Goal: Information Seeking & Learning: Check status

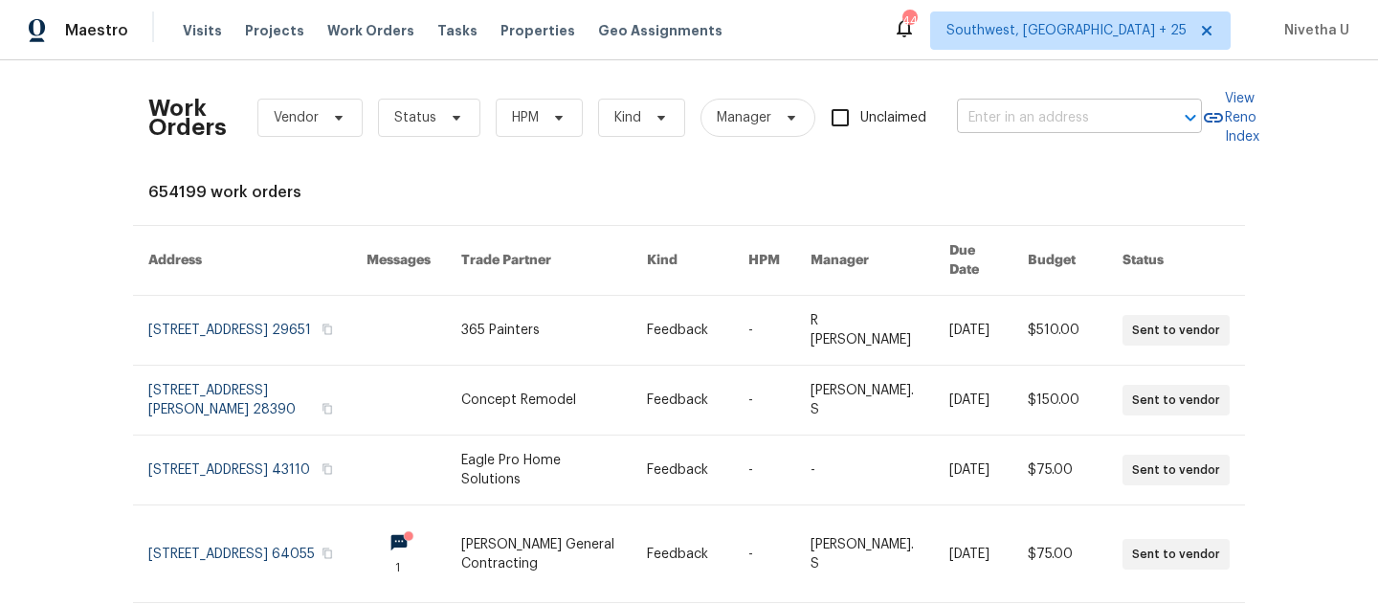
click at [992, 112] on input "text" at bounding box center [1052, 118] width 191 height 30
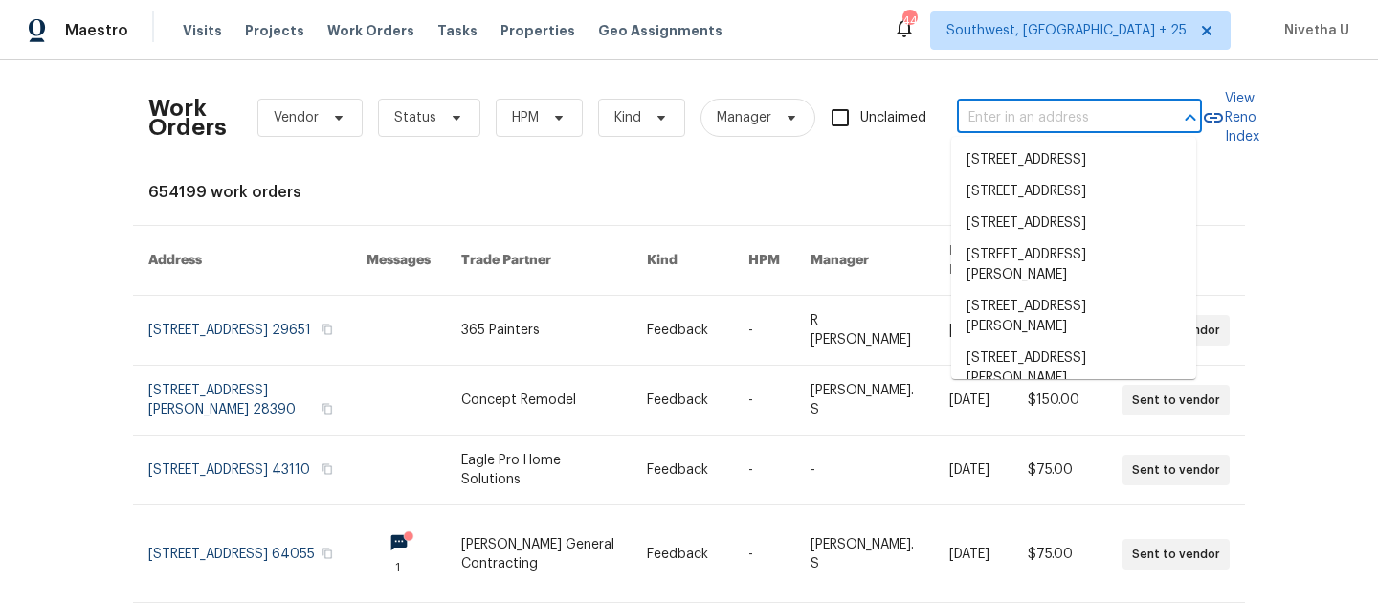
paste input "[STREET_ADDRESS]"
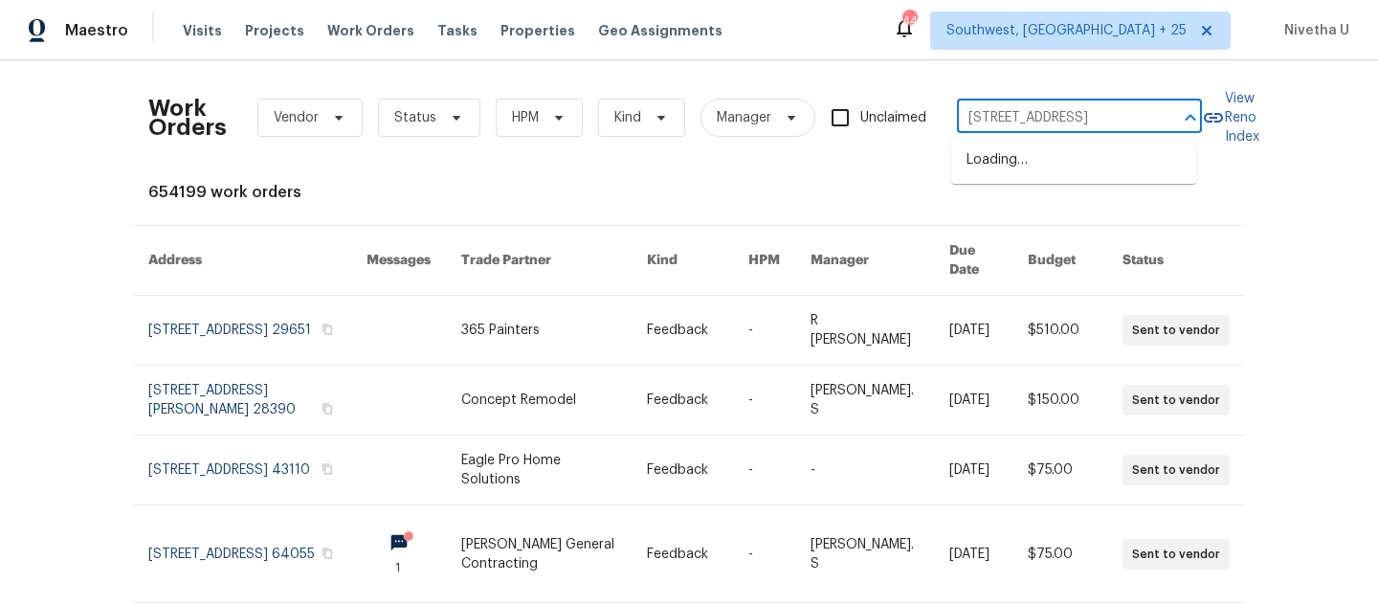
type input "[STREET_ADDRESS]"
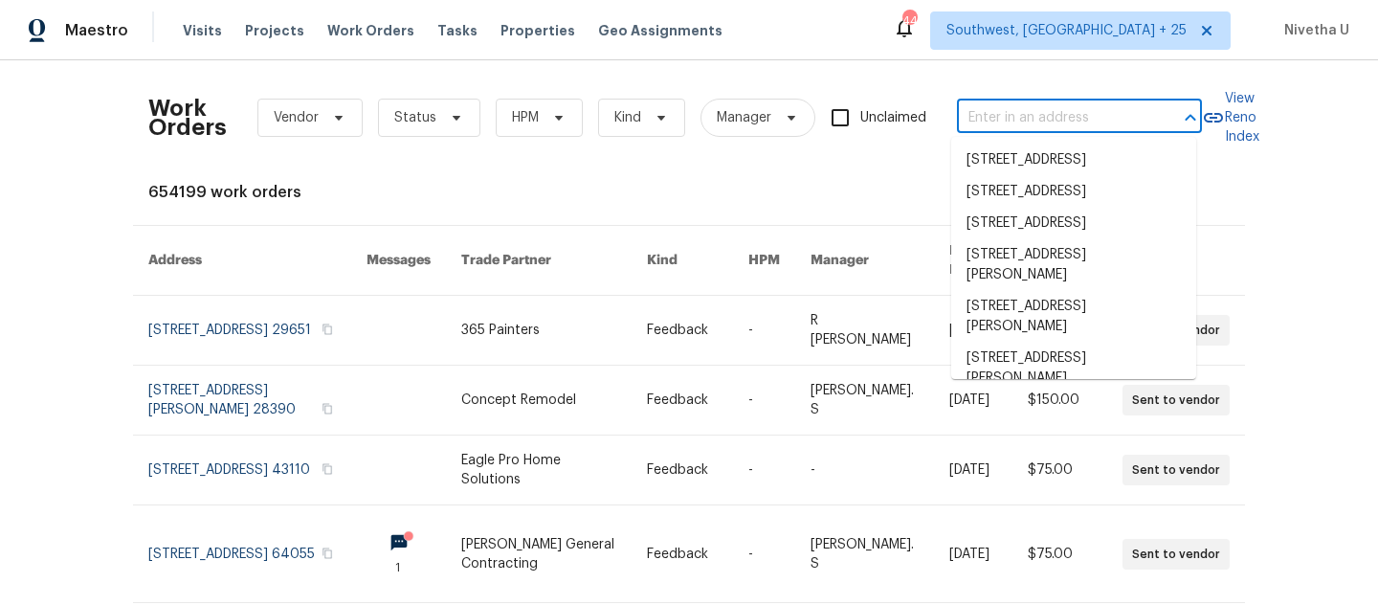
scroll to position [0, 0]
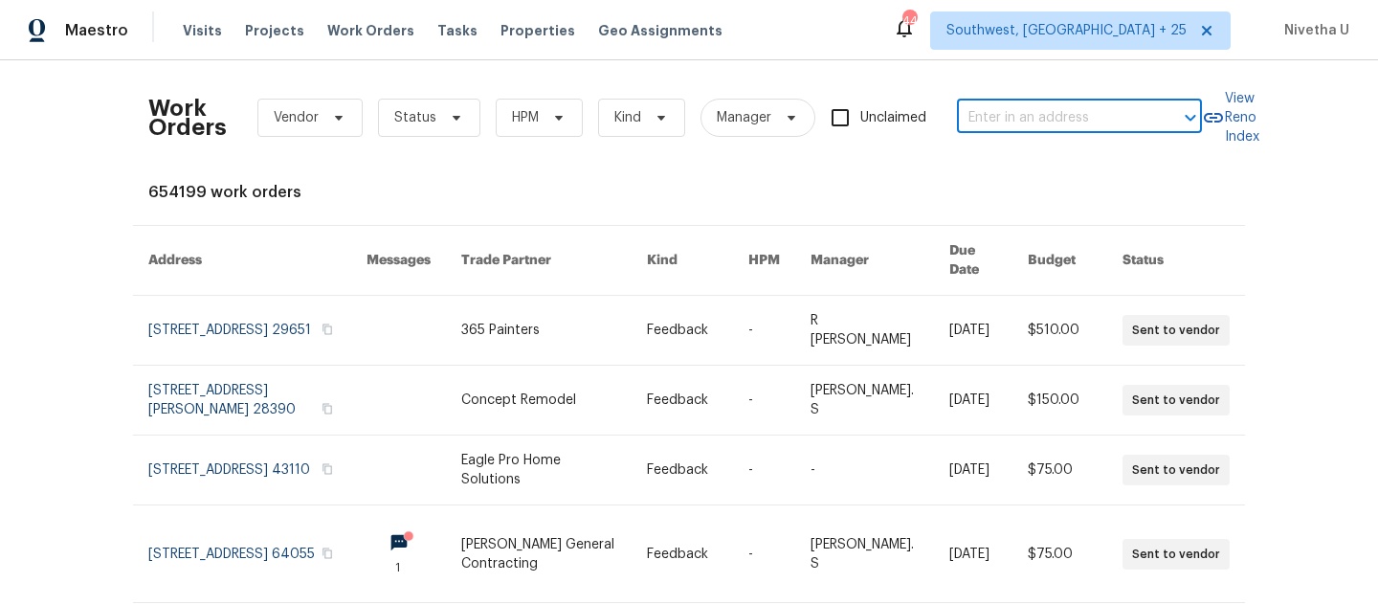
click at [1059, 121] on input "text" at bounding box center [1052, 118] width 191 height 30
paste input "[STREET_ADDRESS]"
type input "[STREET_ADDRESS]"
click at [1046, 175] on li "721 Rock Creek Loop, Longwood, FL 32750" at bounding box center [1073, 161] width 245 height 32
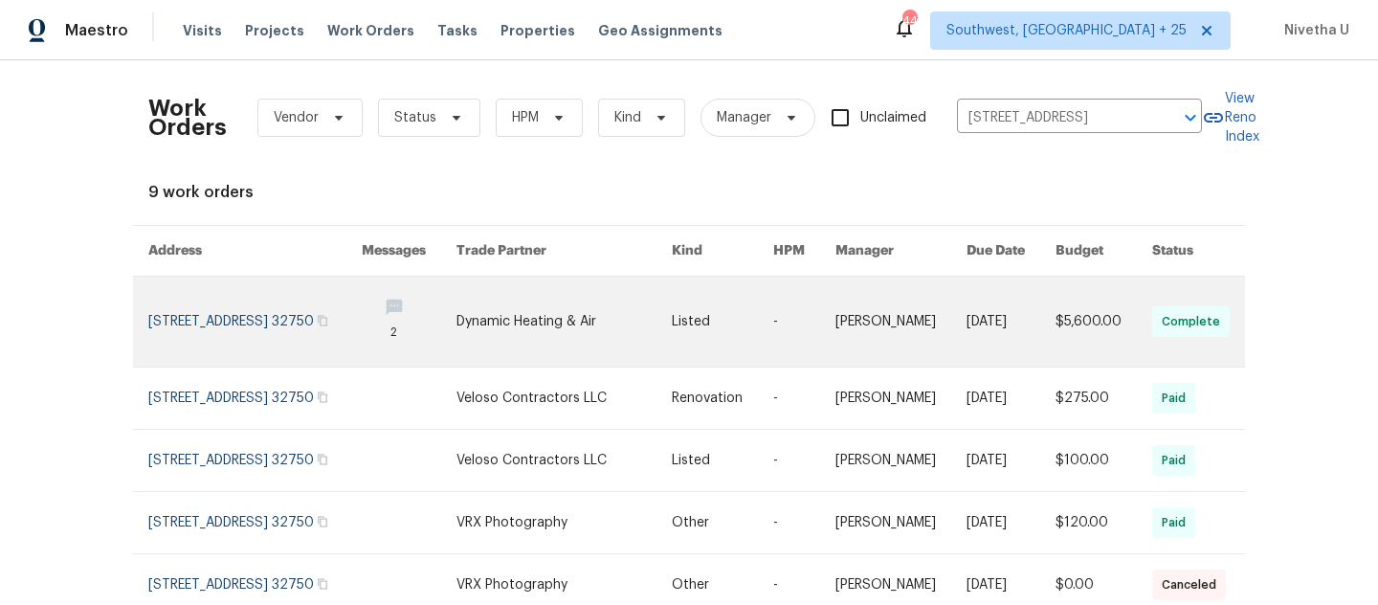
click at [247, 340] on link at bounding box center [254, 322] width 213 height 90
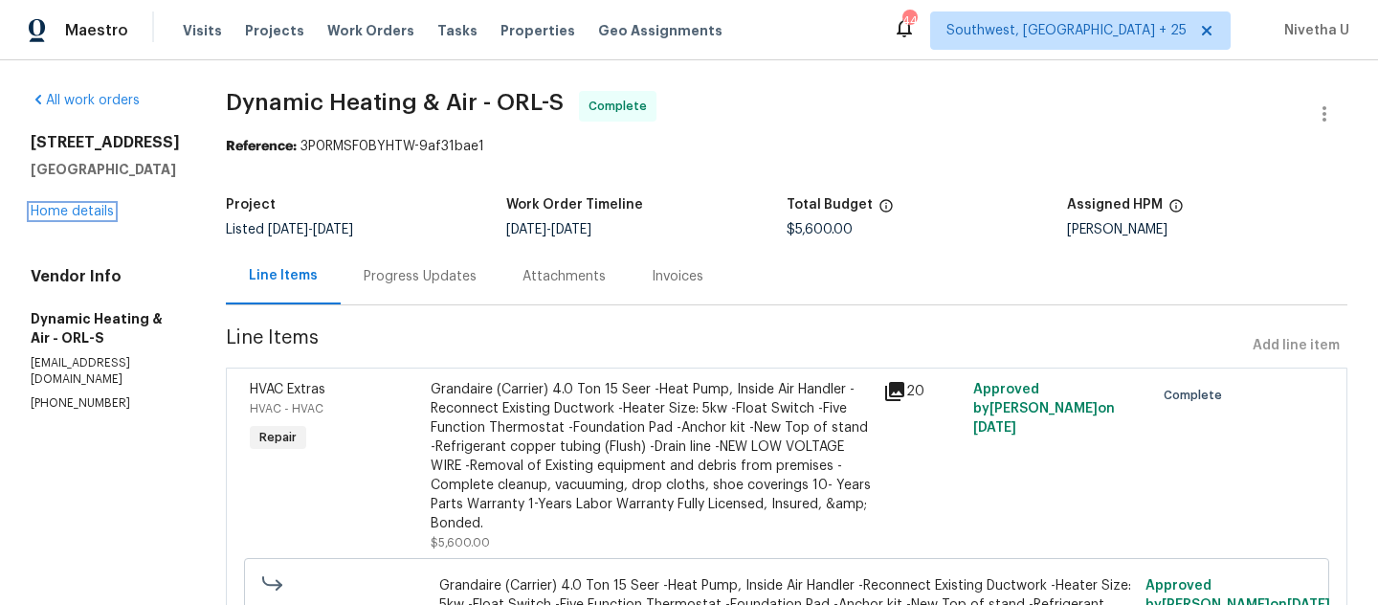
click at [49, 211] on link "Home details" at bounding box center [72, 211] width 83 height 13
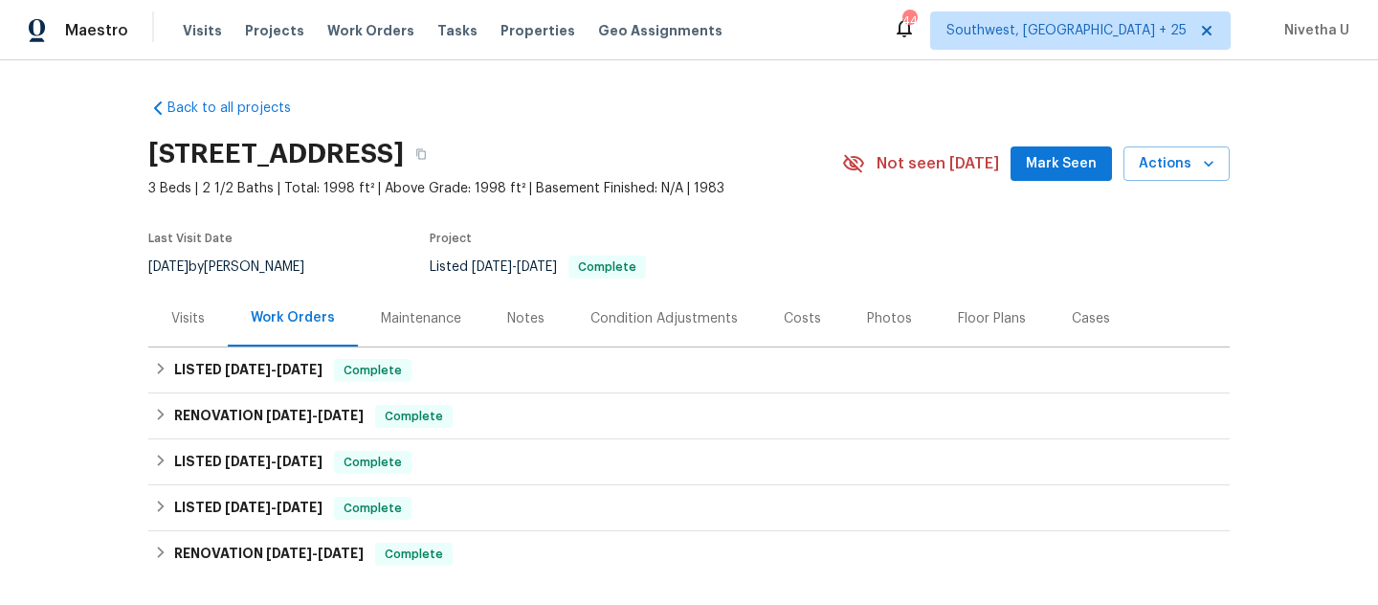
scroll to position [166, 0]
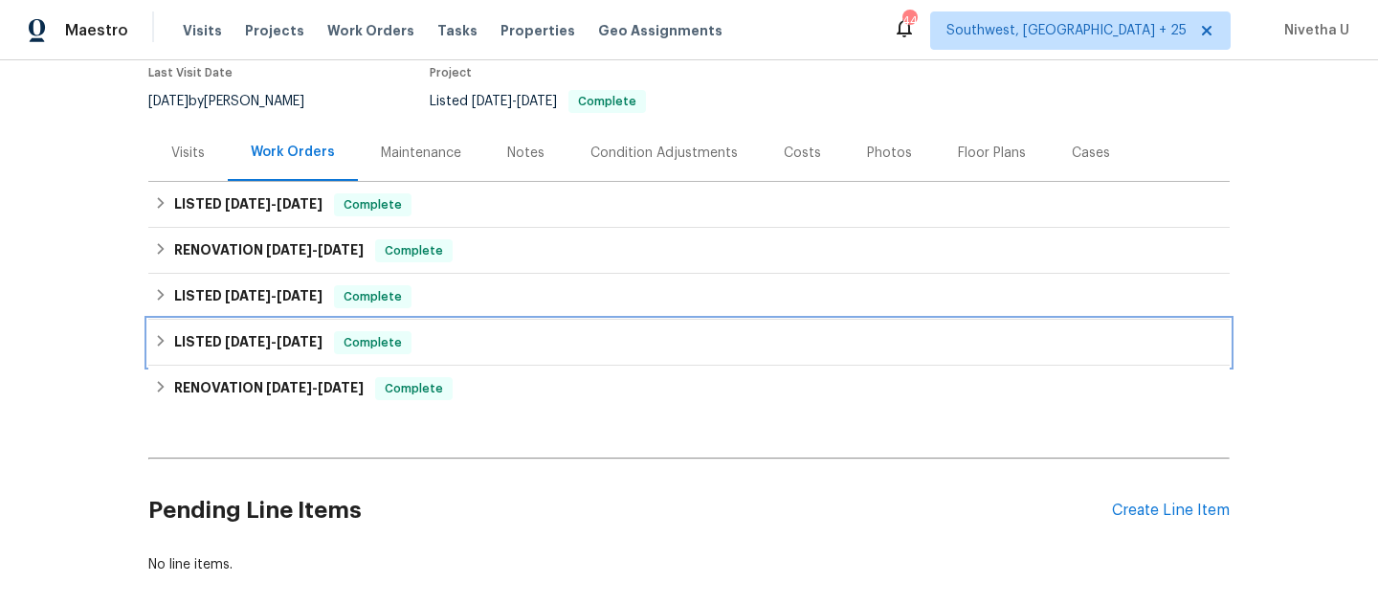
click at [413, 347] on div "LISTED 5/14/25 - 5/15/25 Complete" at bounding box center [689, 342] width 1070 height 23
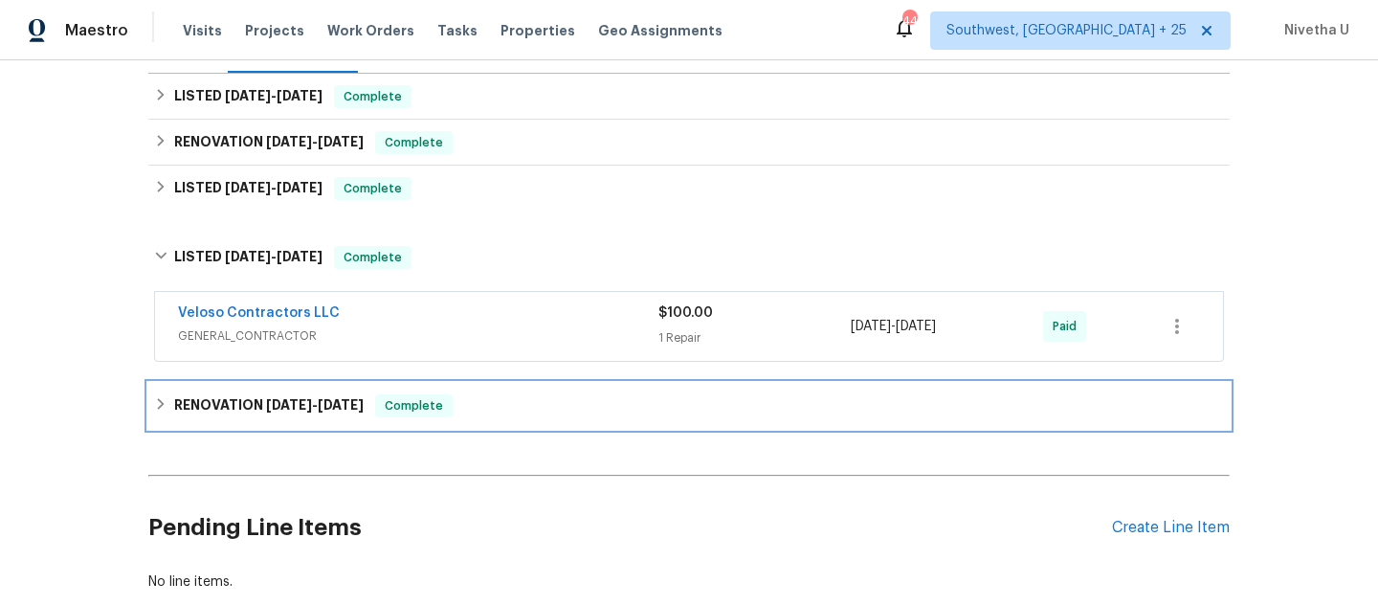
click at [439, 412] on div "RENOVATION 5/5/25 - 6/5/25 Complete" at bounding box center [689, 405] width 1070 height 23
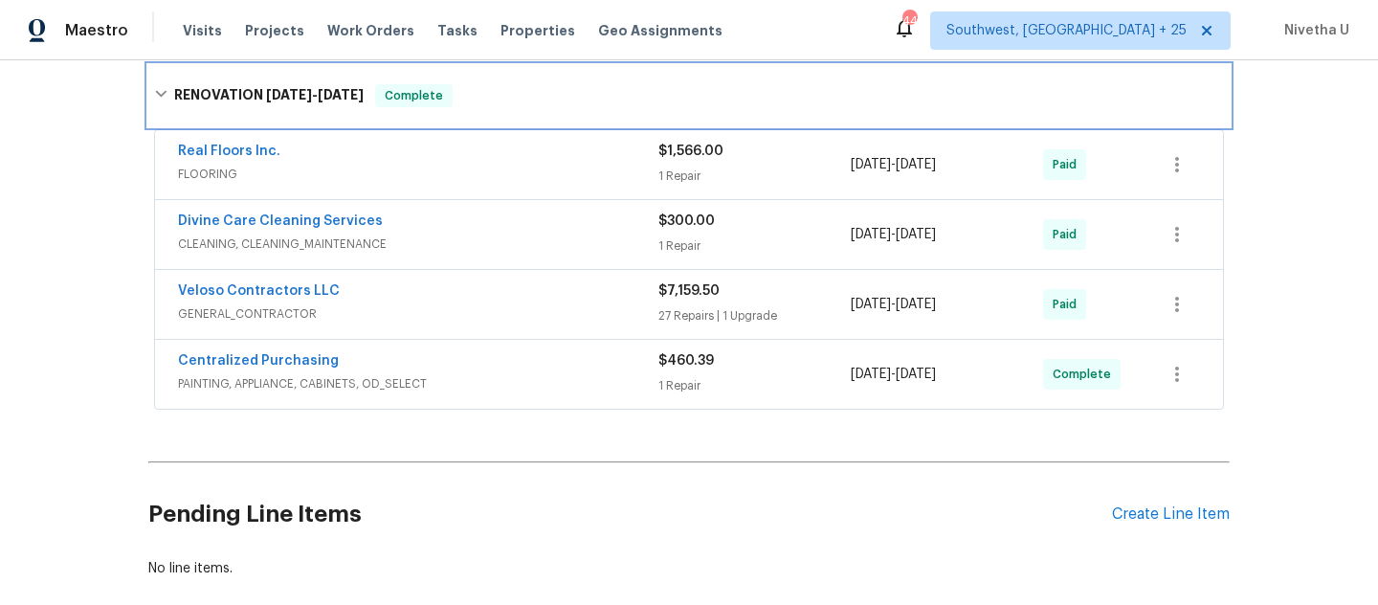
scroll to position [594, 0]
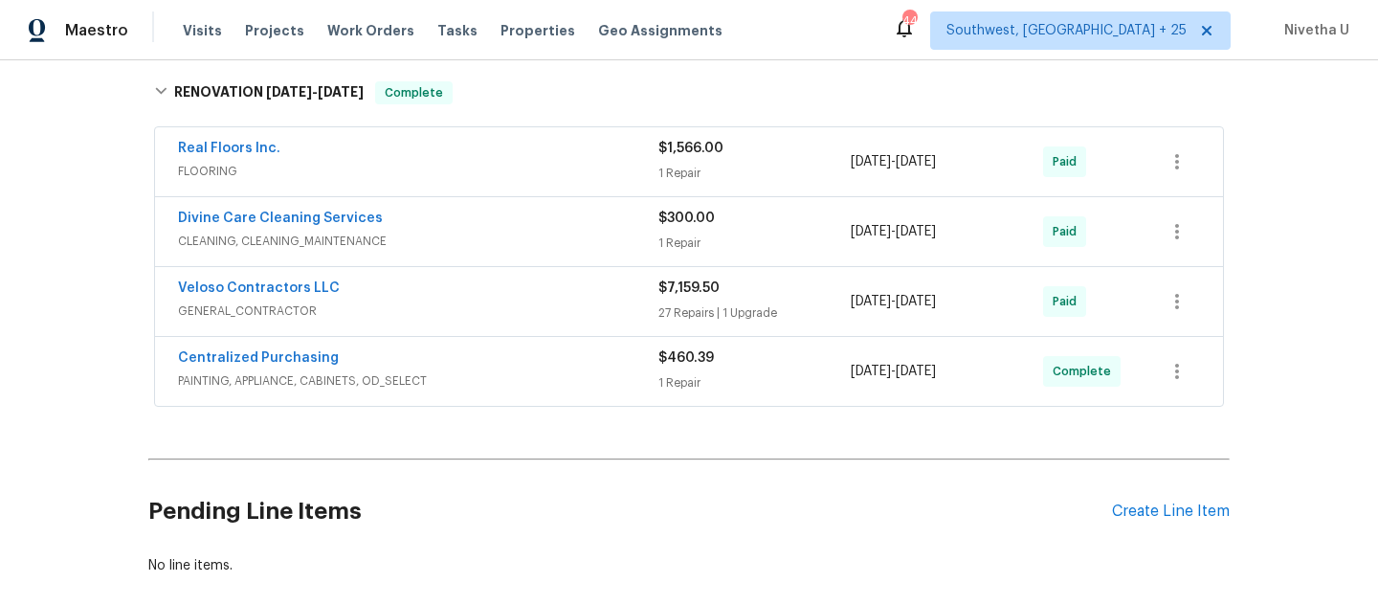
click at [533, 371] on span "PAINTING, APPLIANCE, CABINETS, OD_SELECT" at bounding box center [418, 380] width 480 height 19
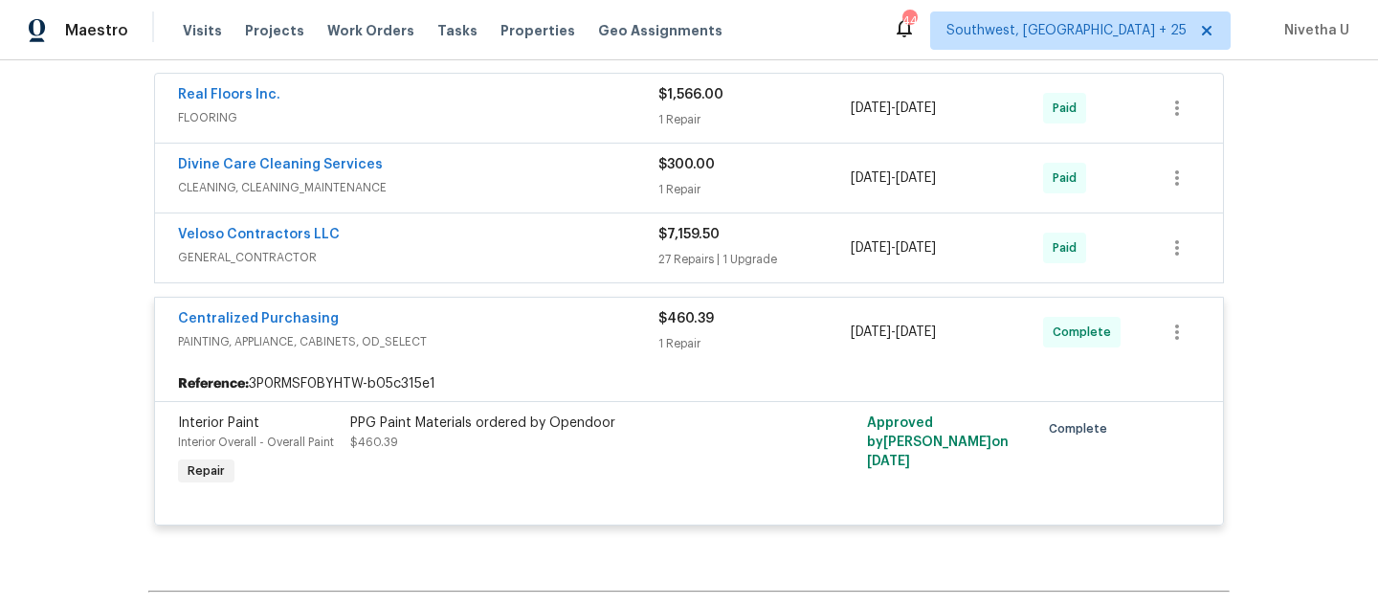
scroll to position [646, 0]
click at [527, 330] on div "Centralized Purchasing" at bounding box center [418, 322] width 480 height 23
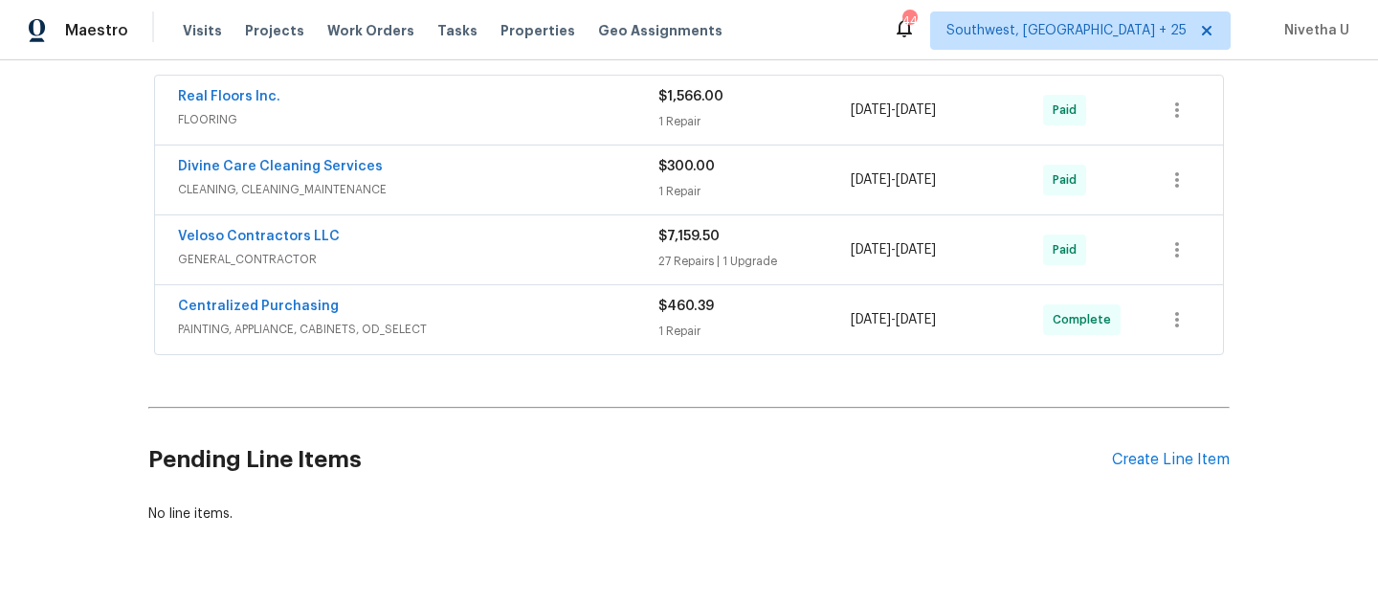
click at [527, 247] on div "Veloso Contractors LLC" at bounding box center [418, 238] width 480 height 23
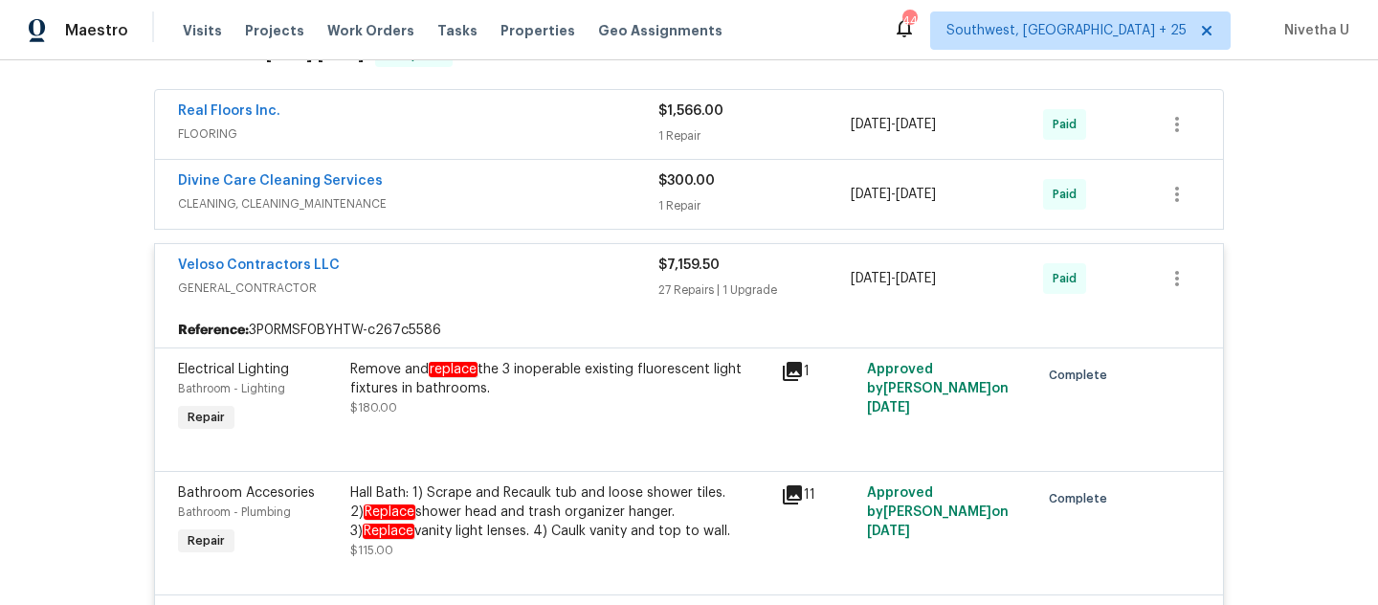
scroll to position [630, 0]
click at [564, 265] on div "Veloso Contractors LLC" at bounding box center [418, 268] width 480 height 23
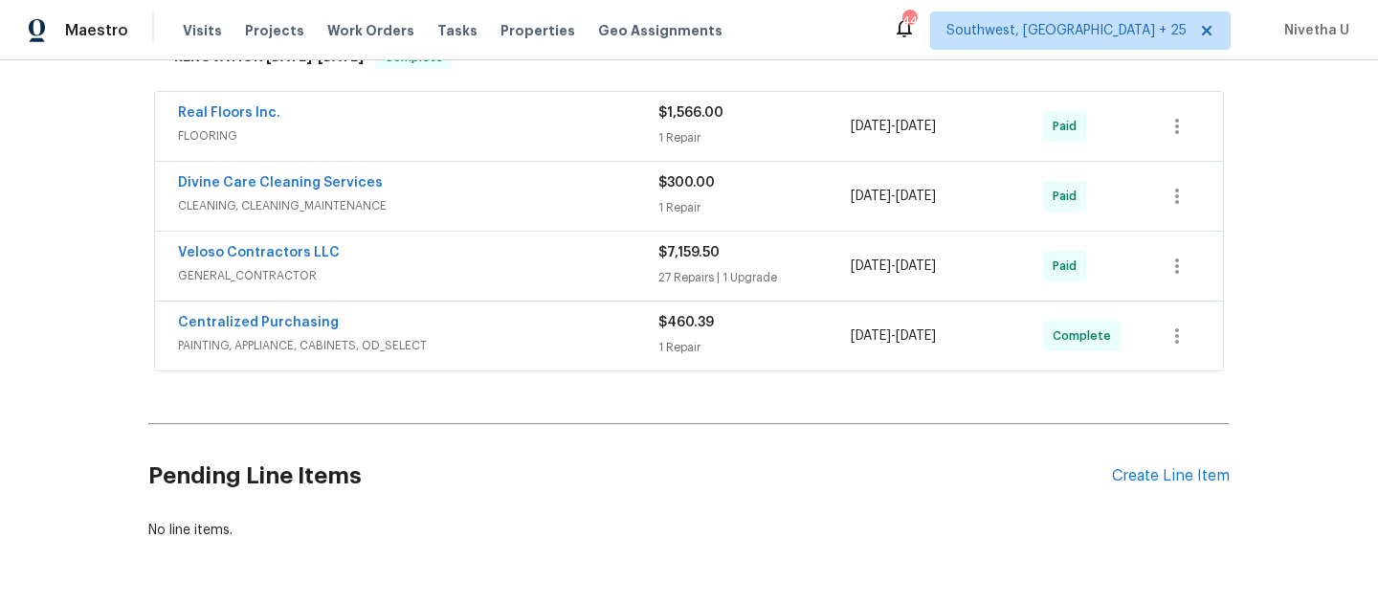
click at [537, 193] on div "Divine Care Cleaning Services" at bounding box center [418, 184] width 480 height 23
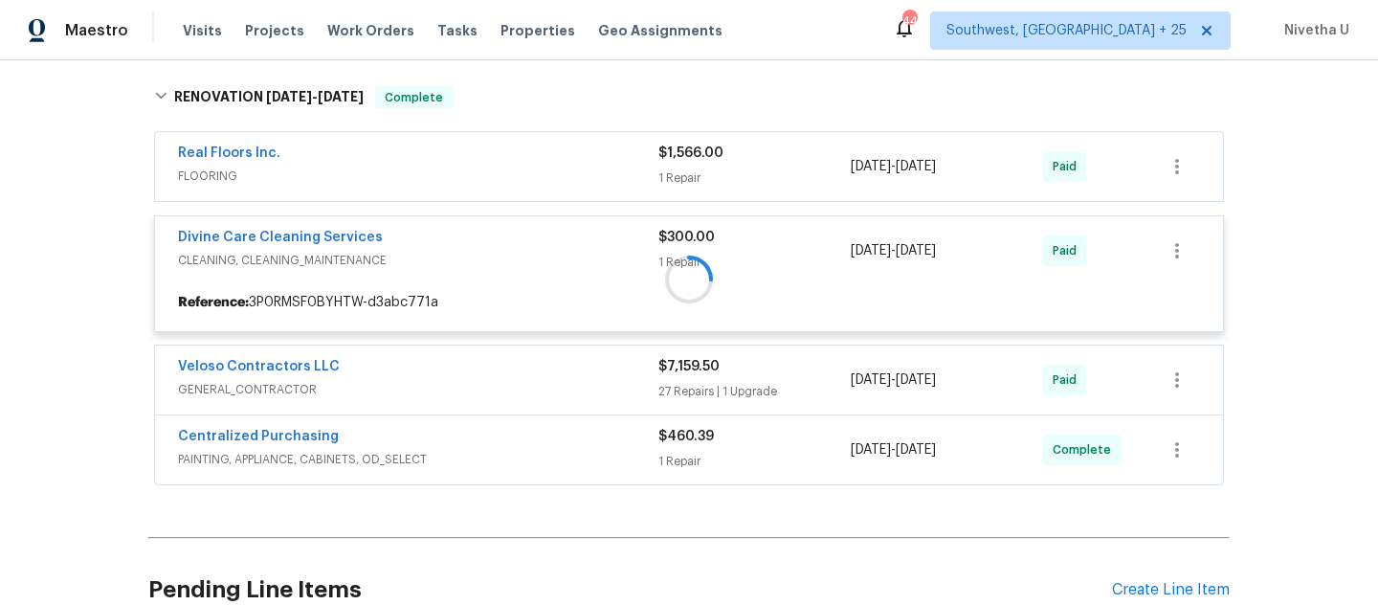
scroll to position [625, 0]
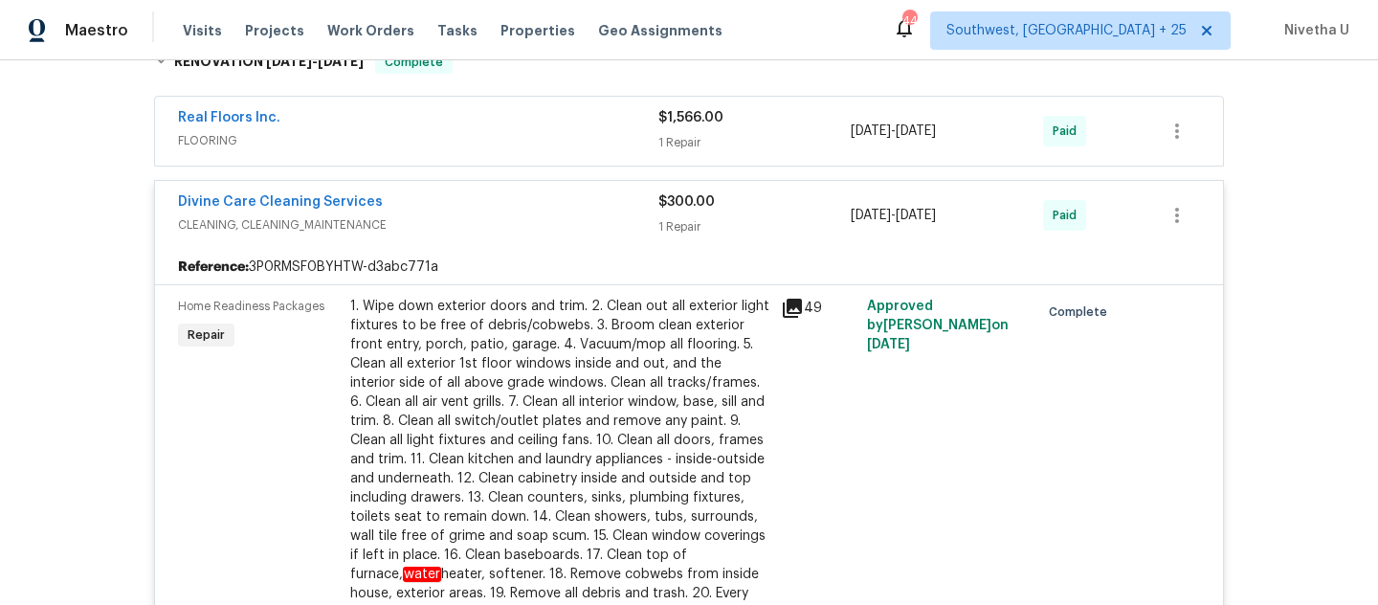
click at [529, 200] on div "Divine Care Cleaning Services" at bounding box center [418, 203] width 480 height 23
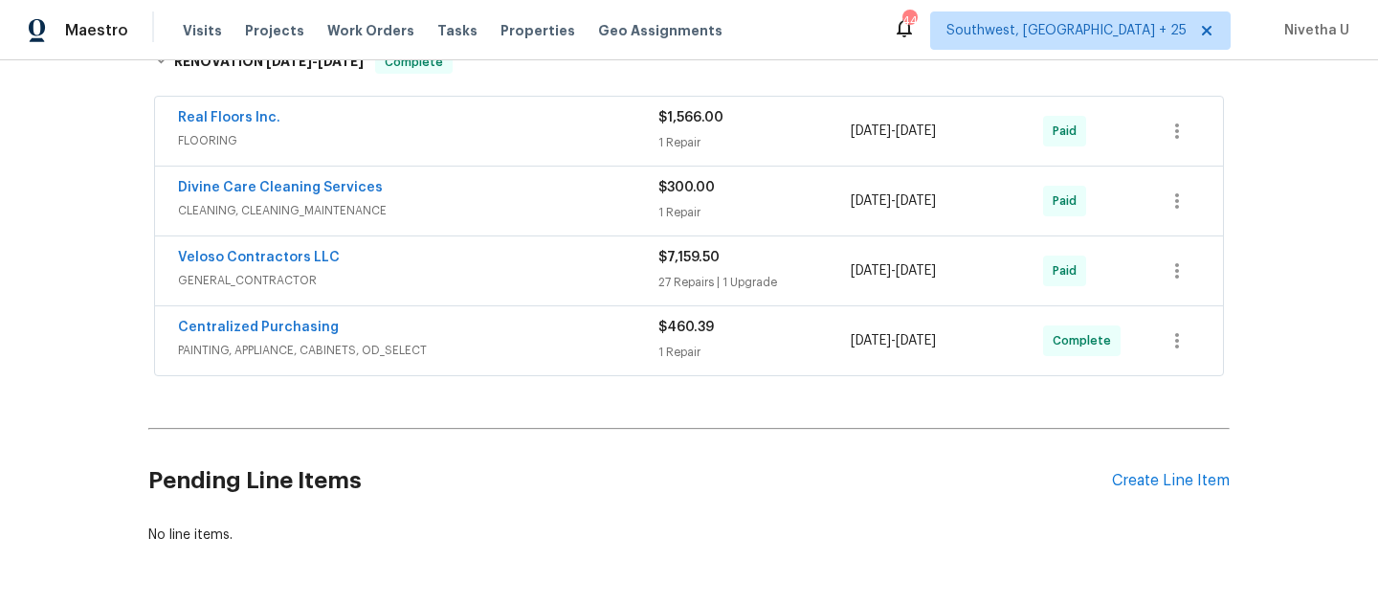
click at [514, 139] on span "FLOORING" at bounding box center [418, 140] width 480 height 19
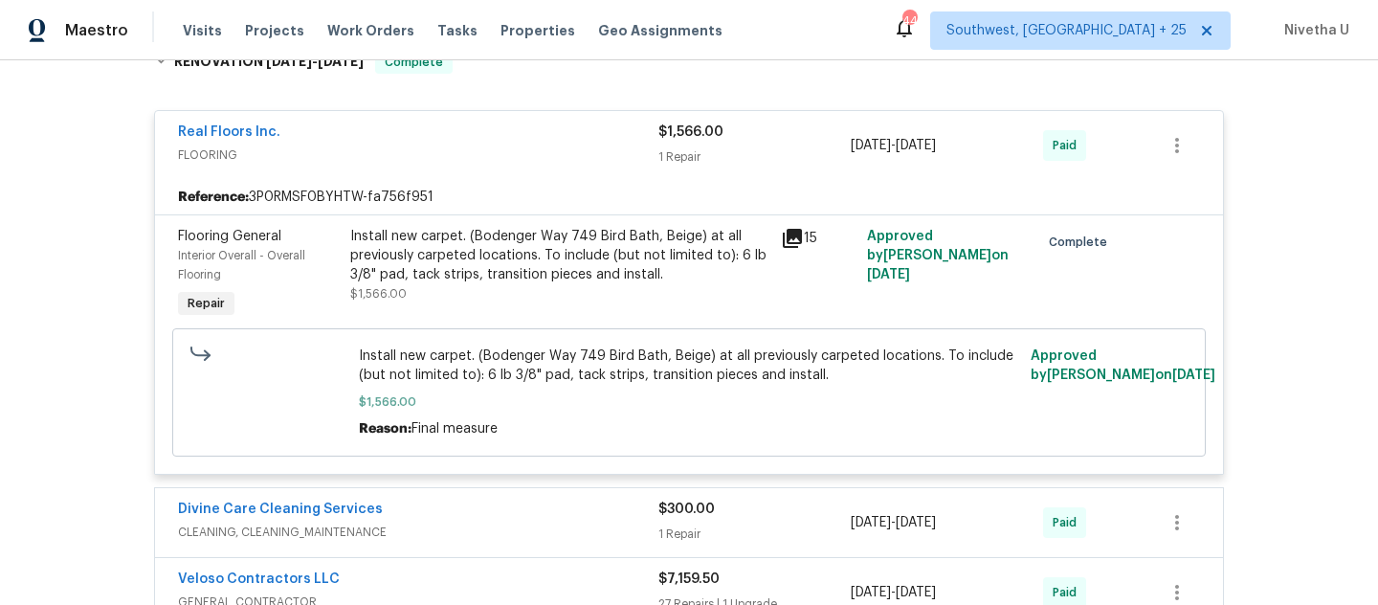
scroll to position [427, 0]
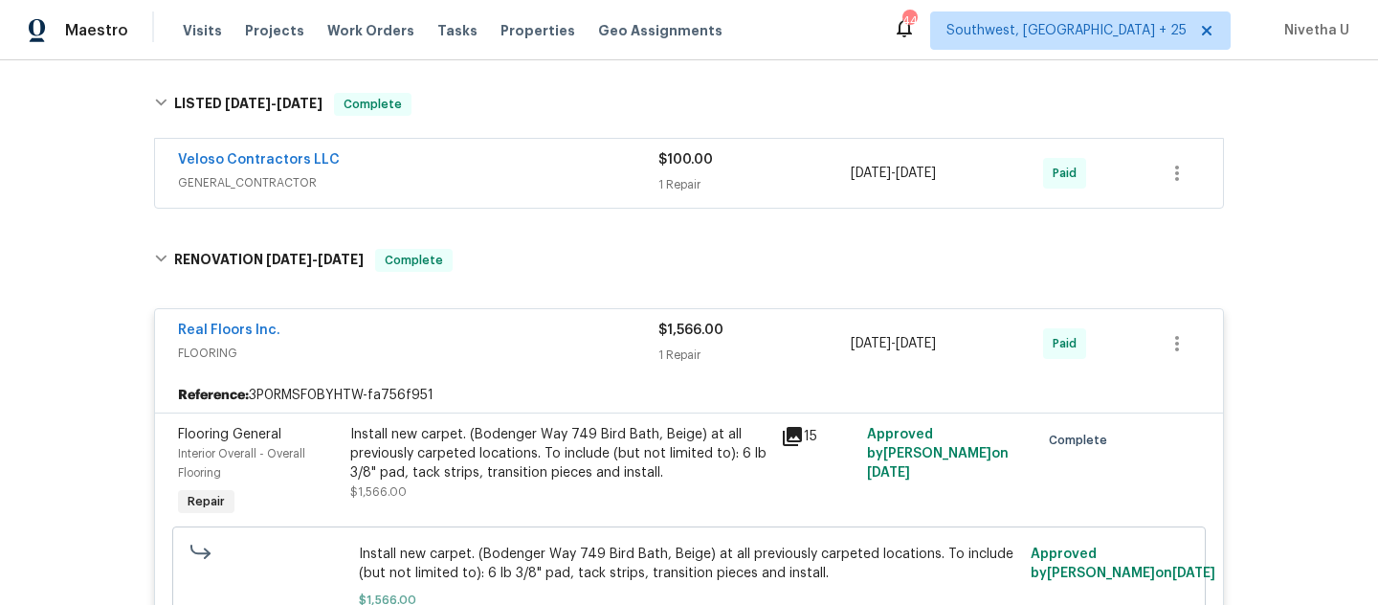
click at [570, 341] on div "Real Floors Inc." at bounding box center [418, 332] width 480 height 23
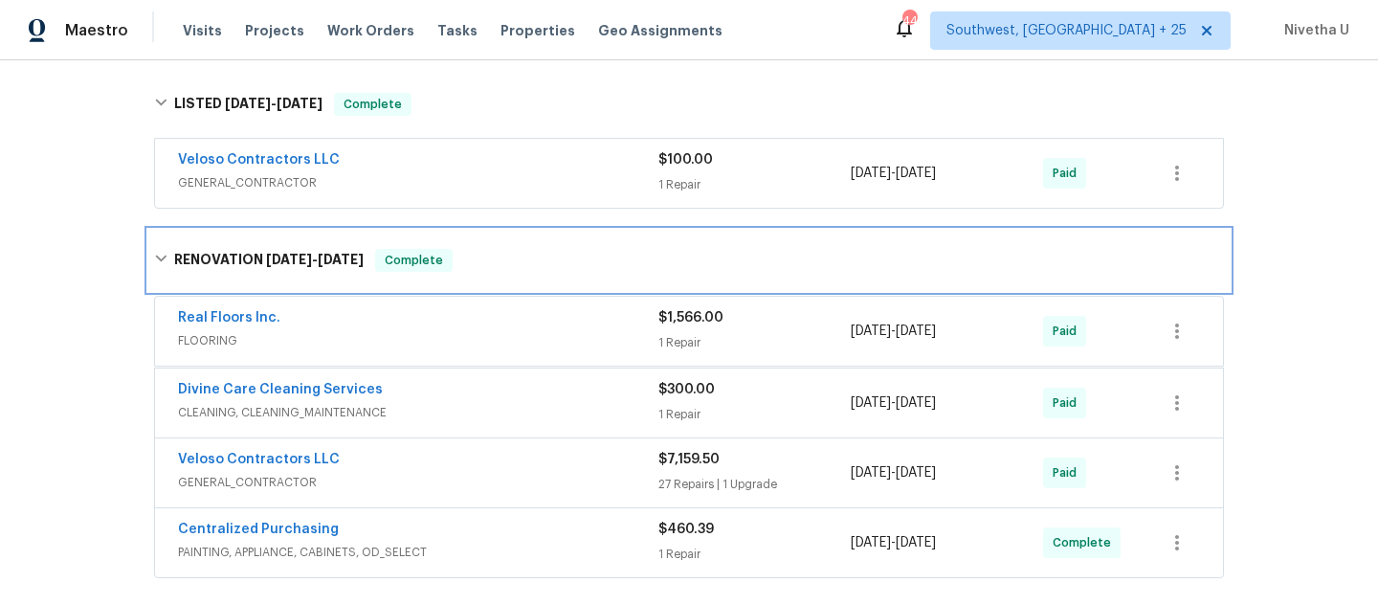
drag, startPoint x: 557, startPoint y: 280, endPoint x: 558, endPoint y: 356, distance: 75.6
click at [557, 280] on div "RENOVATION 5/5/25 - 6/5/25 Complete" at bounding box center [688, 260] width 1081 height 61
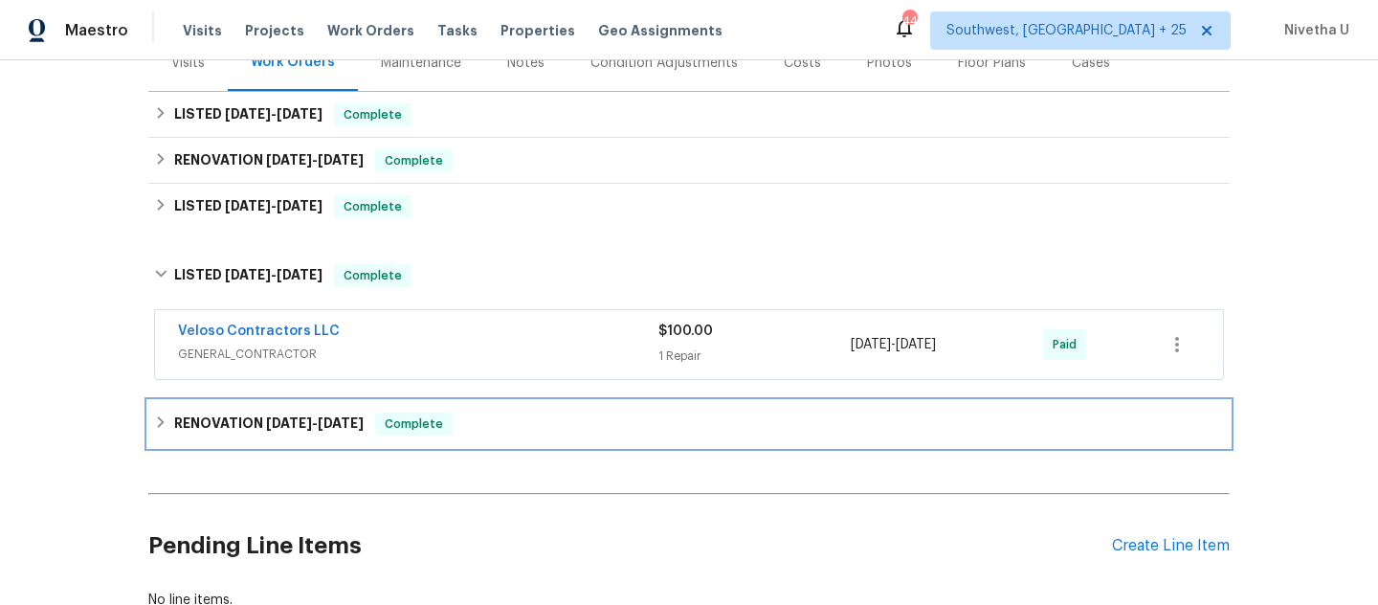
scroll to position [246, 0]
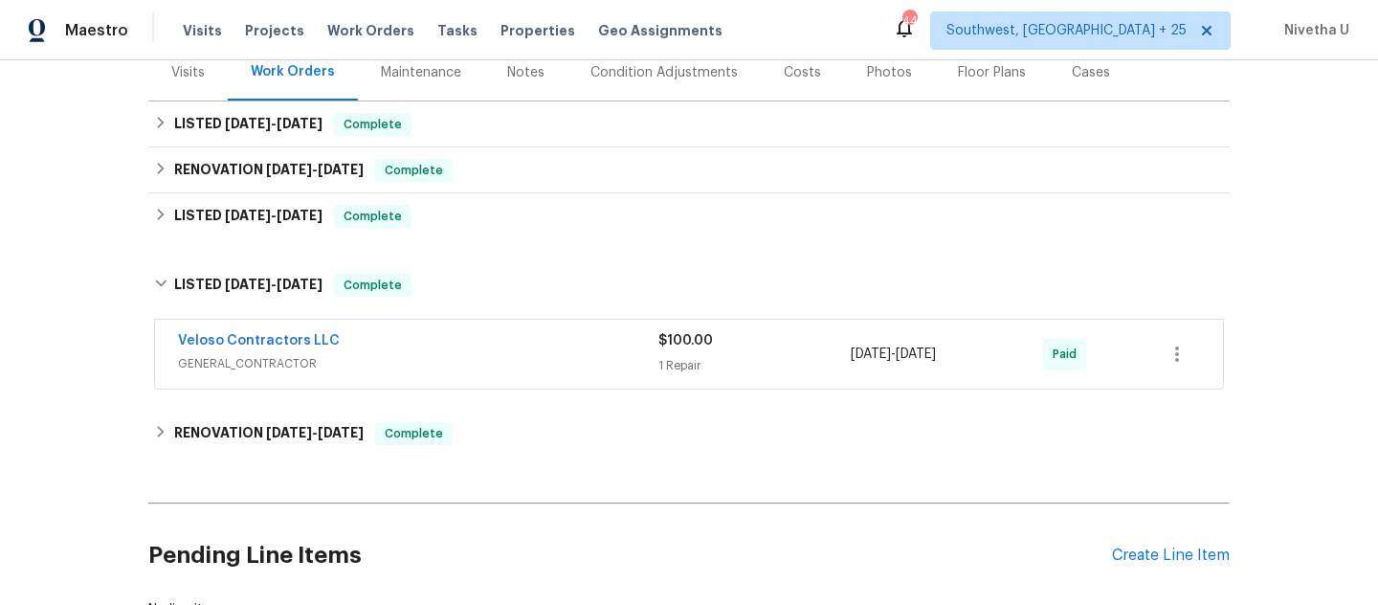
click at [558, 365] on span "GENERAL_CONTRACTOR" at bounding box center [418, 363] width 480 height 19
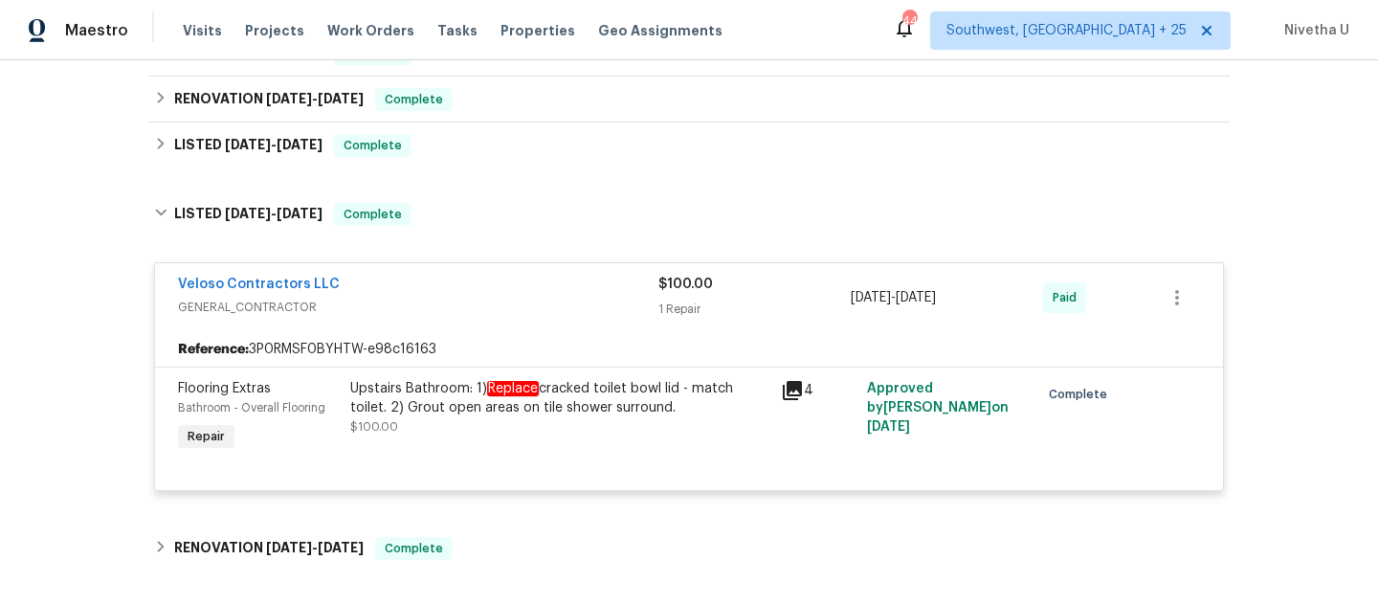
scroll to position [306, 0]
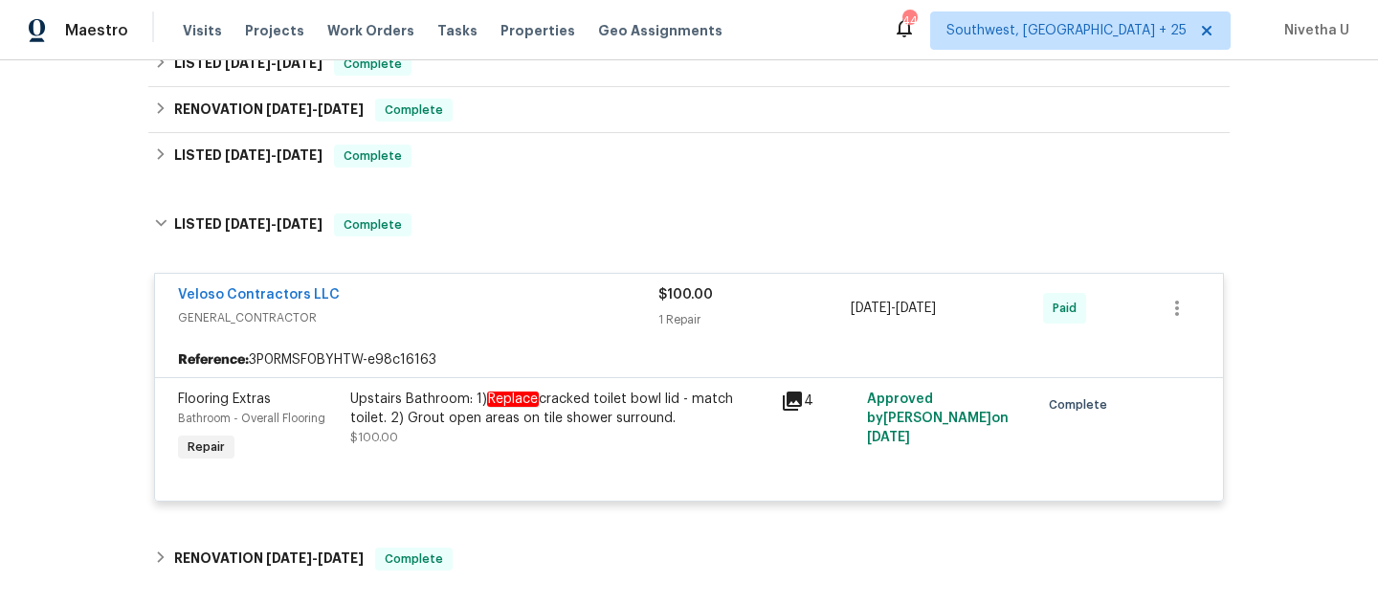
click at [533, 326] on span "GENERAL_CONTRACTOR" at bounding box center [418, 317] width 480 height 19
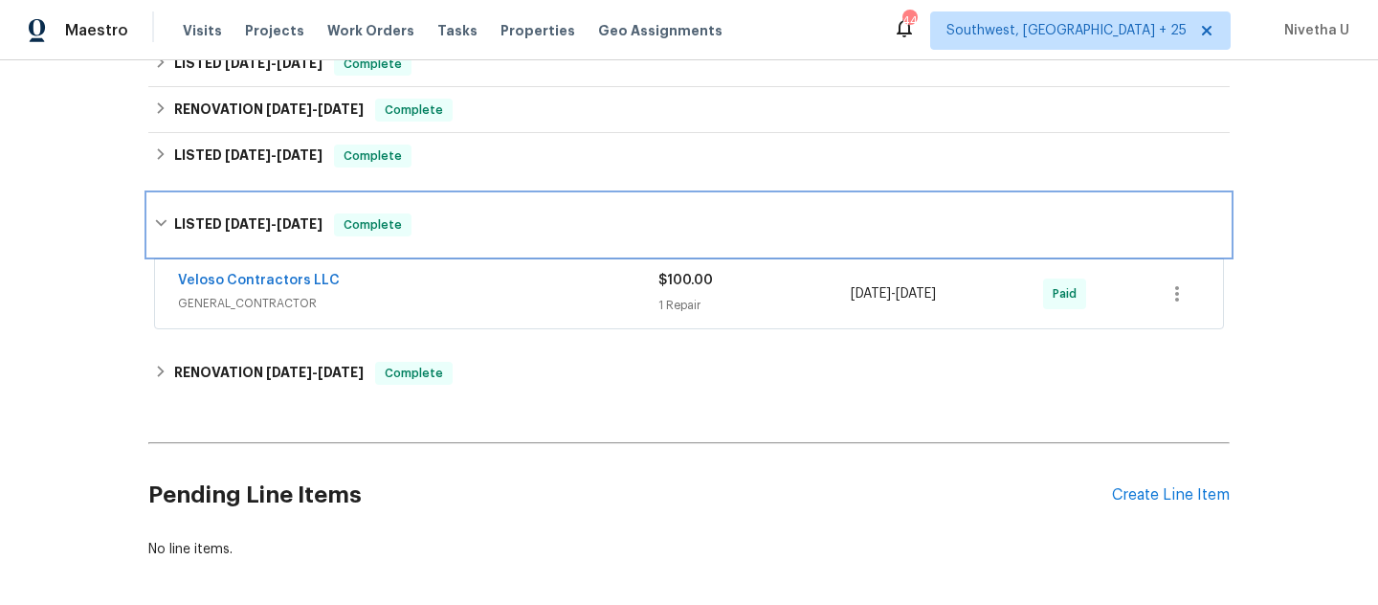
click at [509, 228] on div "LISTED 5/14/25 - 5/15/25 Complete" at bounding box center [689, 224] width 1070 height 23
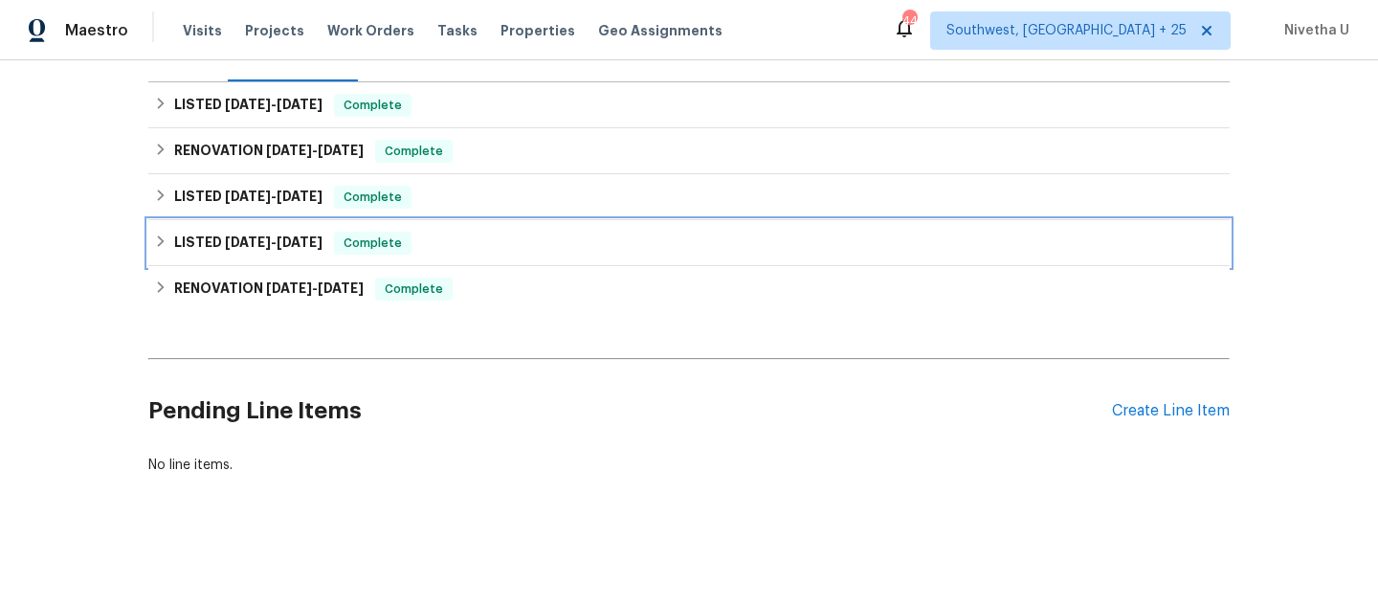
scroll to position [279, 0]
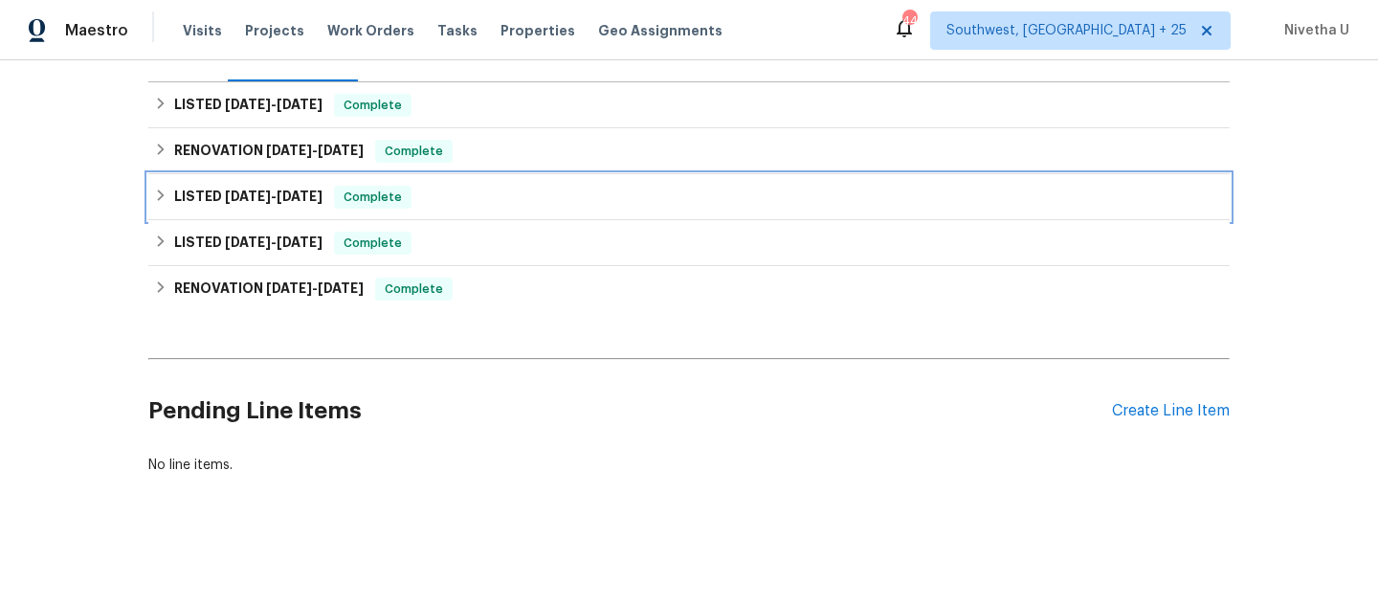
click at [490, 186] on div "LISTED 5/14/25 - 5/15/25 Complete" at bounding box center [689, 197] width 1070 height 23
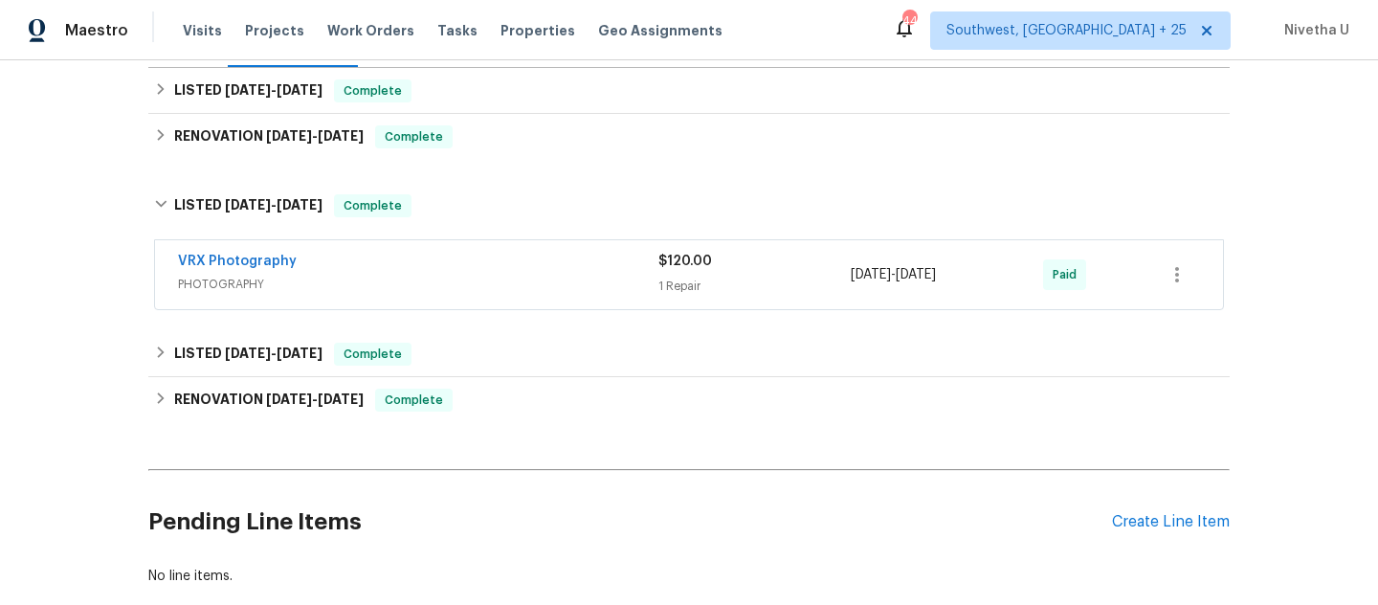
click at [512, 253] on div "VRX Photography" at bounding box center [418, 263] width 480 height 23
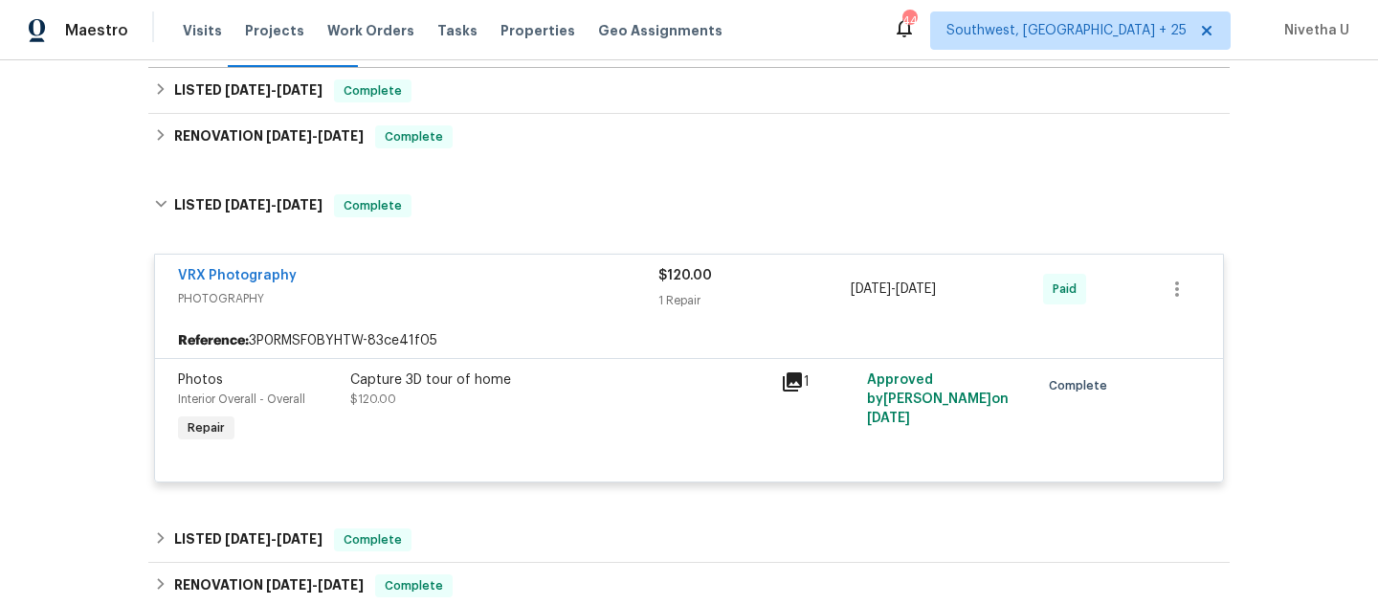
click at [519, 289] on span "PHOTOGRAPHY" at bounding box center [418, 298] width 480 height 19
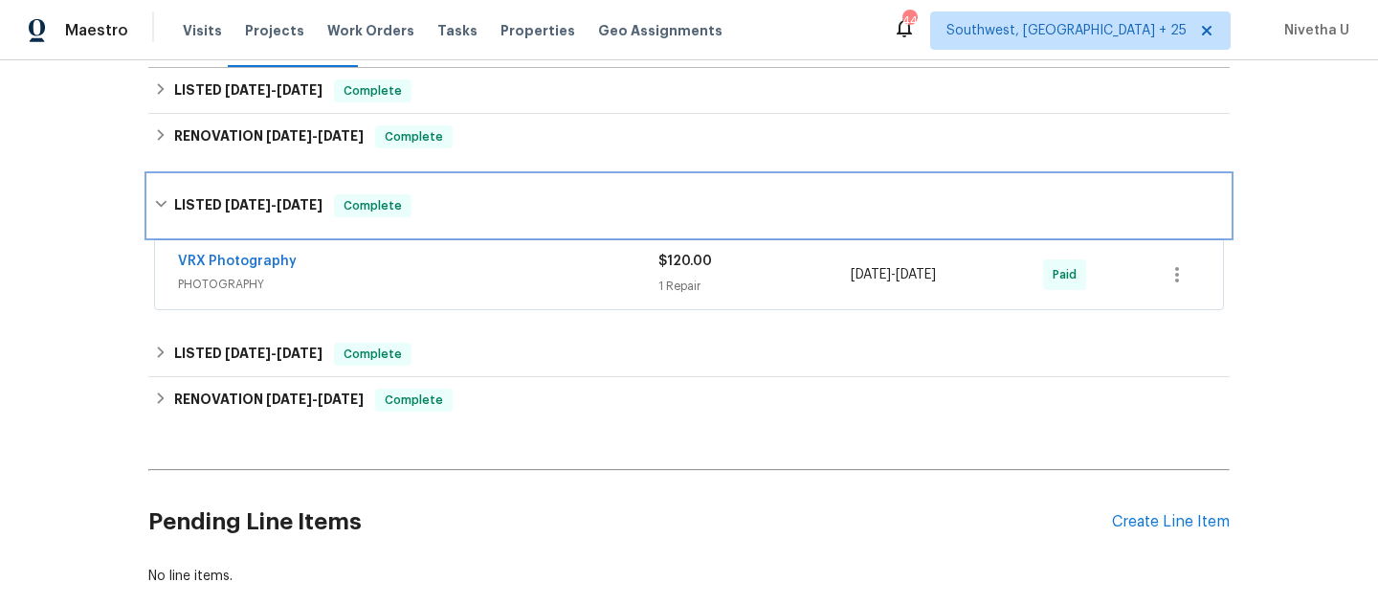
click at [499, 219] on div "LISTED 5/14/25 - 5/15/25 Complete" at bounding box center [688, 205] width 1081 height 61
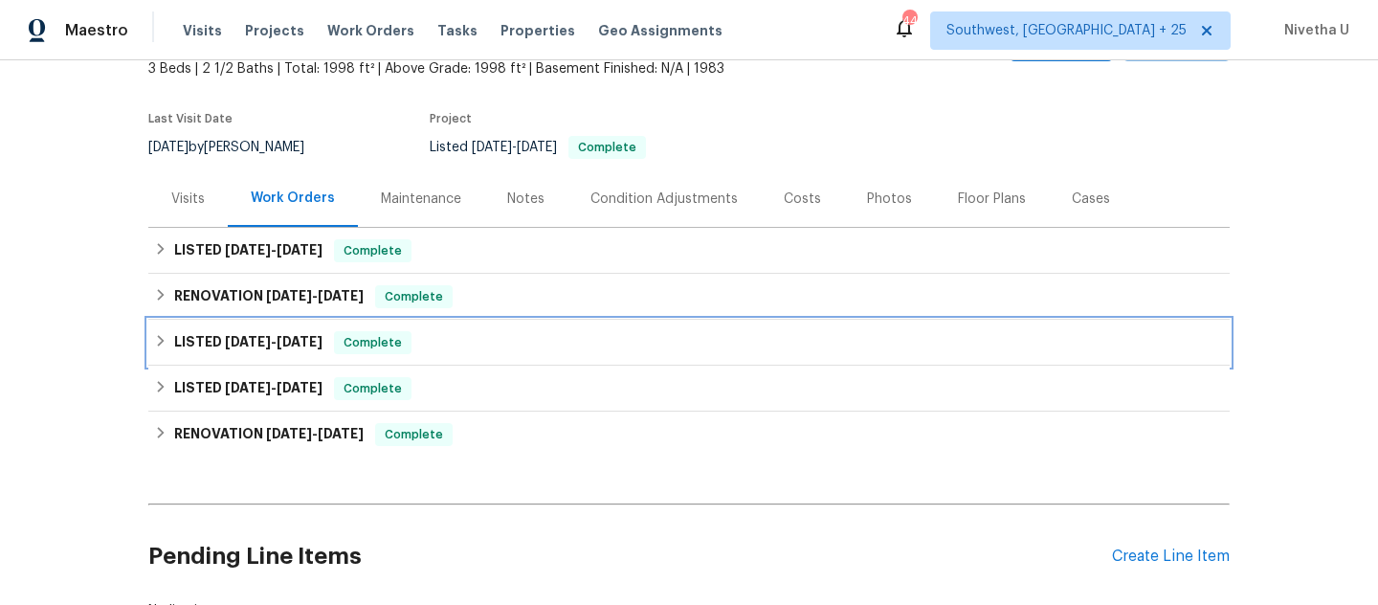
scroll to position [118, 0]
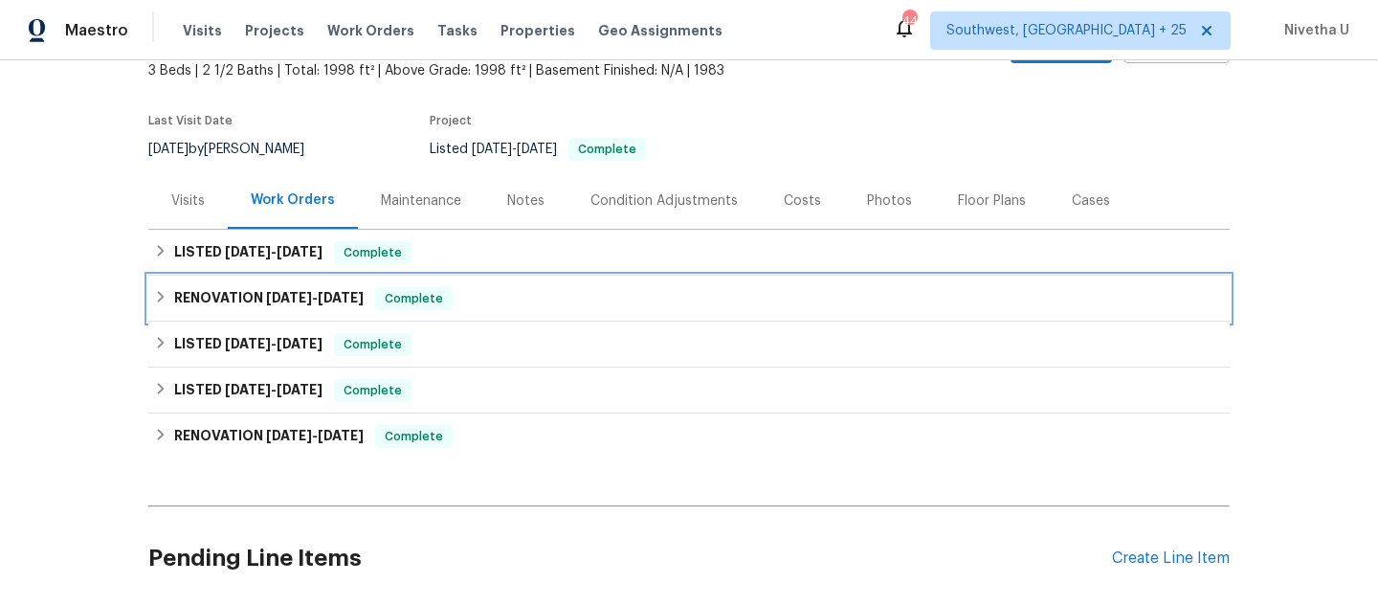
click at [510, 302] on div "RENOVATION 8/6/25 - 8/11/25 Complete" at bounding box center [689, 298] width 1070 height 23
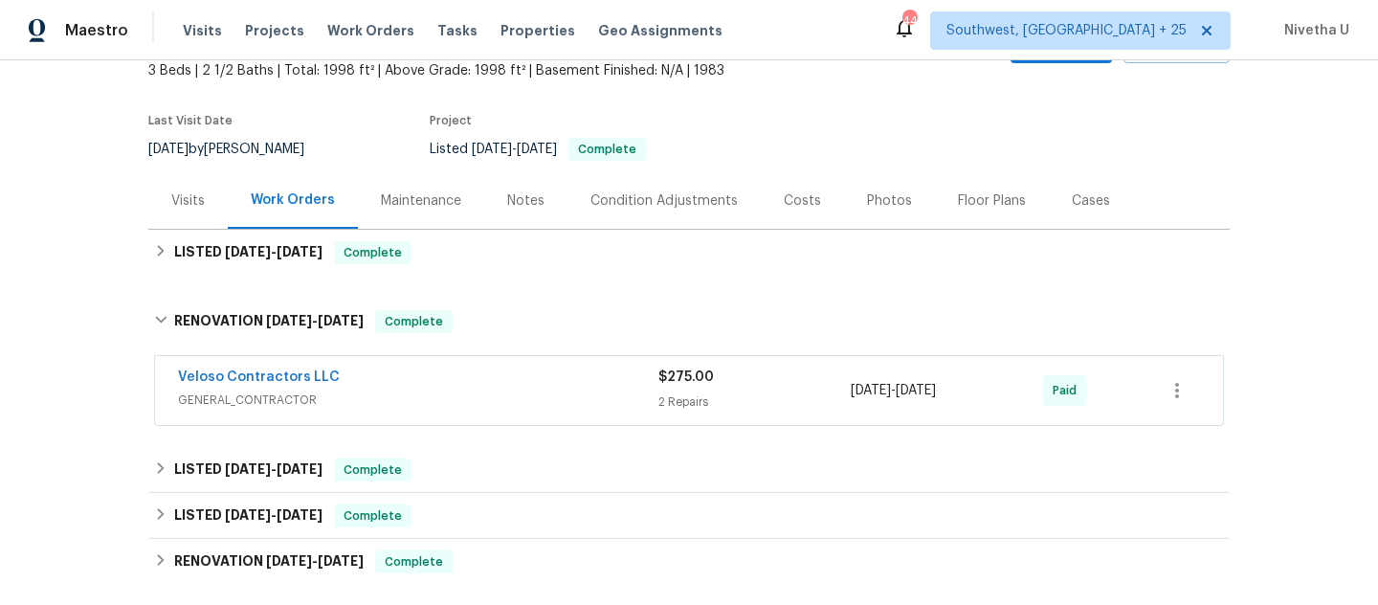
click at [533, 395] on span "GENERAL_CONTRACTOR" at bounding box center [418, 399] width 480 height 19
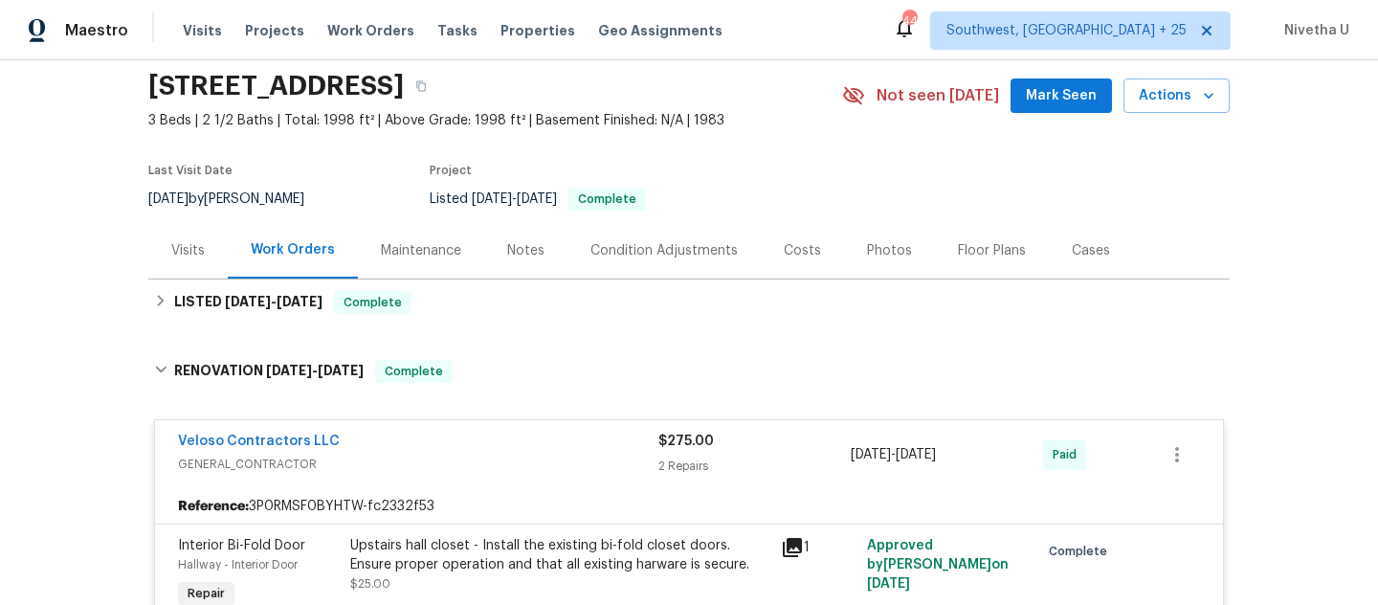
scroll to position [64, 0]
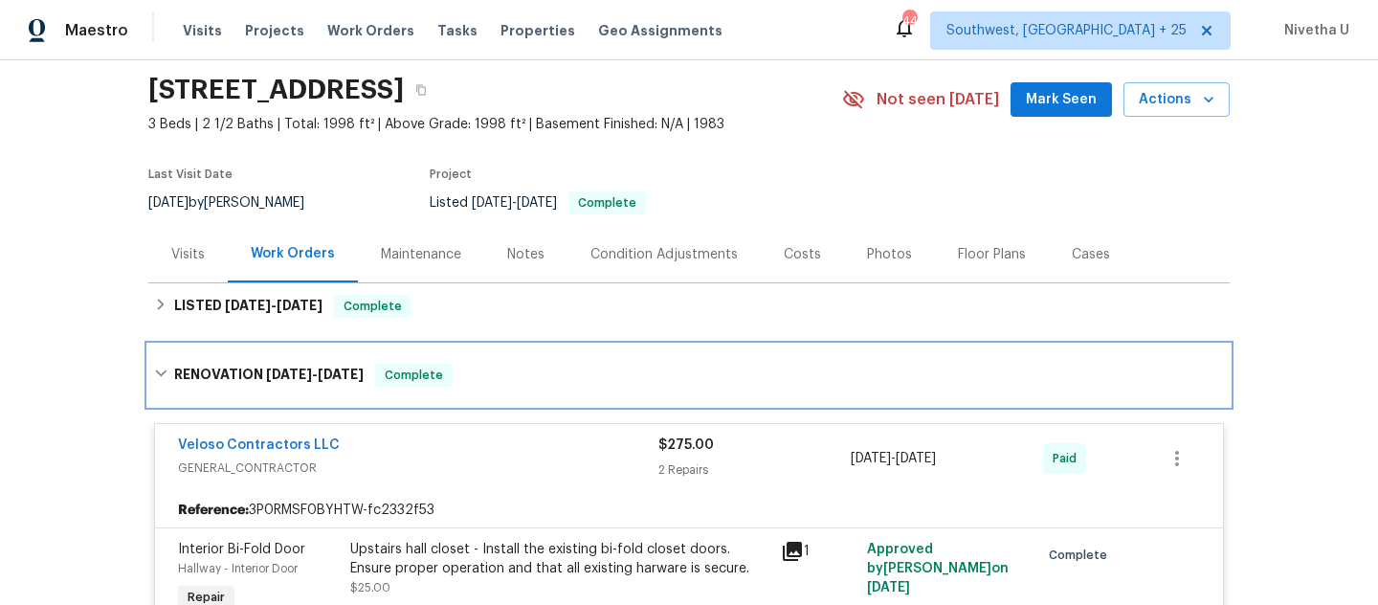
click at [521, 386] on div "RENOVATION 8/6/25 - 8/11/25 Complete" at bounding box center [689, 375] width 1070 height 23
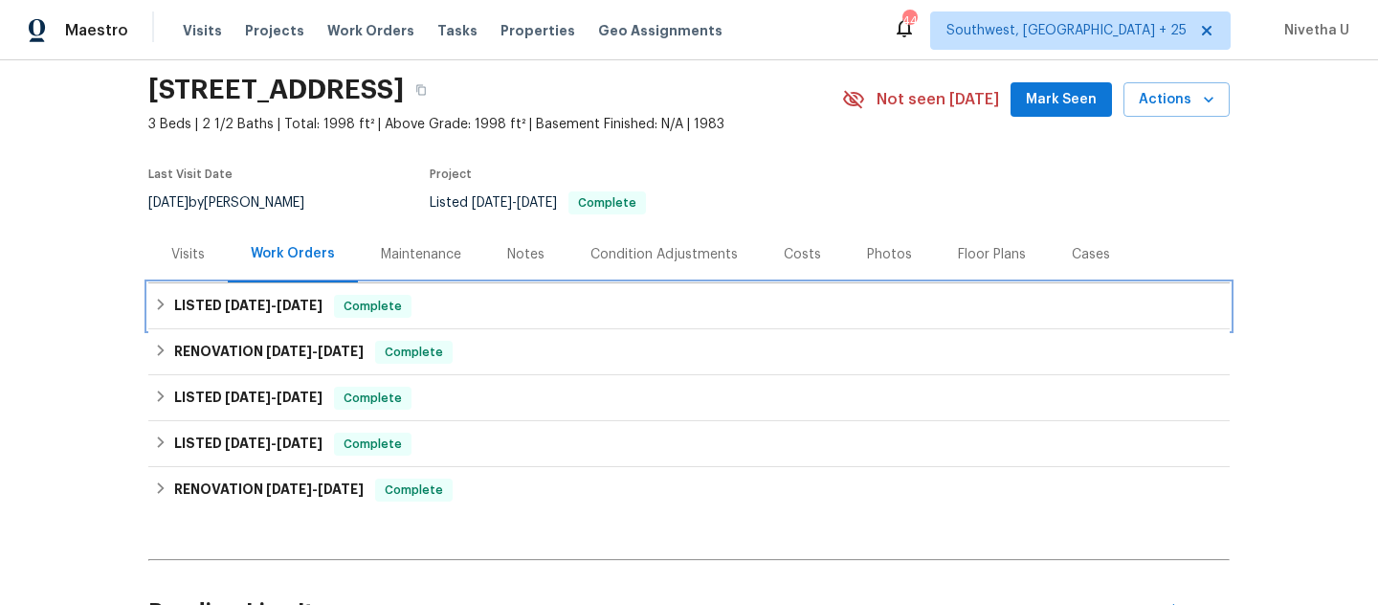
click at [490, 308] on div "LISTED 9/5/25 - 9/9/25 Complete" at bounding box center [689, 306] width 1070 height 23
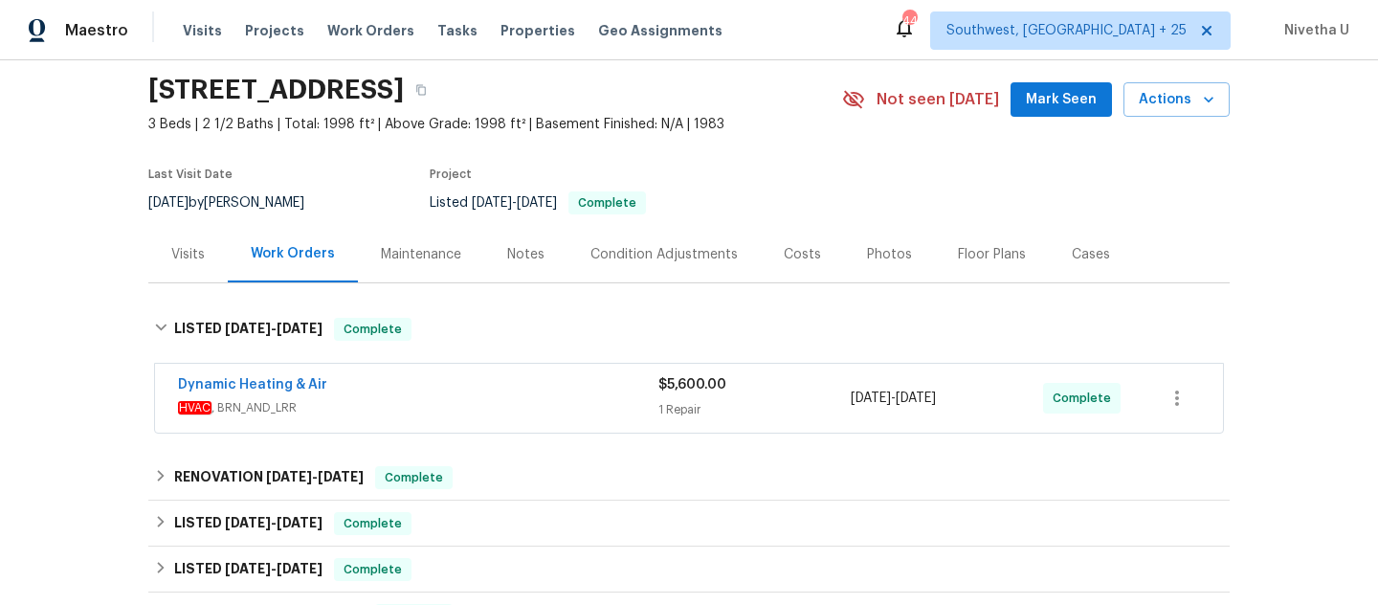
click at [552, 381] on div "Dynamic Heating & Air" at bounding box center [418, 386] width 480 height 23
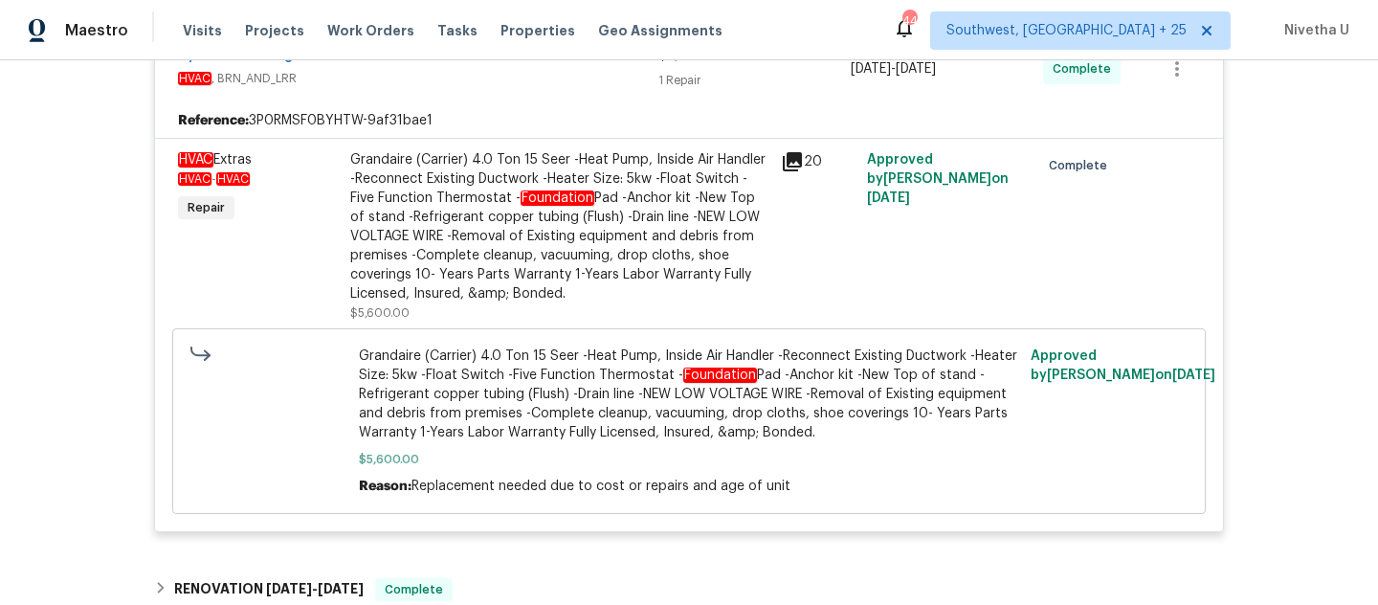
scroll to position [409, 0]
drag, startPoint x: 461, startPoint y: 162, endPoint x: 638, endPoint y: 161, distance: 177.0
click at [638, 161] on div "Grandaire (Carrier) 4.0 Ton 15 Seer -Heat Pump, Inside Air Handler -Reconnect E…" at bounding box center [559, 225] width 419 height 153
copy div "4.0 Ton 15 Seer -Heat Pump"
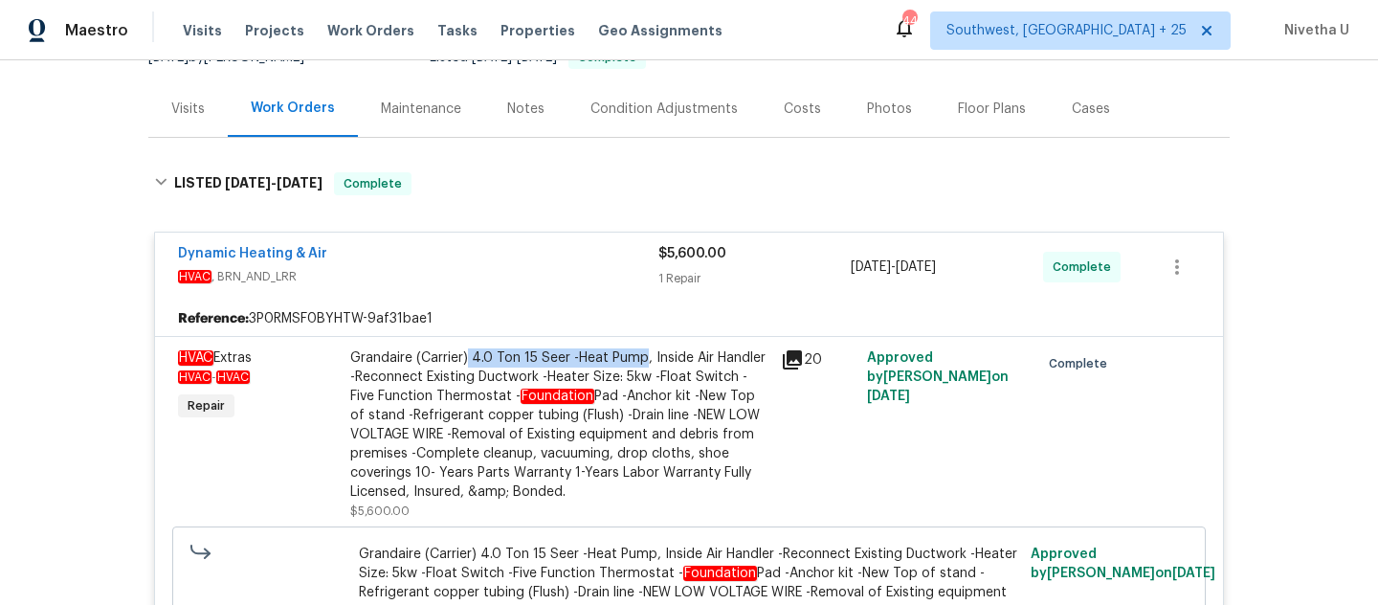
scroll to position [209, 0]
click at [543, 292] on div "Dynamic Heating & Air HVAC , BRN_AND_LRR $5,600.00 1 Repair 9/5/2025 - 9/9/2025…" at bounding box center [689, 268] width 1068 height 69
click at [598, 258] on div "Dynamic Heating & Air" at bounding box center [418, 256] width 480 height 23
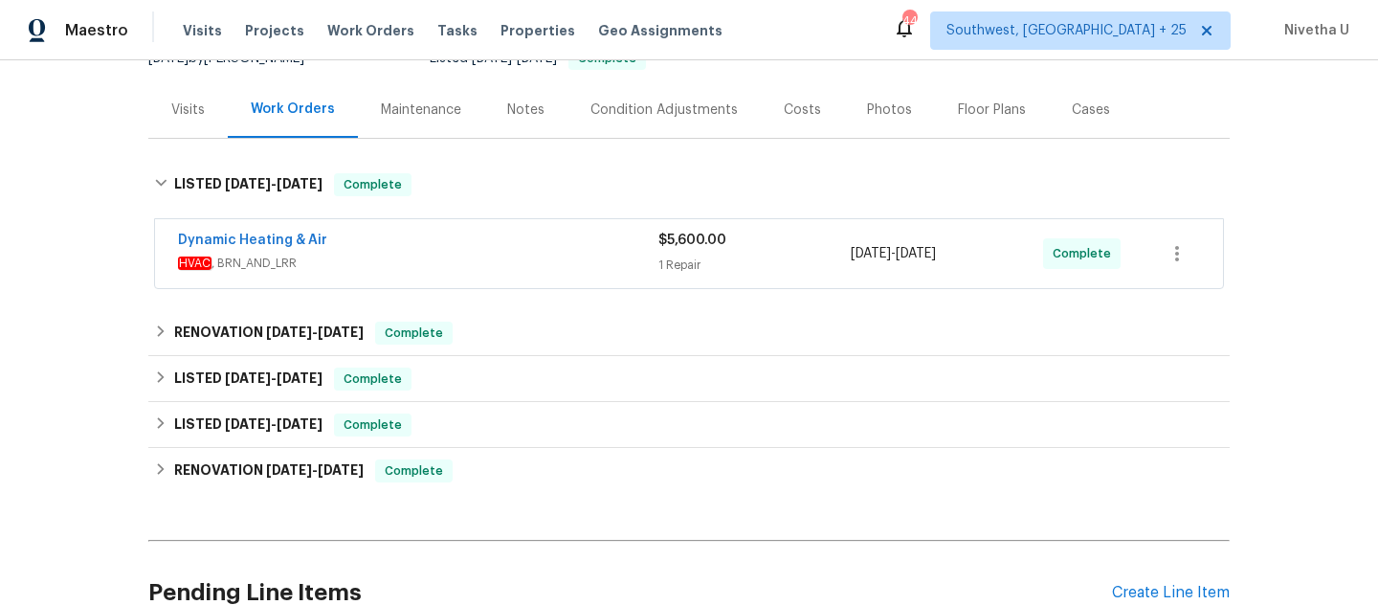
scroll to position [359, 0]
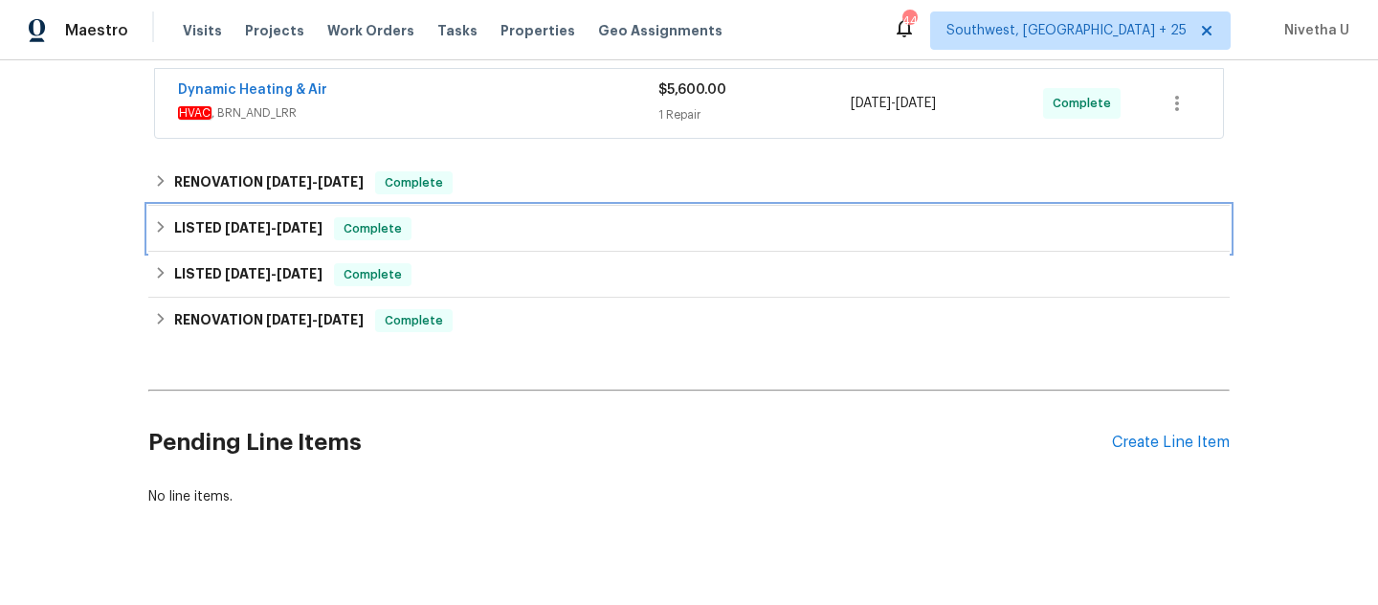
click at [496, 237] on div "LISTED 5/14/25 - 5/15/25 Complete" at bounding box center [689, 228] width 1070 height 23
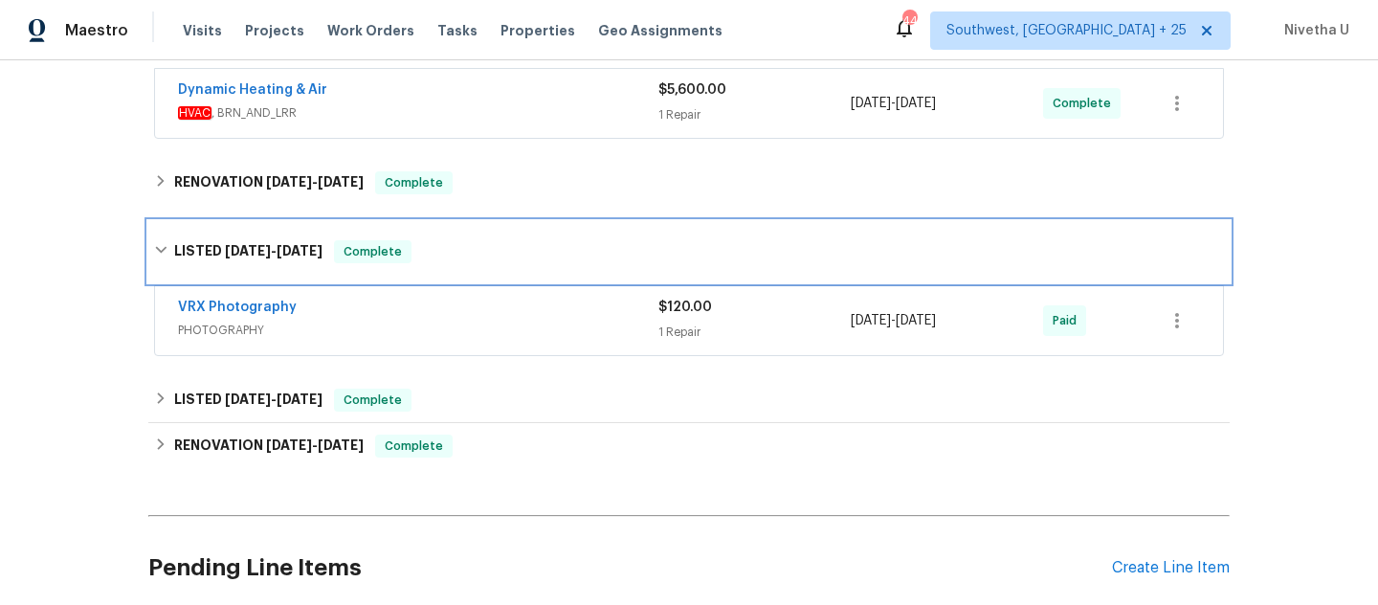
click at [496, 237] on div "LISTED 5/14/25 - 5/15/25 Complete" at bounding box center [688, 251] width 1081 height 61
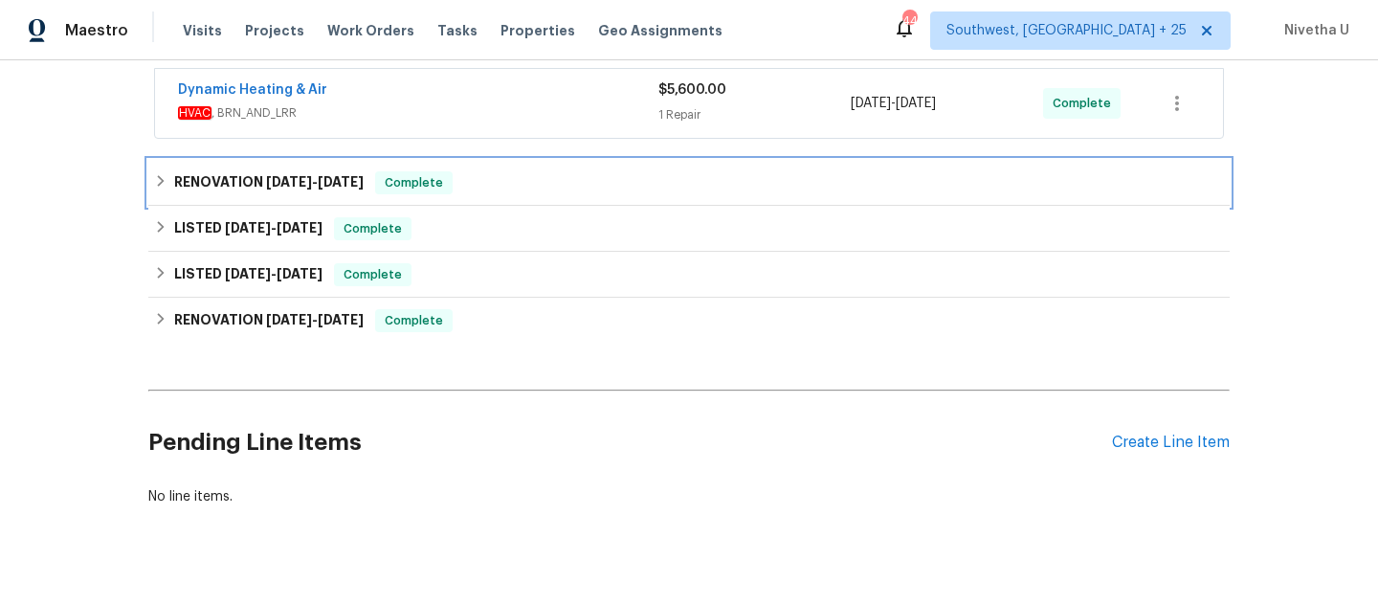
click at [478, 186] on div "RENOVATION 8/6/25 - 8/11/25 Complete" at bounding box center [689, 182] width 1070 height 23
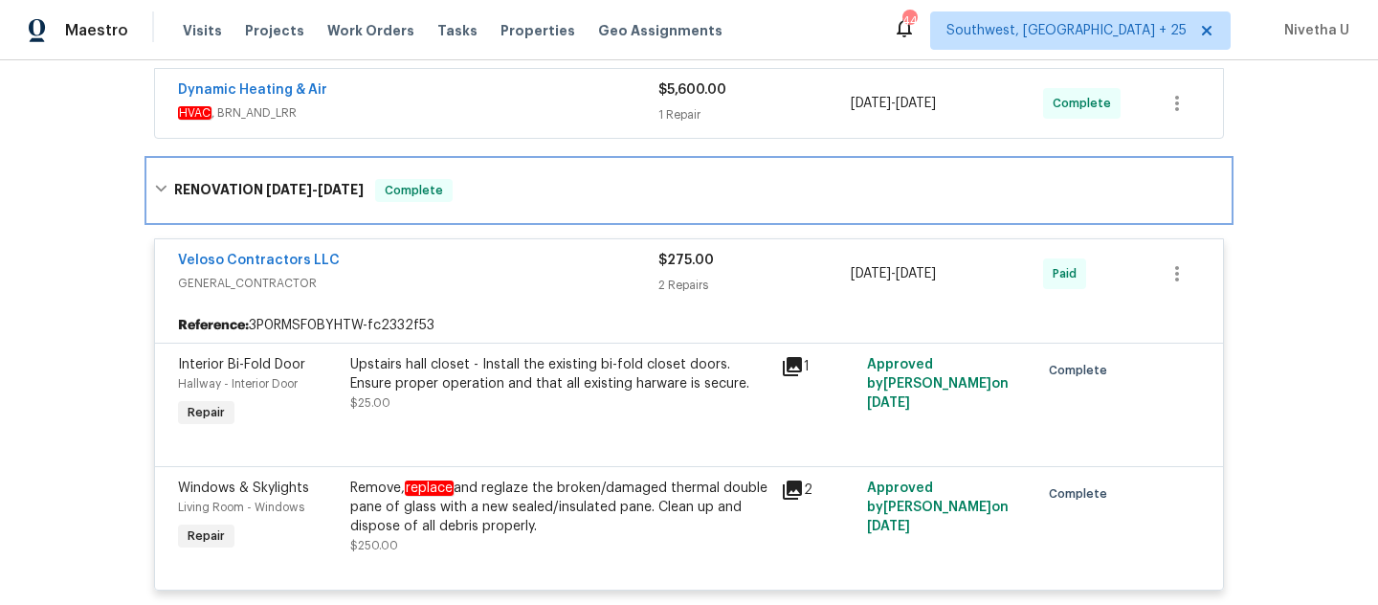
click at [486, 186] on div "RENOVATION 8/6/25 - 8/11/25 Complete" at bounding box center [689, 190] width 1070 height 23
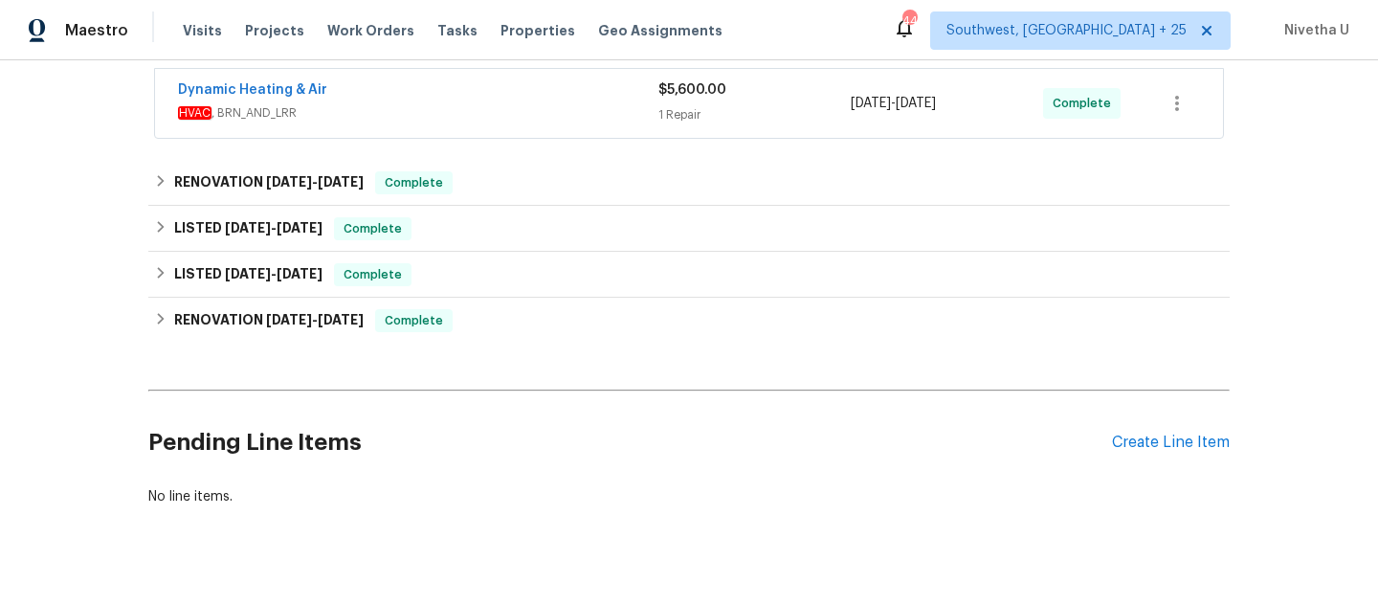
click at [361, 33] on span "Work Orders" at bounding box center [370, 30] width 87 height 19
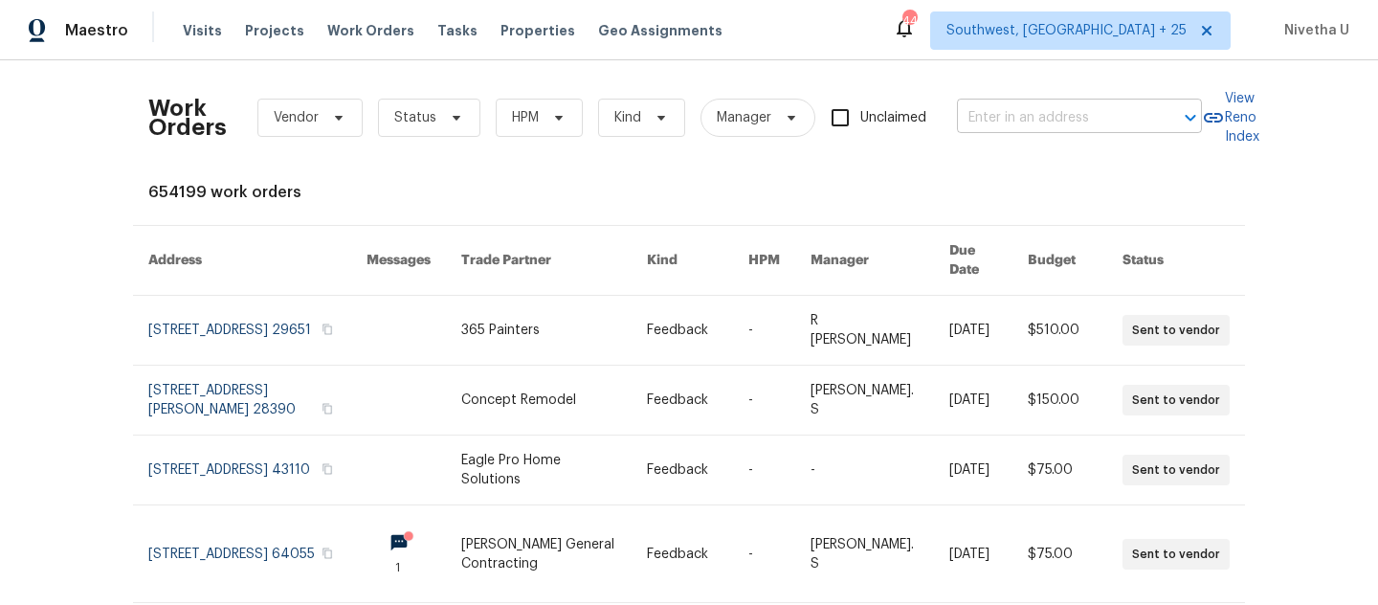
click at [1011, 121] on input "text" at bounding box center [1052, 118] width 191 height 30
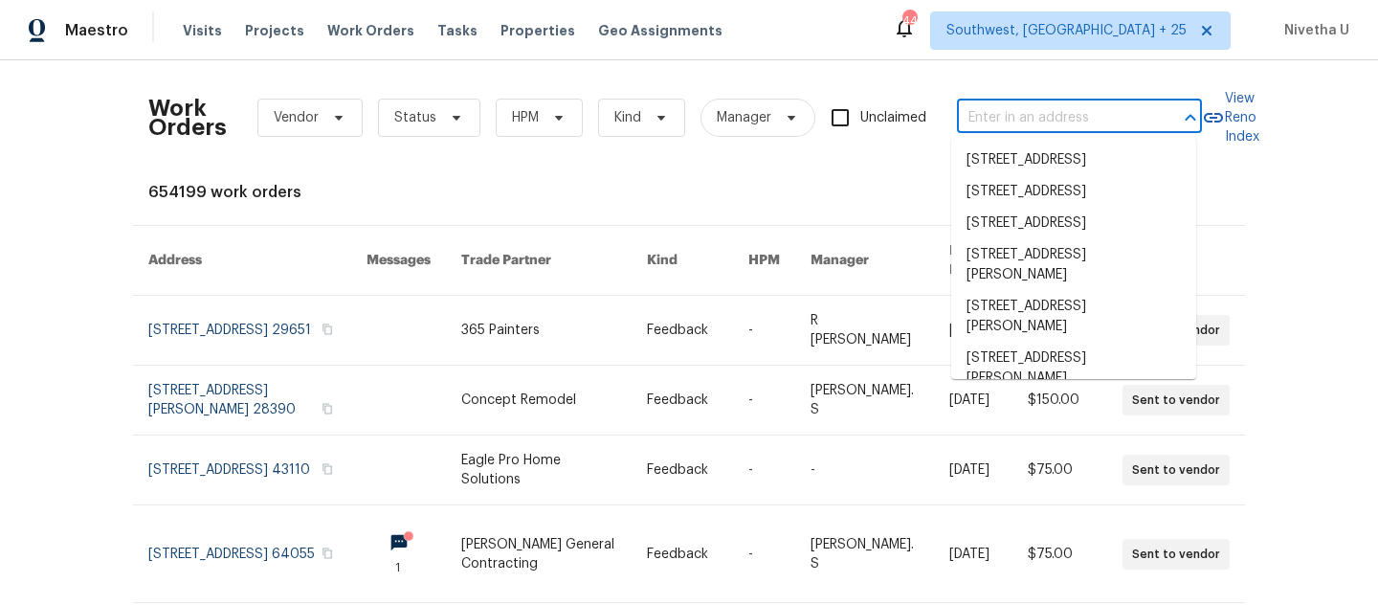
paste input "914 Quailridge Ct Orange Park, FL 32065"
type input "914 Quailridge Ct Orange Park, FL 32065"
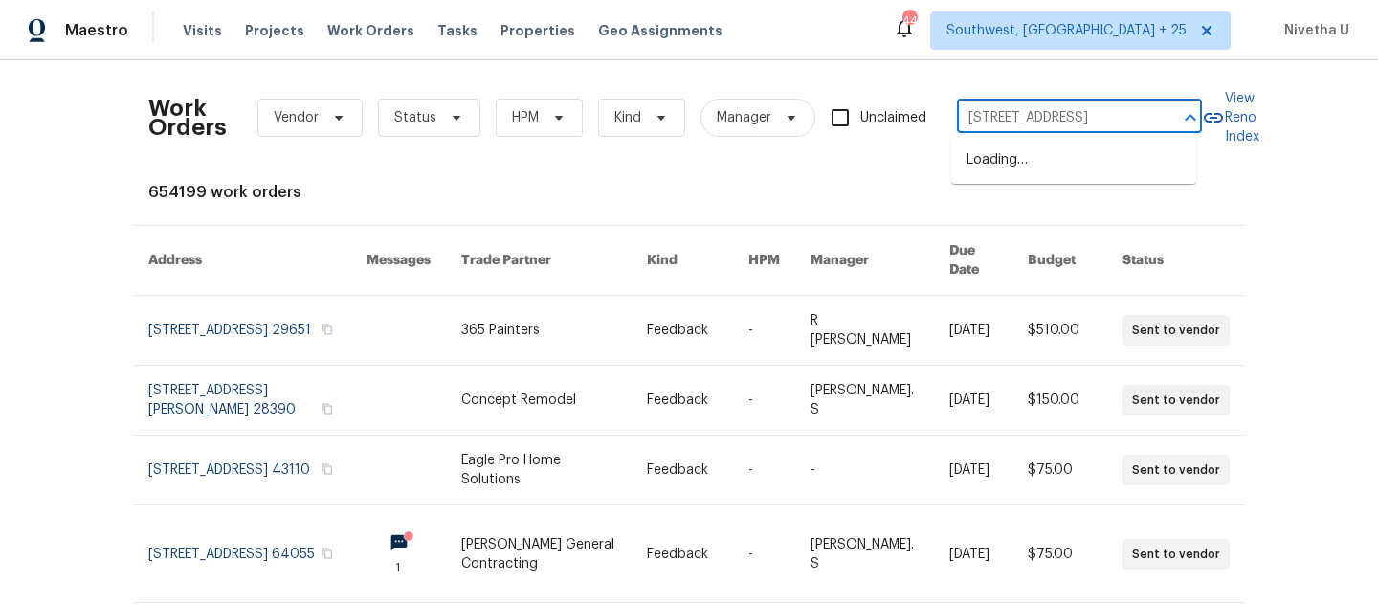
scroll to position [0, 76]
click at [1017, 176] on li "914 Quailridge Ct, Orange Park, FL 32065" at bounding box center [1073, 161] width 245 height 32
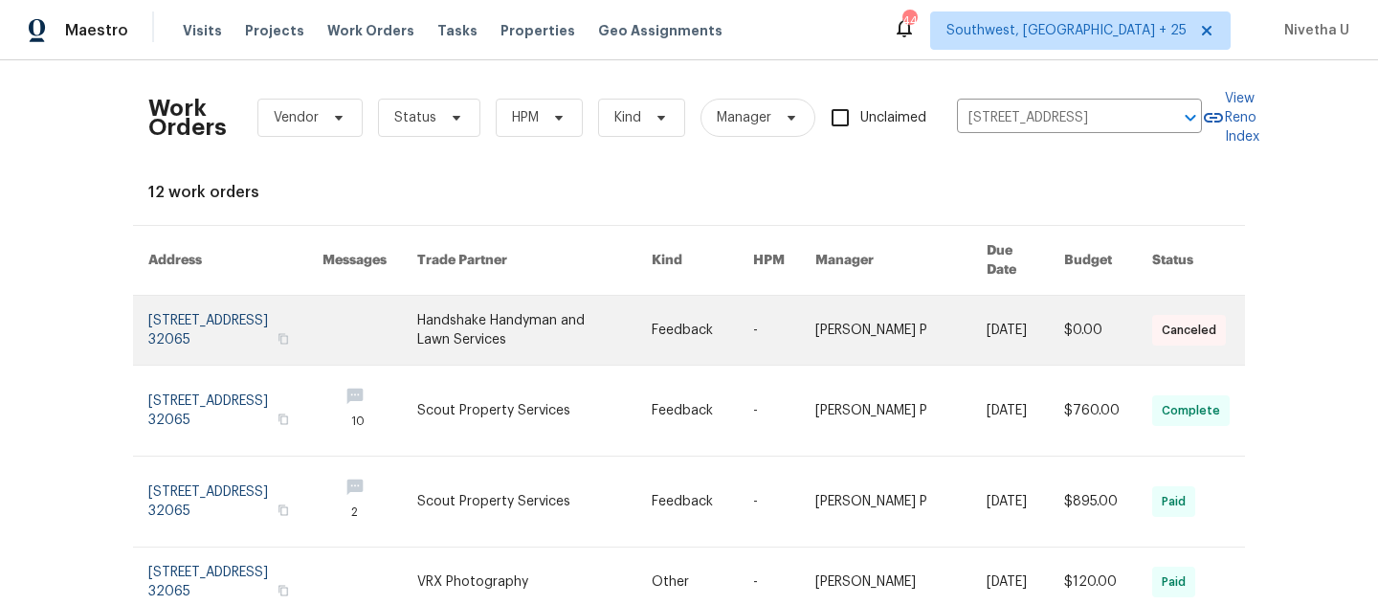
click at [197, 319] on link at bounding box center [235, 330] width 174 height 69
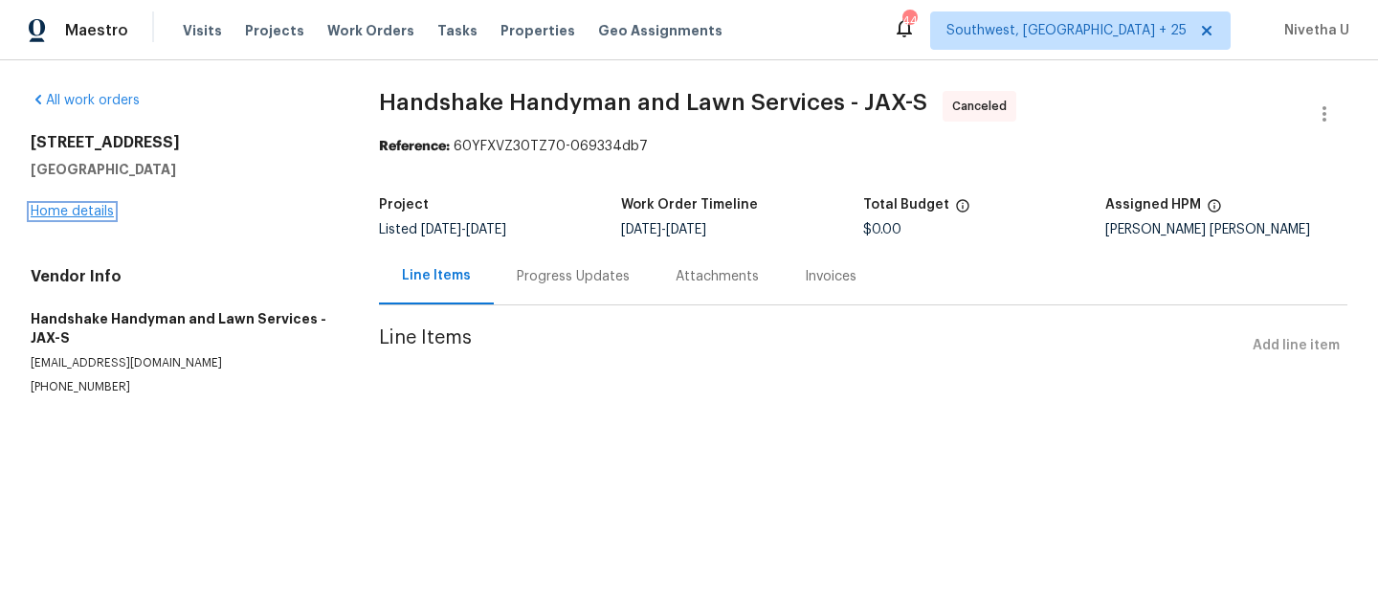
click at [58, 212] on link "Home details" at bounding box center [72, 211] width 83 height 13
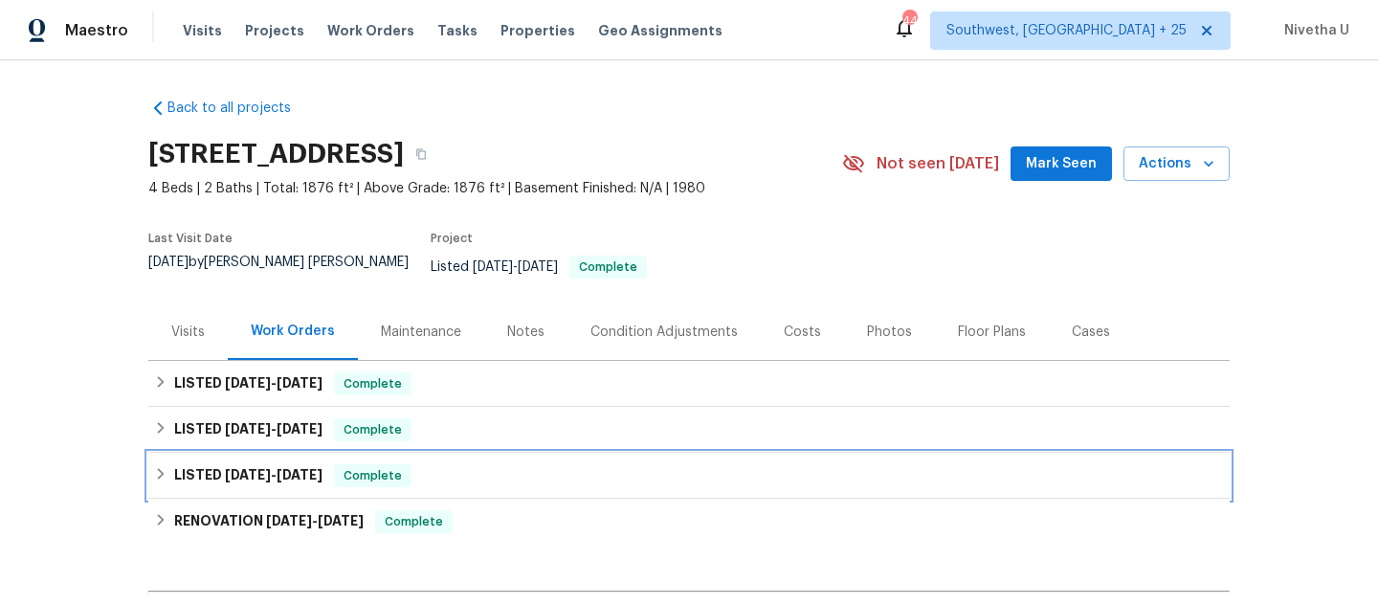
click at [453, 464] on div "LISTED 3/29/25 - 3/31/25 Complete" at bounding box center [689, 475] width 1070 height 23
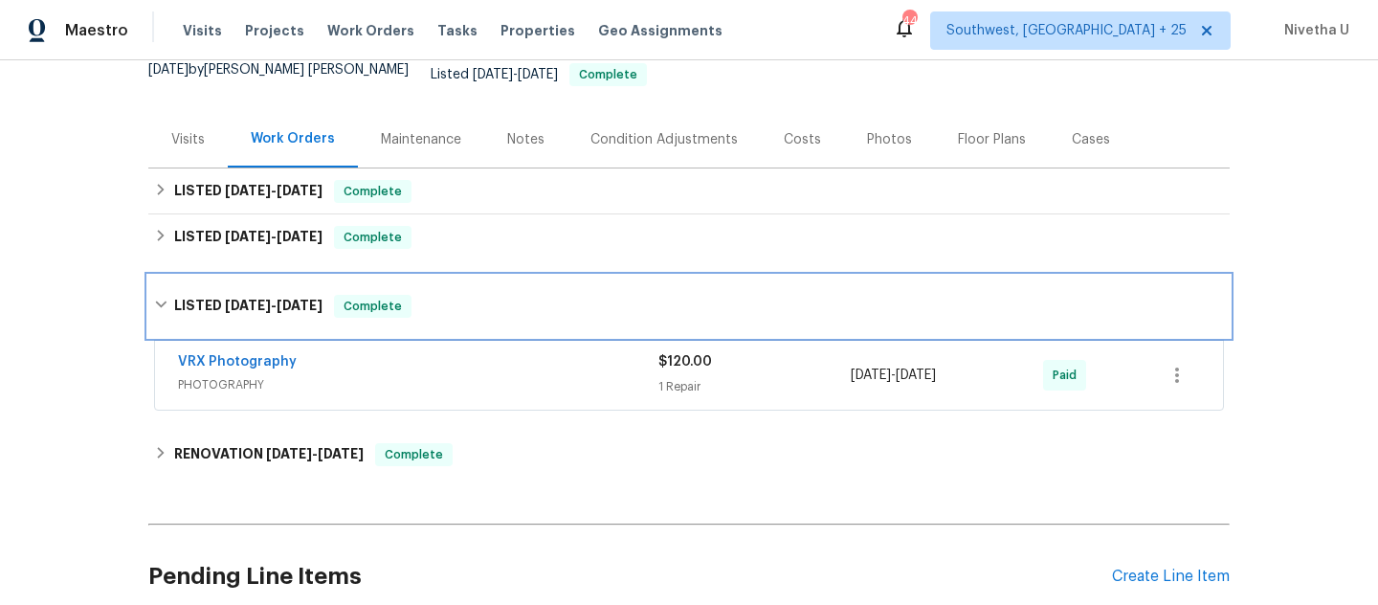
scroll to position [193, 0]
click at [431, 294] on div "LISTED 3/29/25 - 3/31/25 Complete" at bounding box center [689, 305] width 1070 height 23
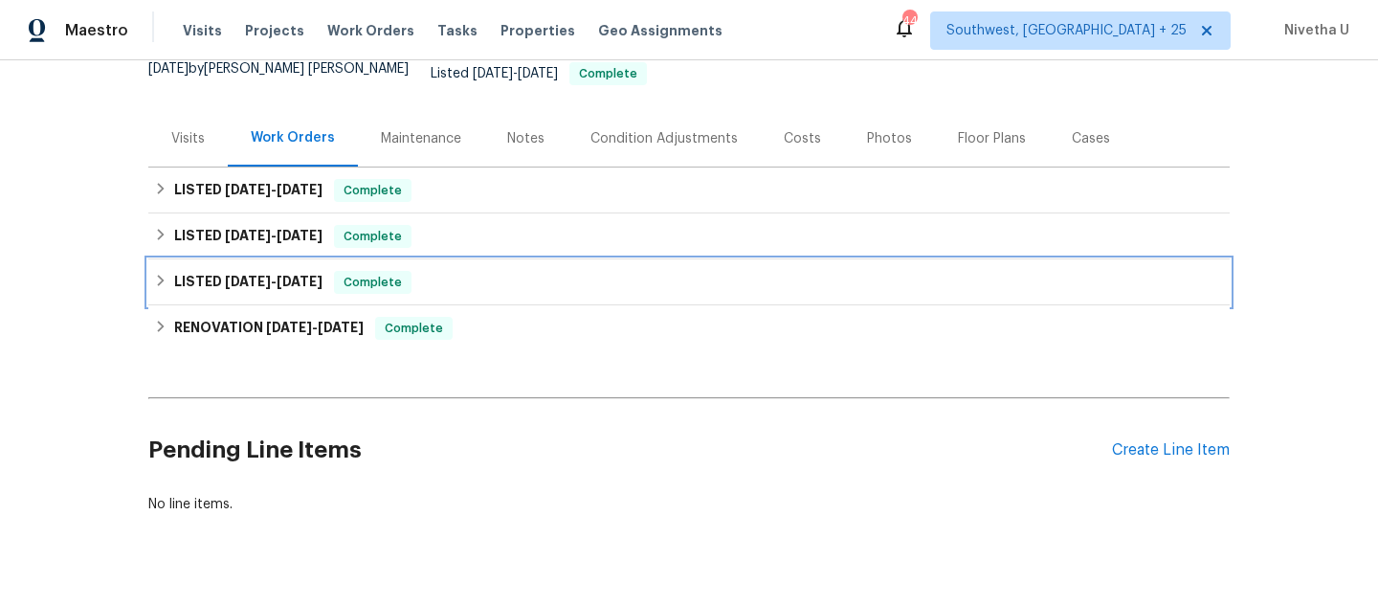
click at [434, 271] on div "LISTED 3/29/25 - 3/31/25 Complete" at bounding box center [689, 282] width 1070 height 23
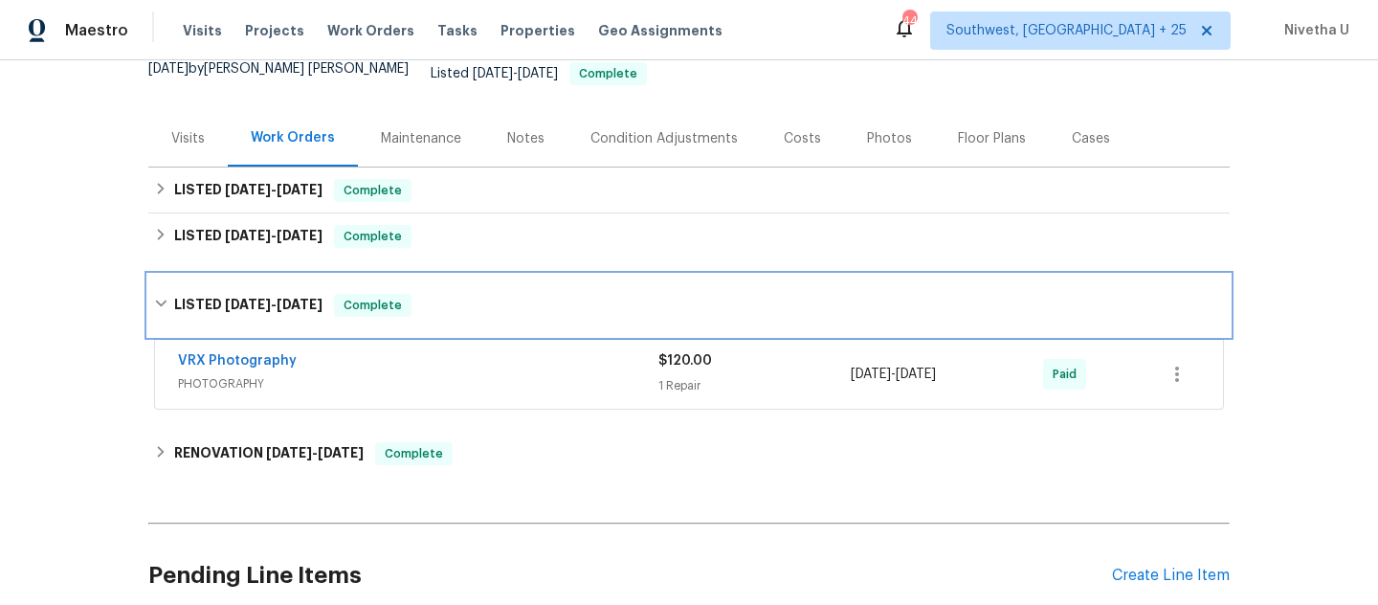
click at [434, 275] on div "LISTED 3/29/25 - 3/31/25 Complete" at bounding box center [688, 305] width 1081 height 61
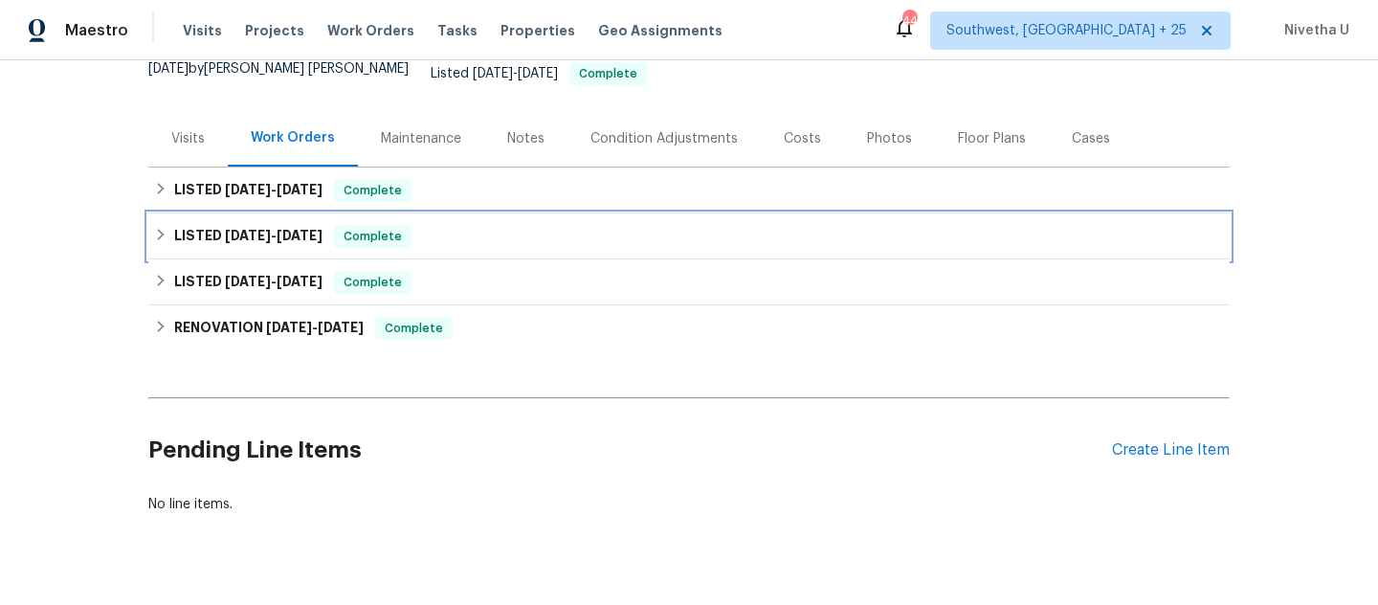
click at [494, 213] on div "LISTED 7/3/25 - 7/10/25 Complete" at bounding box center [688, 236] width 1081 height 46
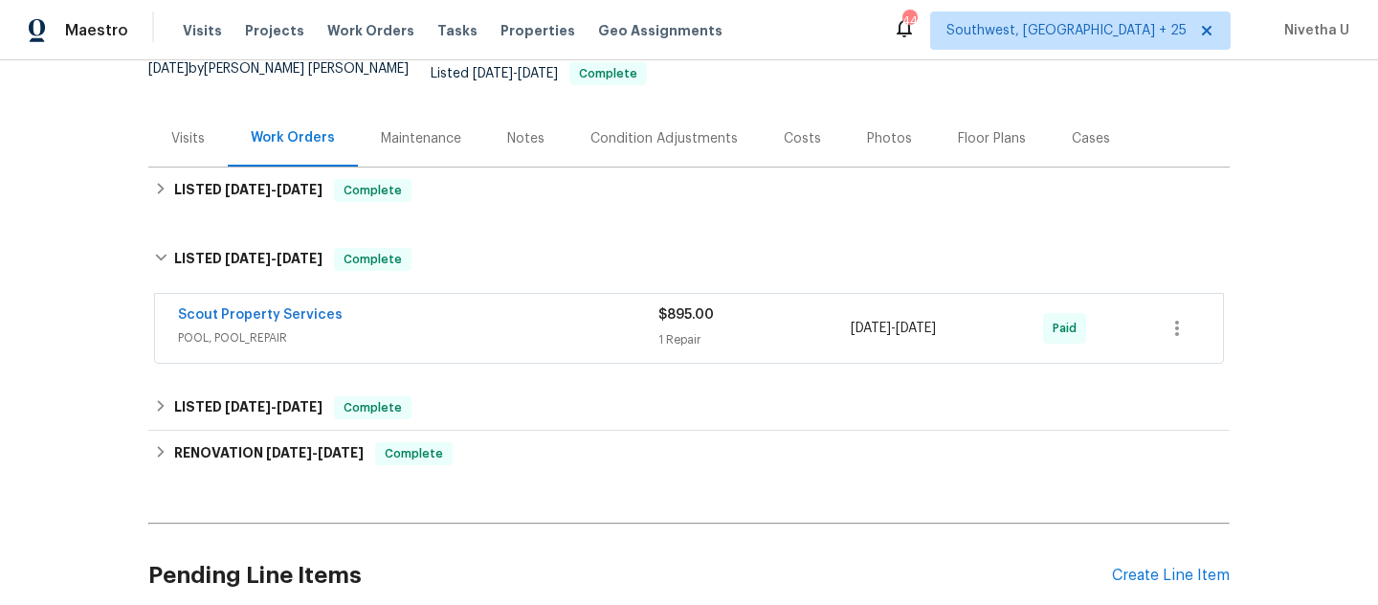
click at [481, 328] on span "POOL, POOL_REPAIR" at bounding box center [418, 337] width 480 height 19
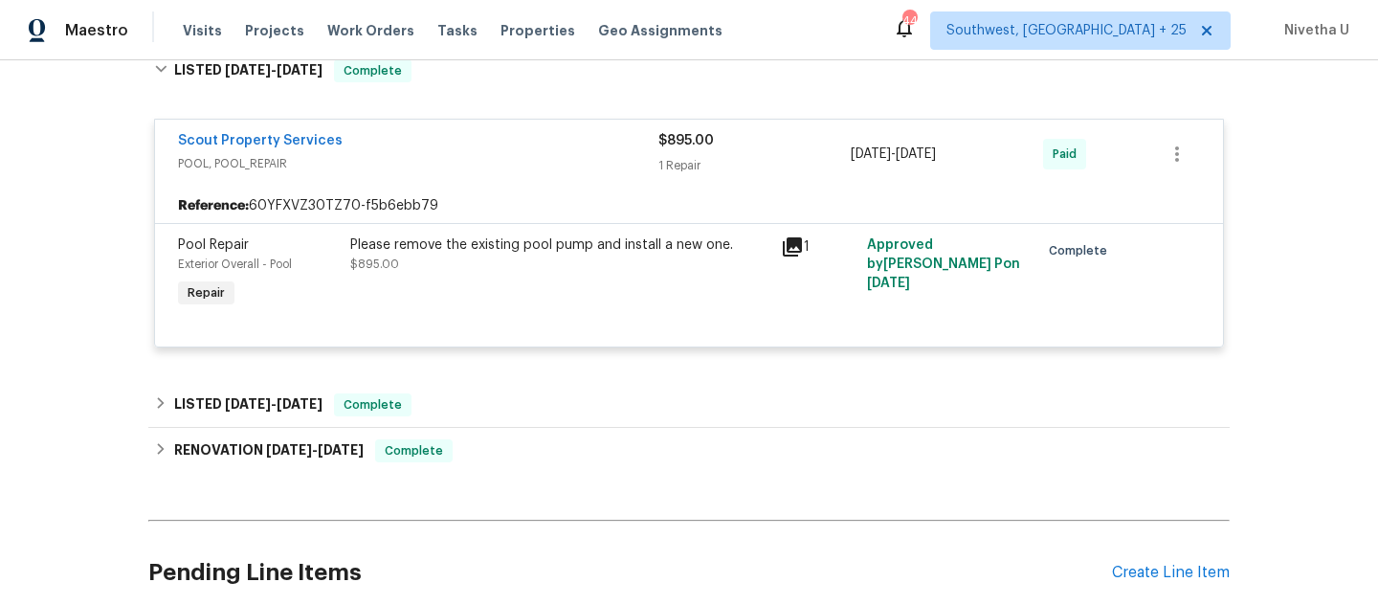
scroll to position [404, 0]
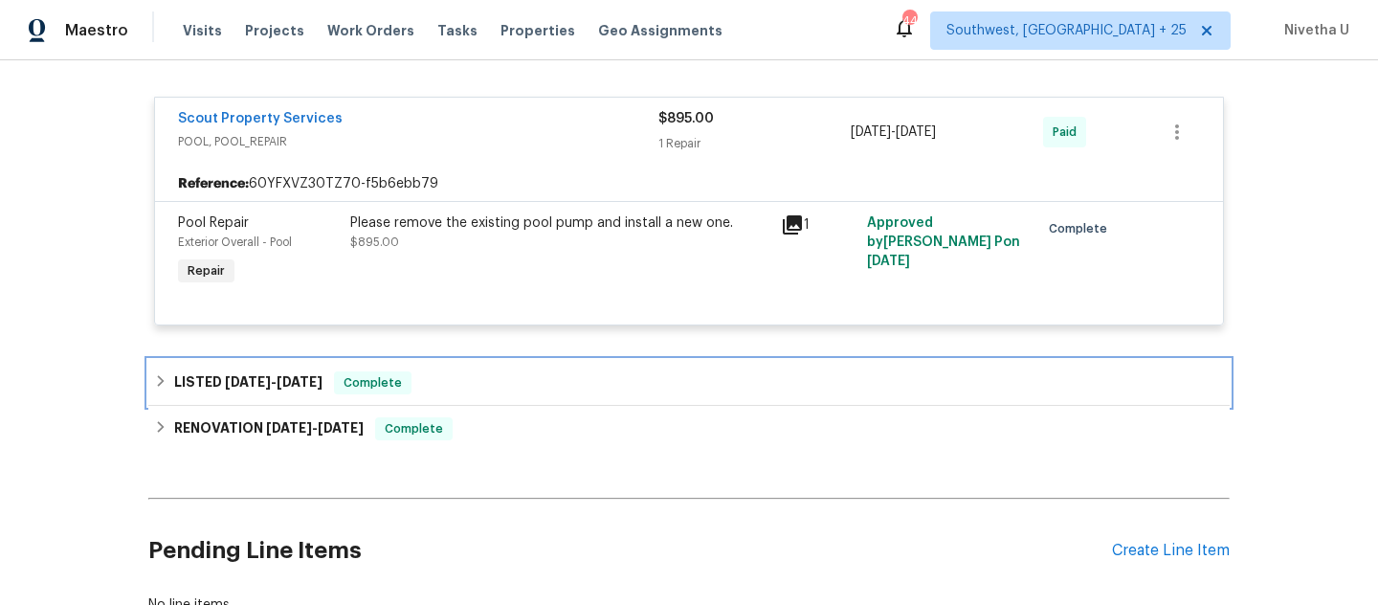
click at [433, 388] on div "LISTED 3/29/25 - 3/31/25 Complete" at bounding box center [688, 383] width 1081 height 46
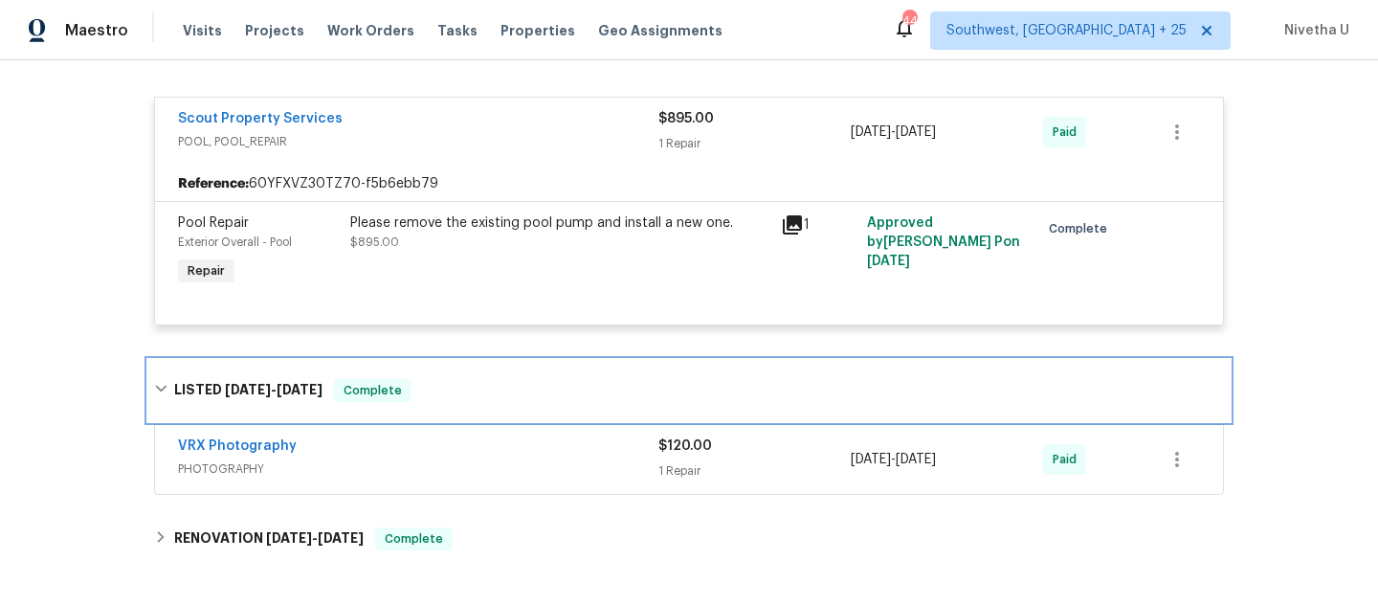
click at [433, 388] on div "LISTED 3/29/25 - 3/31/25 Complete" at bounding box center [689, 390] width 1070 height 23
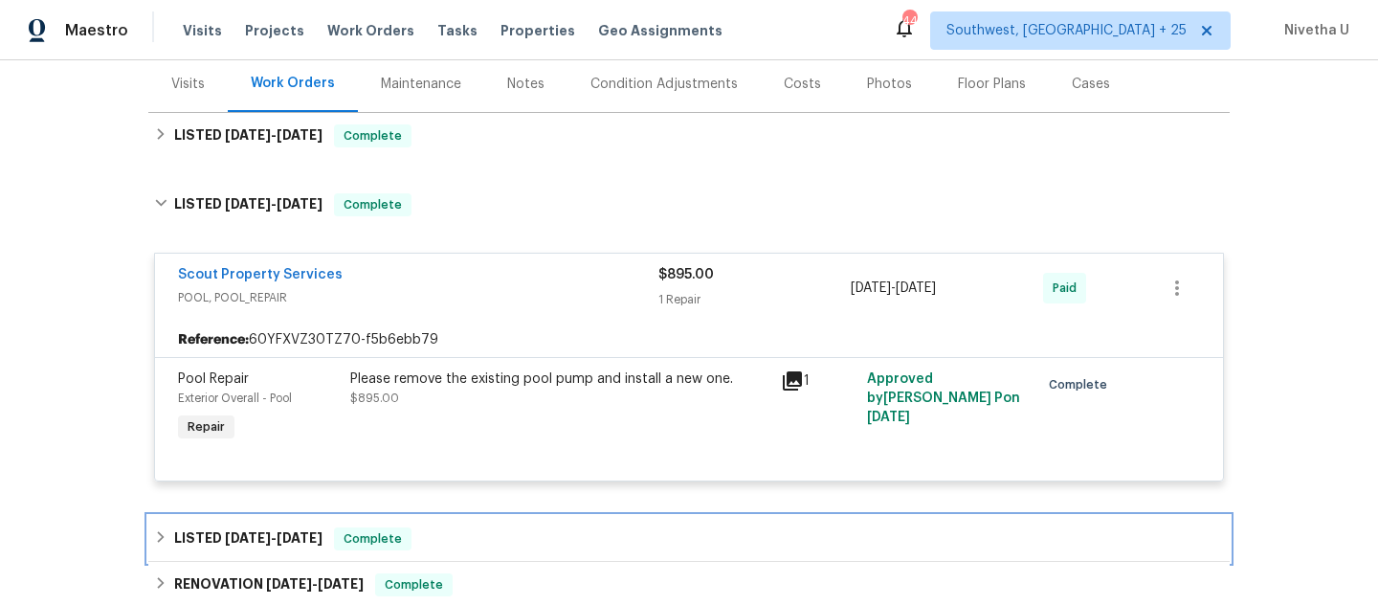
scroll to position [247, 0]
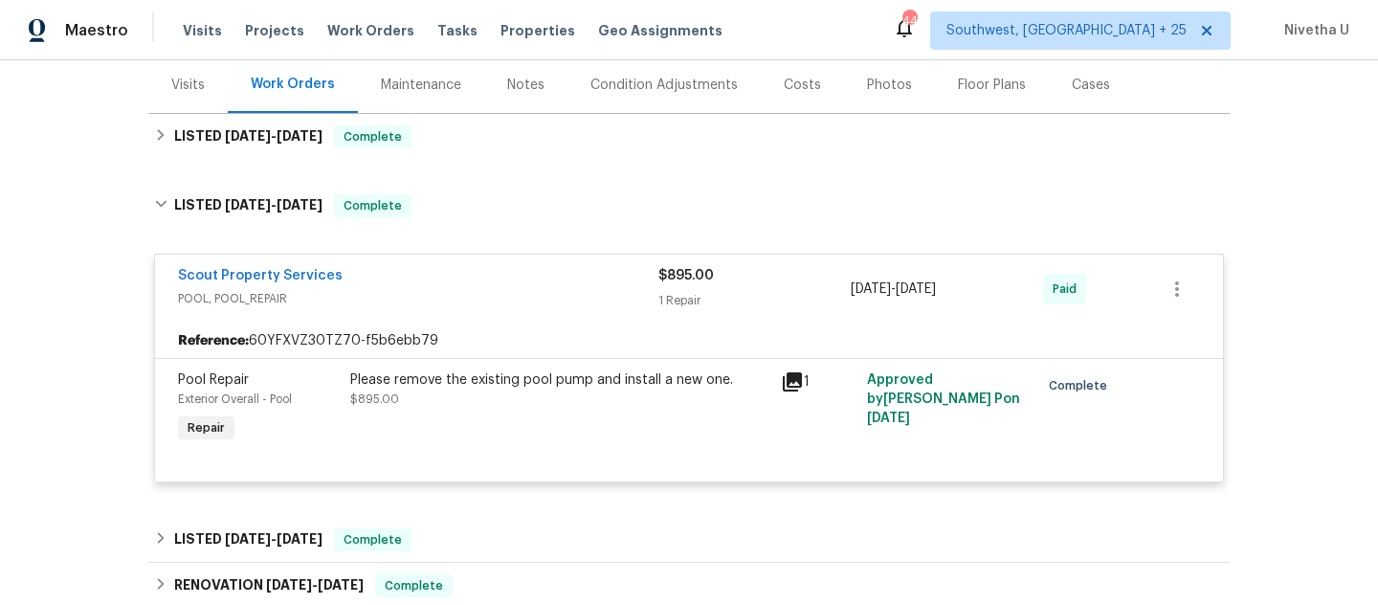
click at [483, 270] on div "Scout Property Services" at bounding box center [418, 277] width 480 height 23
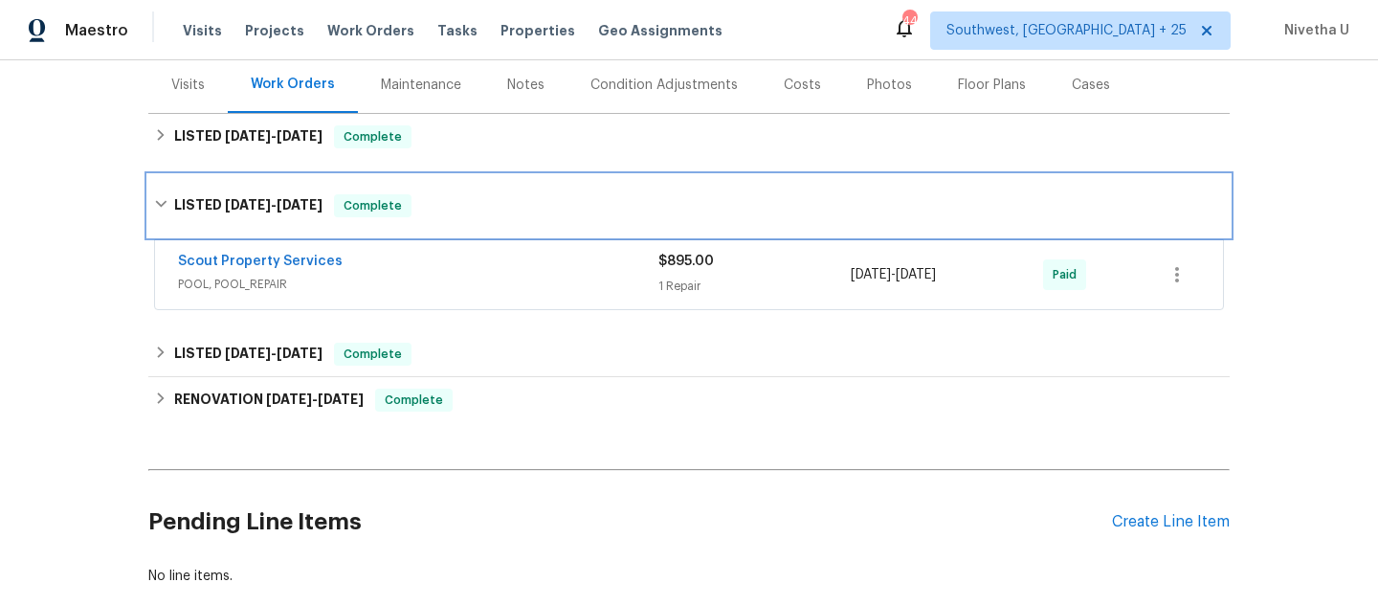
click at [434, 199] on div "LISTED 7/3/25 - 7/10/25 Complete" at bounding box center [689, 205] width 1070 height 23
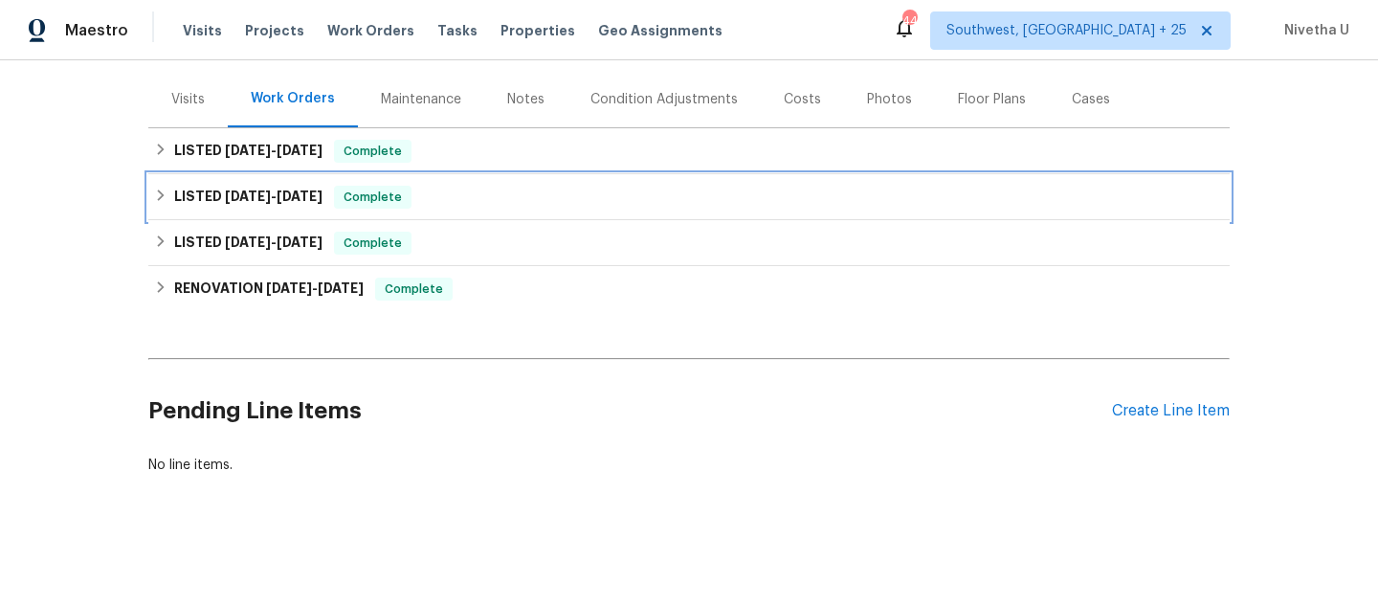
scroll to position [234, 0]
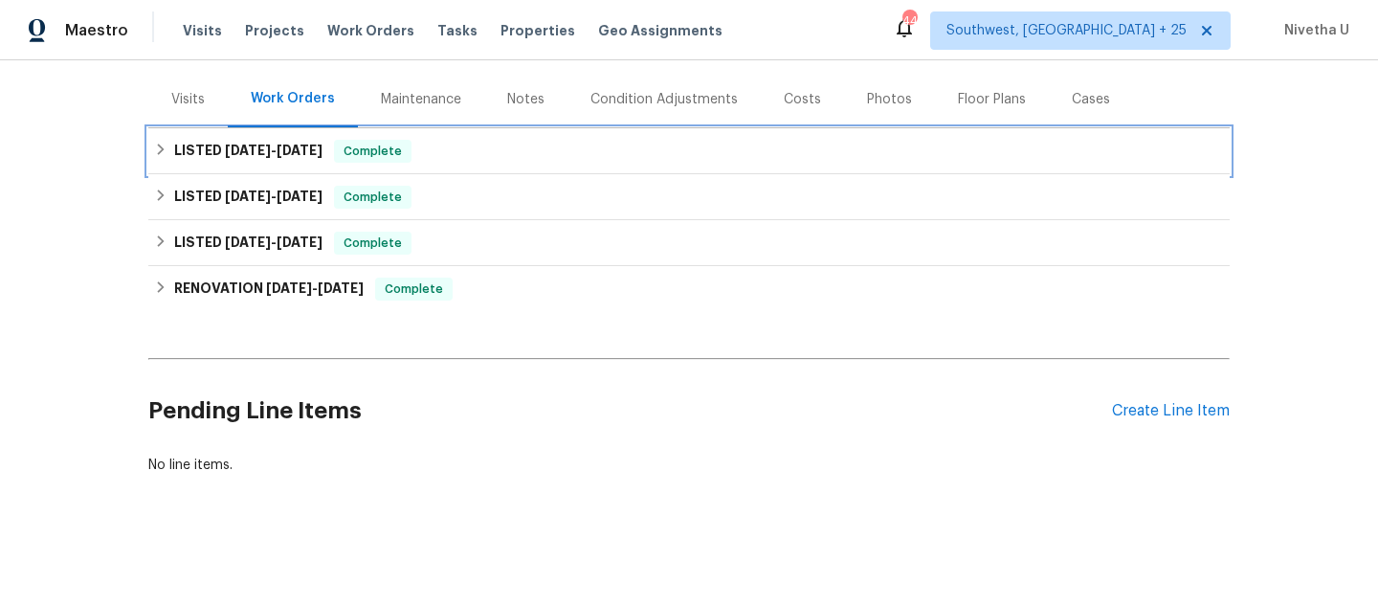
click at [434, 143] on div "LISTED 9/5/25 - 9/9/25 Complete" at bounding box center [689, 151] width 1070 height 23
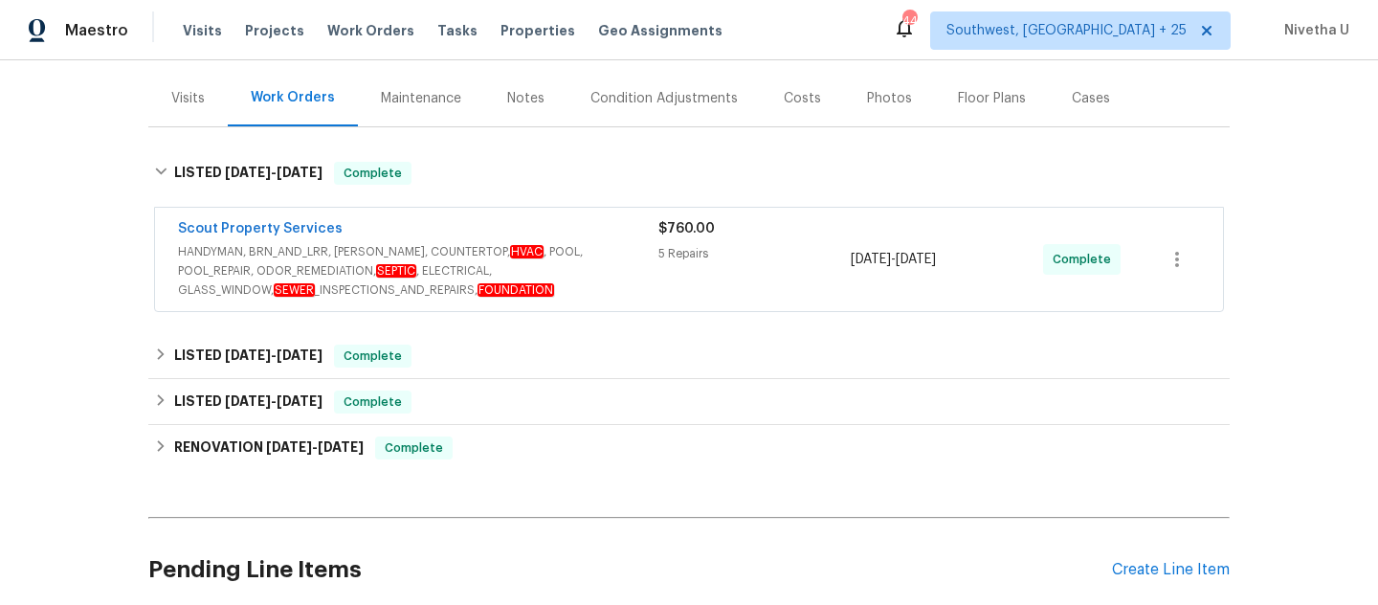
click at [607, 271] on span "HANDYMAN, BRN_AND_LRR, WELLS, COUNTERTOP, HVAC , POOL, POOL_REPAIR, ODOR_REMEDI…" at bounding box center [418, 270] width 480 height 57
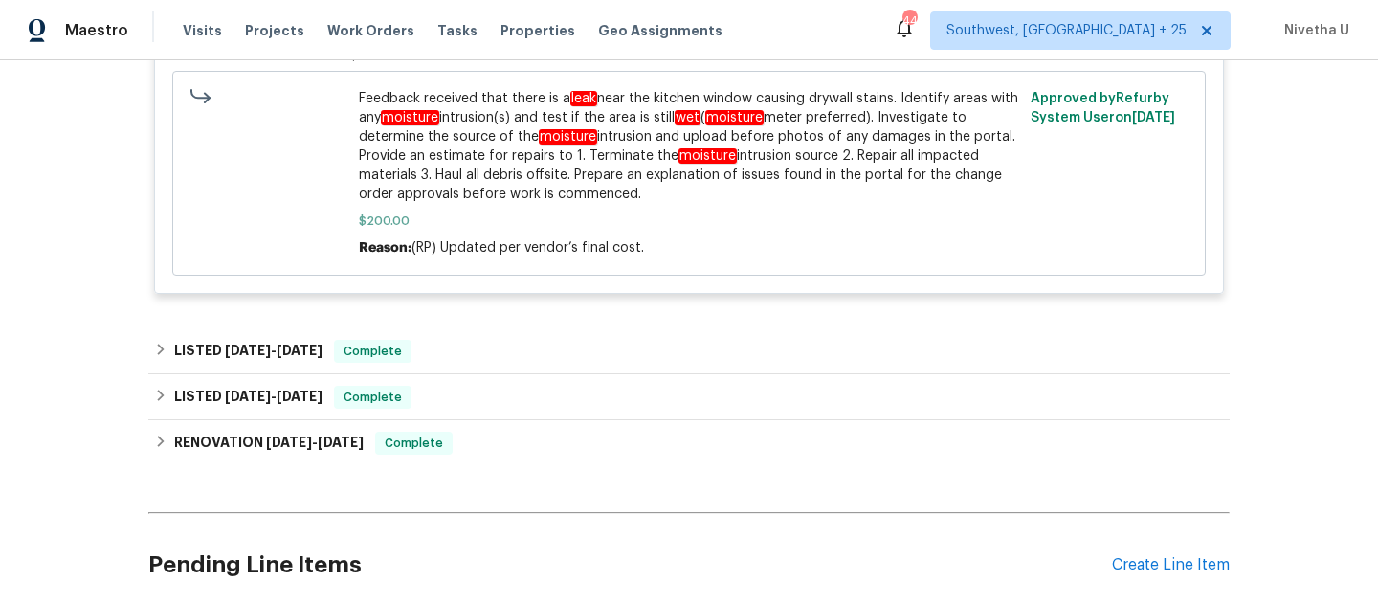
scroll to position [2063, 0]
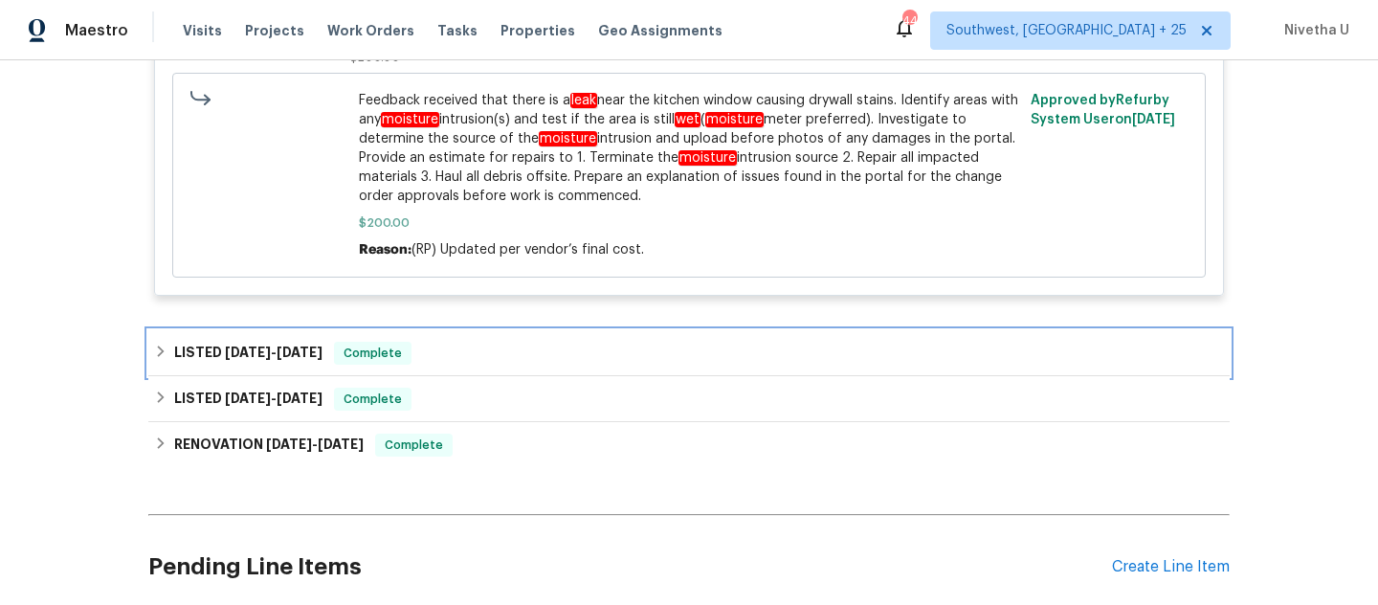
click at [446, 342] on div "LISTED 7/3/25 - 7/10/25 Complete" at bounding box center [689, 353] width 1070 height 23
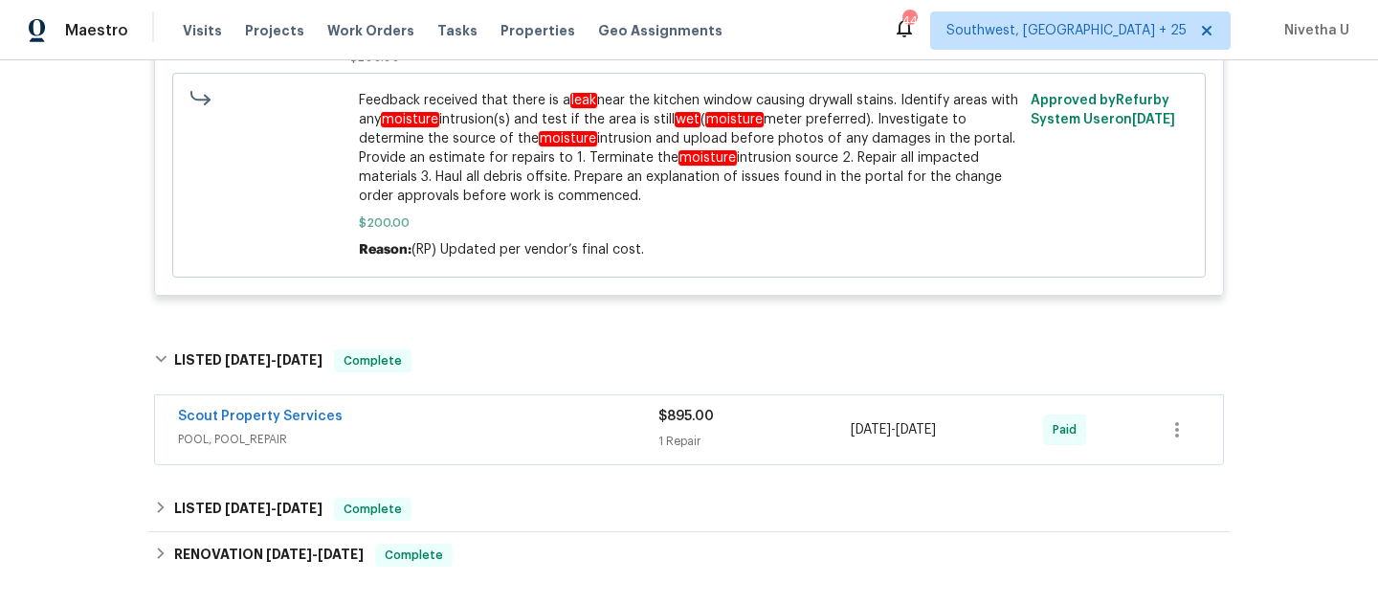
click at [452, 430] on span "POOL, POOL_REPAIR" at bounding box center [418, 439] width 480 height 19
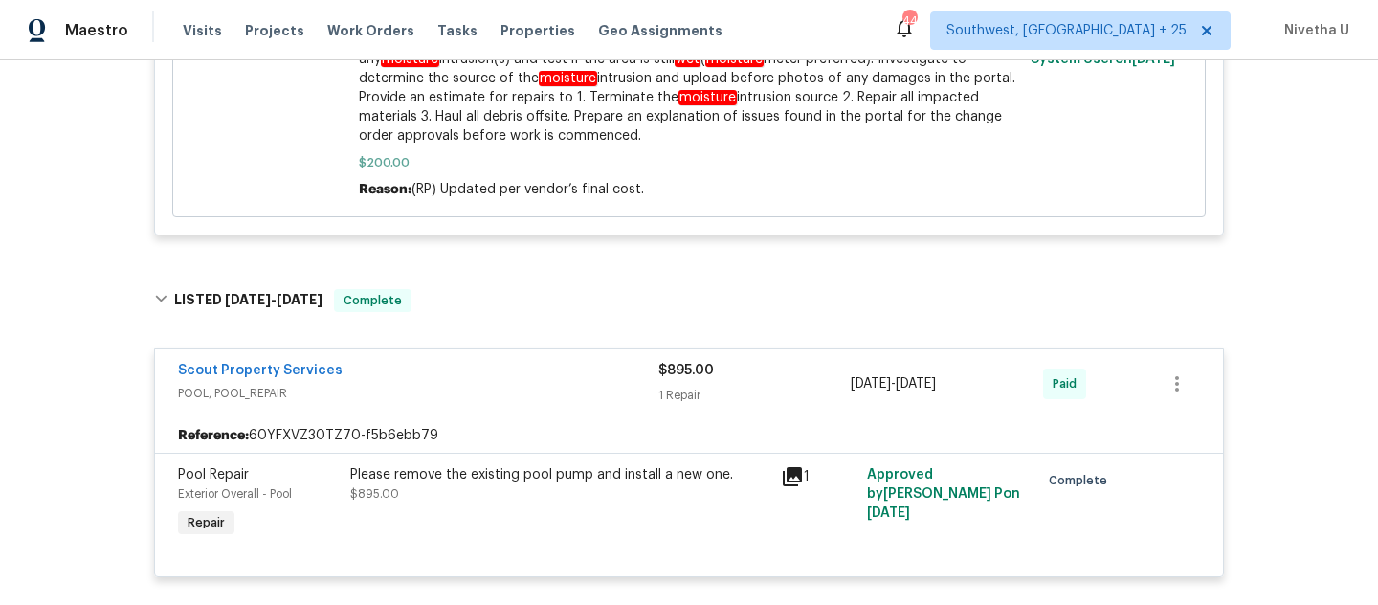
scroll to position [2125, 0]
click at [424, 383] on span "POOL, POOL_REPAIR" at bounding box center [418, 392] width 480 height 19
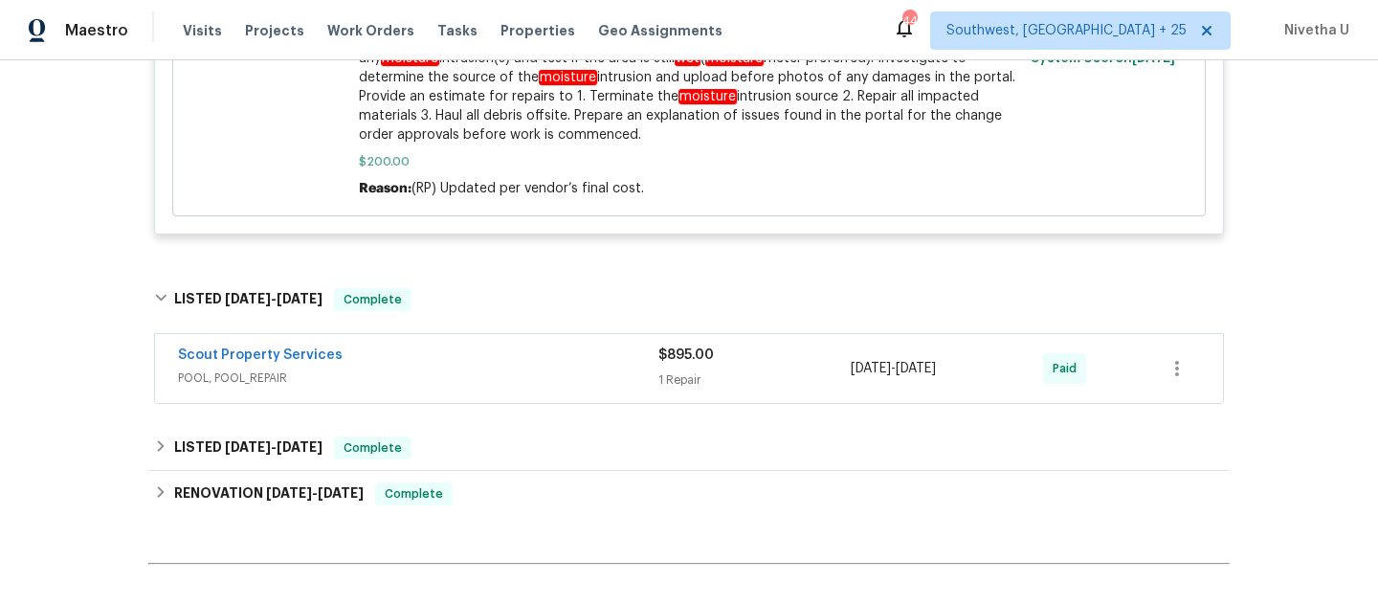
click at [407, 333] on div "Scout Property Services POOL, POOL_REPAIR $895.00 1 Repair 7/10/2025 - 7/10/202…" at bounding box center [689, 368] width 1070 height 71
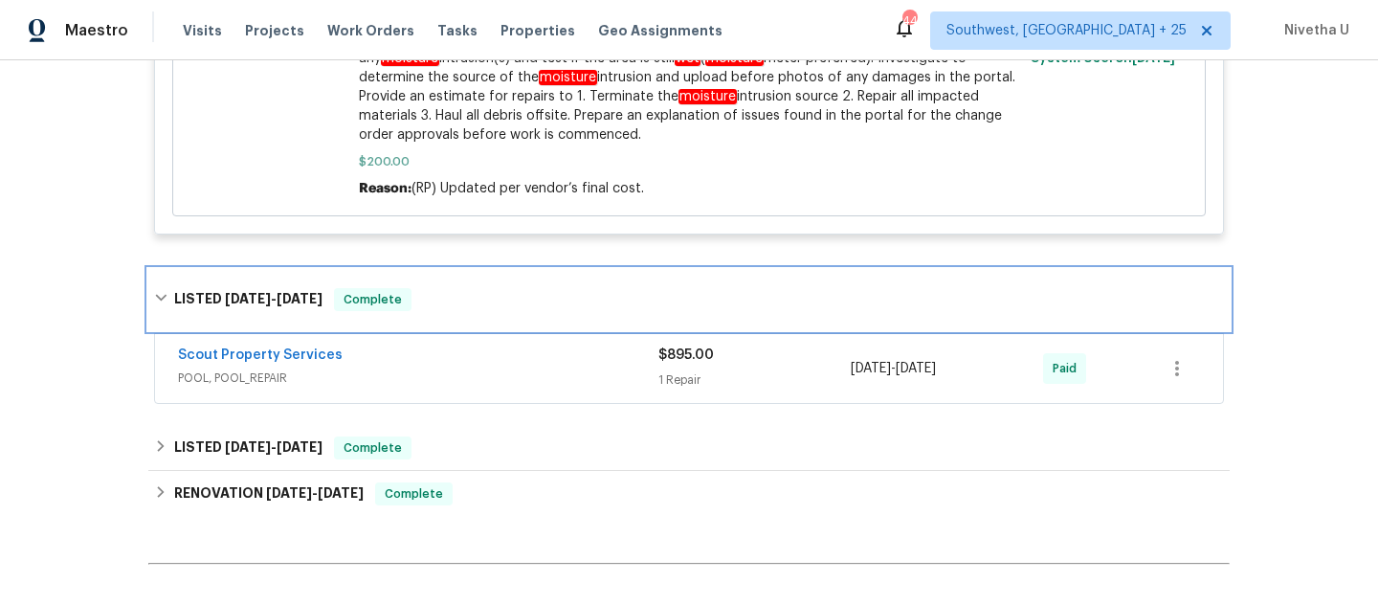
click at [410, 288] on div "LISTED 7/3/25 - 7/10/25 Complete" at bounding box center [689, 299] width 1070 height 23
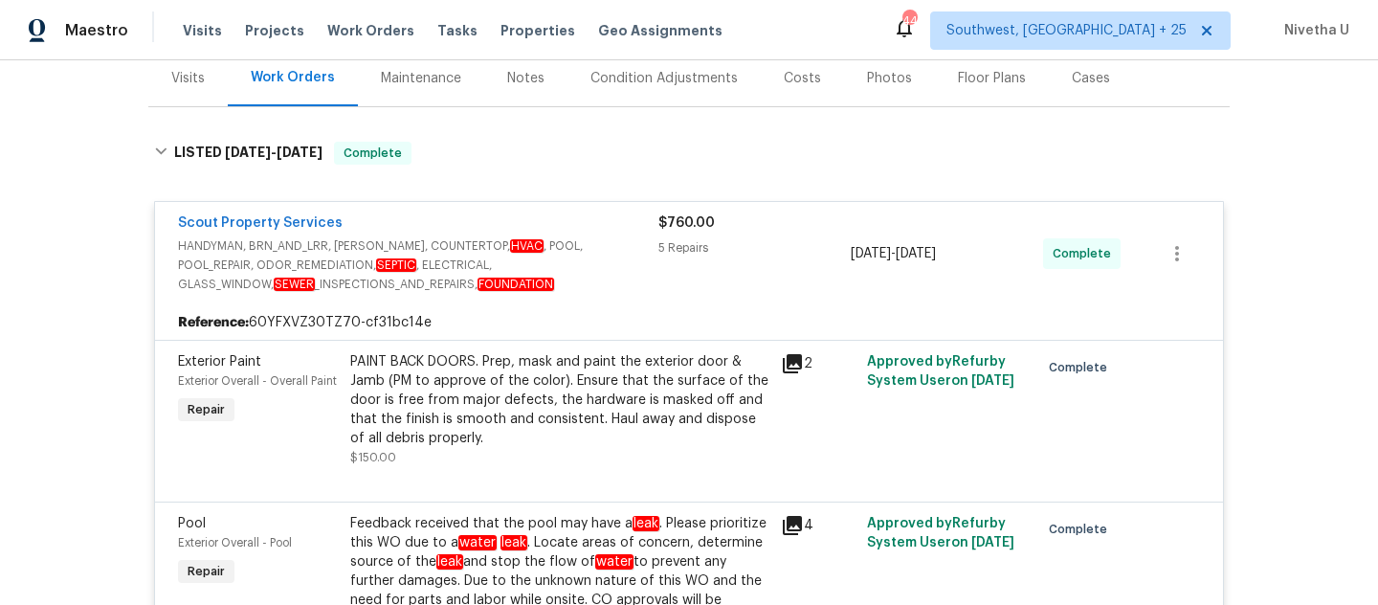
scroll to position [33, 0]
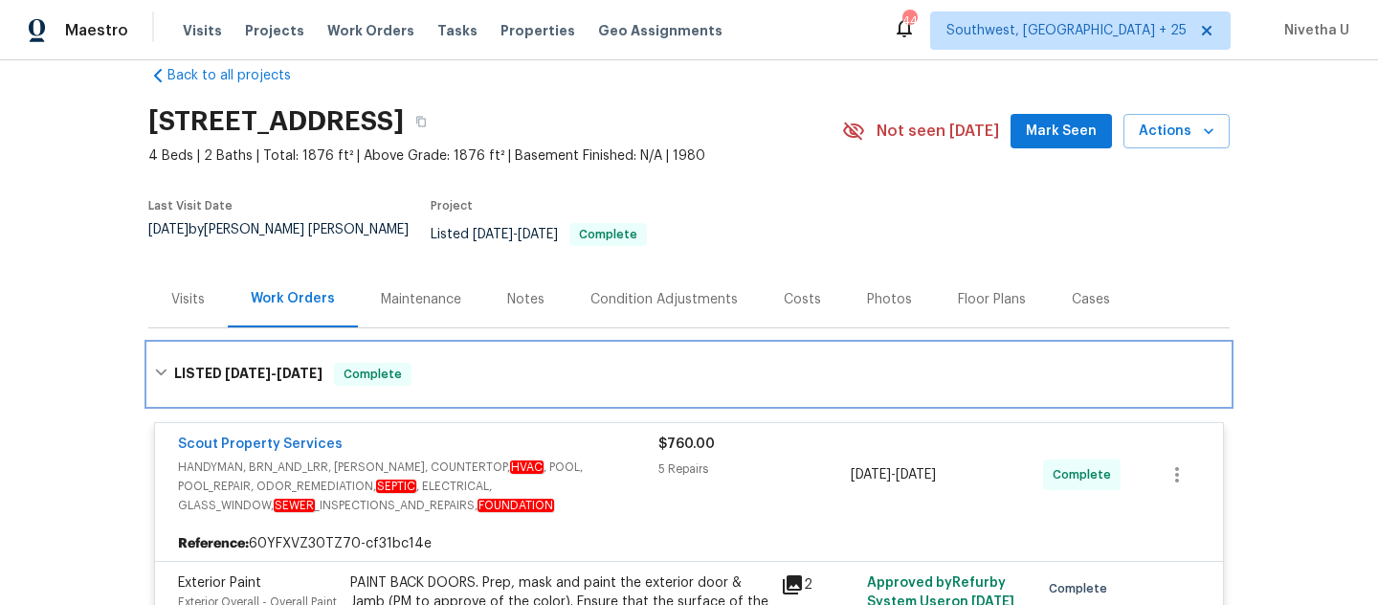
click at [497, 372] on div "LISTED 9/5/25 - 9/9/25 Complete" at bounding box center [688, 374] width 1081 height 61
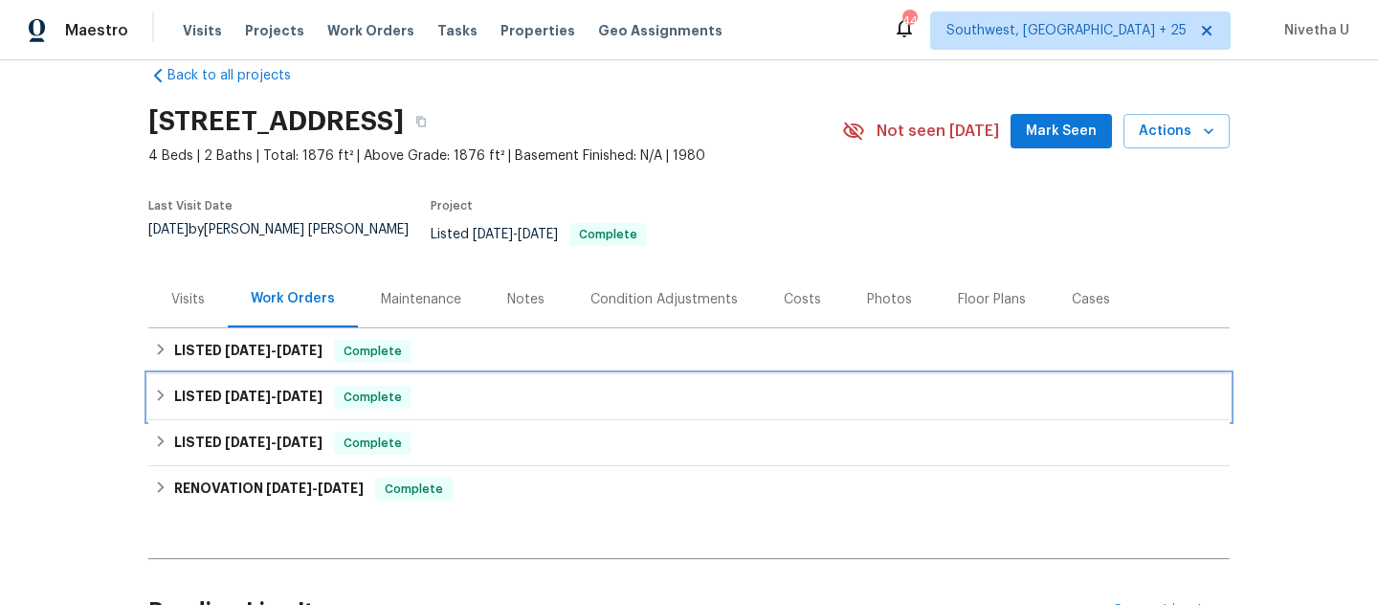
click at [484, 391] on div "LISTED 7/3/25 - 7/10/25 Complete" at bounding box center [689, 397] width 1070 height 23
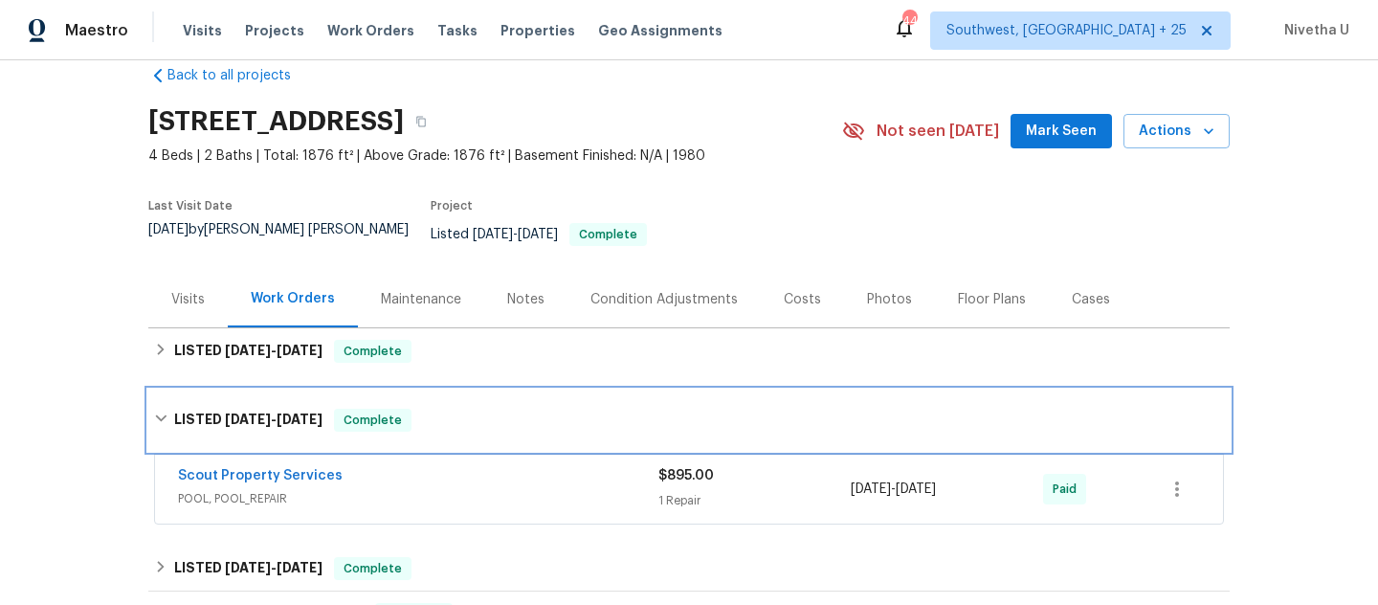
click at [484, 409] on div "LISTED 7/3/25 - 7/10/25 Complete" at bounding box center [689, 420] width 1070 height 23
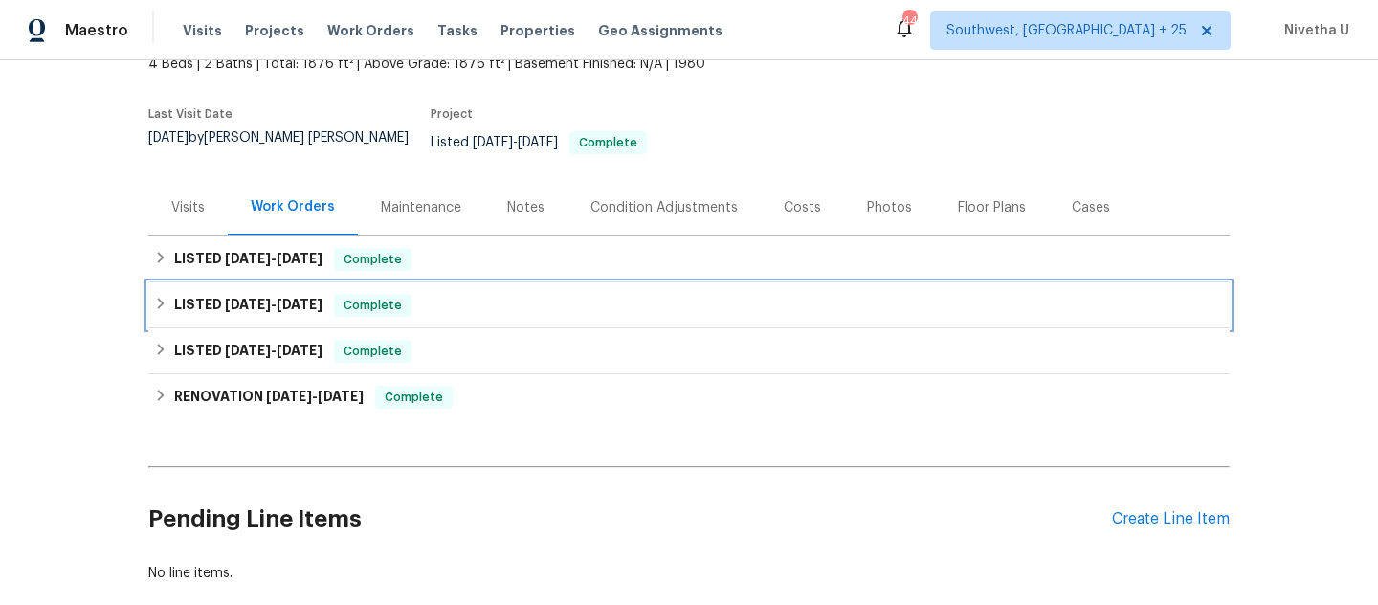
scroll to position [145, 0]
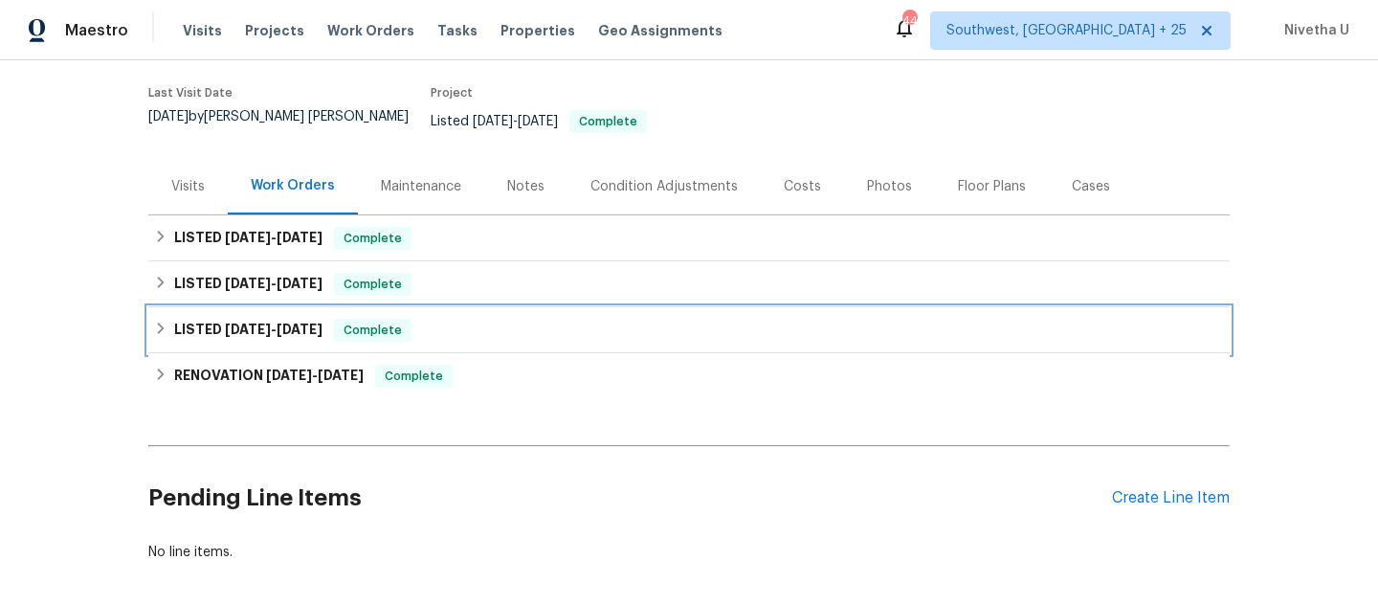
click at [454, 319] on div "LISTED 3/29/25 - 3/31/25 Complete" at bounding box center [689, 330] width 1070 height 23
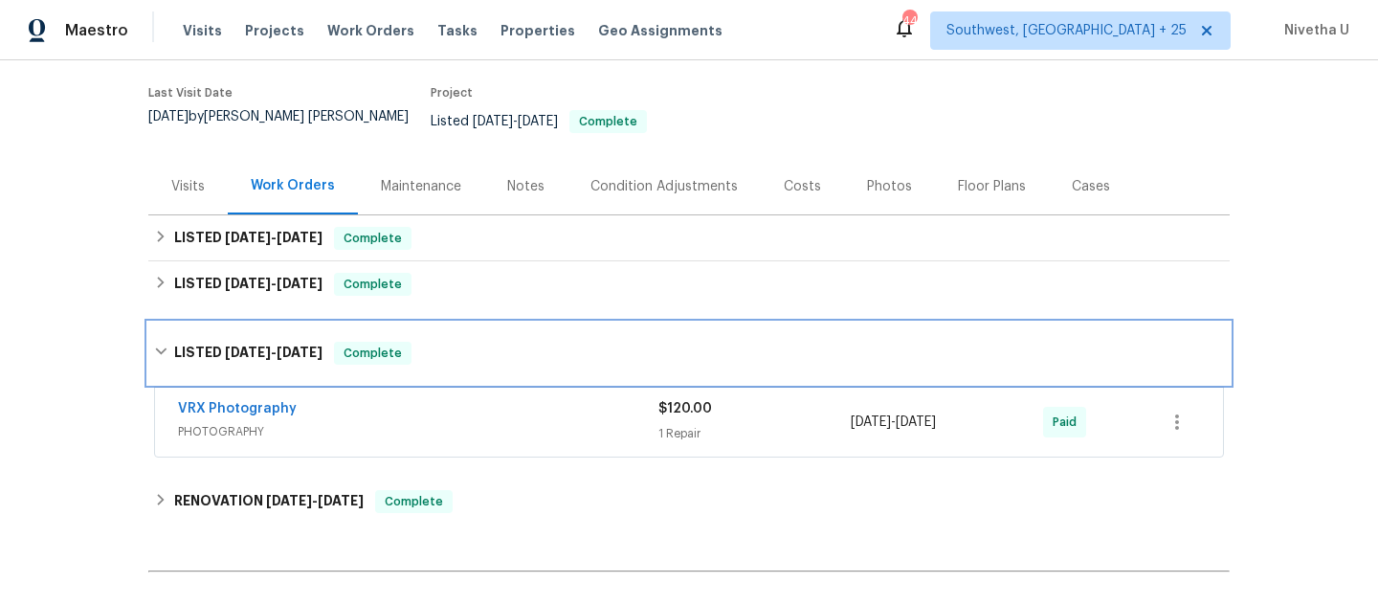
click at [455, 346] on div "LISTED 3/29/25 - 3/31/25 Complete" at bounding box center [689, 353] width 1070 height 23
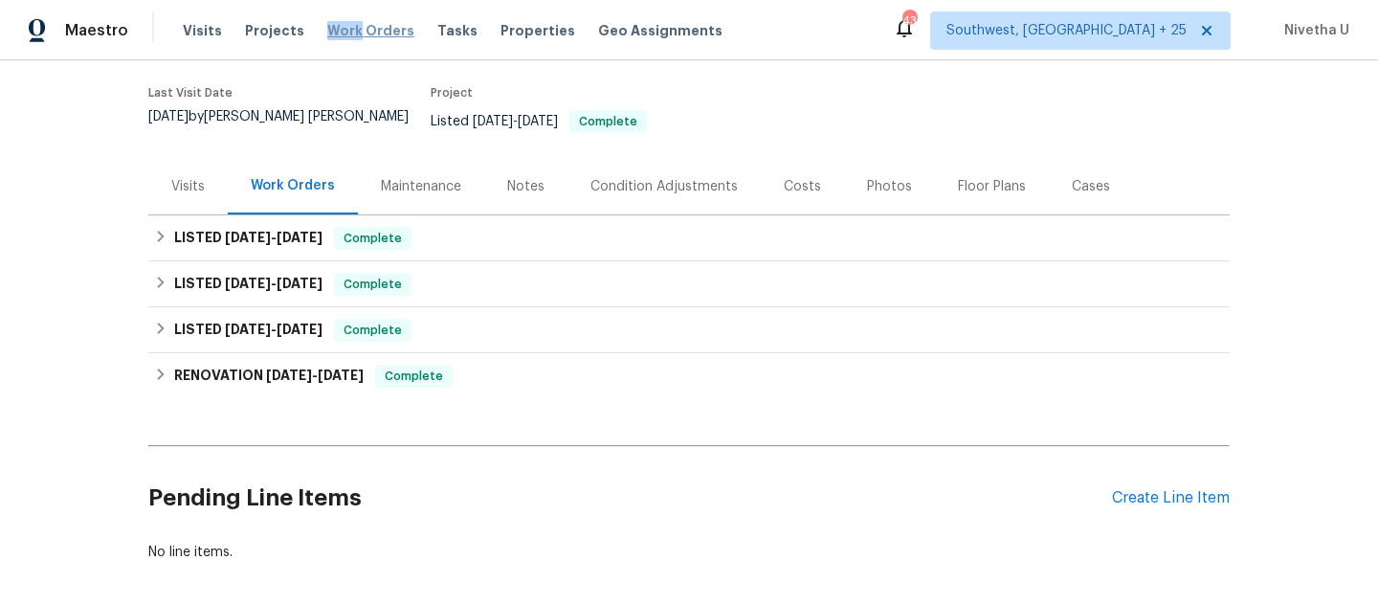
click at [345, 21] on span "Work Orders" at bounding box center [370, 30] width 87 height 19
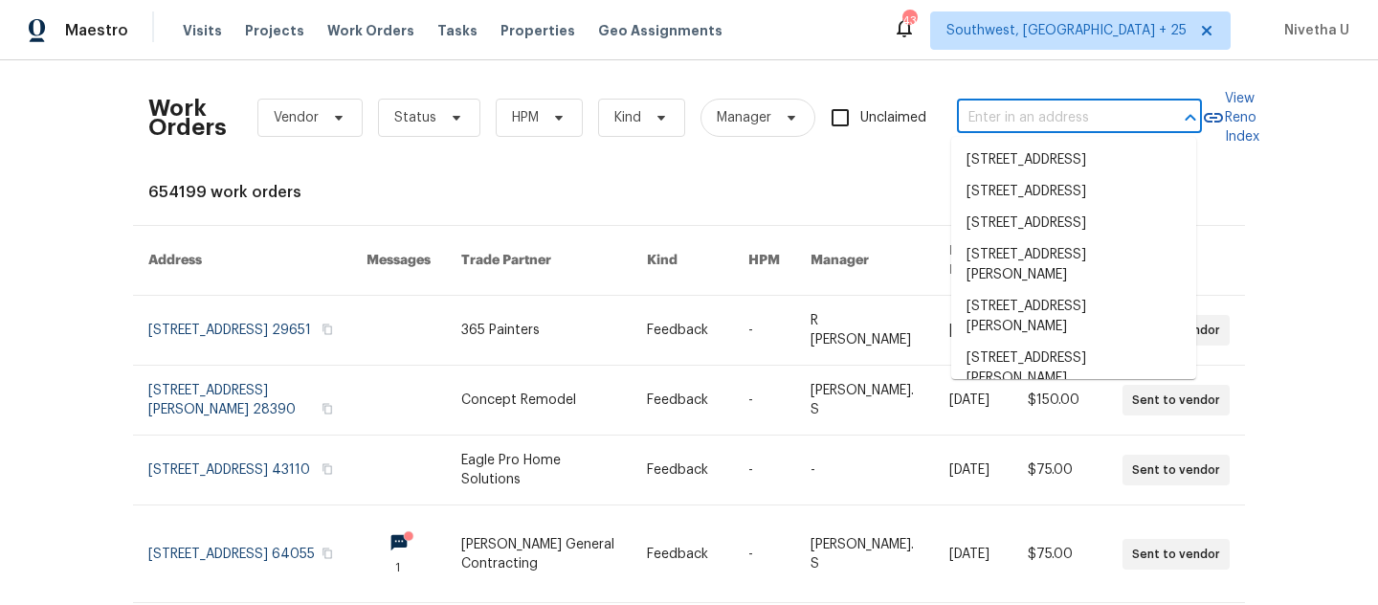
click at [1007, 111] on input "text" at bounding box center [1052, 118] width 191 height 30
paste input "17 Cedars Glen Pl Villa Rica, GA 30180"
type input "17 Cedars Glen Pl Villa Rica, GA 30180"
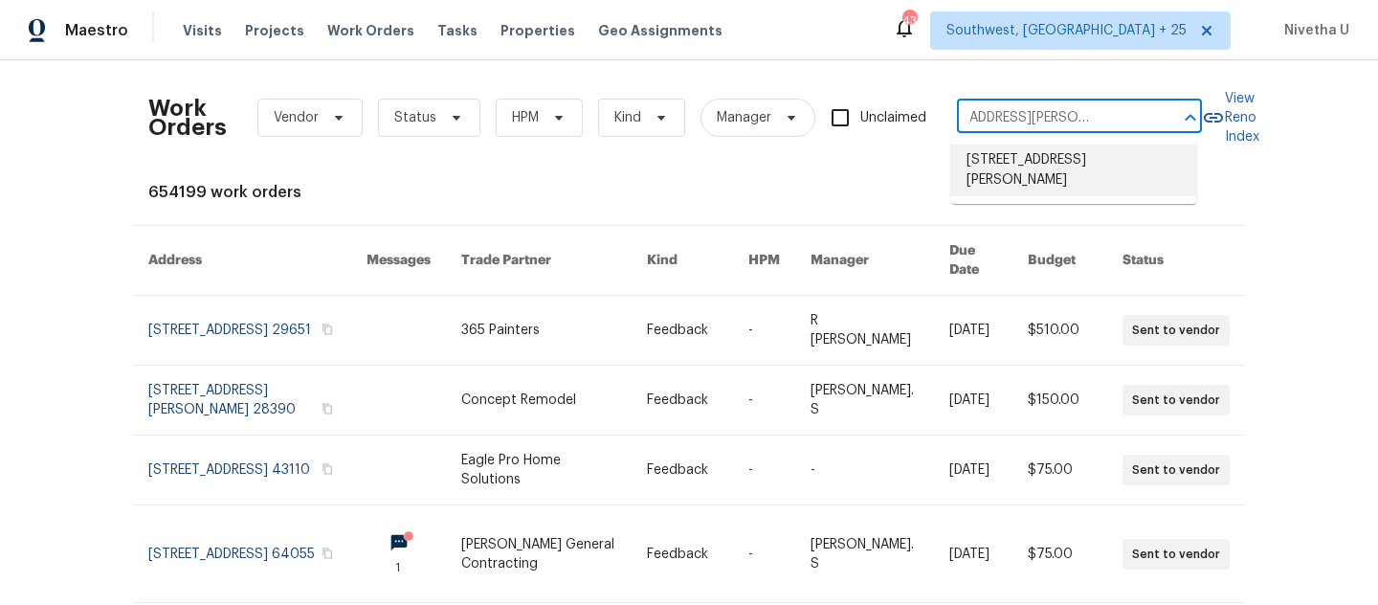
click at [1025, 173] on li "17 Cedars Glen Pl, Villa Rica, GA 30180" at bounding box center [1073, 171] width 245 height 52
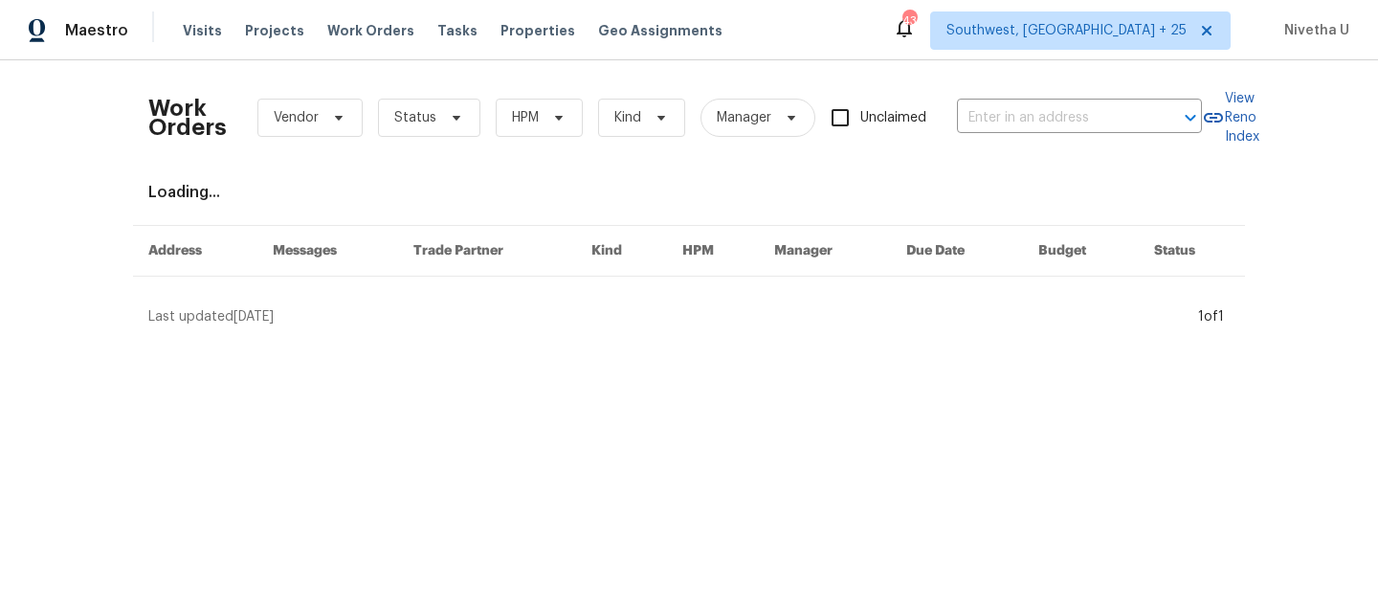
type input "17 Cedars Glen Pl, Villa Rica, GA 30180"
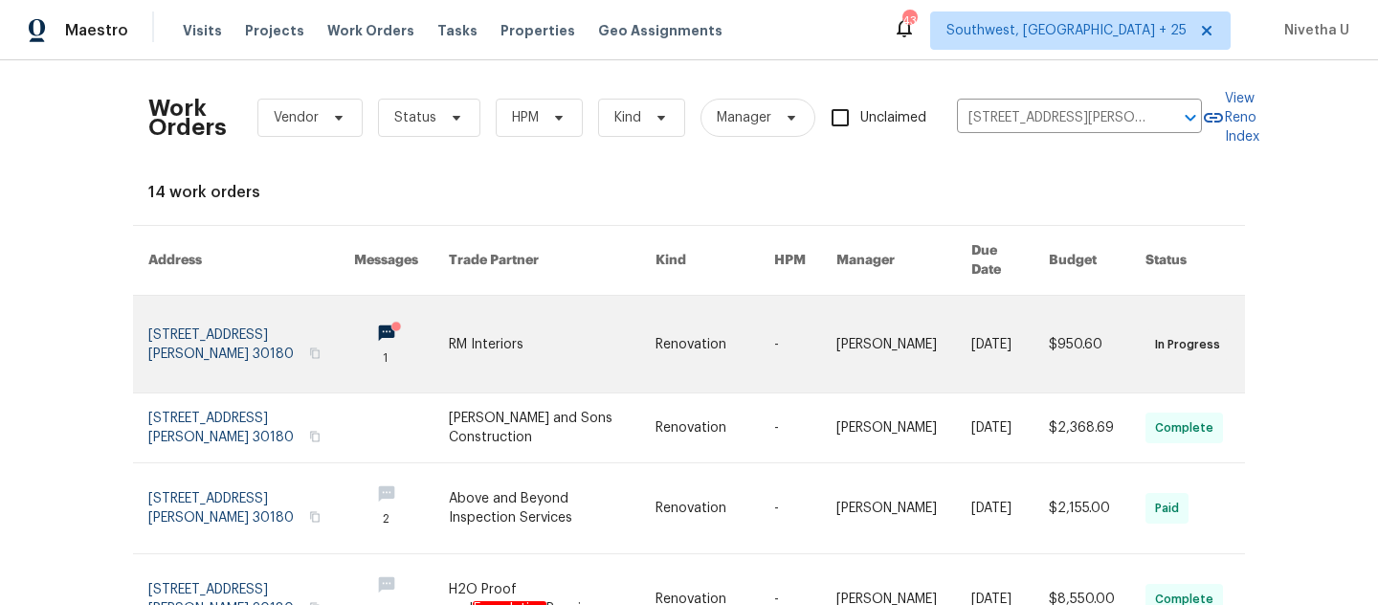
click at [182, 319] on link at bounding box center [251, 344] width 206 height 97
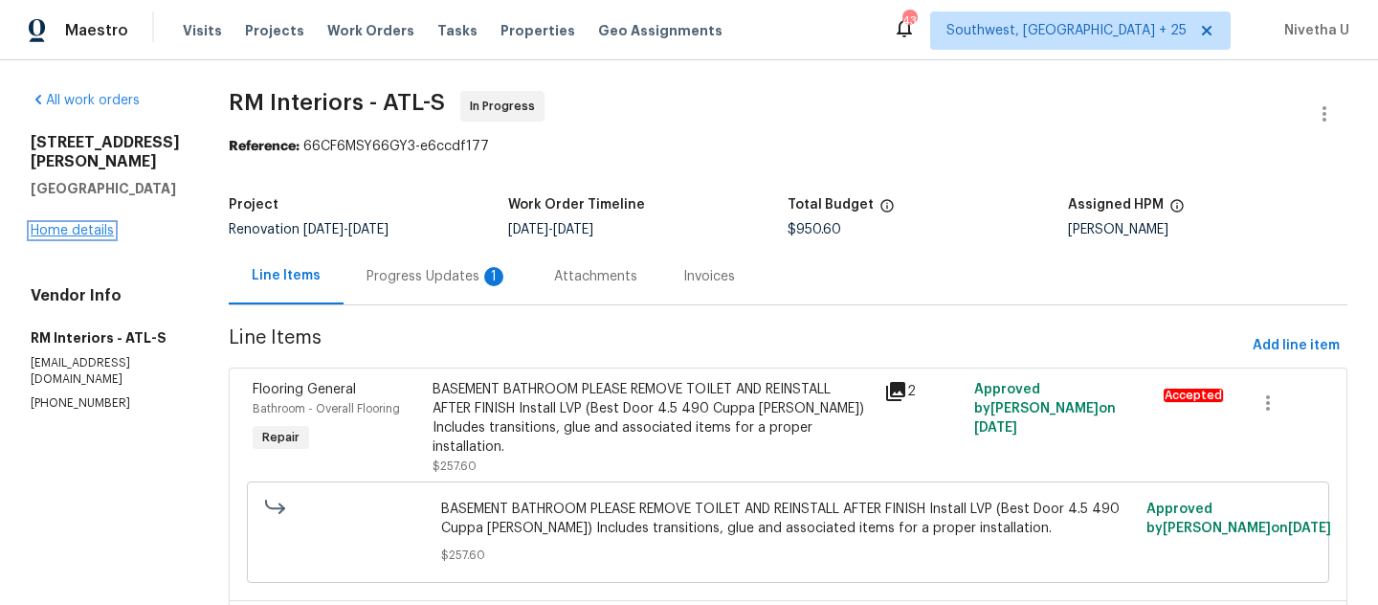
click at [92, 224] on link "Home details" at bounding box center [72, 230] width 83 height 13
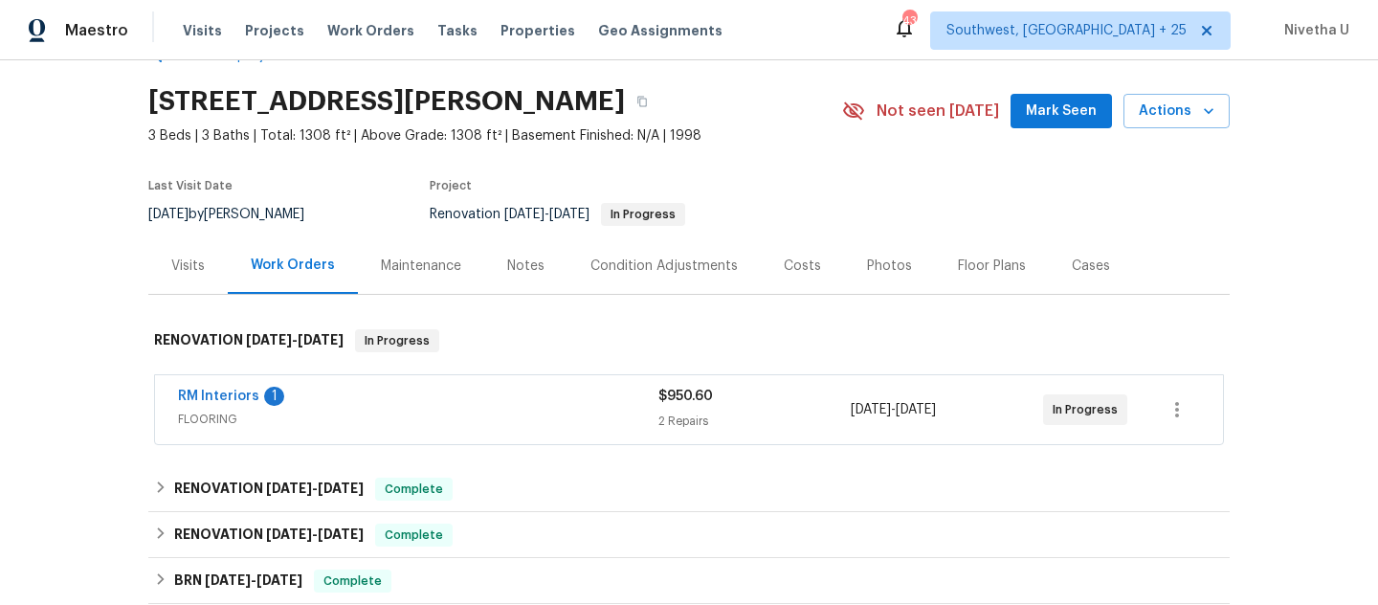
scroll to position [40, 0]
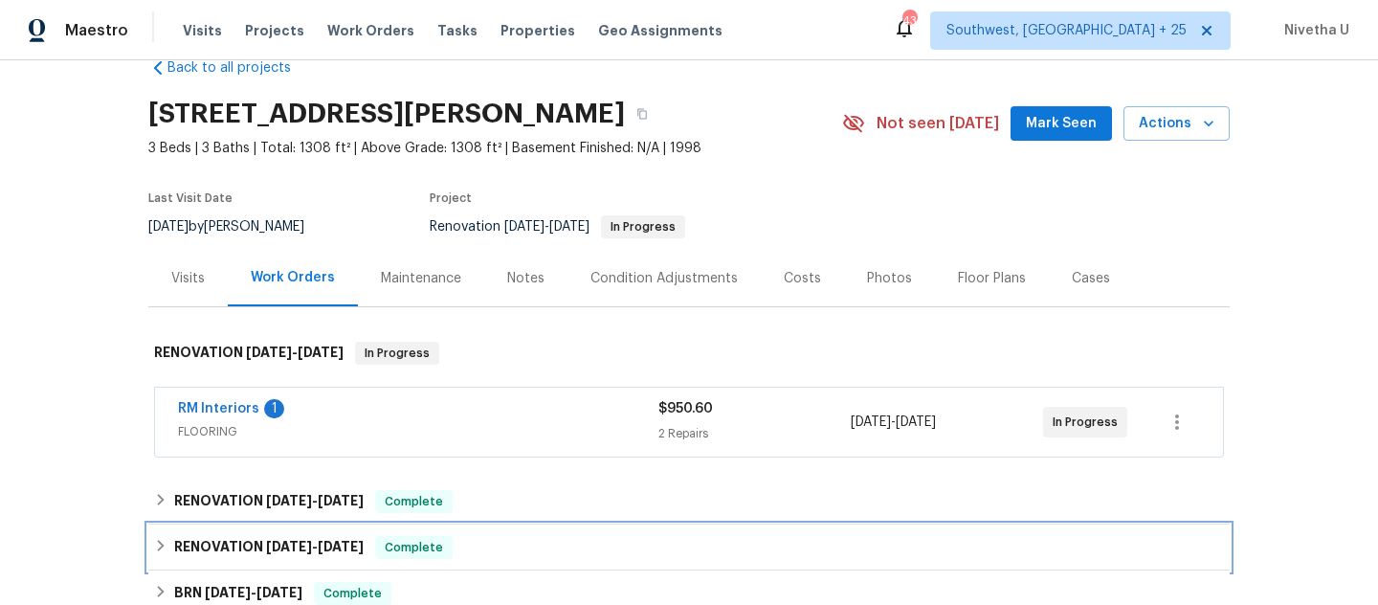
click at [456, 545] on div "RENOVATION 8/4/25 - 8/22/25 Complete" at bounding box center [689, 547] width 1070 height 23
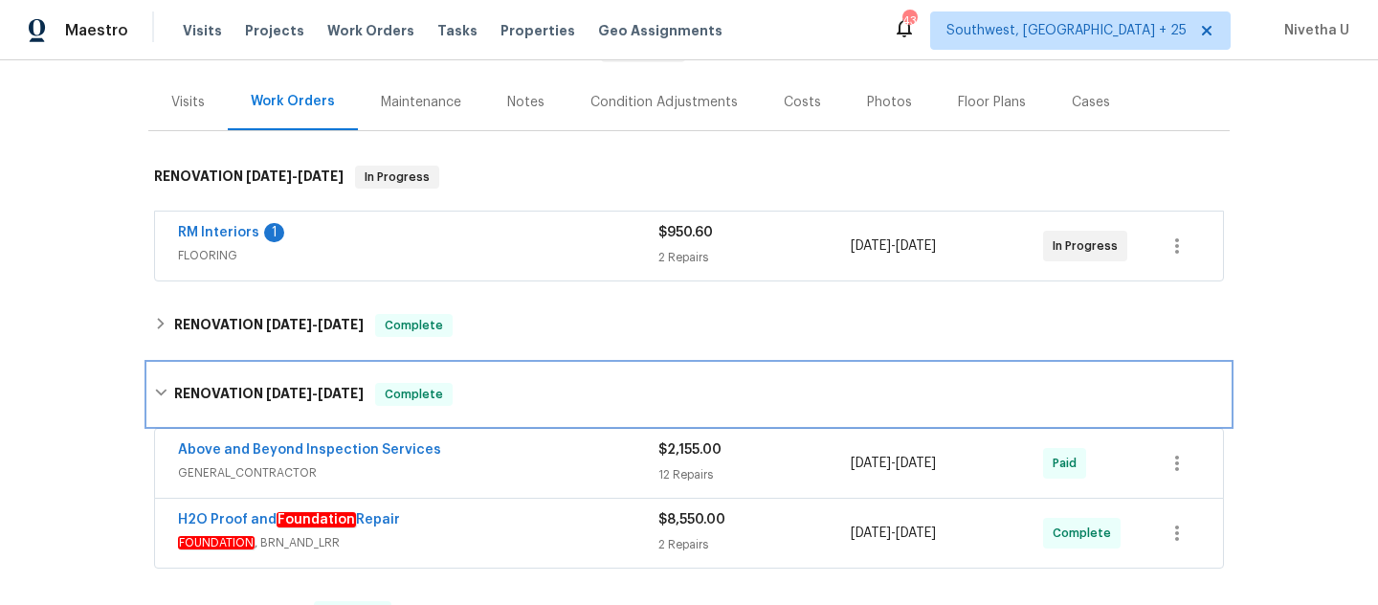
scroll to position [241, 0]
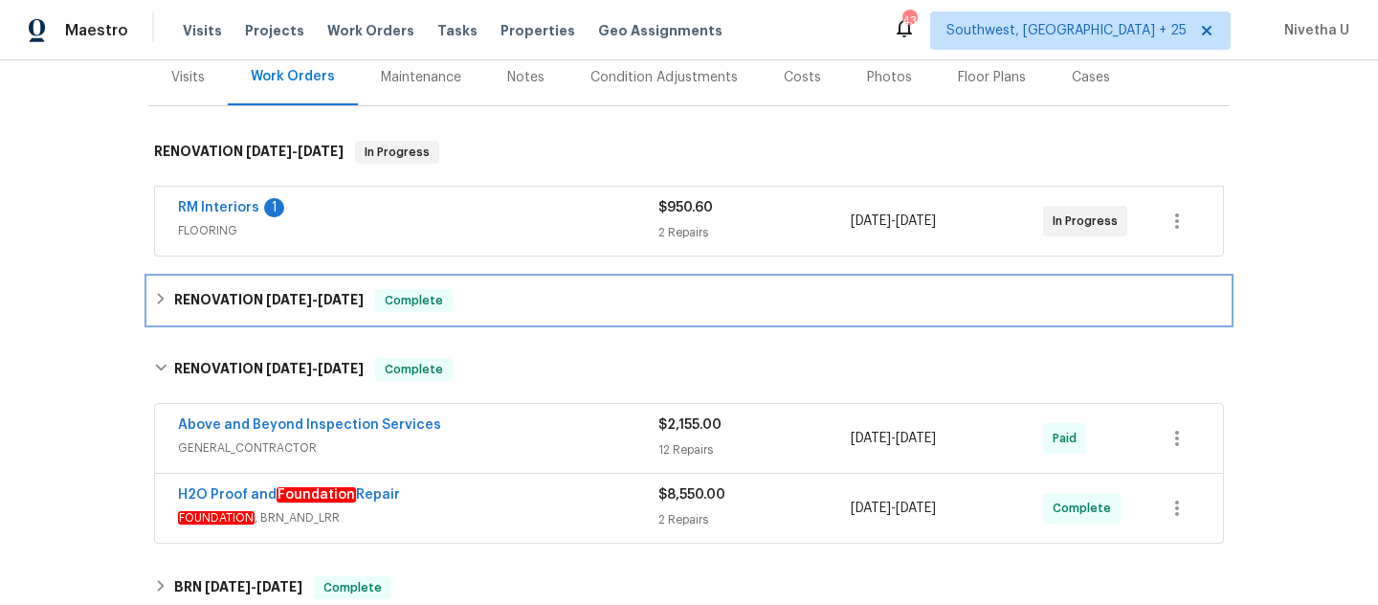
click at [491, 303] on div "RENOVATION 9/18/25 - 9/26/25 Complete" at bounding box center [689, 300] width 1070 height 23
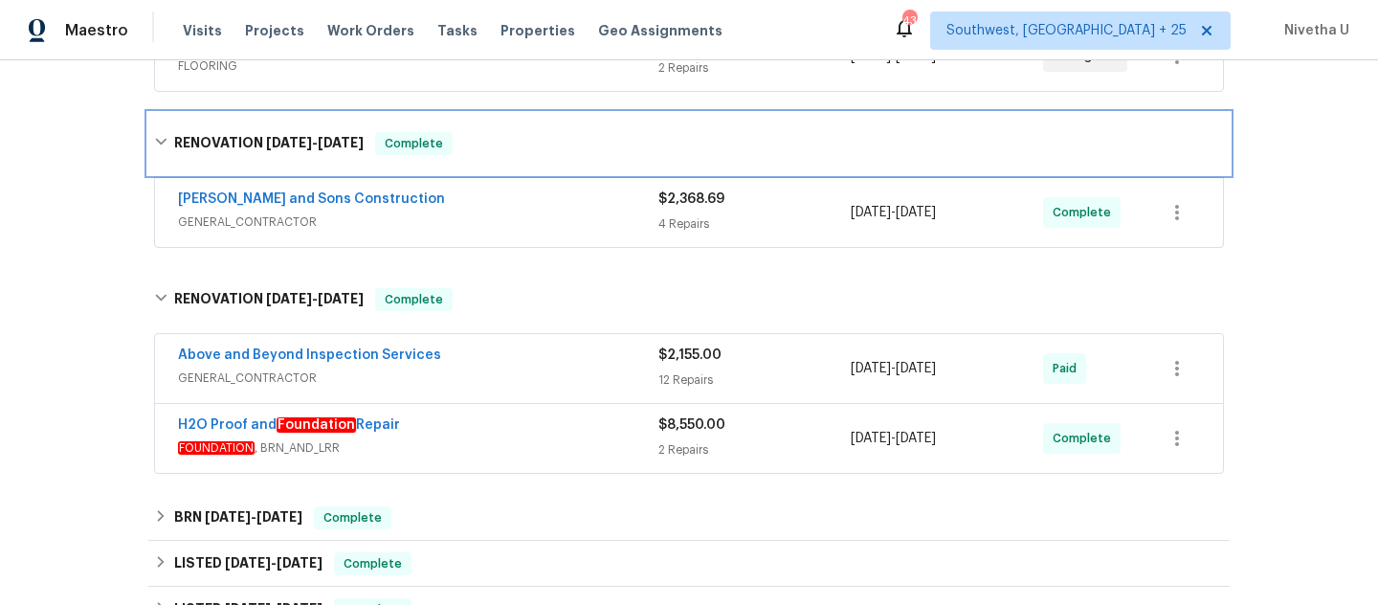
scroll to position [479, 0]
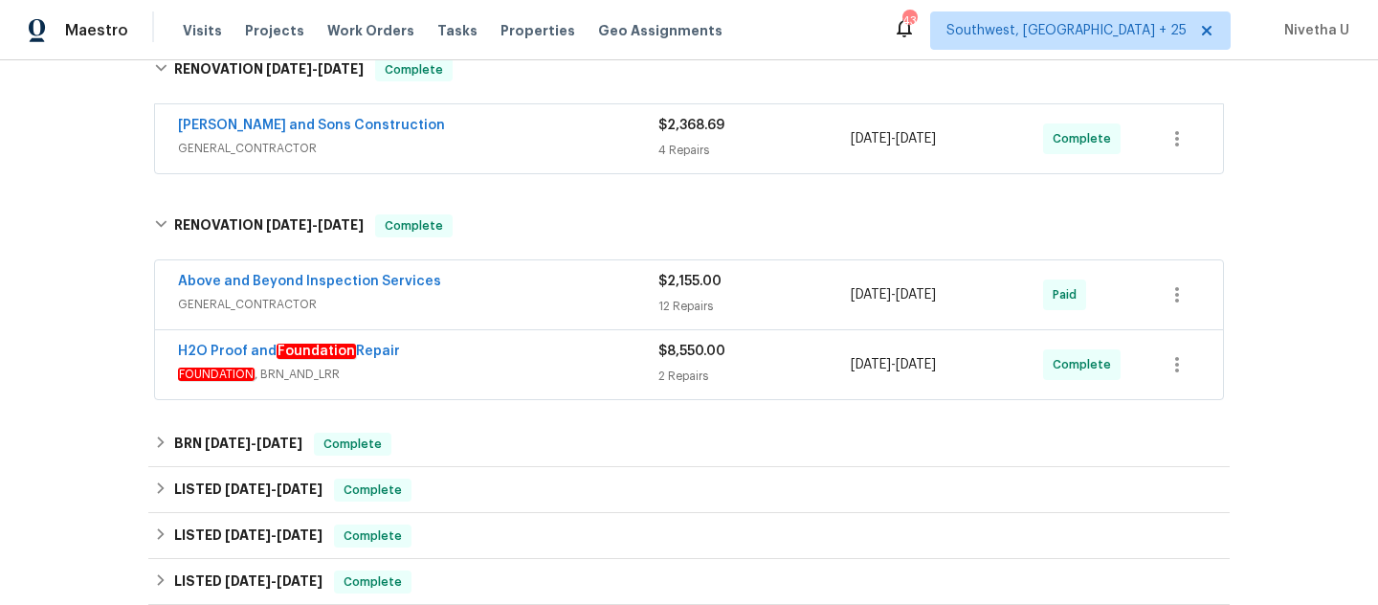
click at [513, 366] on span "FOUNDATION , BRN_AND_LRR" at bounding box center [418, 374] width 480 height 19
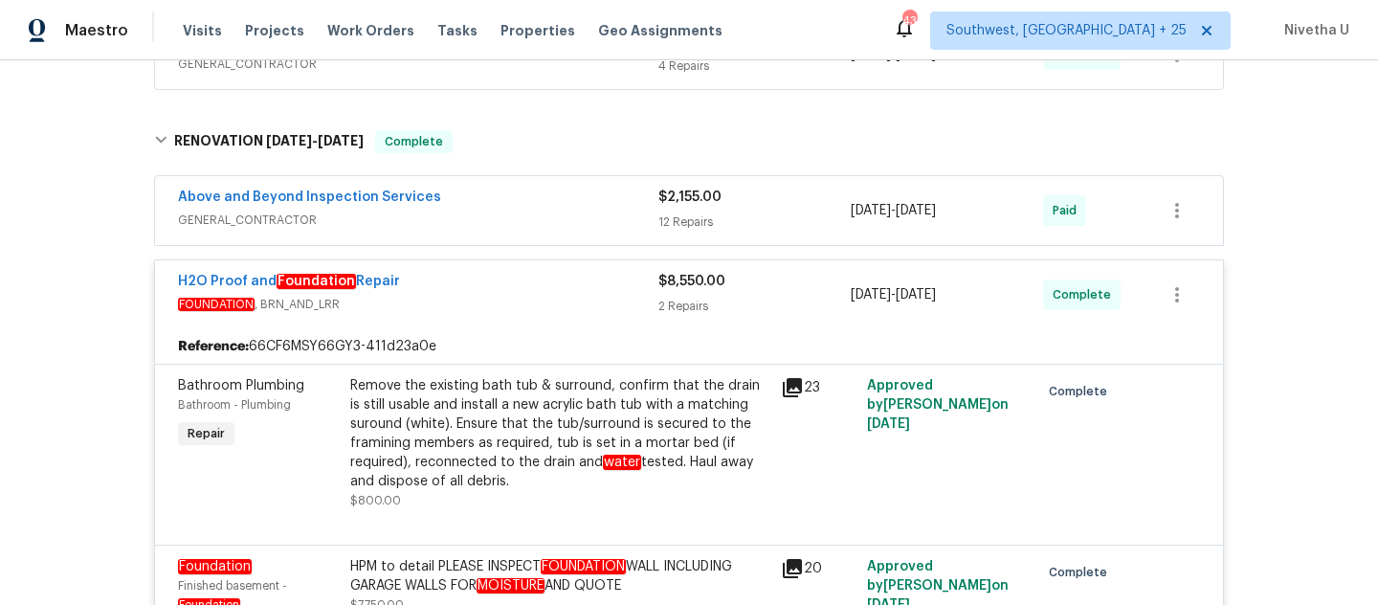
scroll to position [518, 0]
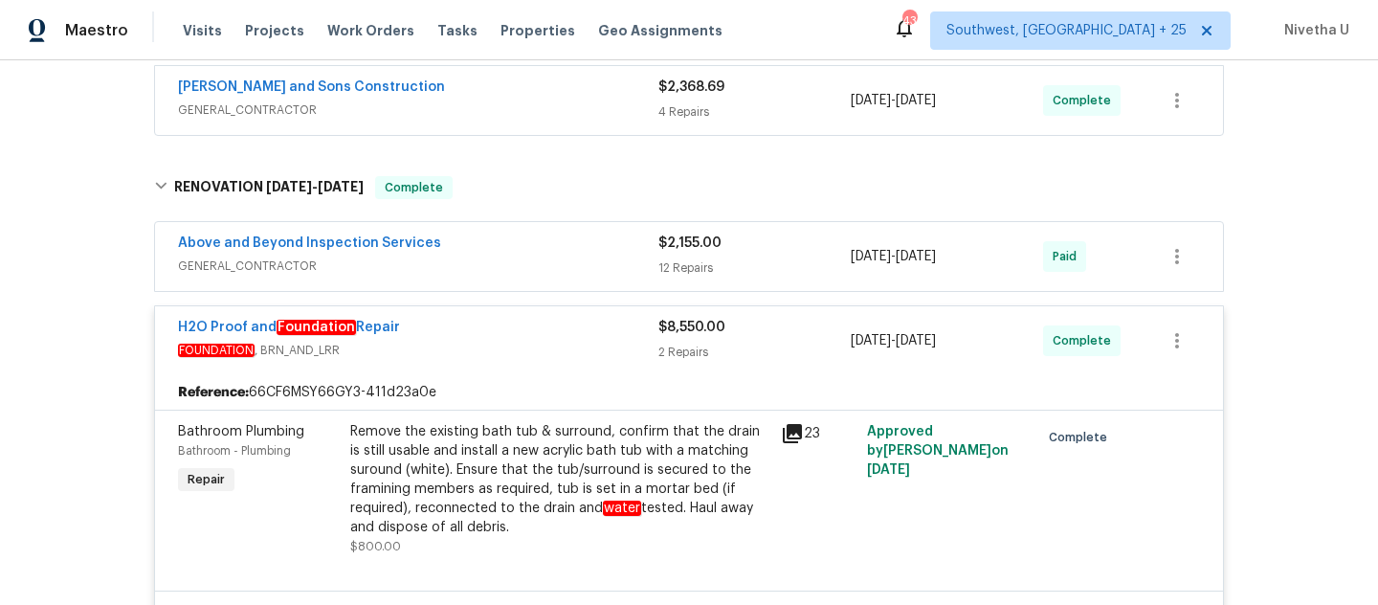
click at [558, 344] on span "FOUNDATION , BRN_AND_LRR" at bounding box center [418, 350] width 480 height 19
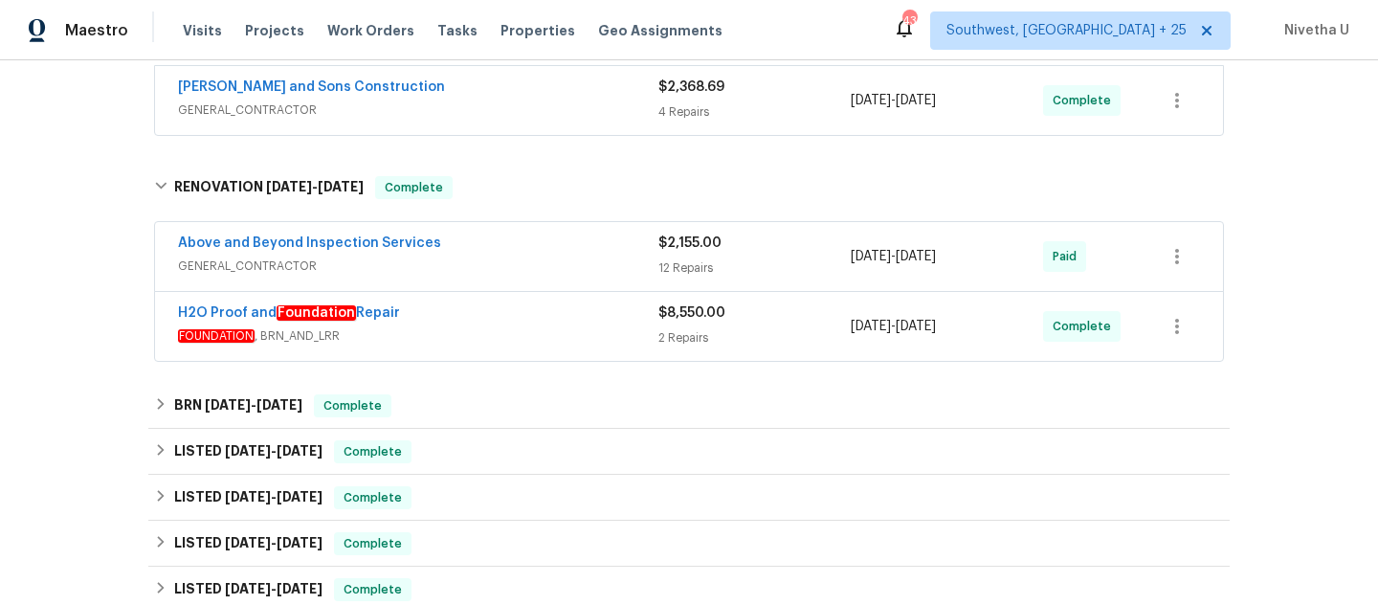
click at [518, 264] on span "GENERAL_CONTRACTOR" at bounding box center [418, 265] width 480 height 19
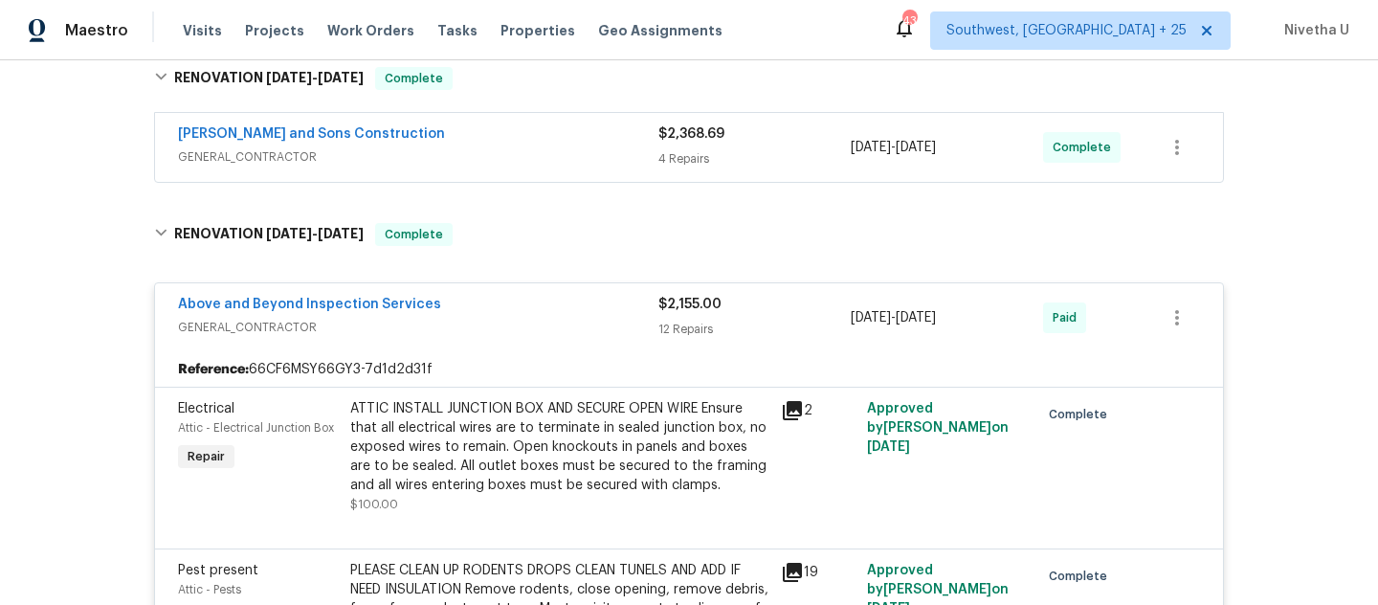
scroll to position [468, 0]
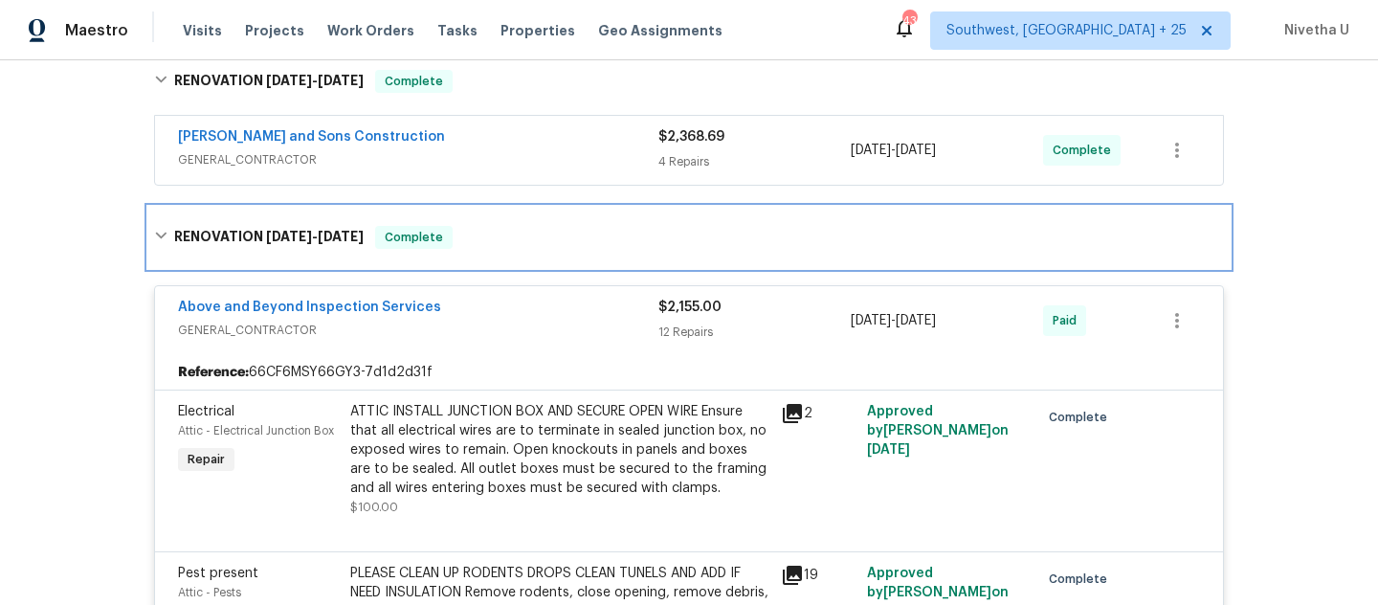
click at [467, 226] on div "RENOVATION 8/4/25 - 8/22/25 Complete" at bounding box center [689, 237] width 1070 height 23
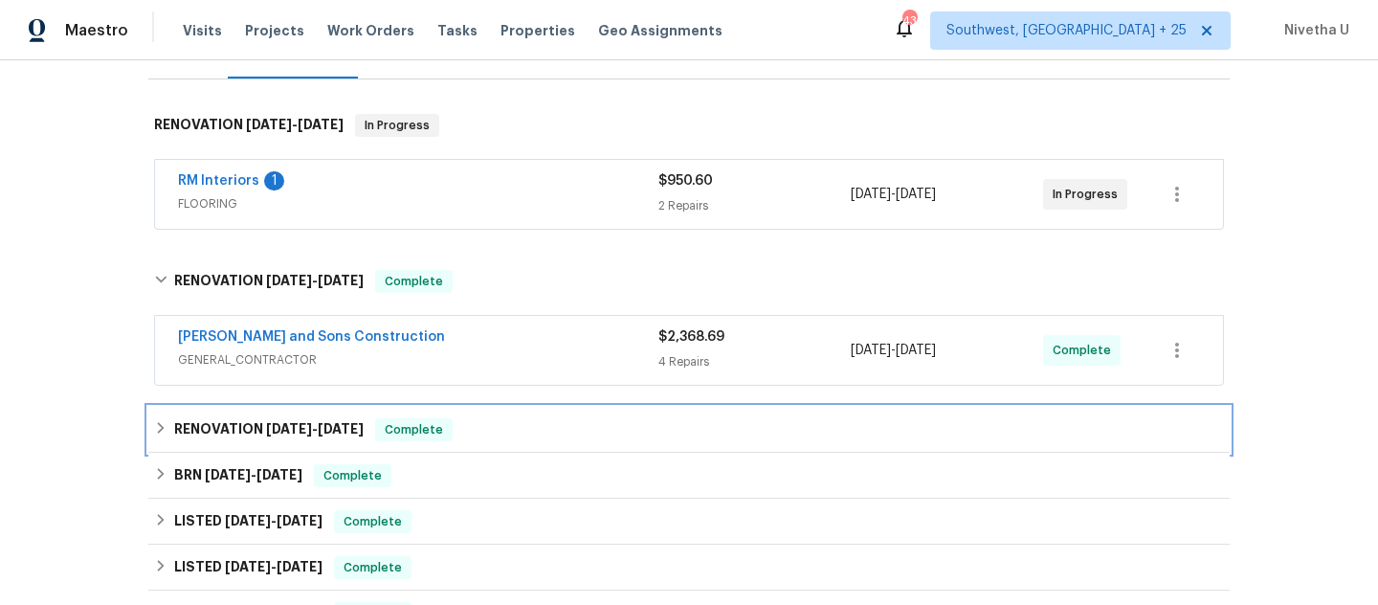
scroll to position [266, 0]
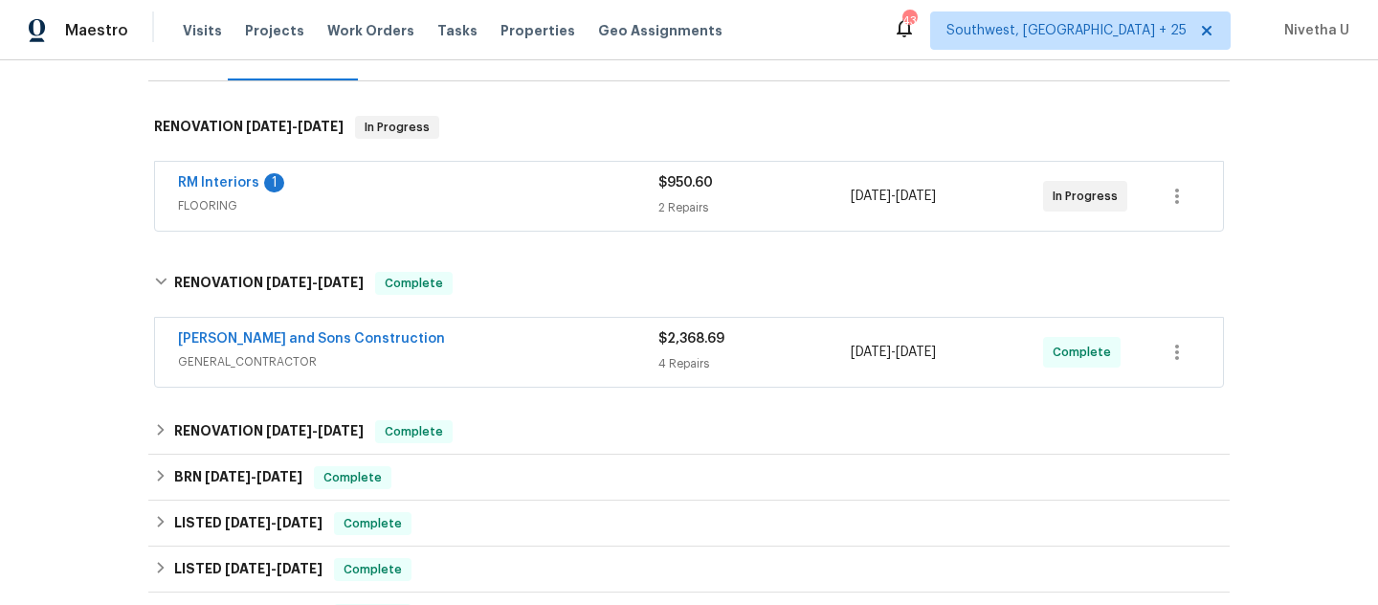
click at [485, 350] on div "Reyes and Sons Construction" at bounding box center [418, 340] width 480 height 23
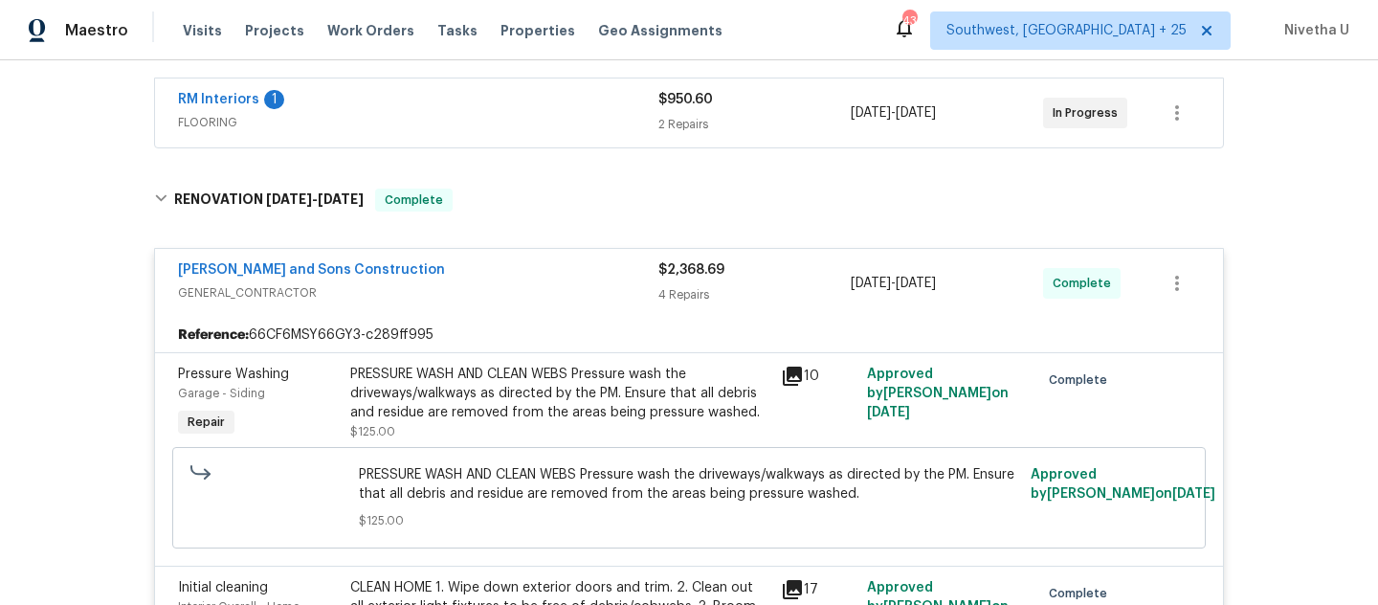
scroll to position [345, 0]
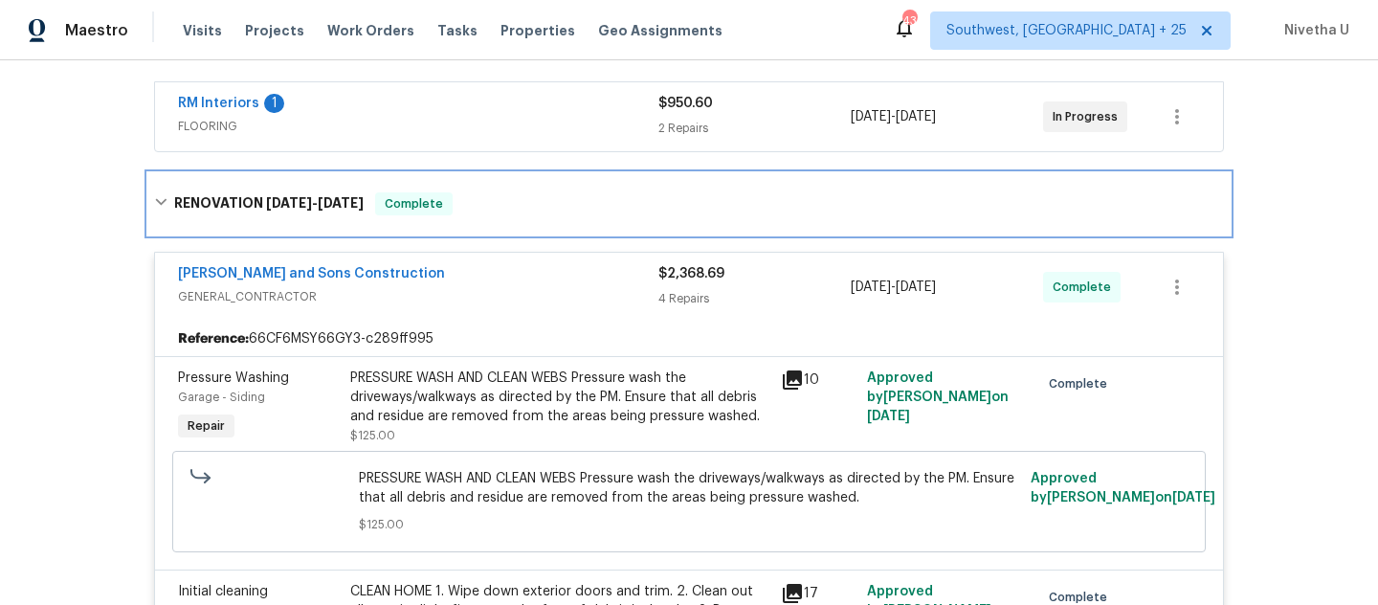
click at [474, 206] on div "RENOVATION 9/18/25 - 9/26/25 Complete" at bounding box center [689, 203] width 1070 height 23
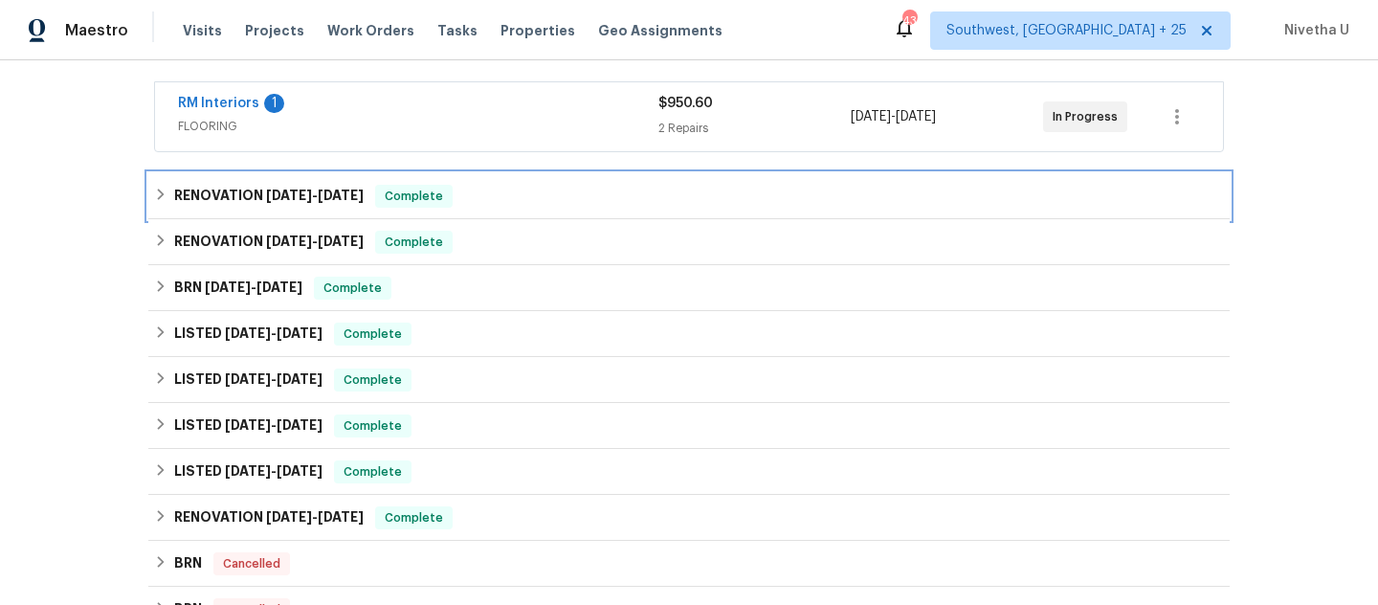
click at [474, 206] on div "RENOVATION 9/18/25 - 9/26/25 Complete" at bounding box center [689, 196] width 1070 height 23
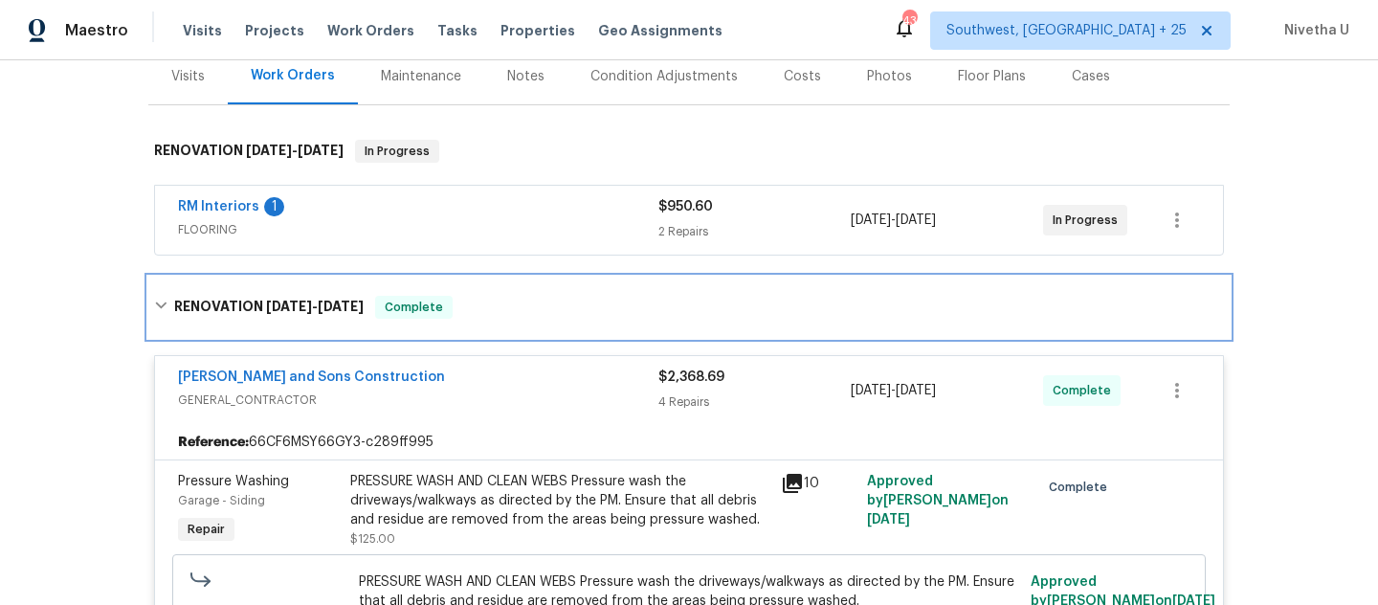
scroll to position [236, 0]
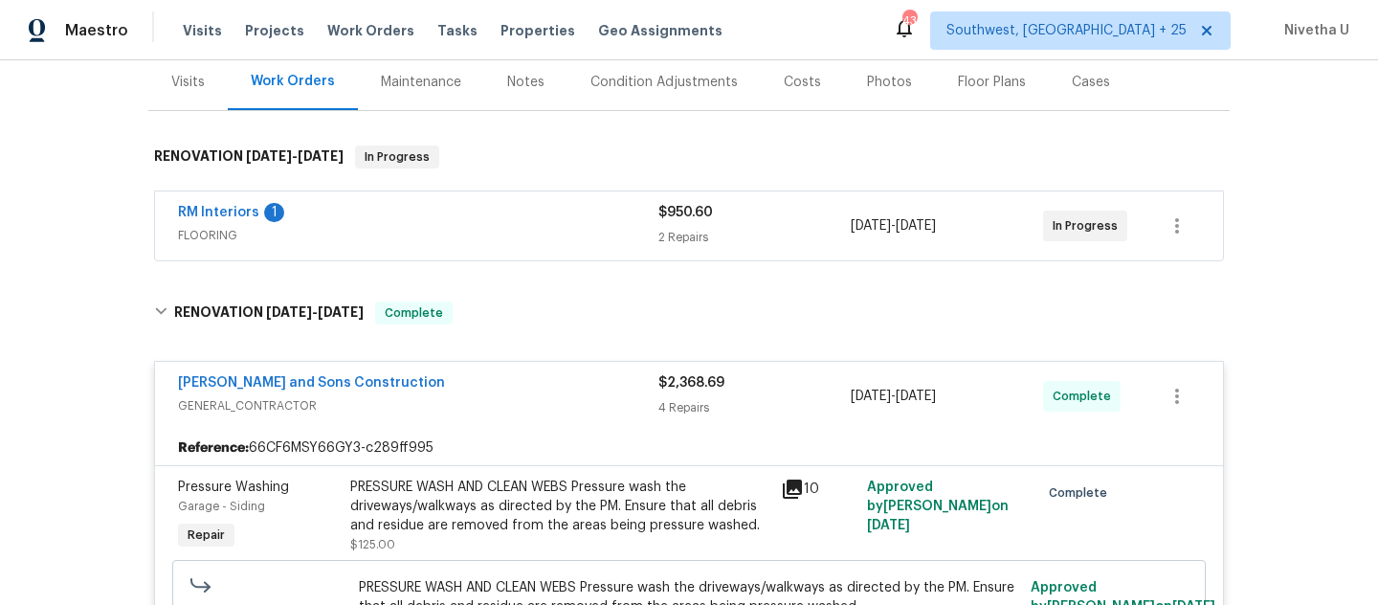
click at [477, 196] on div "RM Interiors 1 FLOORING $950.60 2 Repairs 9/23/2025 - 9/25/2025 In Progress" at bounding box center [689, 225] width 1068 height 69
click at [477, 212] on div "RM Interiors 1" at bounding box center [418, 214] width 480 height 23
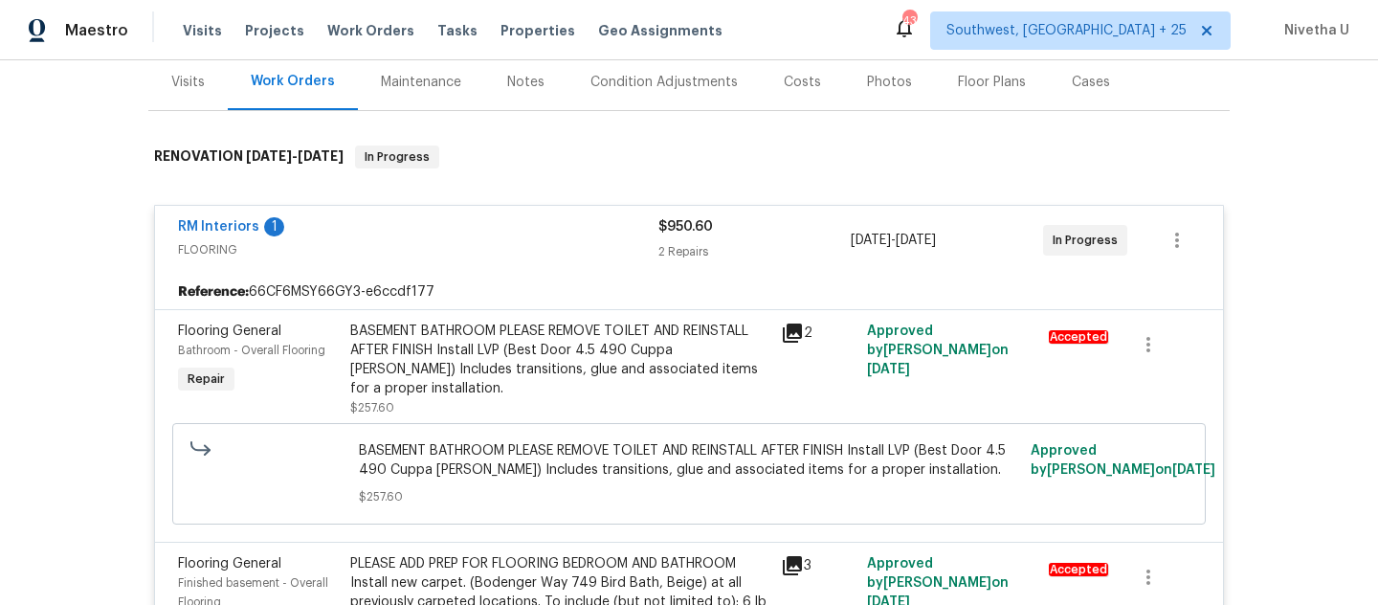
click at [487, 246] on span "FLOORING" at bounding box center [418, 249] width 480 height 19
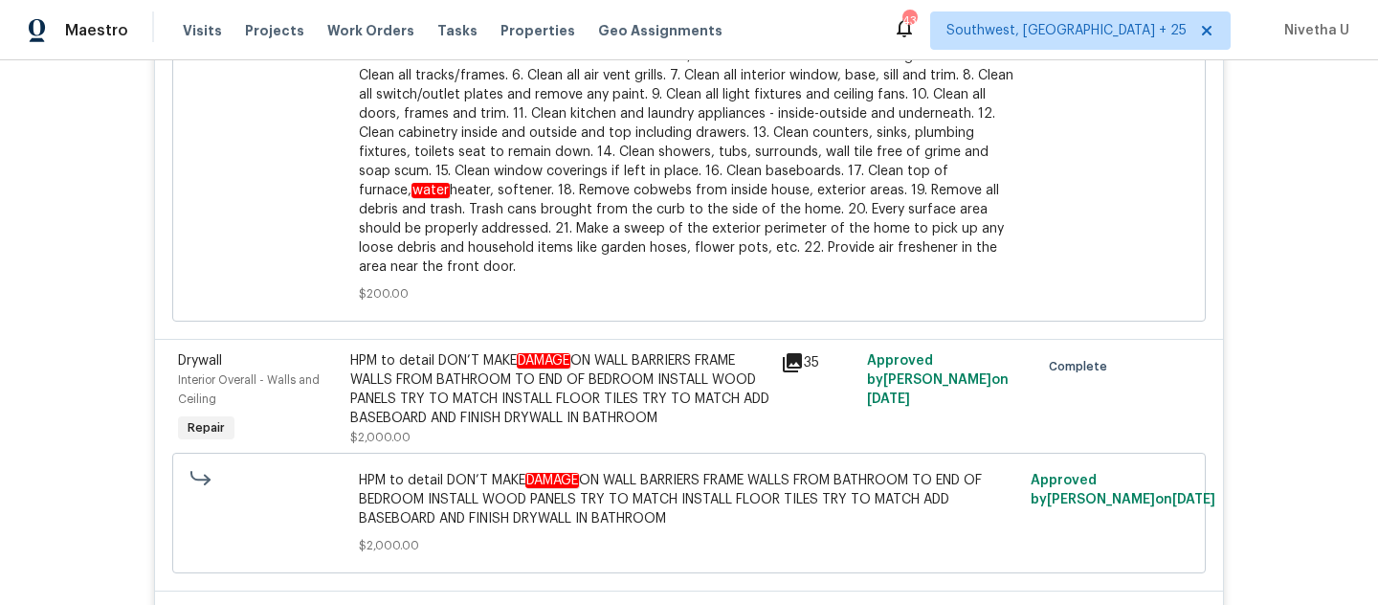
scroll to position [1379, 0]
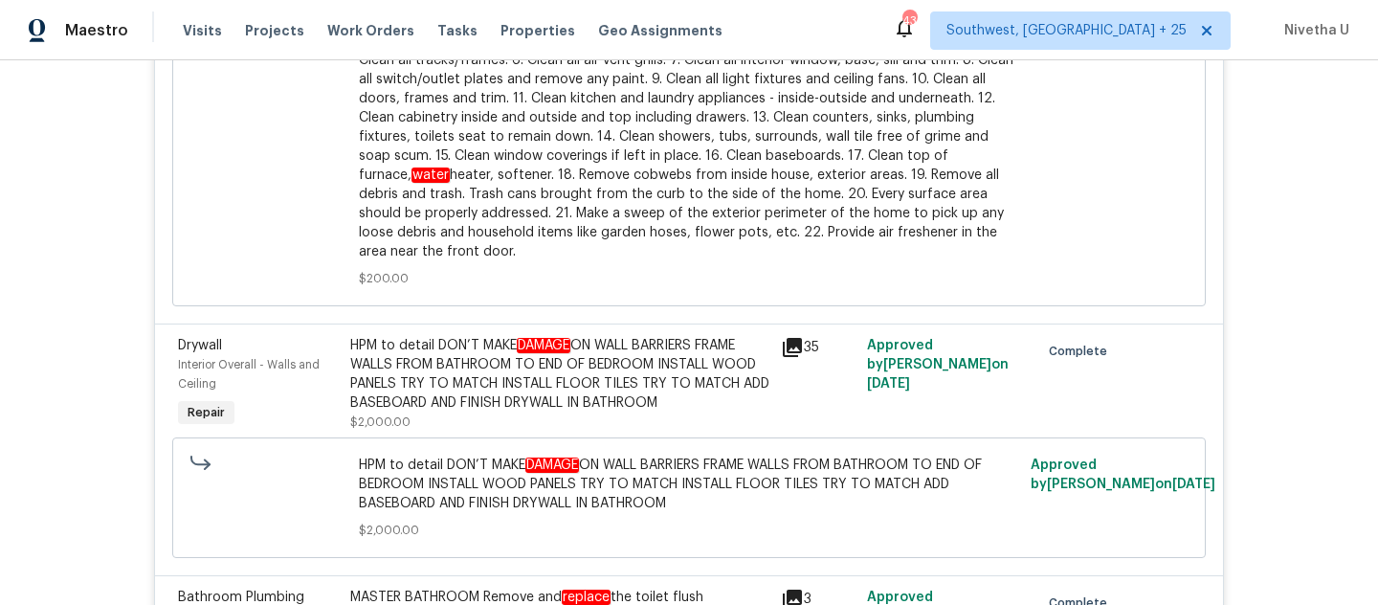
click at [526, 401] on div "HPM to detail DON’T MAKE DAMAGE ON WALL BARRIERS FRAME WALLS FROM BATHROOM TO E…" at bounding box center [559, 374] width 419 height 77
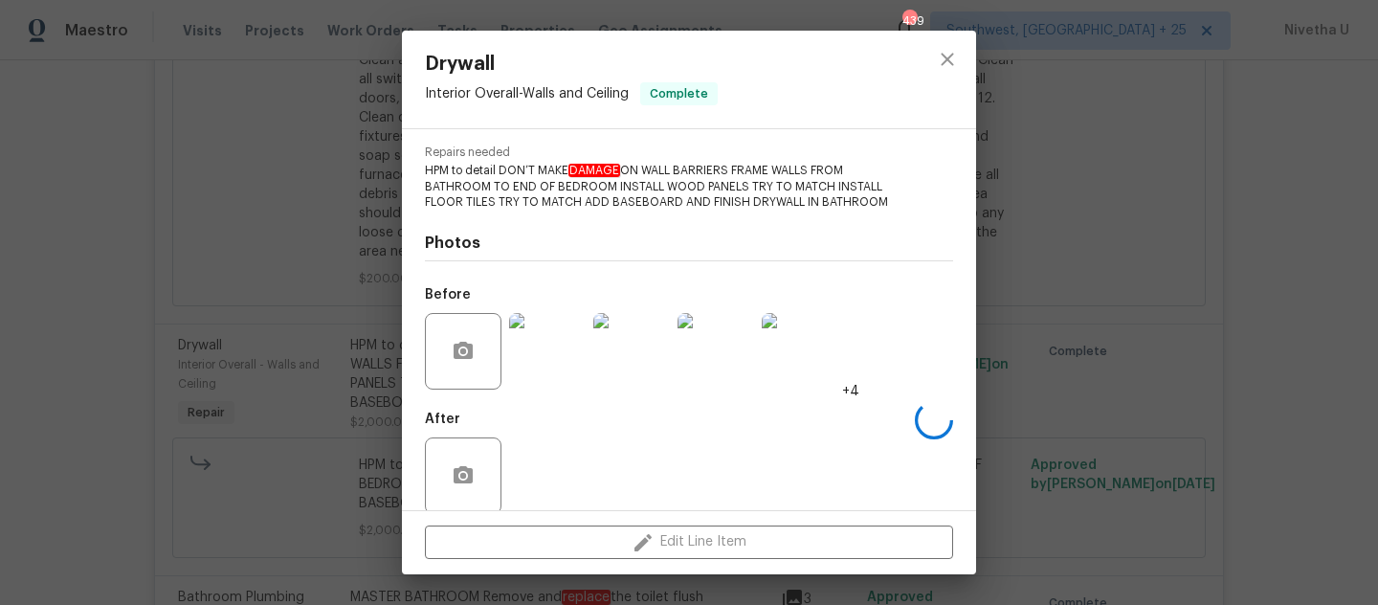
scroll to position [212, 0]
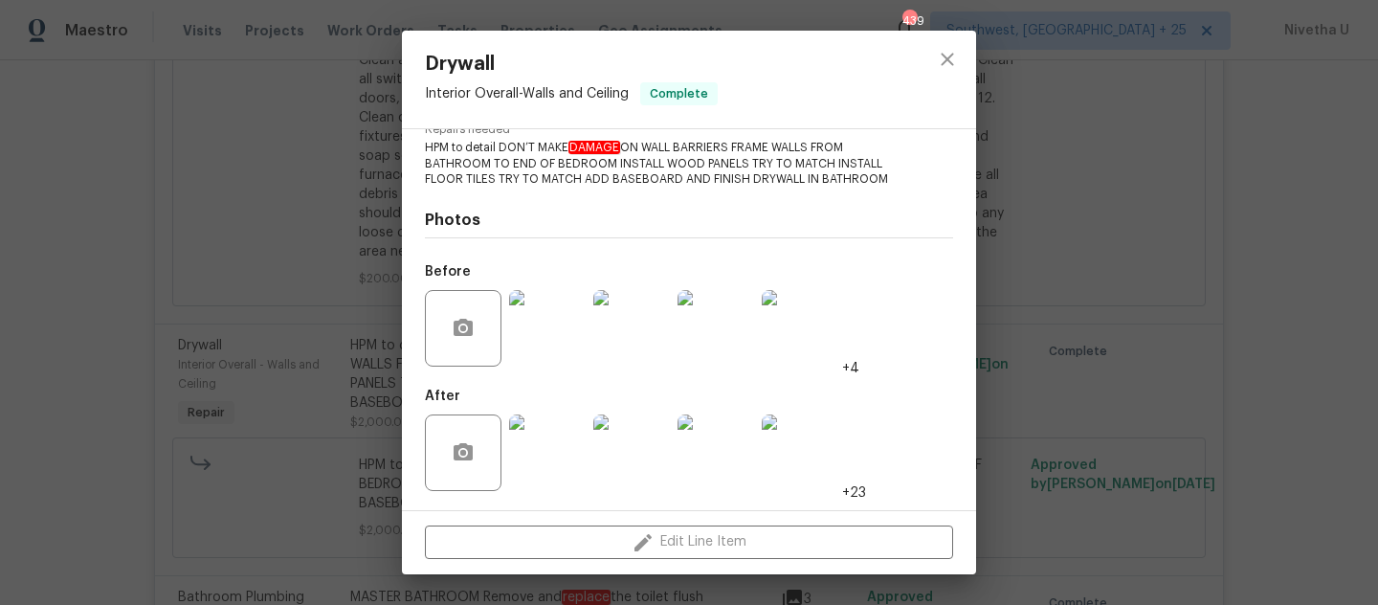
click at [537, 337] on img at bounding box center [547, 328] width 77 height 77
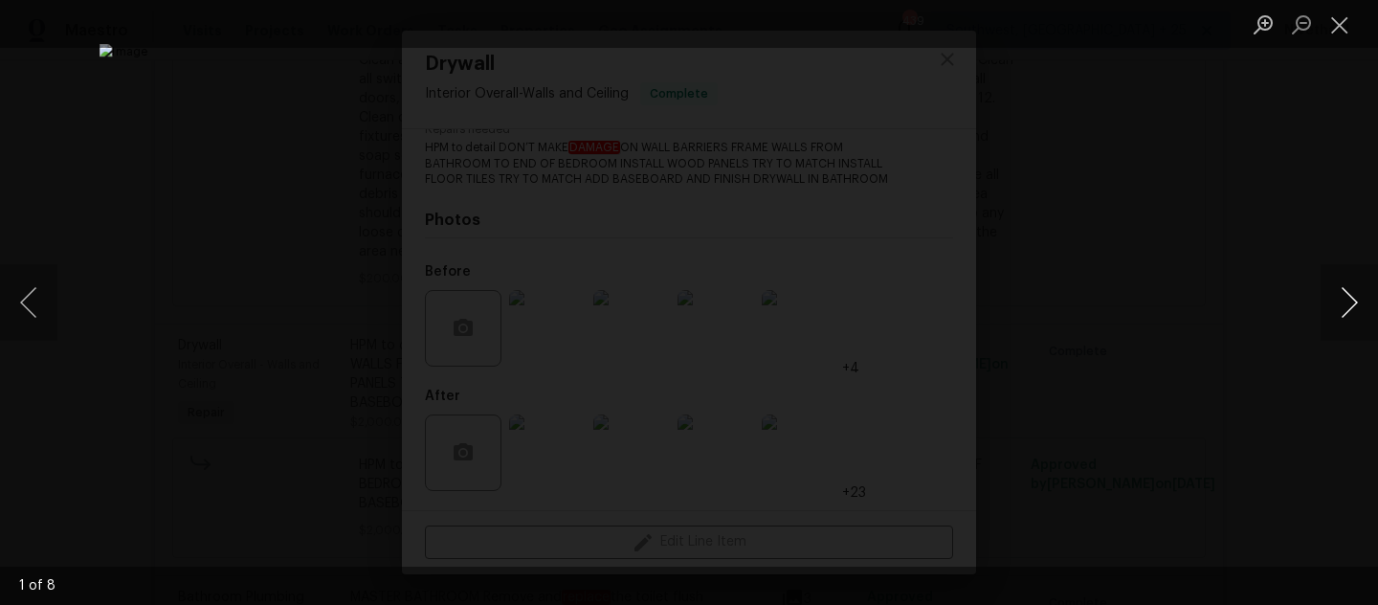
click at [1349, 314] on button "Next image" at bounding box center [1349, 302] width 57 height 77
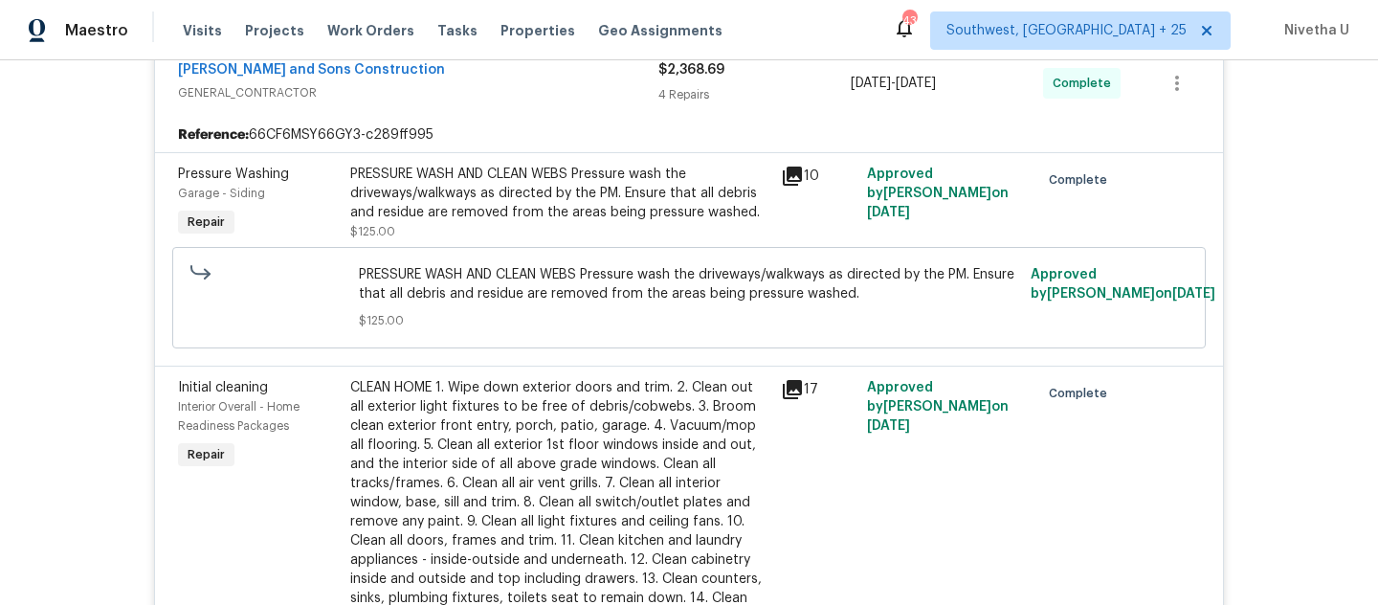
scroll to position [0, 0]
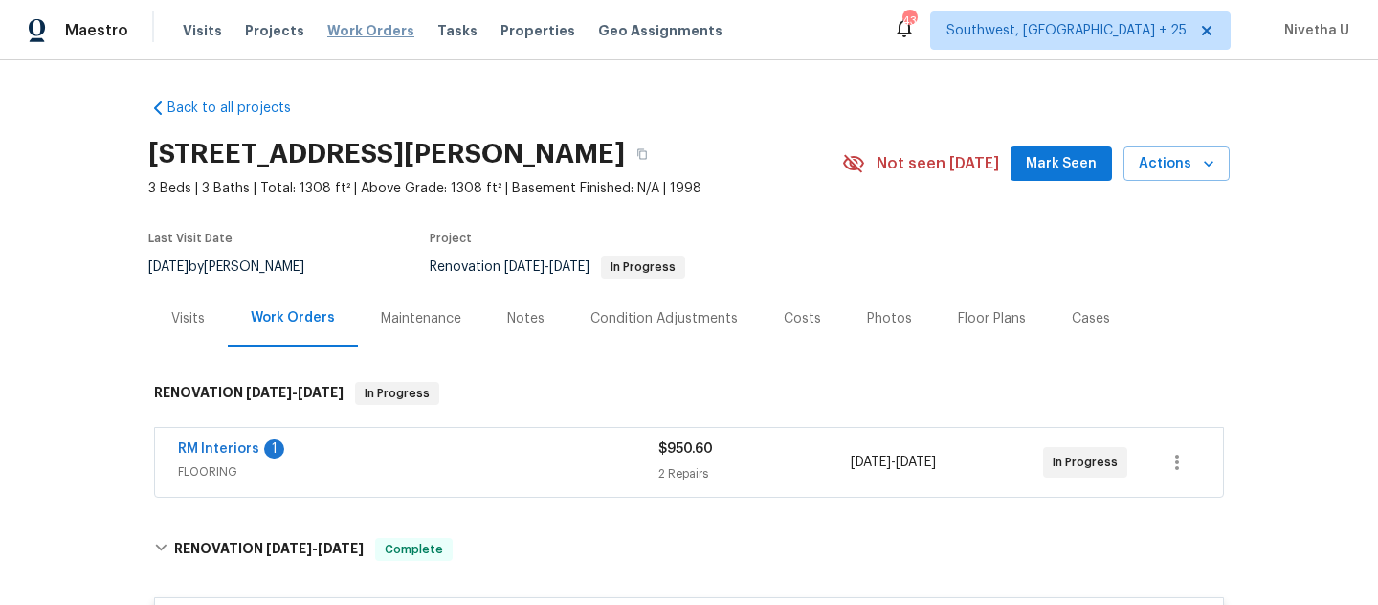
click at [340, 35] on span "Work Orders" at bounding box center [370, 30] width 87 height 19
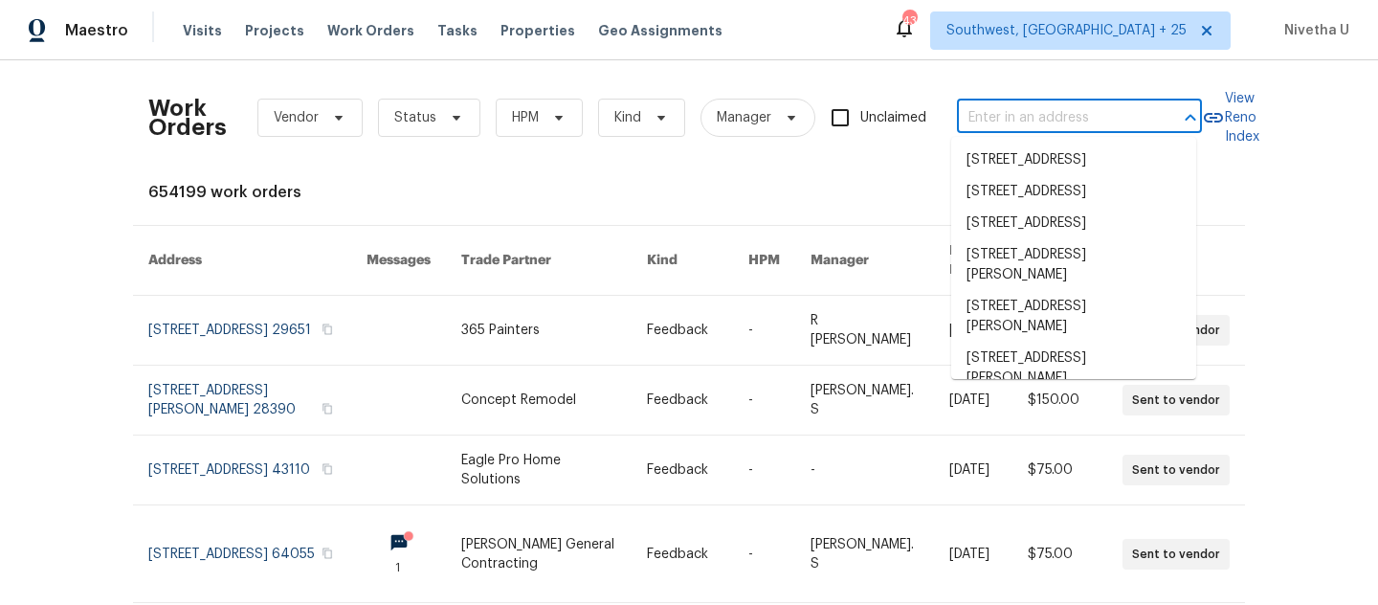
click at [1016, 122] on input "text" at bounding box center [1052, 118] width 191 height 30
paste input "318 Kelly St SE Atlanta, GA 30312"
type input "318 Kelly St SE Atlanta, GA 30312"
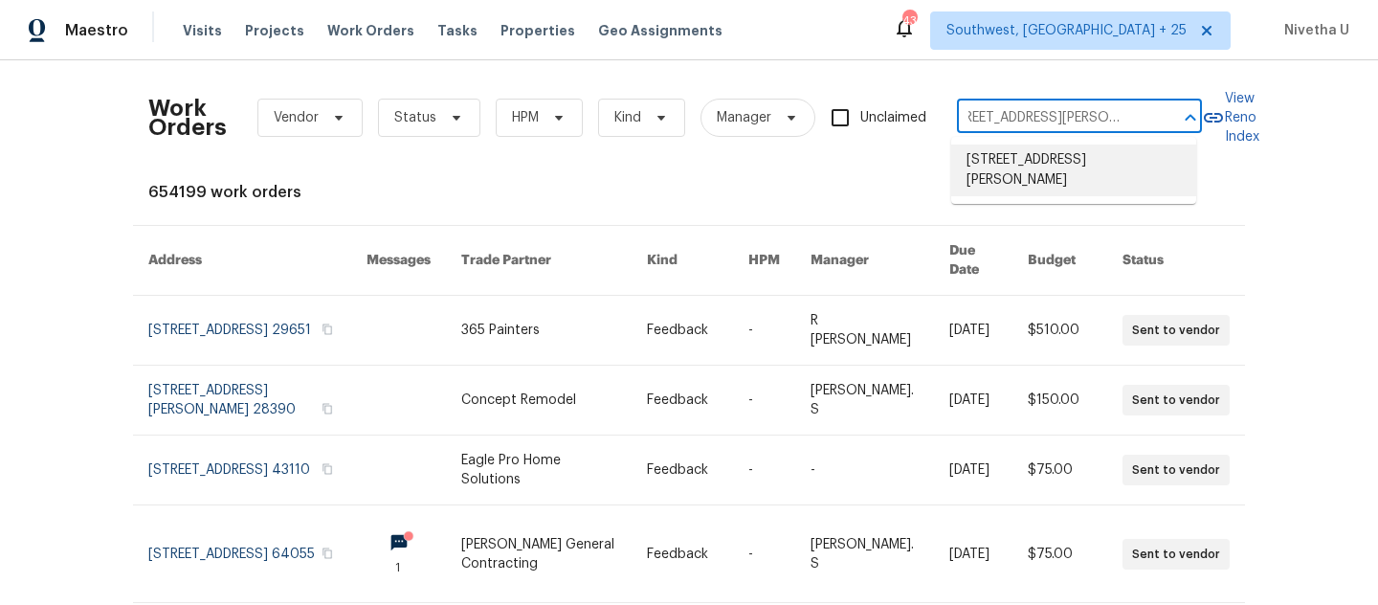
click at [1032, 167] on li "318 Kelly St SE, Atlanta, GA 30312" at bounding box center [1073, 171] width 245 height 52
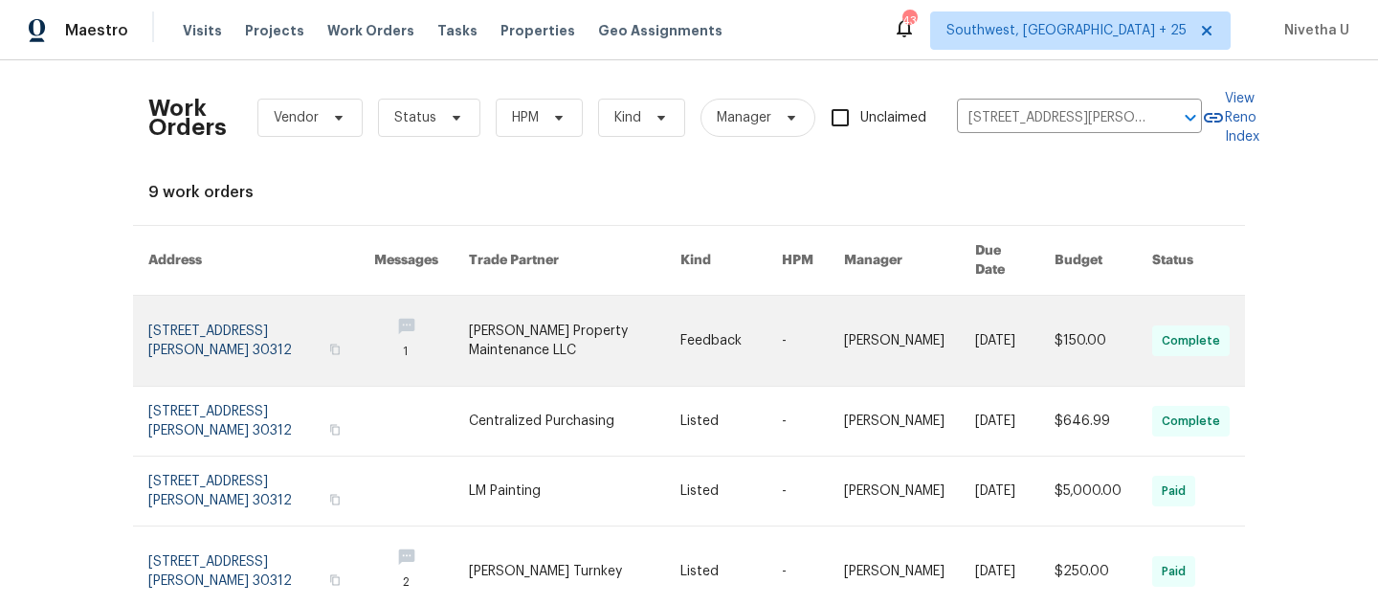
click at [186, 319] on link at bounding box center [261, 341] width 226 height 90
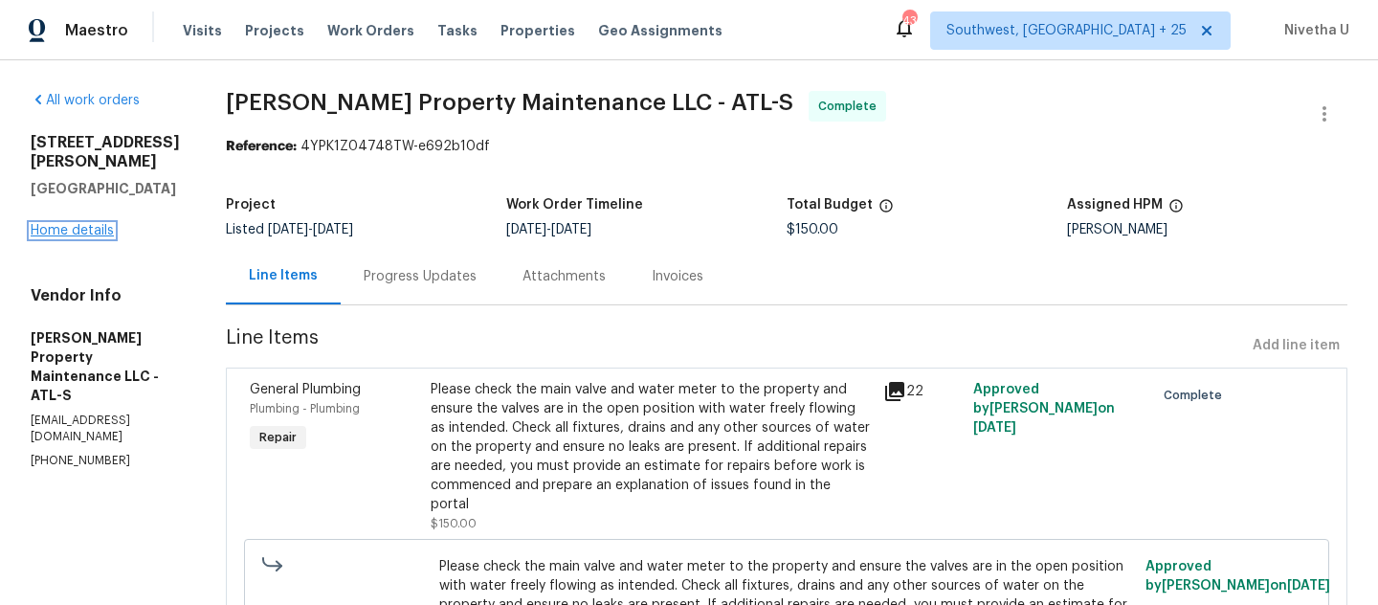
click at [54, 224] on link "Home details" at bounding box center [72, 230] width 83 height 13
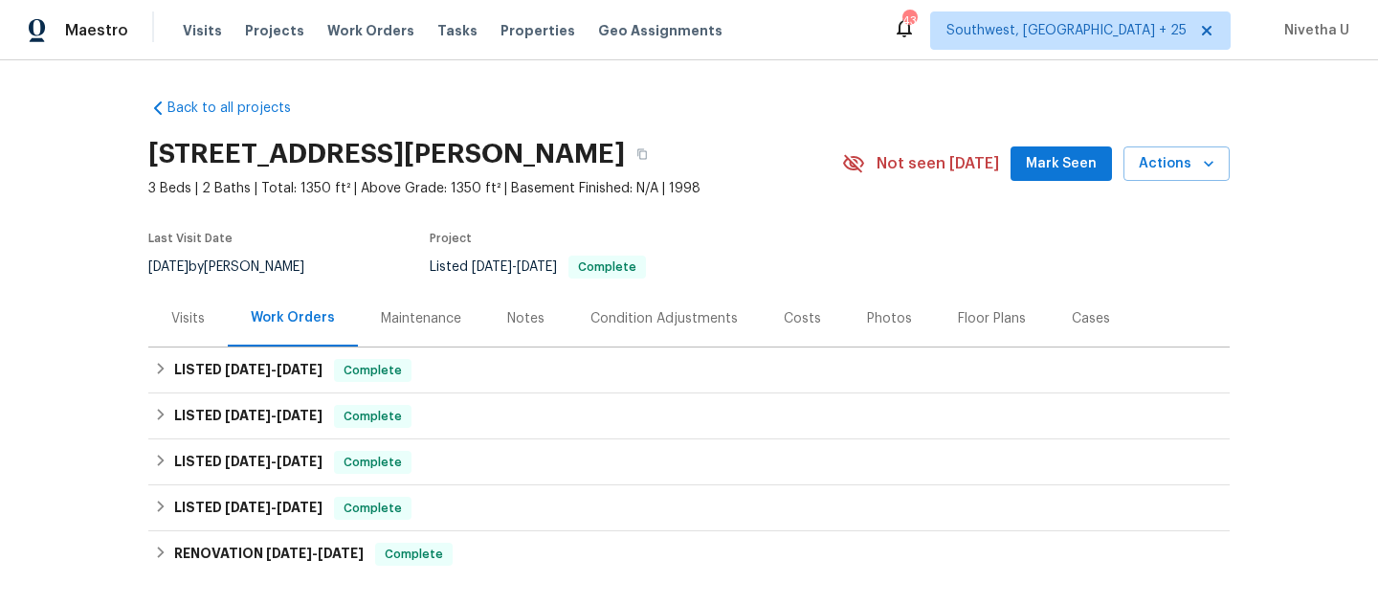
scroll to position [138, 0]
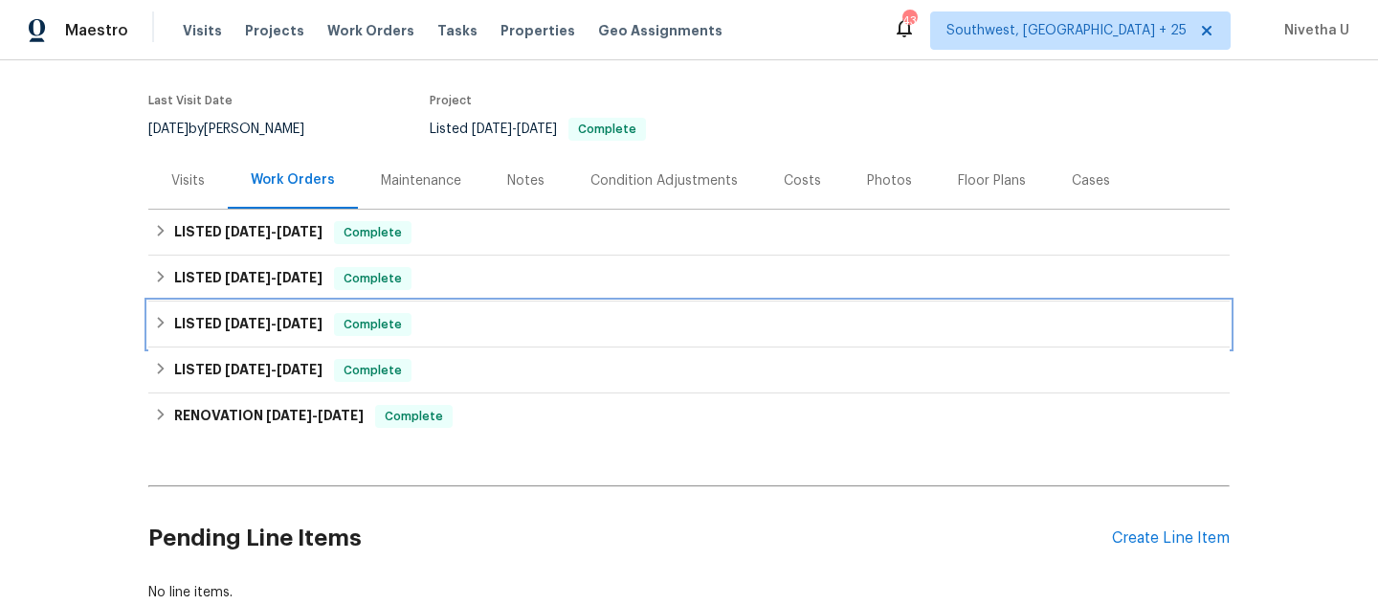
click at [430, 327] on div "LISTED 5/20/25 - 5/23/25 Complete" at bounding box center [689, 324] width 1070 height 23
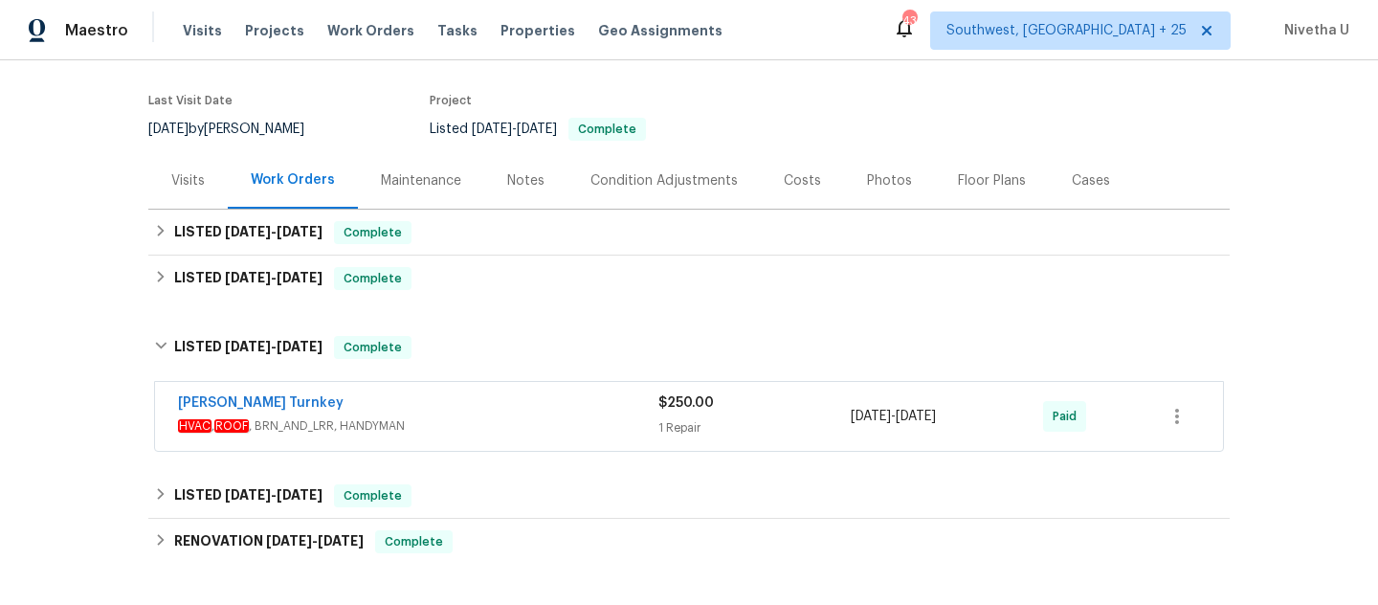
click at [464, 412] on div "Davis Turnkey" at bounding box center [418, 404] width 480 height 23
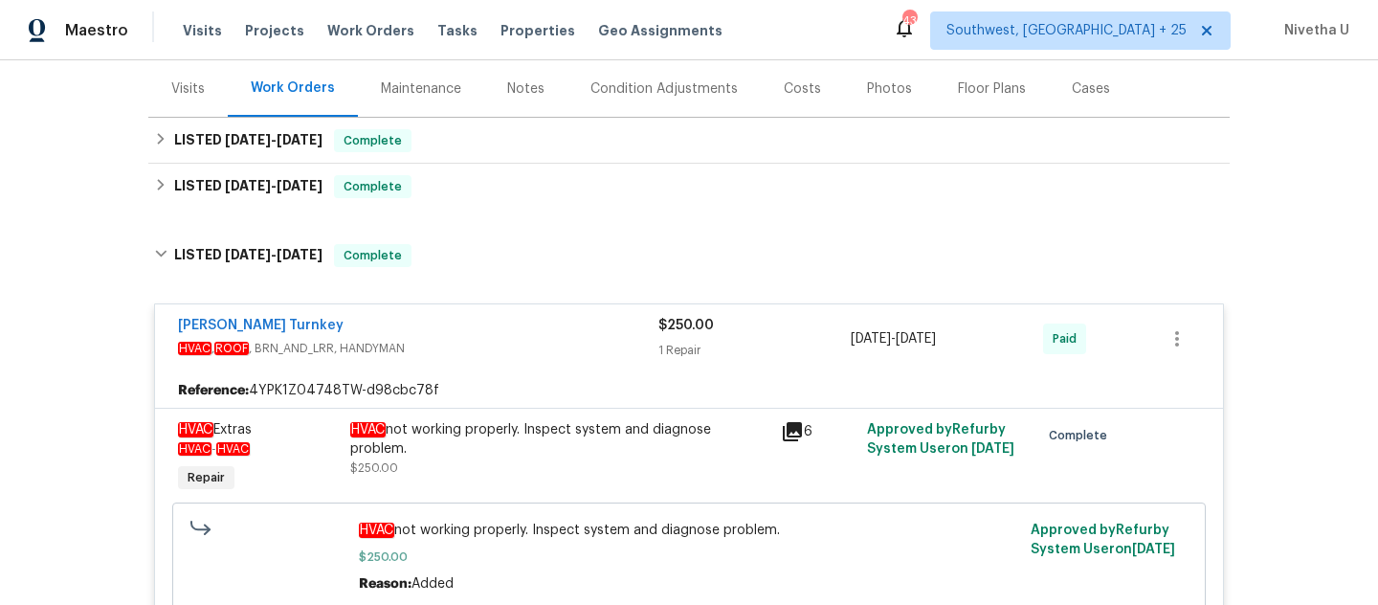
scroll to position [229, 0]
click at [515, 316] on div "Davis Turnkey HVAC , ROOF , BRN_AND_LRR, HANDYMAN $250.00 1 Repair 5/20/2025 - …" at bounding box center [689, 339] width 1068 height 69
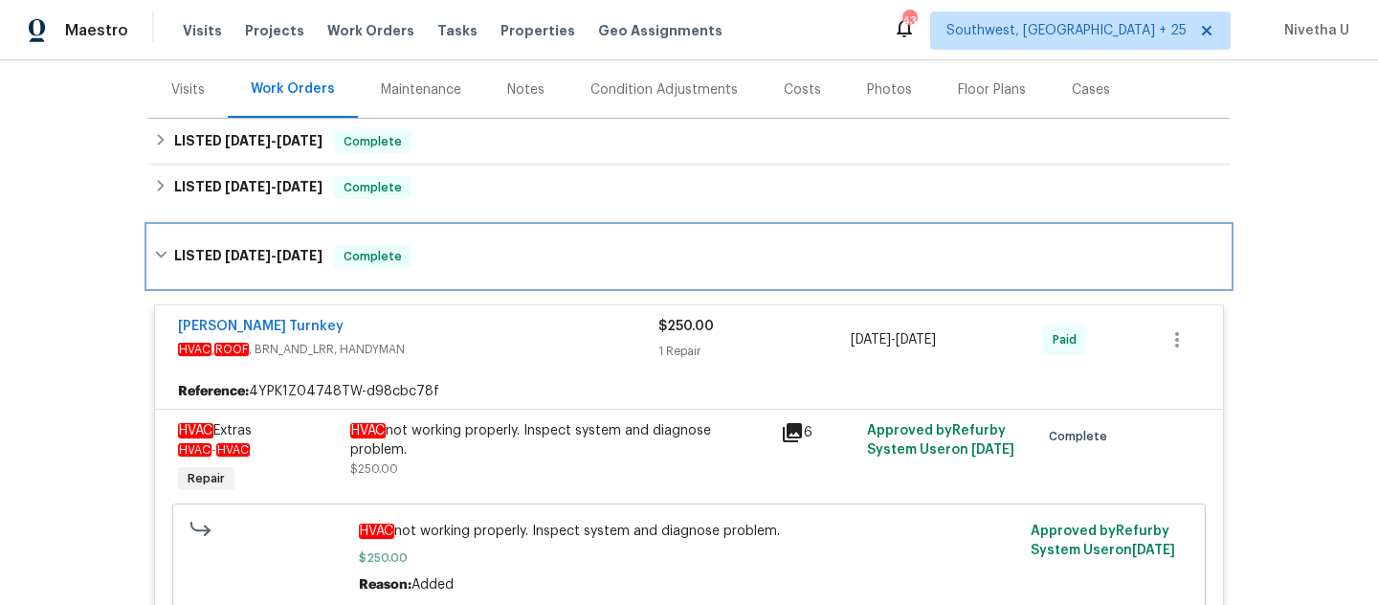
click at [495, 267] on div "LISTED 5/20/25 - 5/23/25 Complete" at bounding box center [689, 256] width 1070 height 23
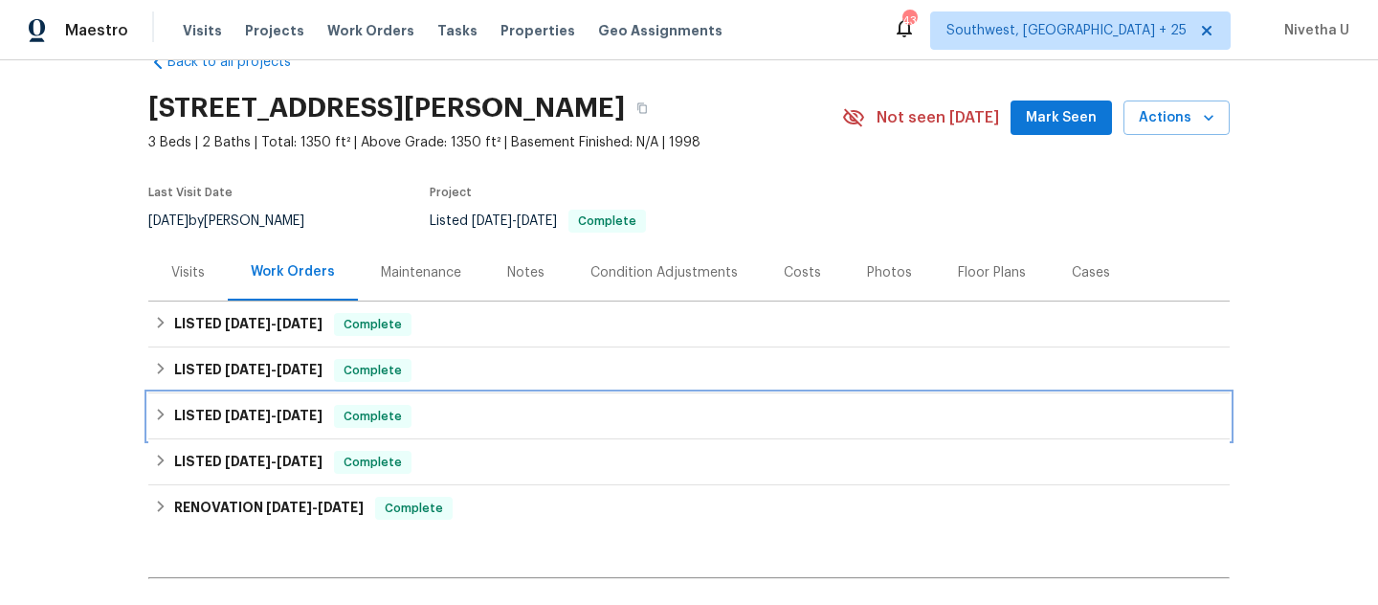
scroll to position [45, 0]
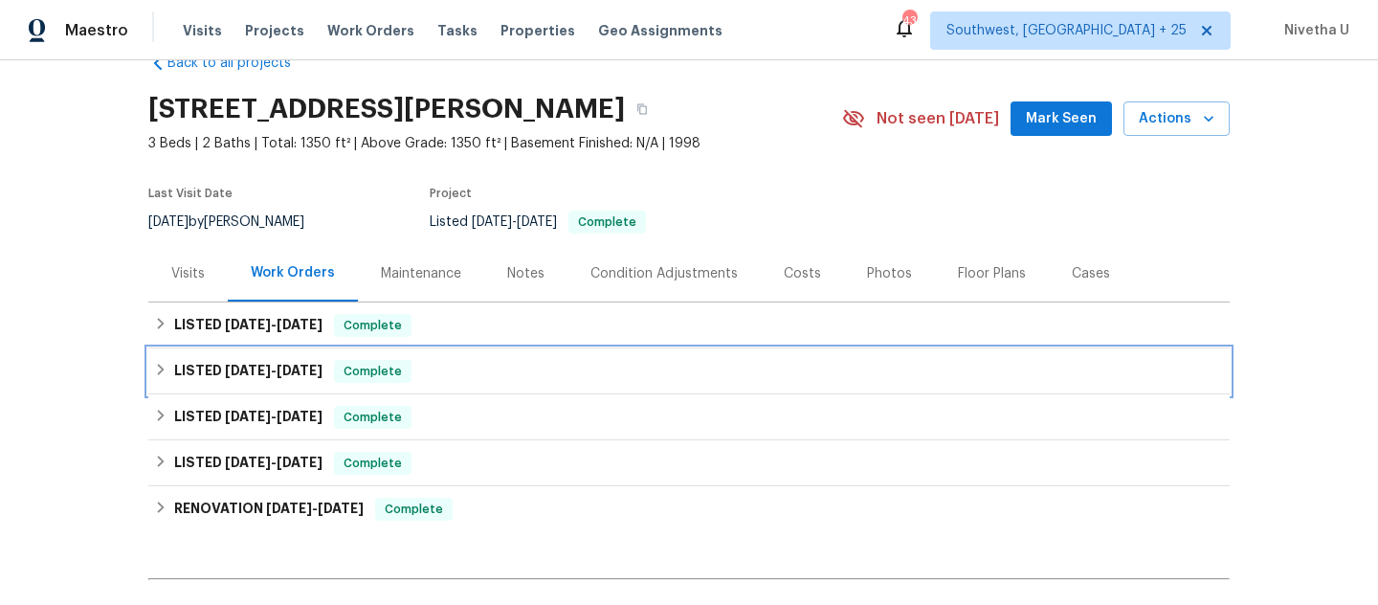
click at [454, 367] on div "LISTED 7/30/25 - 8/8/25 Complete" at bounding box center [689, 371] width 1070 height 23
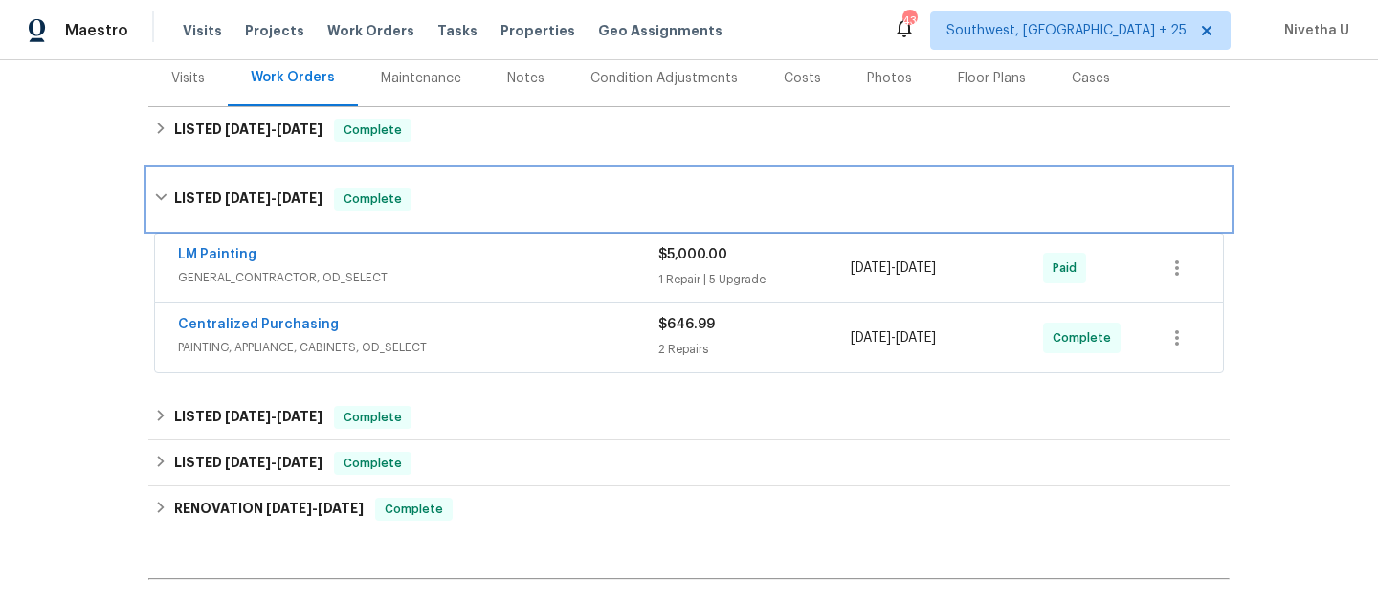
scroll to position [239, 0]
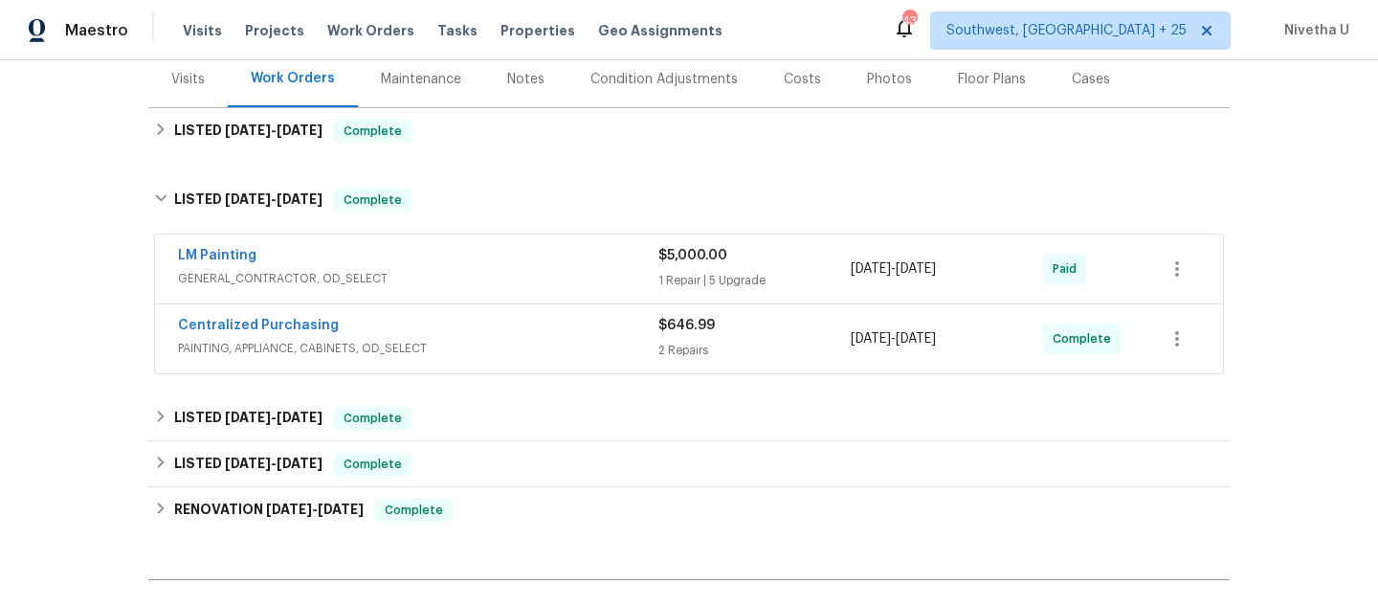
click at [535, 352] on span "PAINTING, APPLIANCE, CABINETS, OD_SELECT" at bounding box center [418, 348] width 480 height 19
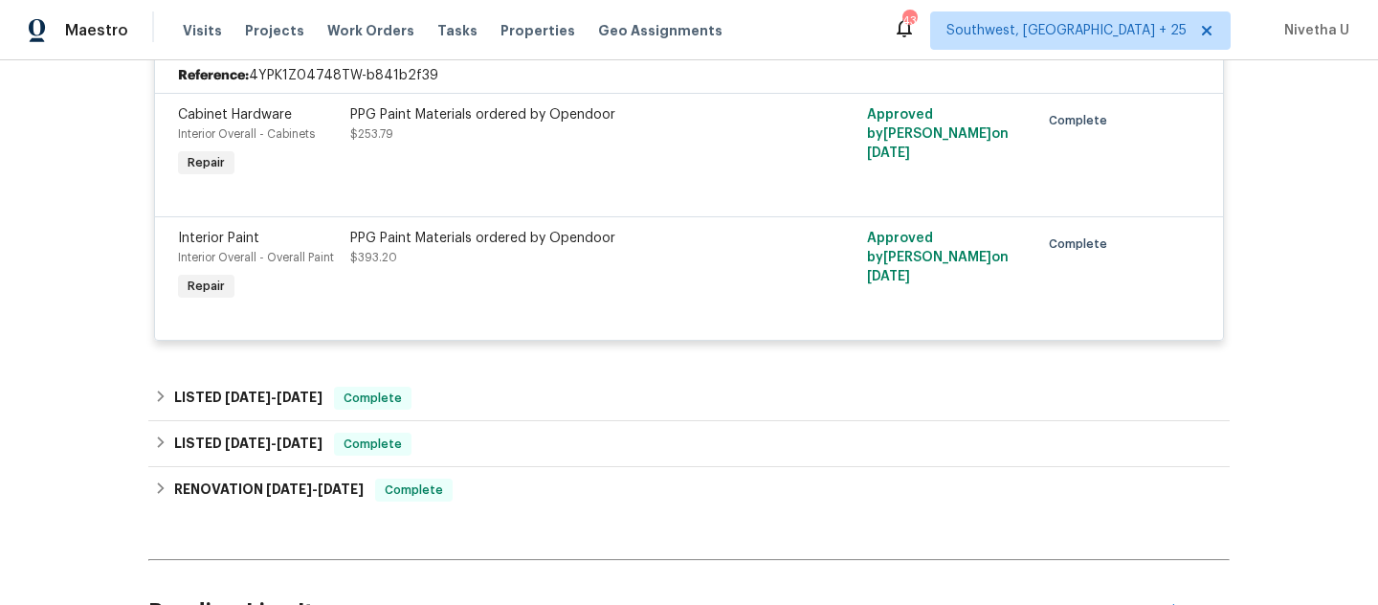
scroll to position [138, 0]
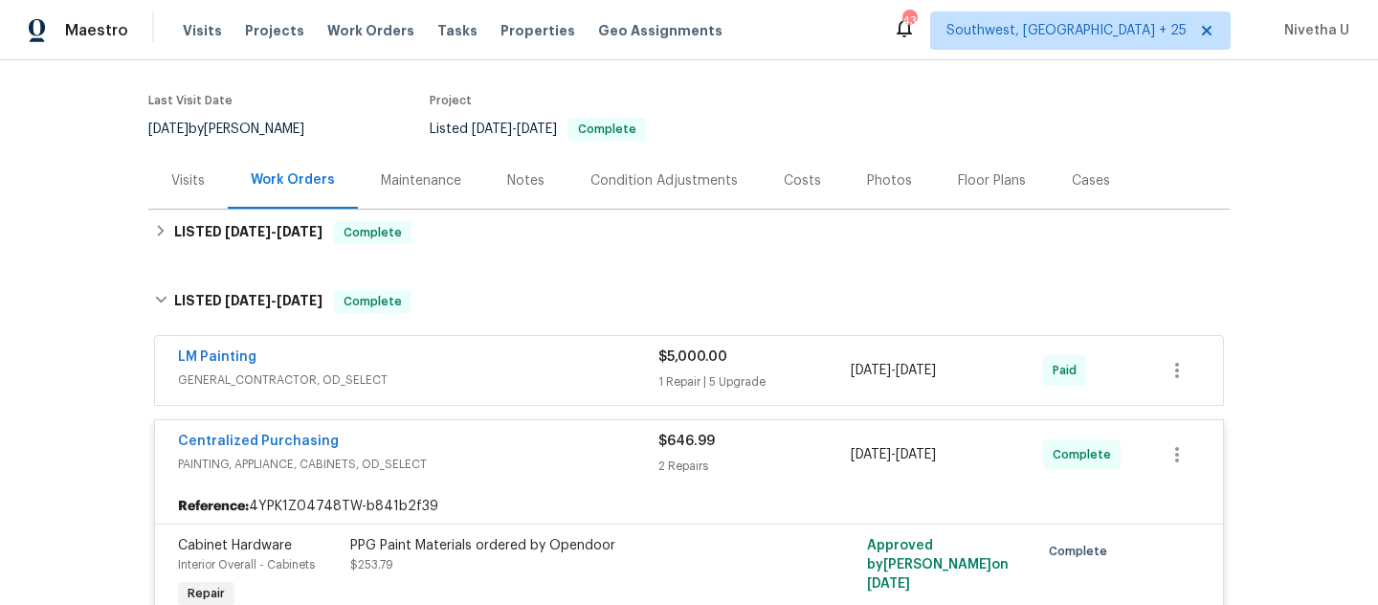
click at [569, 444] on div "Centralized Purchasing" at bounding box center [418, 443] width 480 height 23
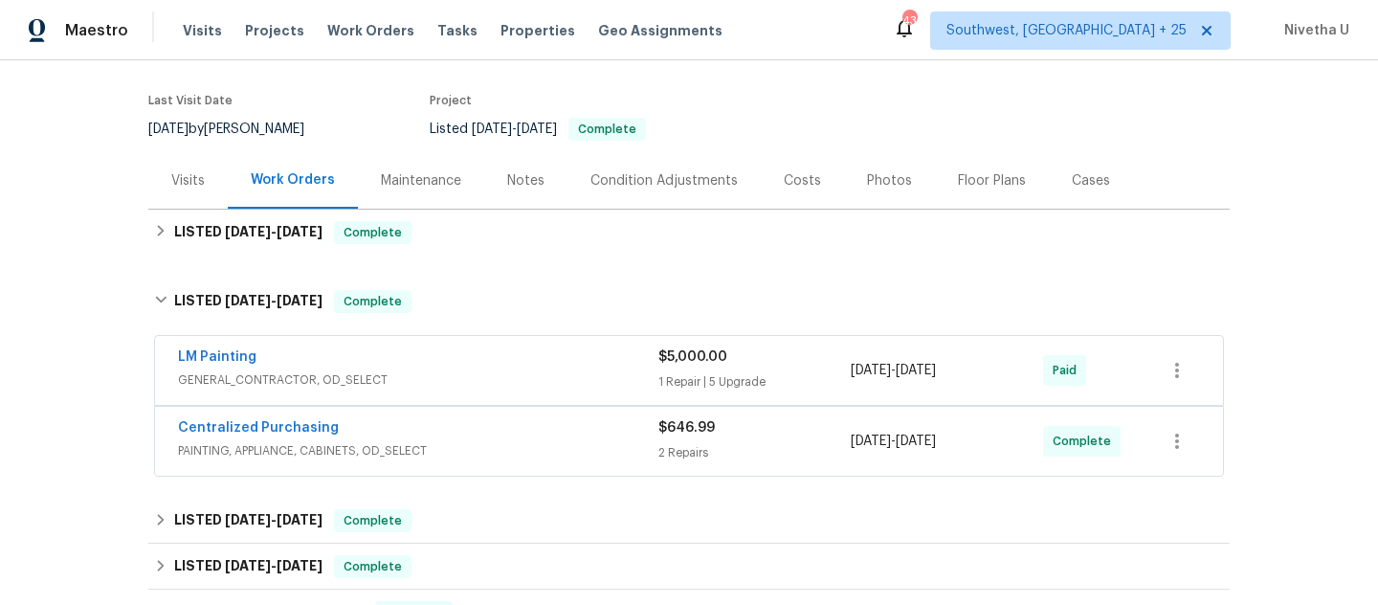
click at [545, 388] on span "GENERAL_CONTRACTOR, OD_SELECT" at bounding box center [418, 379] width 480 height 19
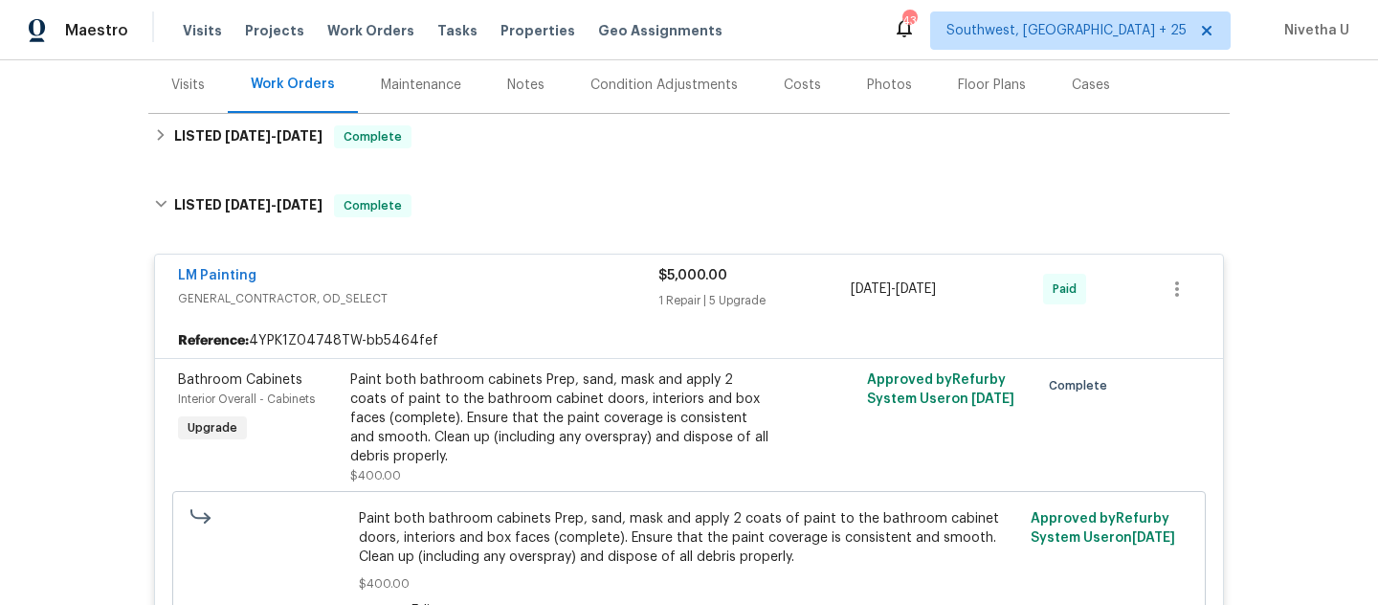
scroll to position [226, 0]
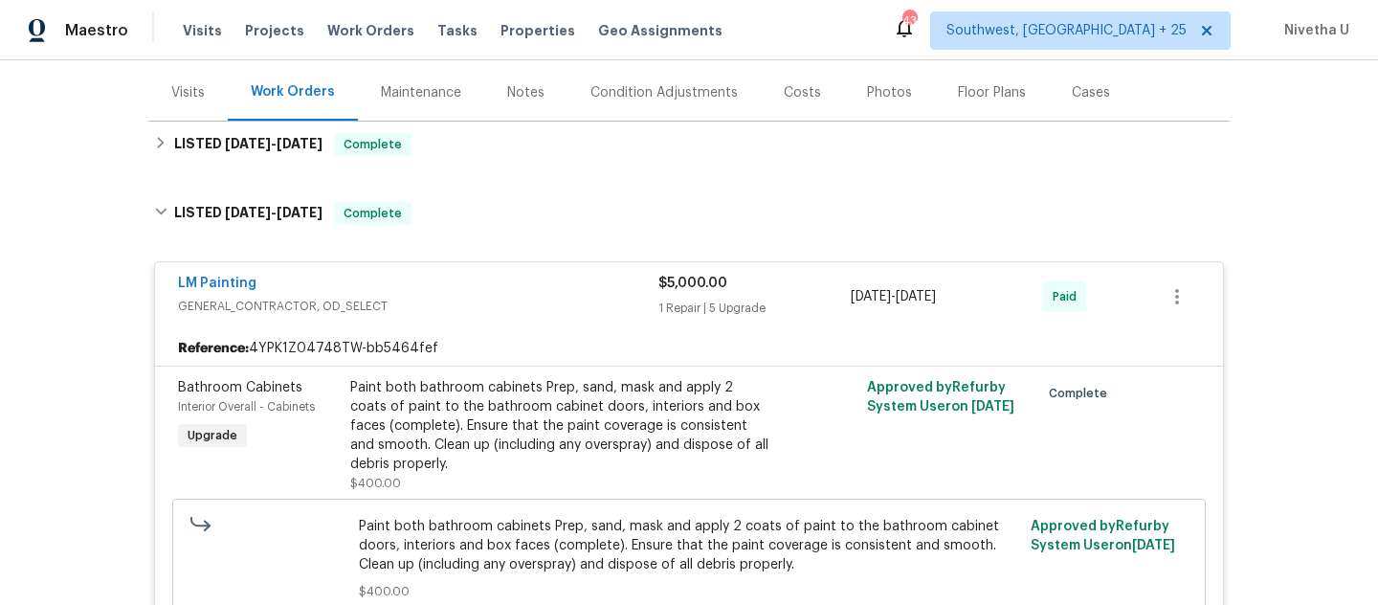
click at [498, 299] on span "GENERAL_CONTRACTOR, OD_SELECT" at bounding box center [418, 306] width 480 height 19
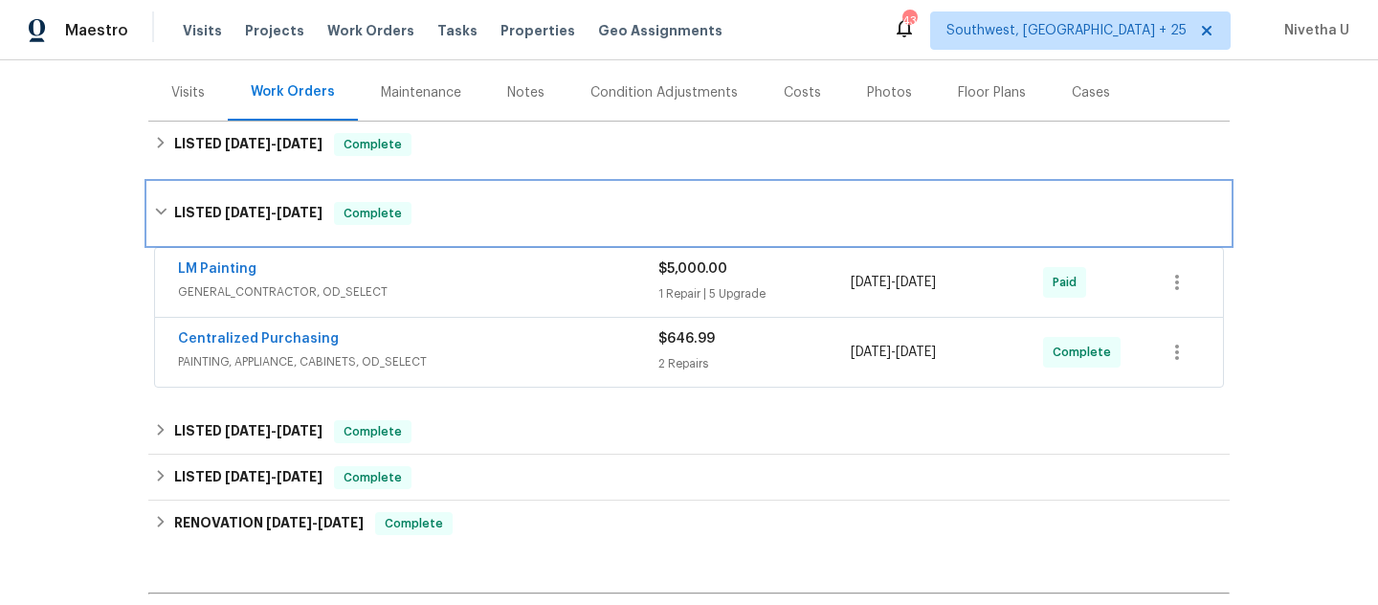
click at [470, 230] on div "LISTED 7/30/25 - 8/8/25 Complete" at bounding box center [688, 213] width 1081 height 61
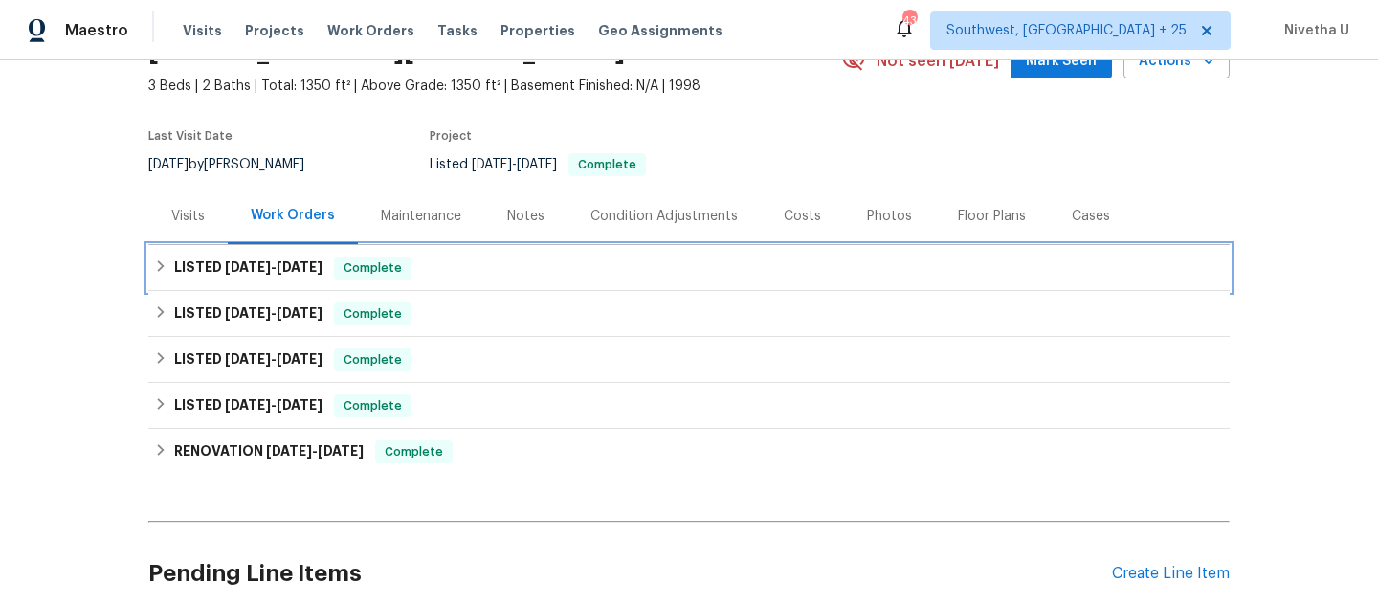
click at [459, 259] on div "LISTED 9/22/25 - 9/24/25 Complete" at bounding box center [689, 267] width 1070 height 23
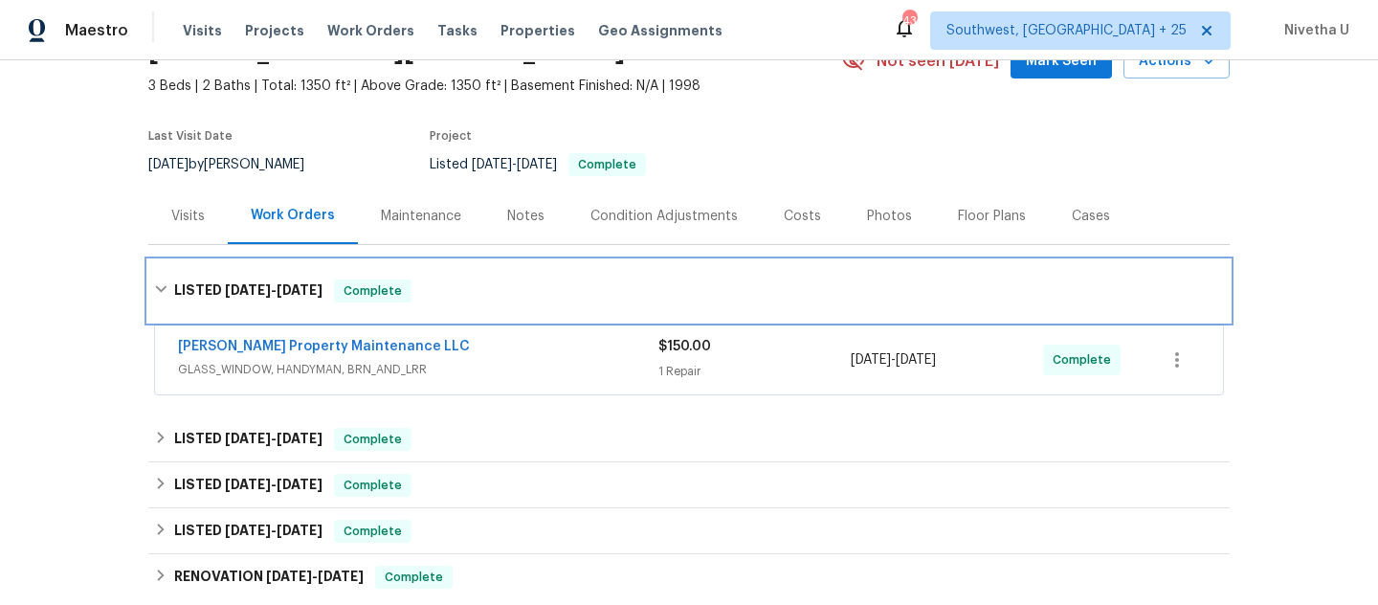
scroll to position [121, 0]
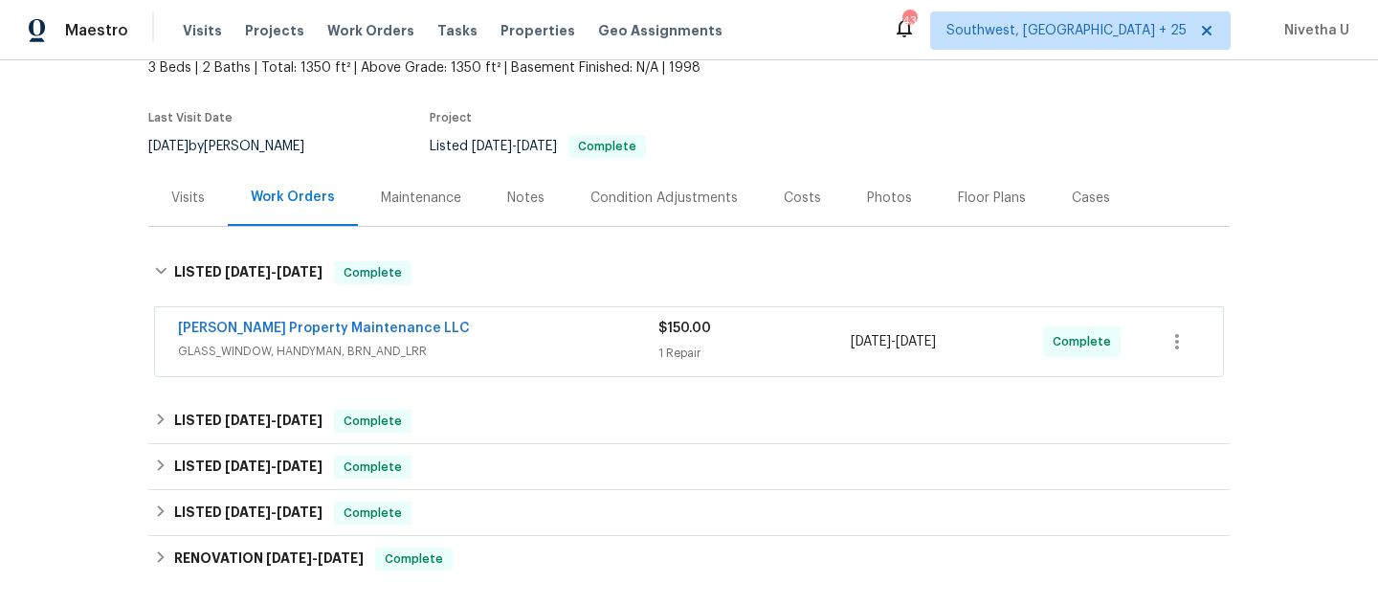
click at [476, 343] on span "GLASS_WINDOW, HANDYMAN, BRN_AND_LRR" at bounding box center [418, 351] width 480 height 19
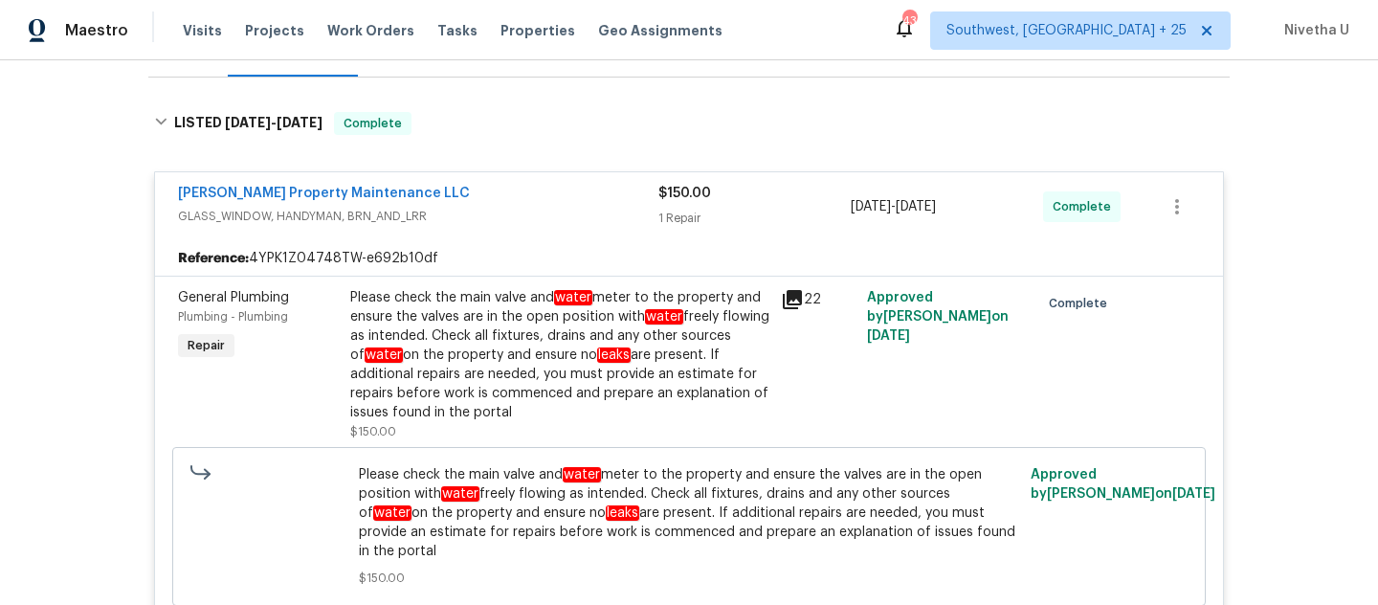
scroll to position [302, 0]
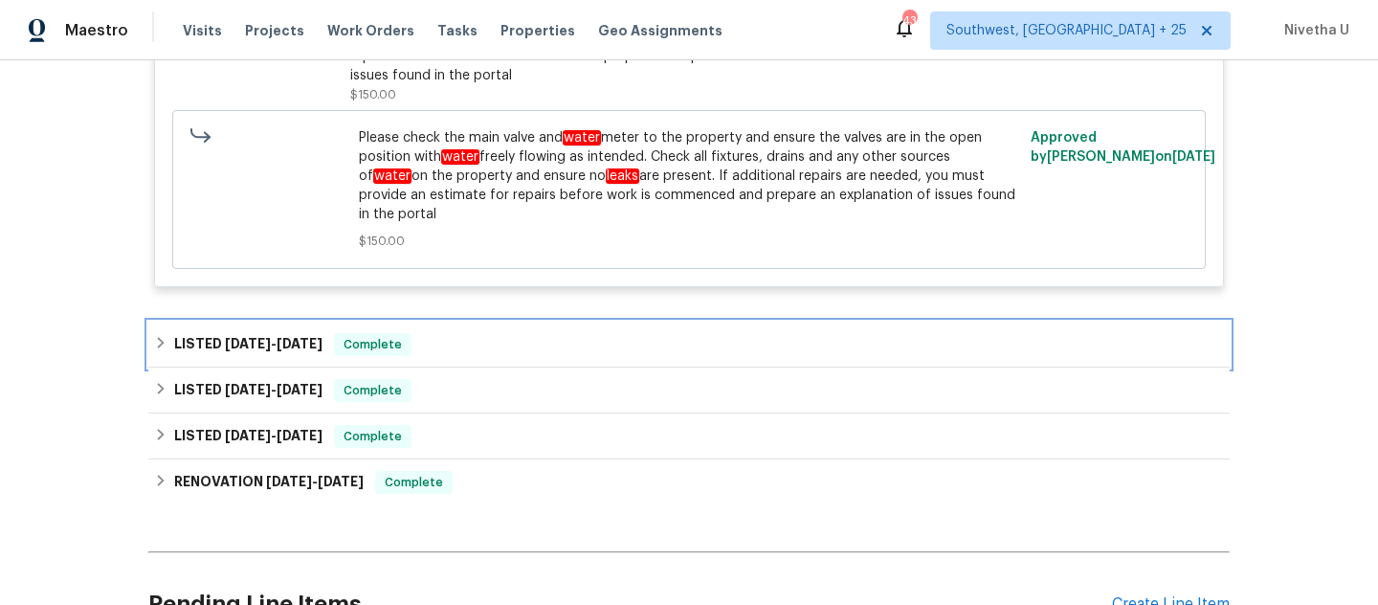
click at [432, 333] on div "LISTED 7/30/25 - 8/8/25 Complete" at bounding box center [689, 344] width 1070 height 23
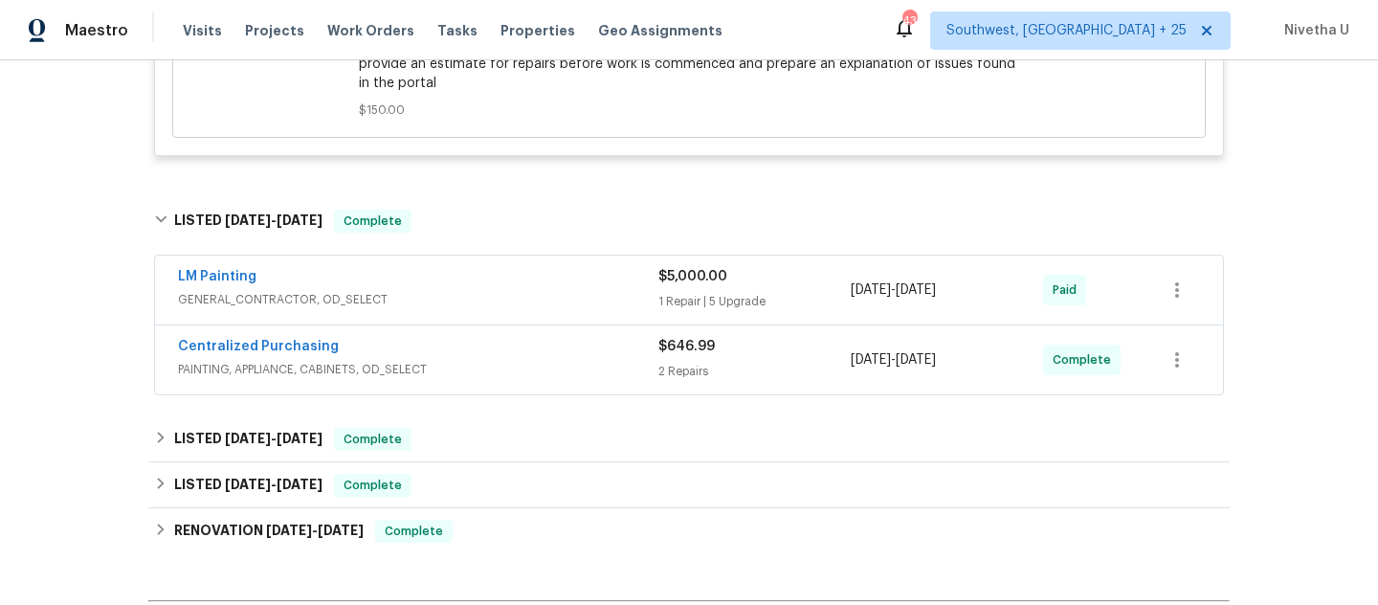
click at [424, 270] on div "LM Painting" at bounding box center [418, 278] width 480 height 23
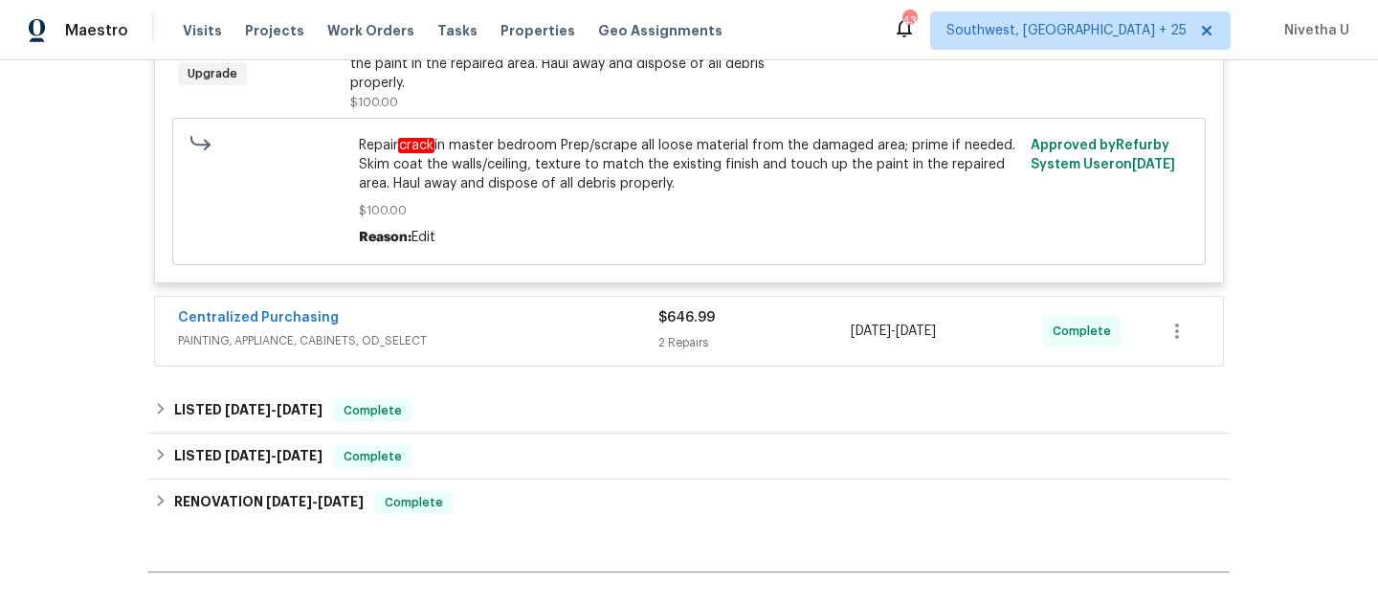
scroll to position [2669, 0]
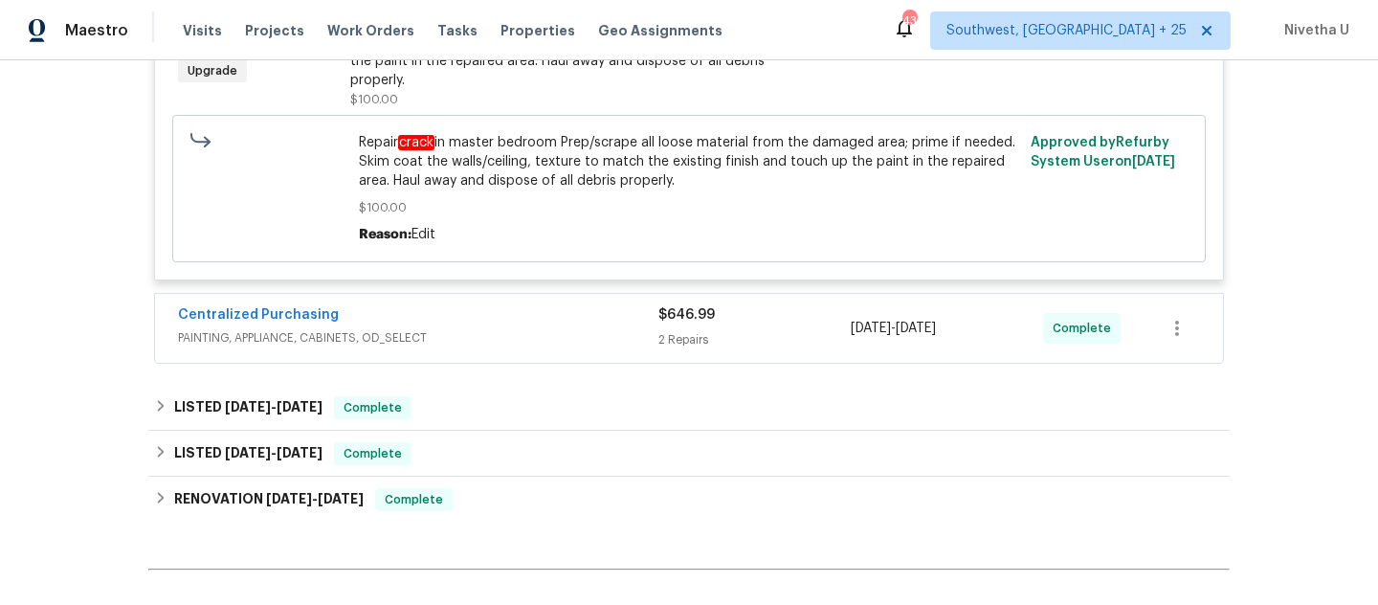
click at [489, 305] on div "Centralized Purchasing" at bounding box center [418, 316] width 480 height 23
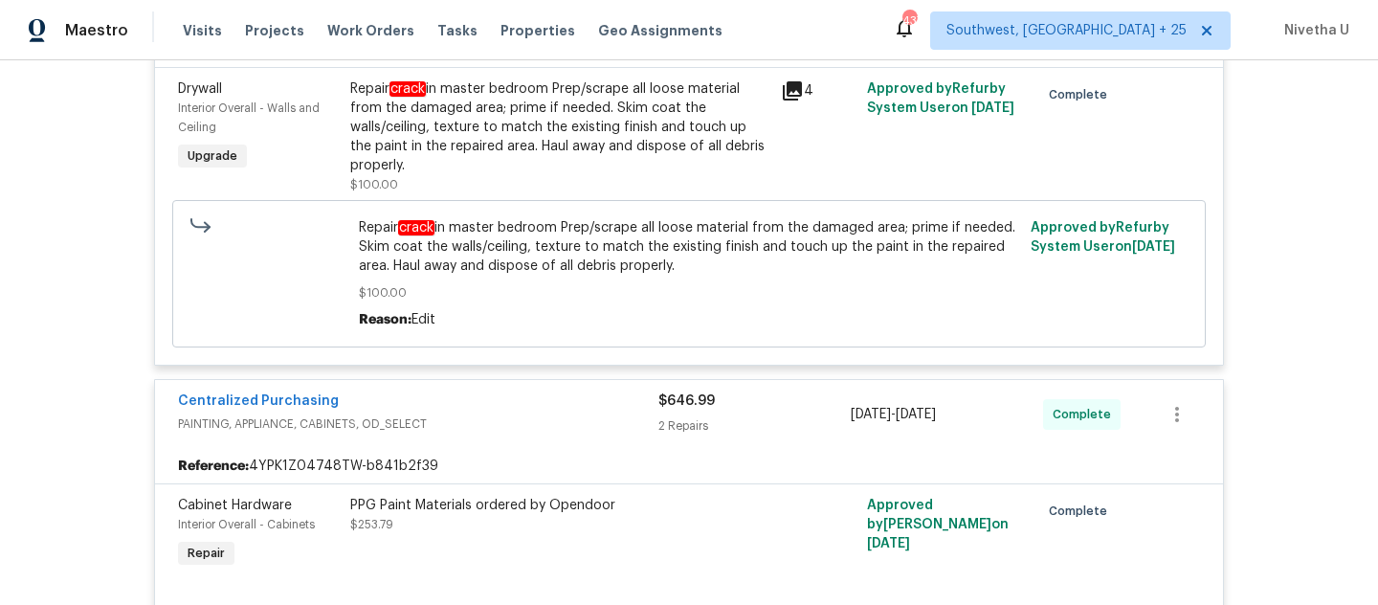
click at [501, 391] on div "Centralized Purchasing" at bounding box center [418, 402] width 480 height 23
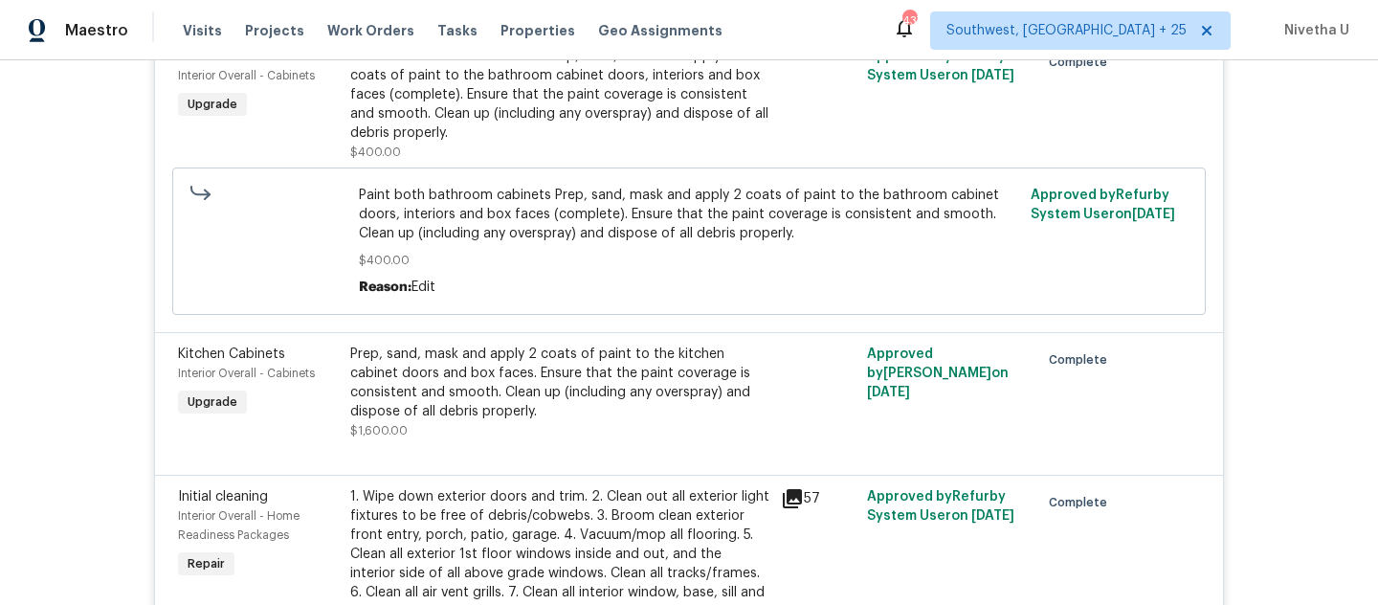
scroll to position [686, 0]
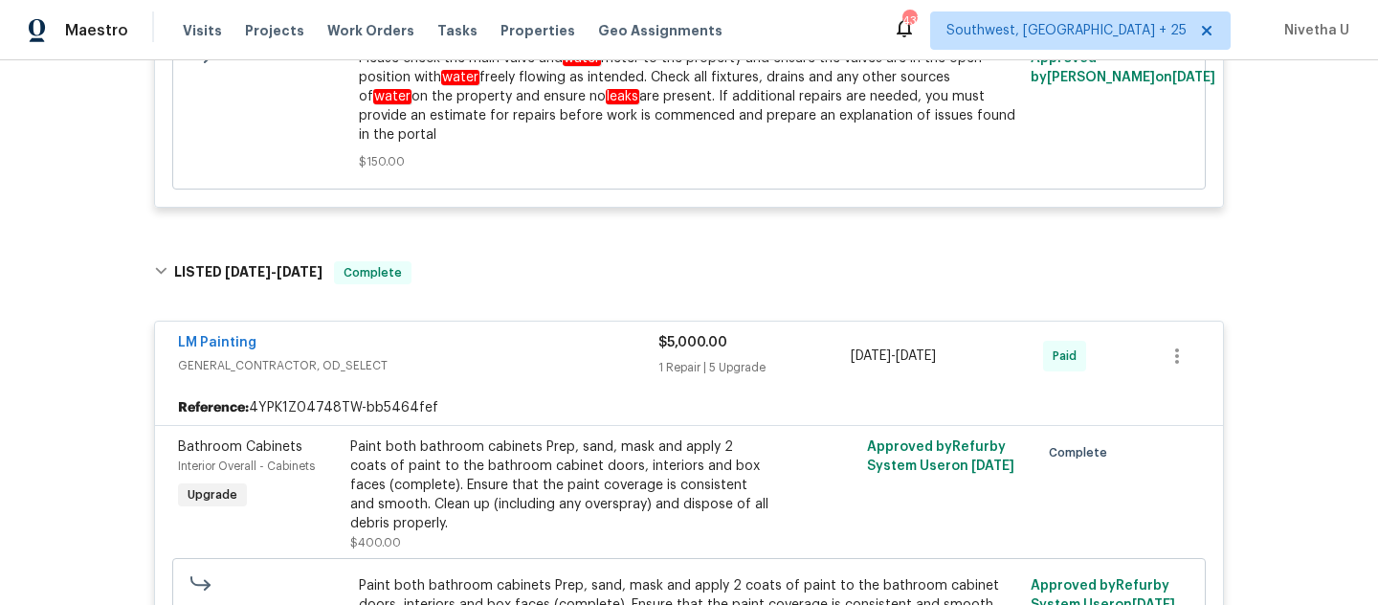
click at [477, 356] on span "GENERAL_CONTRACTOR, OD_SELECT" at bounding box center [418, 365] width 480 height 19
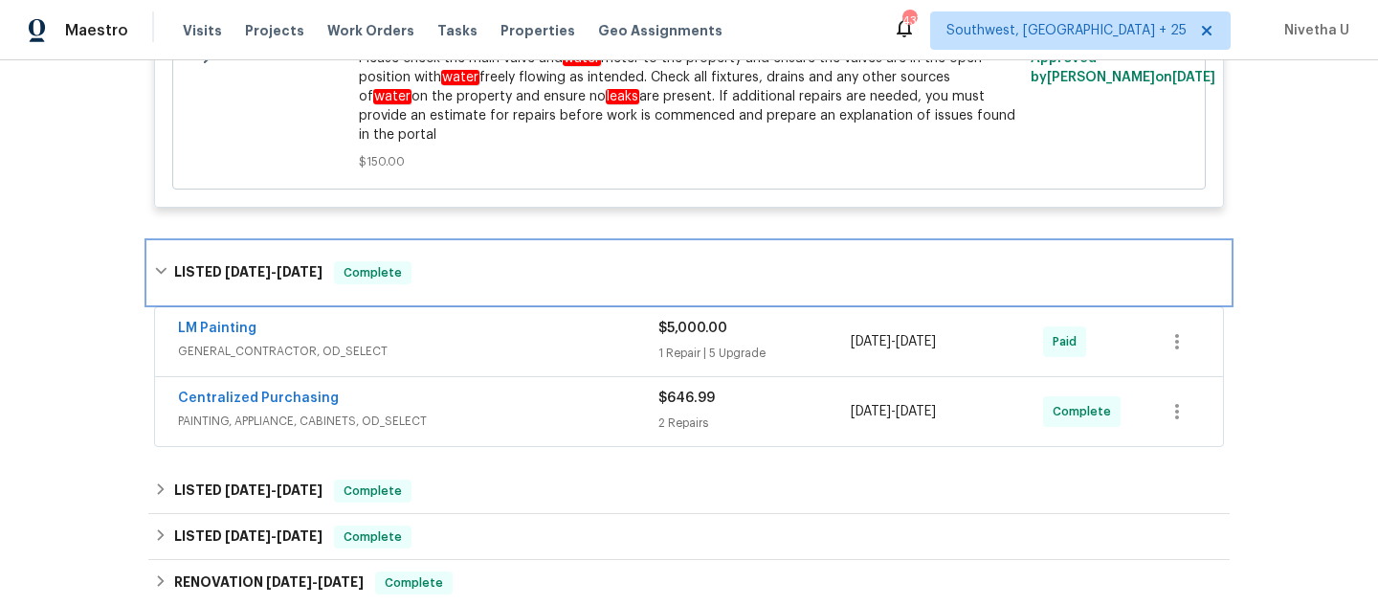
drag, startPoint x: 469, startPoint y: 282, endPoint x: 480, endPoint y: 364, distance: 82.2
click at [469, 282] on div "LISTED 7/30/25 - 8/8/25 Complete" at bounding box center [688, 272] width 1081 height 61
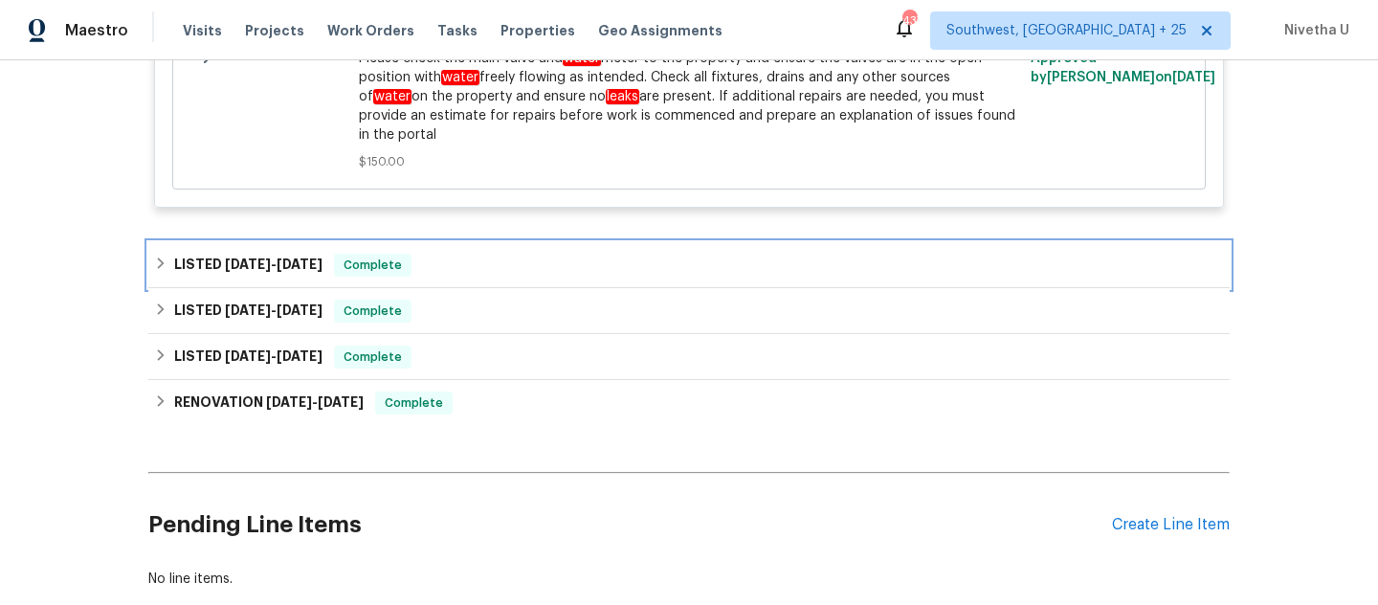
click at [438, 254] on div "LISTED 7/30/25 - 8/8/25 Complete" at bounding box center [689, 265] width 1070 height 23
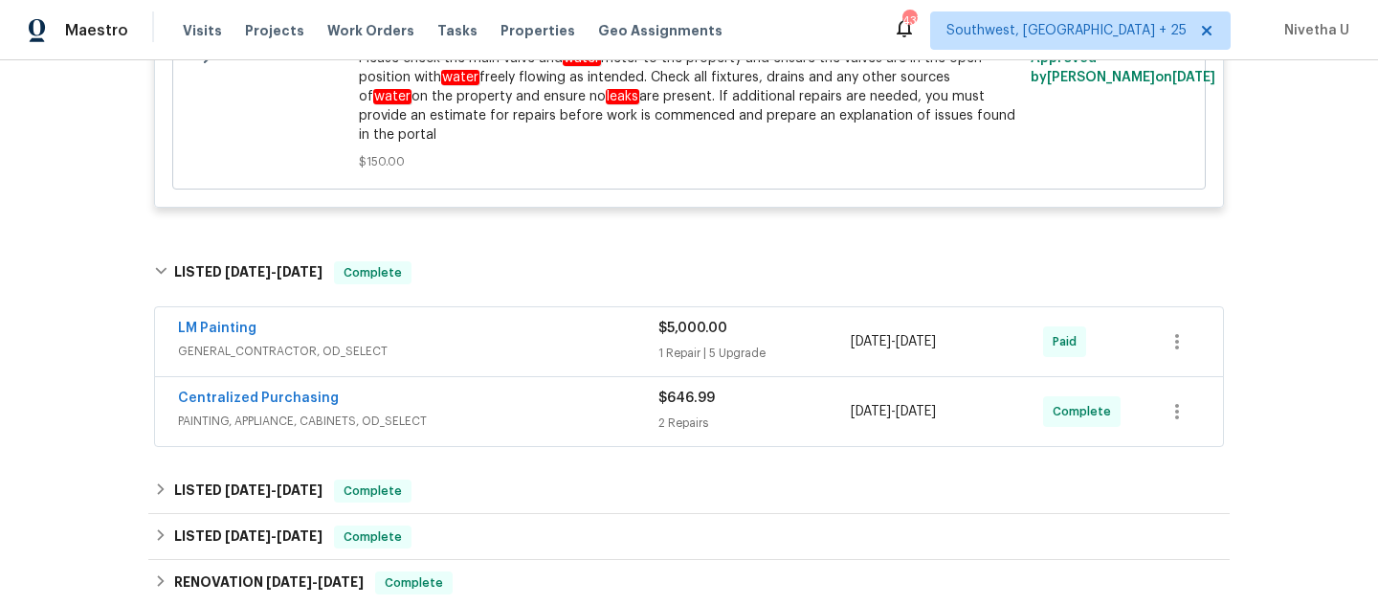
click at [469, 319] on div "LM Painting" at bounding box center [418, 330] width 480 height 23
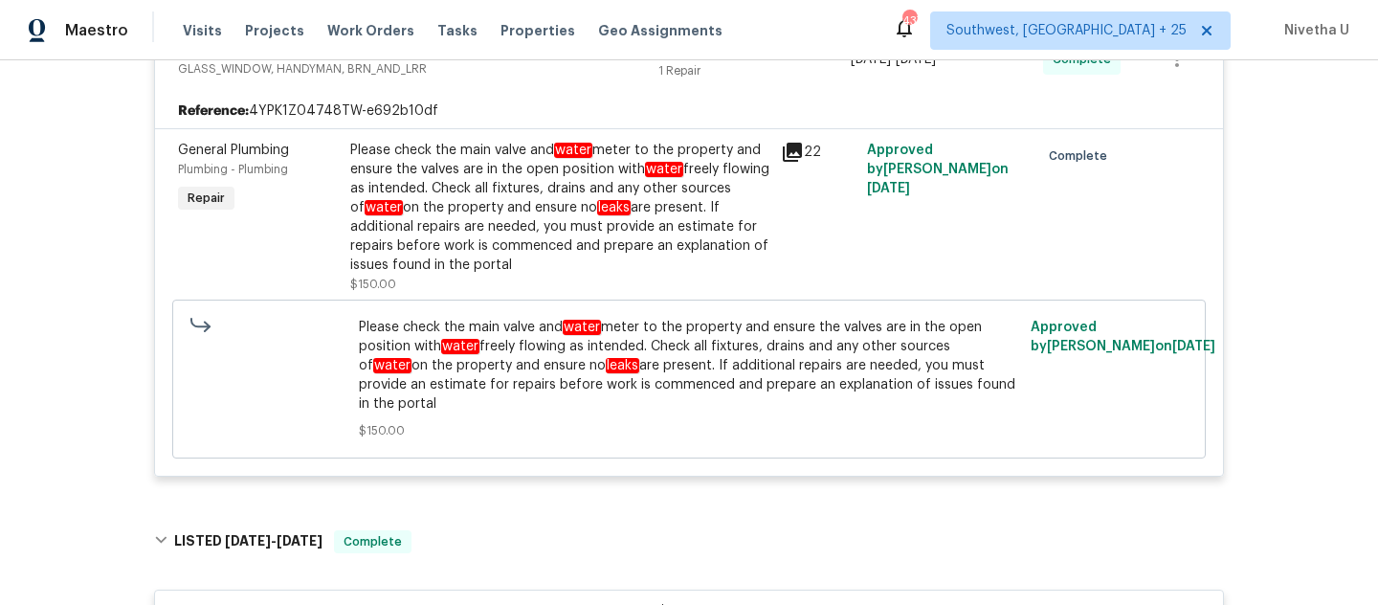
scroll to position [575, 0]
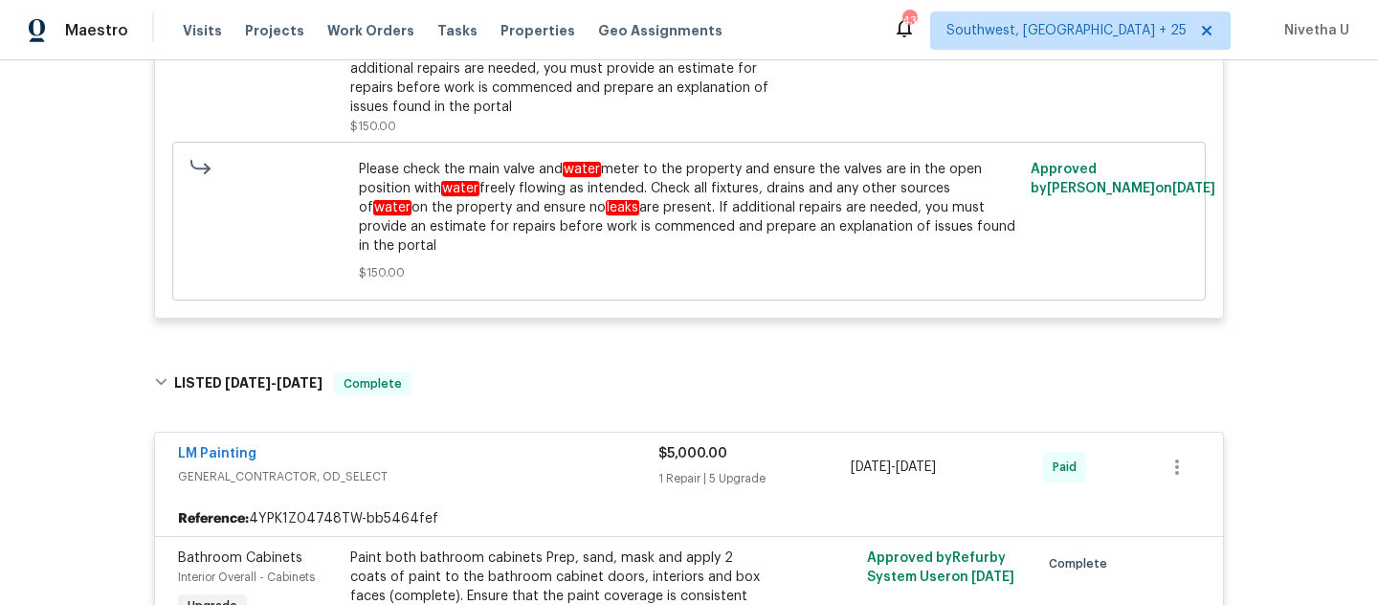
click at [477, 444] on div "LM Painting" at bounding box center [418, 455] width 480 height 23
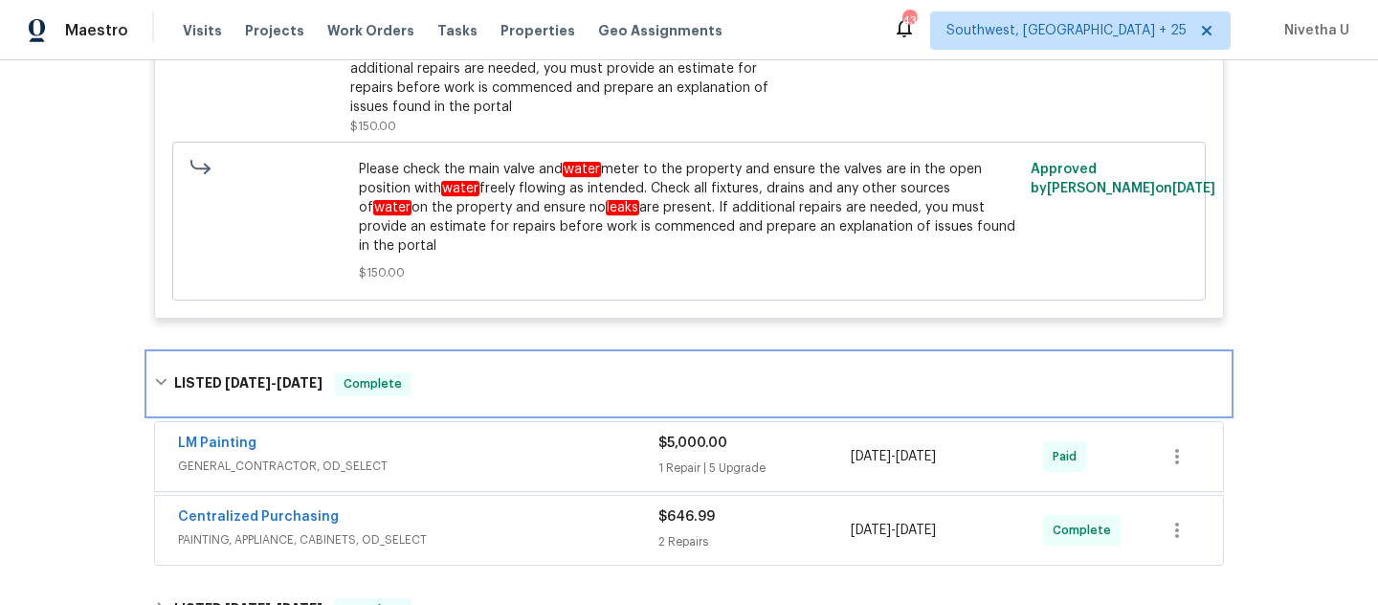
click at [471, 372] on div "LISTED 7/30/25 - 8/8/25 Complete" at bounding box center [689, 383] width 1070 height 23
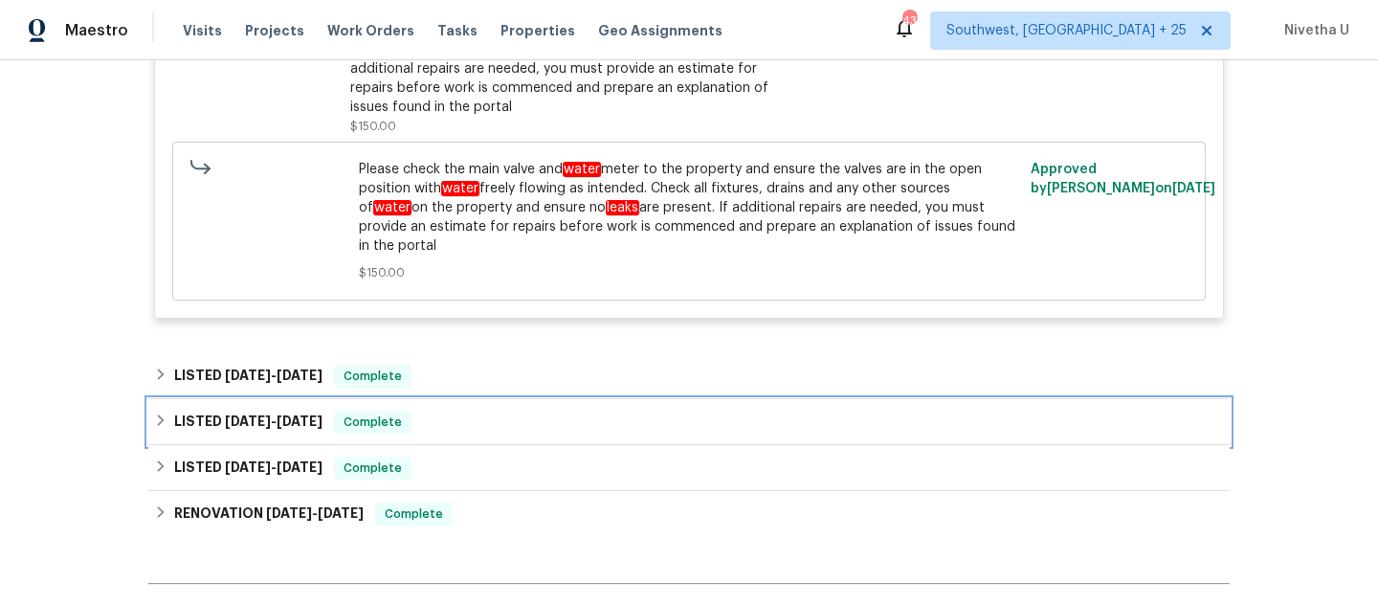
click at [466, 411] on div "LISTED 5/20/25 - 5/23/25 Complete" at bounding box center [689, 422] width 1070 height 23
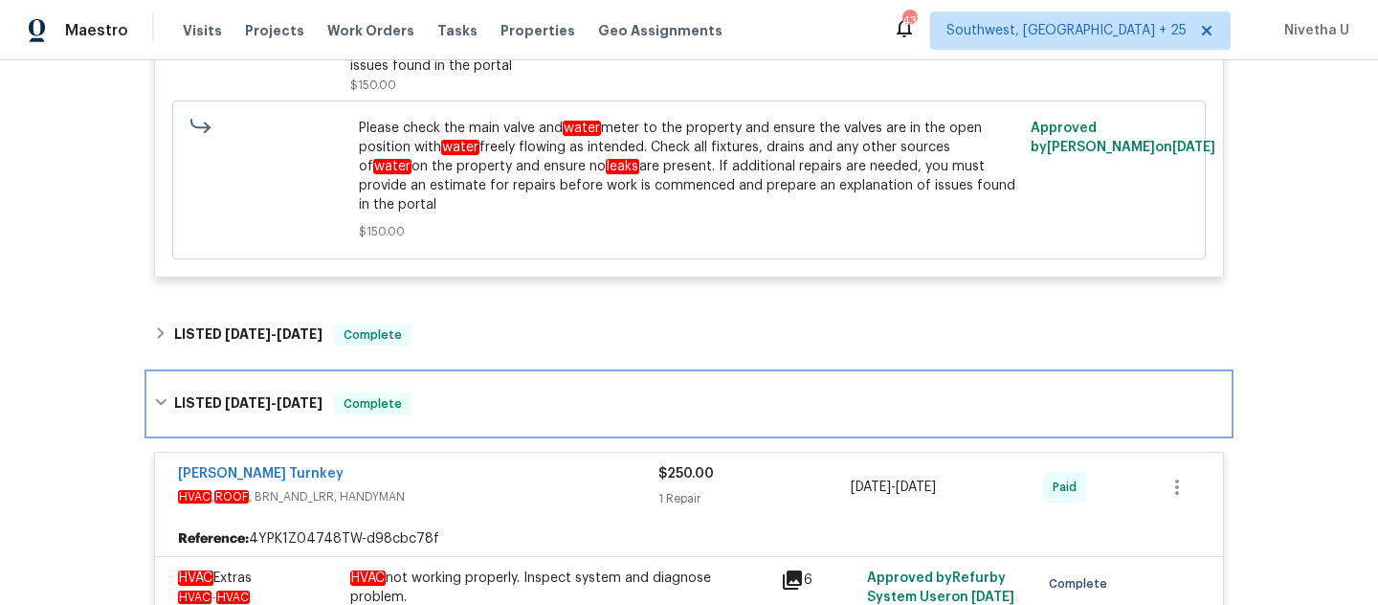
click at [447, 392] on div "LISTED 5/20/25 - 5/23/25 Complete" at bounding box center [689, 403] width 1070 height 23
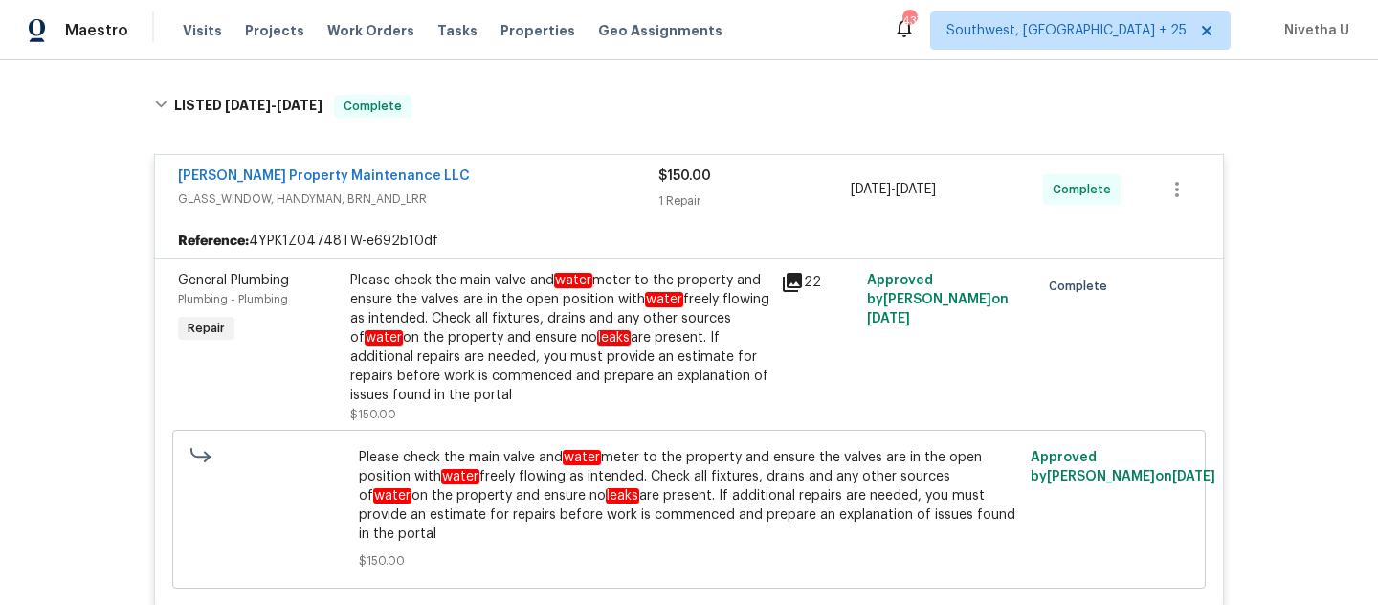
scroll to position [283, 0]
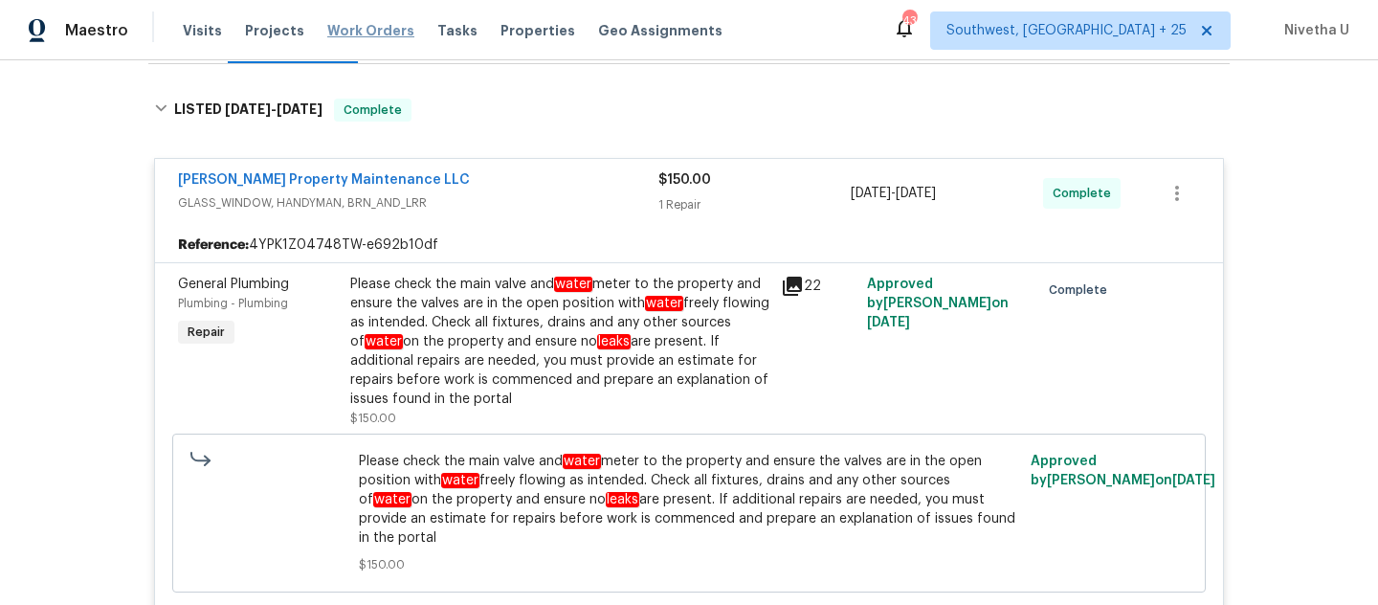
click at [364, 30] on span "Work Orders" at bounding box center [370, 30] width 87 height 19
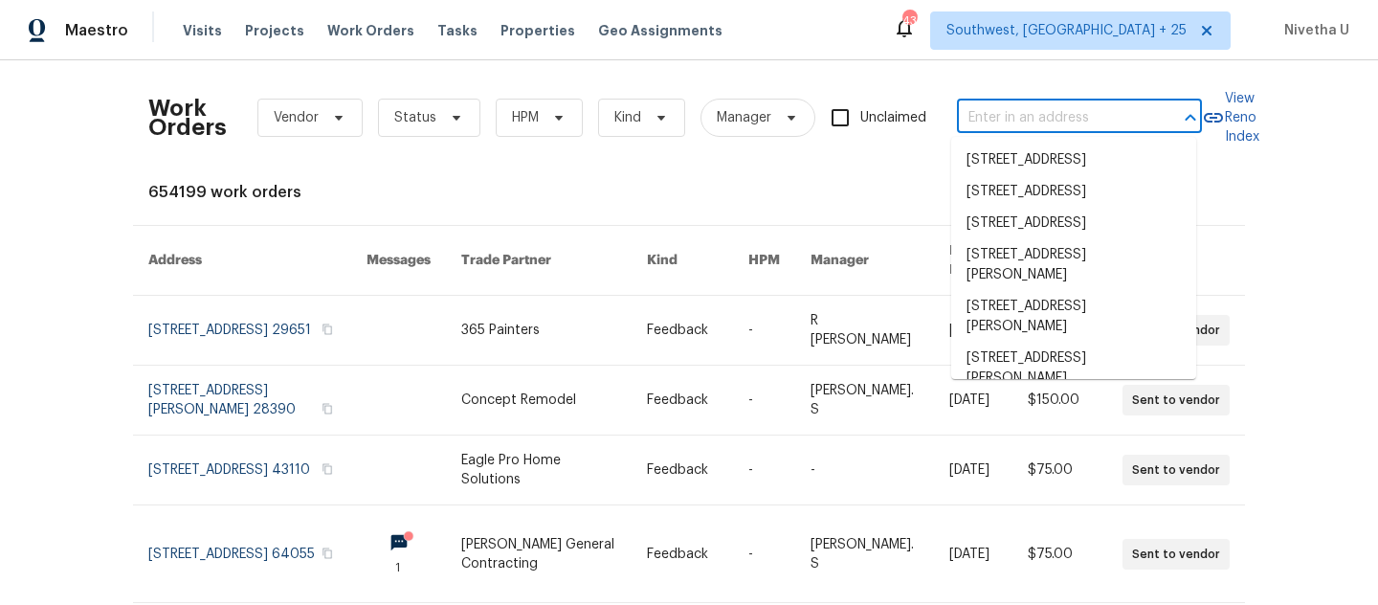
click at [995, 111] on input "text" at bounding box center [1052, 118] width 191 height 30
paste input "3915 Cameron Run Ln Matthews, NC 28105"
type input "3915 Cameron Run Ln Matthews, NC 28105"
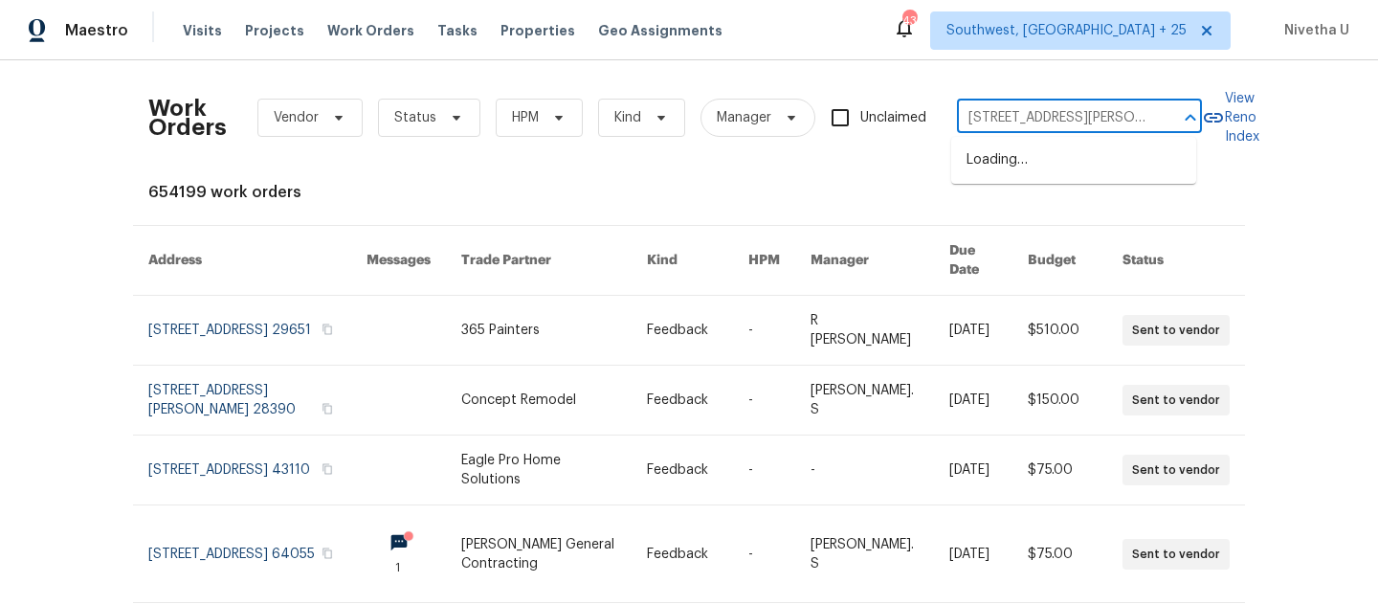
scroll to position [0, 90]
click at [997, 174] on li "3915 Cameron Run Ln, Matthews, NC 28105" at bounding box center [1073, 161] width 245 height 32
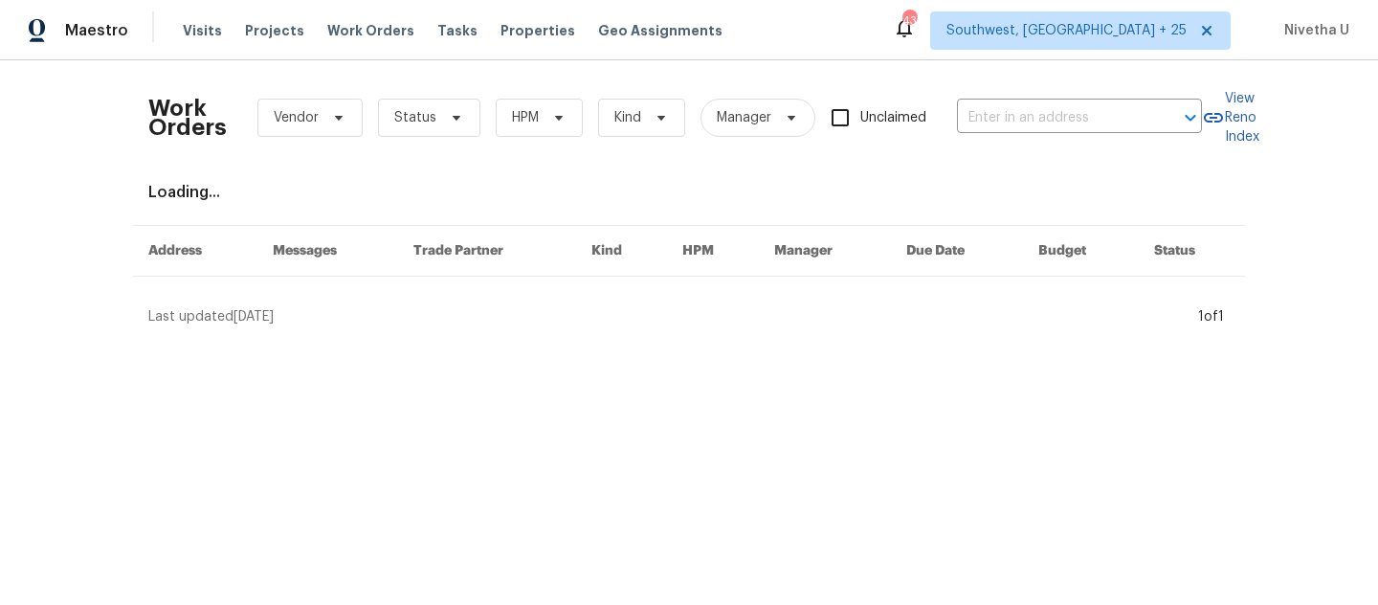
type input "3915 Cameron Run Ln, Matthews, NC 28105"
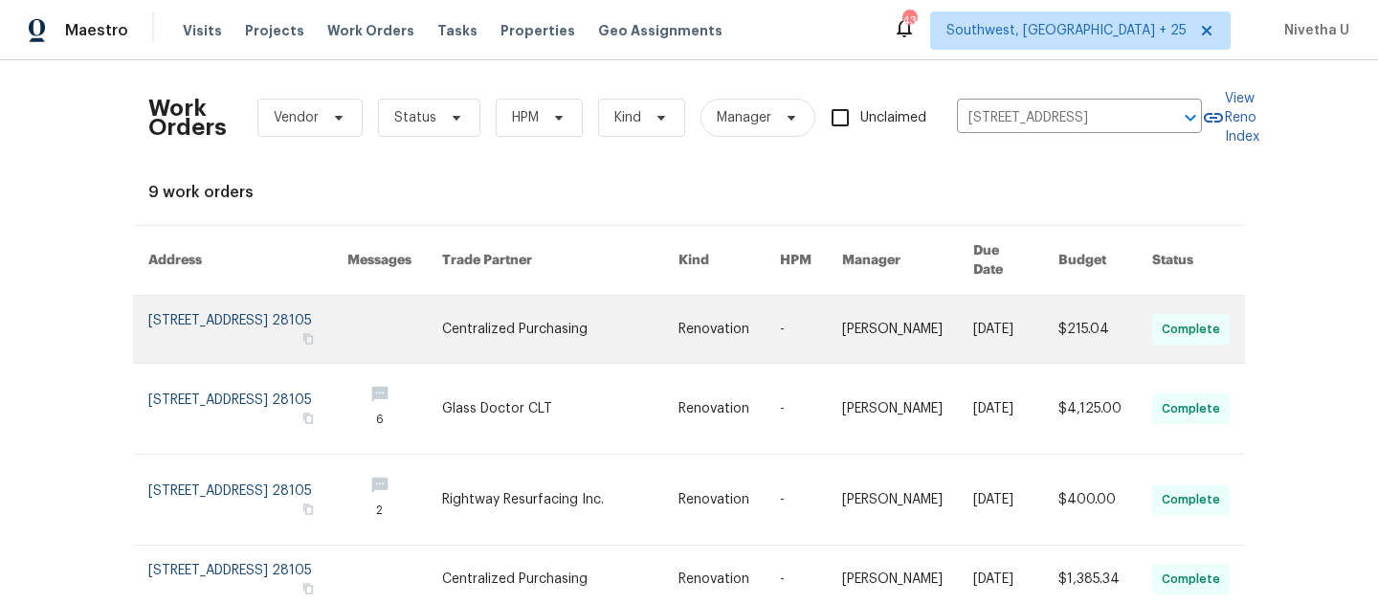
click at [214, 344] on link at bounding box center [247, 329] width 199 height 67
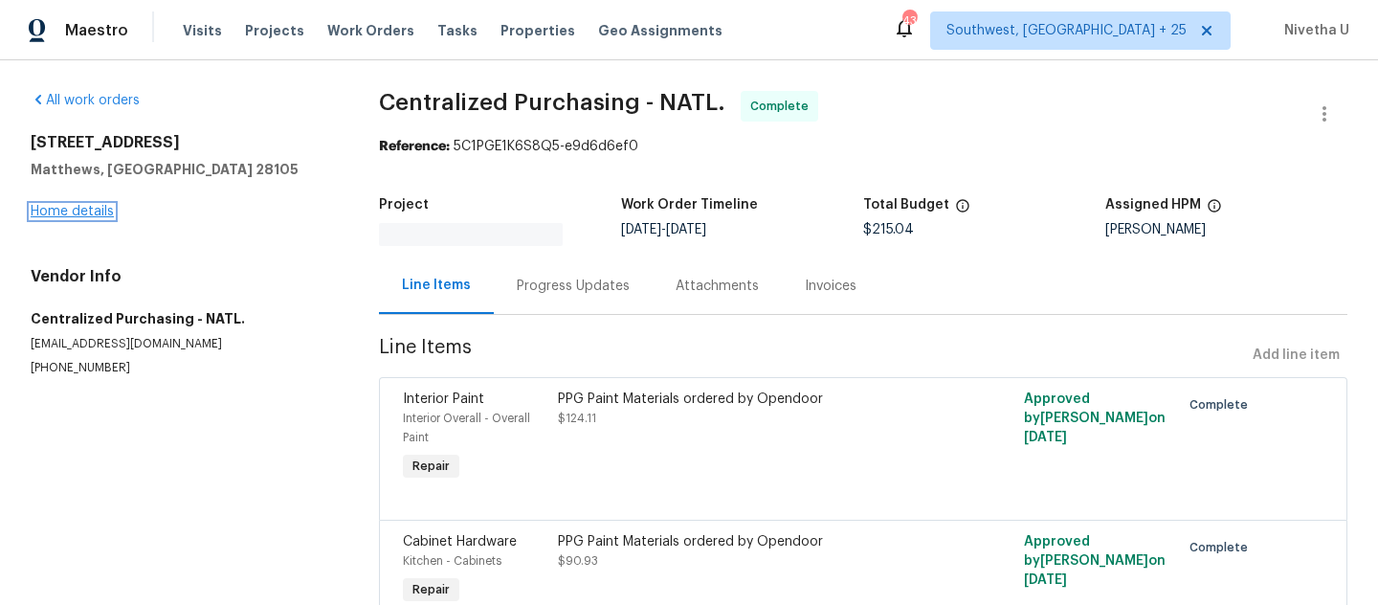
click at [66, 216] on link "Home details" at bounding box center [72, 211] width 83 height 13
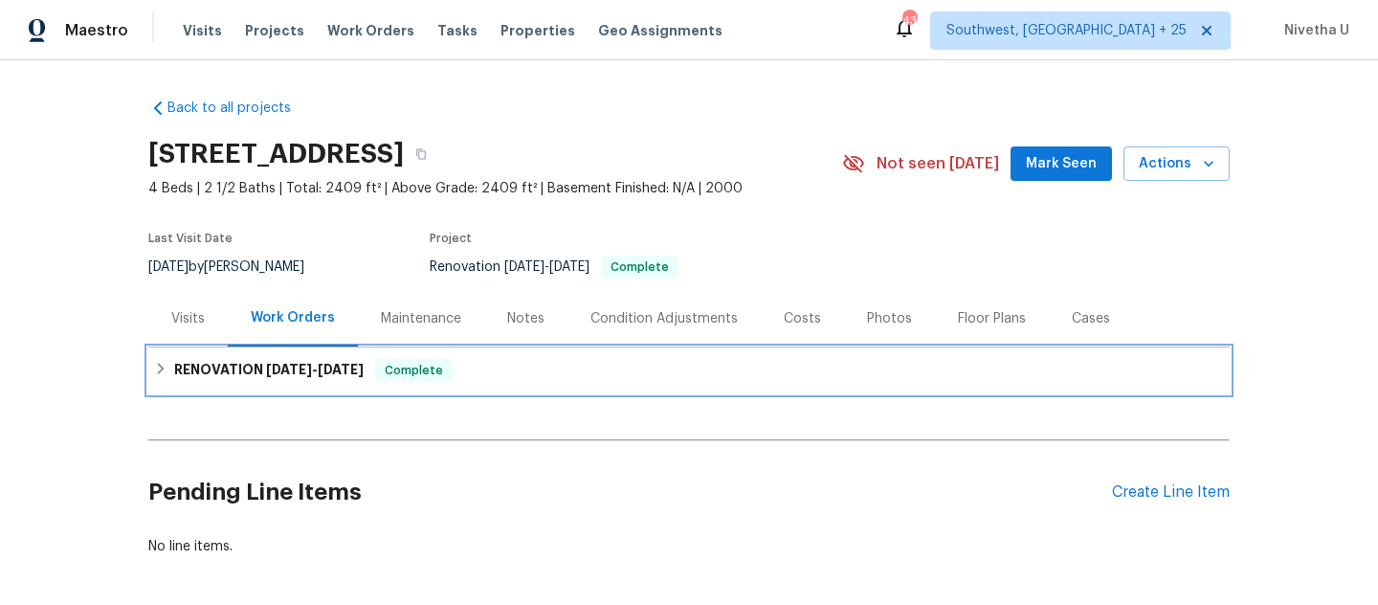
click at [466, 369] on div "RENOVATION 9/8/25 - 9/24/25 Complete" at bounding box center [689, 370] width 1070 height 23
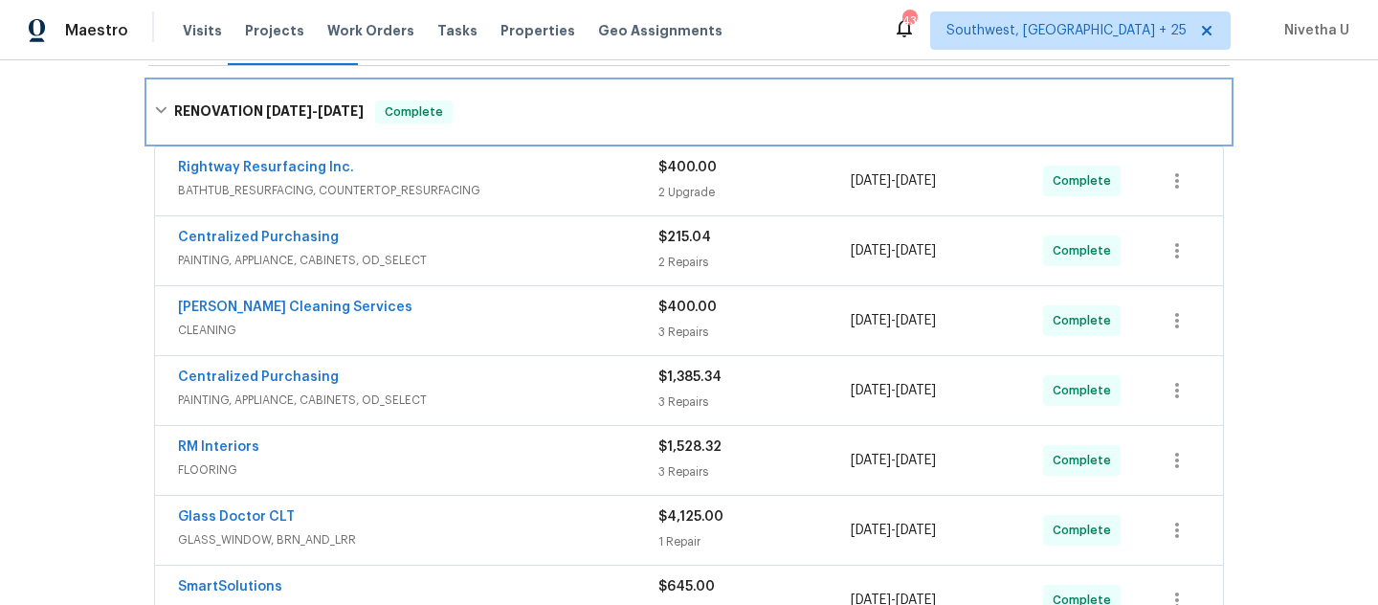
scroll to position [589, 0]
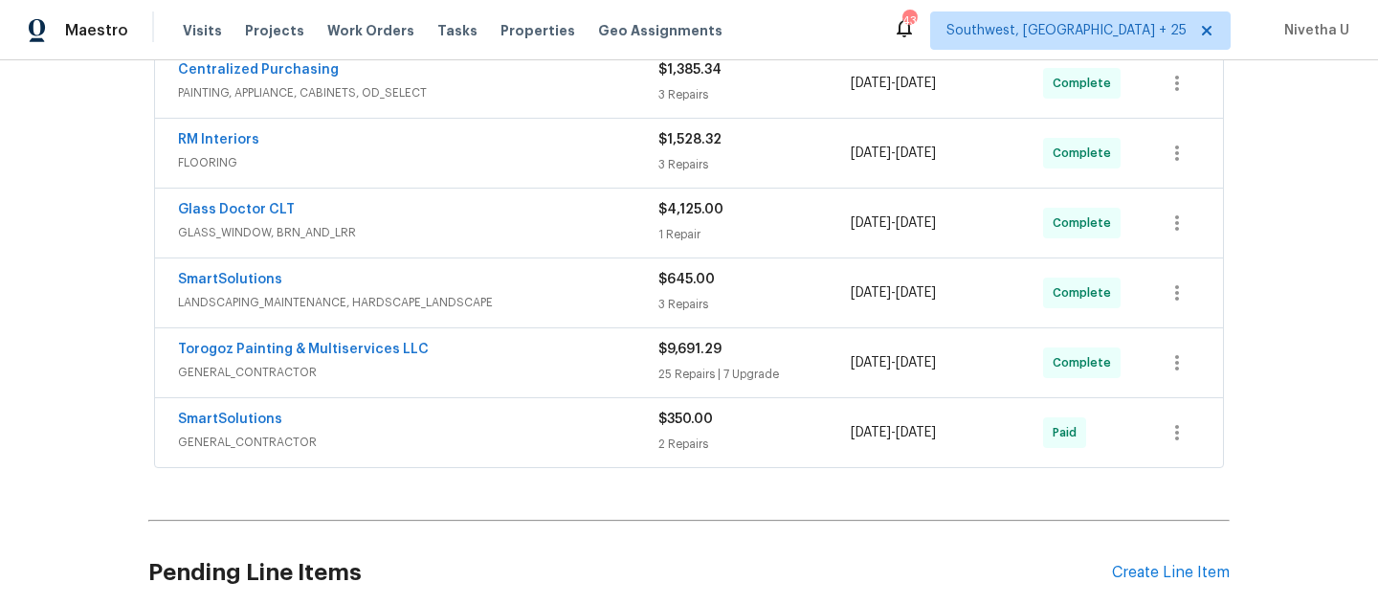
click at [478, 443] on span "GENERAL_CONTRACTOR" at bounding box center [418, 442] width 480 height 19
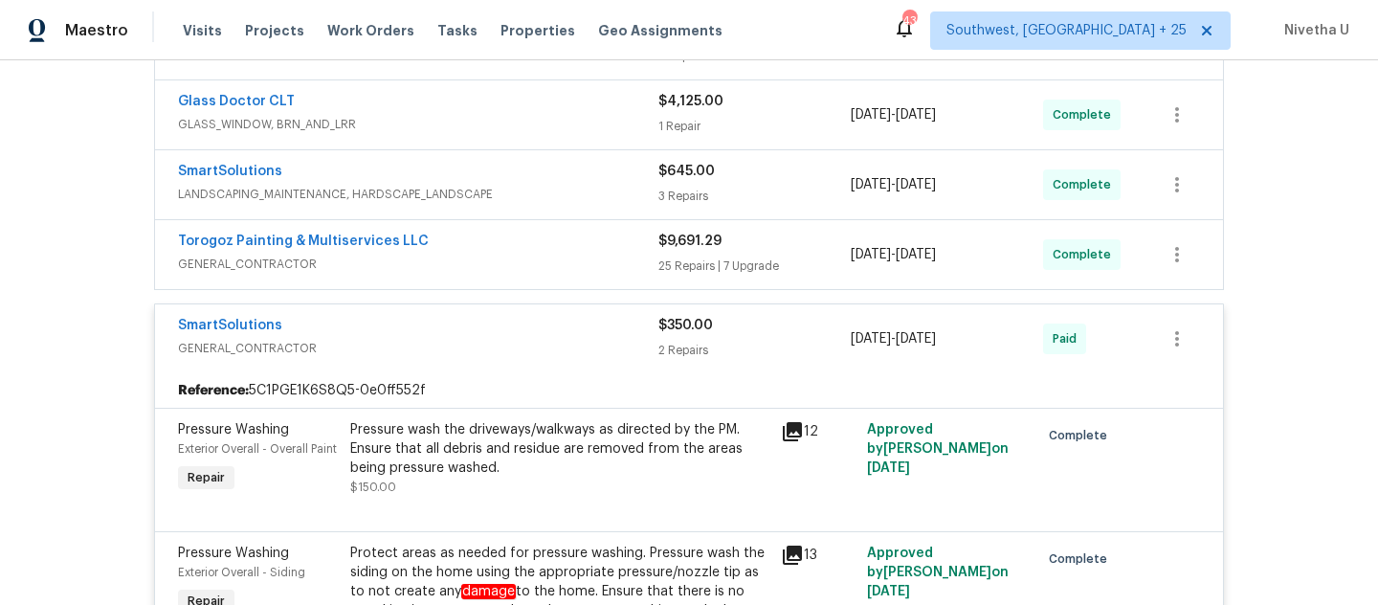
scroll to position [695, 0]
click at [549, 337] on div "SmartSolutions" at bounding box center [418, 329] width 480 height 23
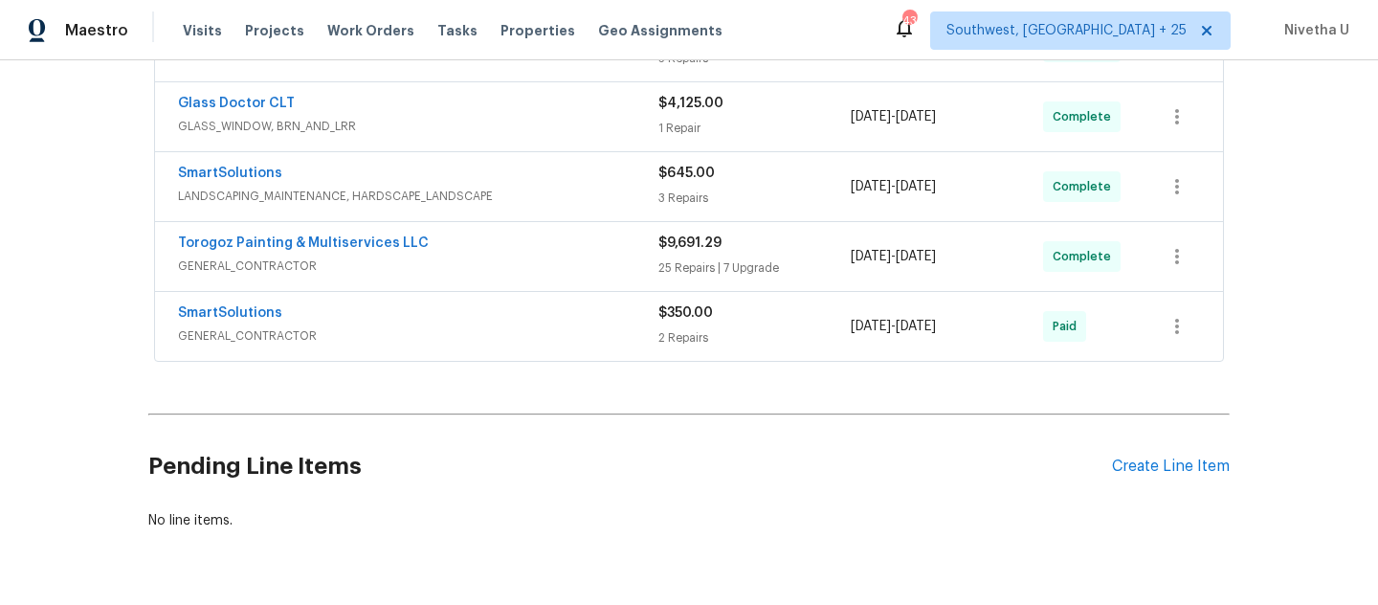
click at [518, 255] on div "Torogoz Painting & Multiservices LLC" at bounding box center [418, 245] width 480 height 23
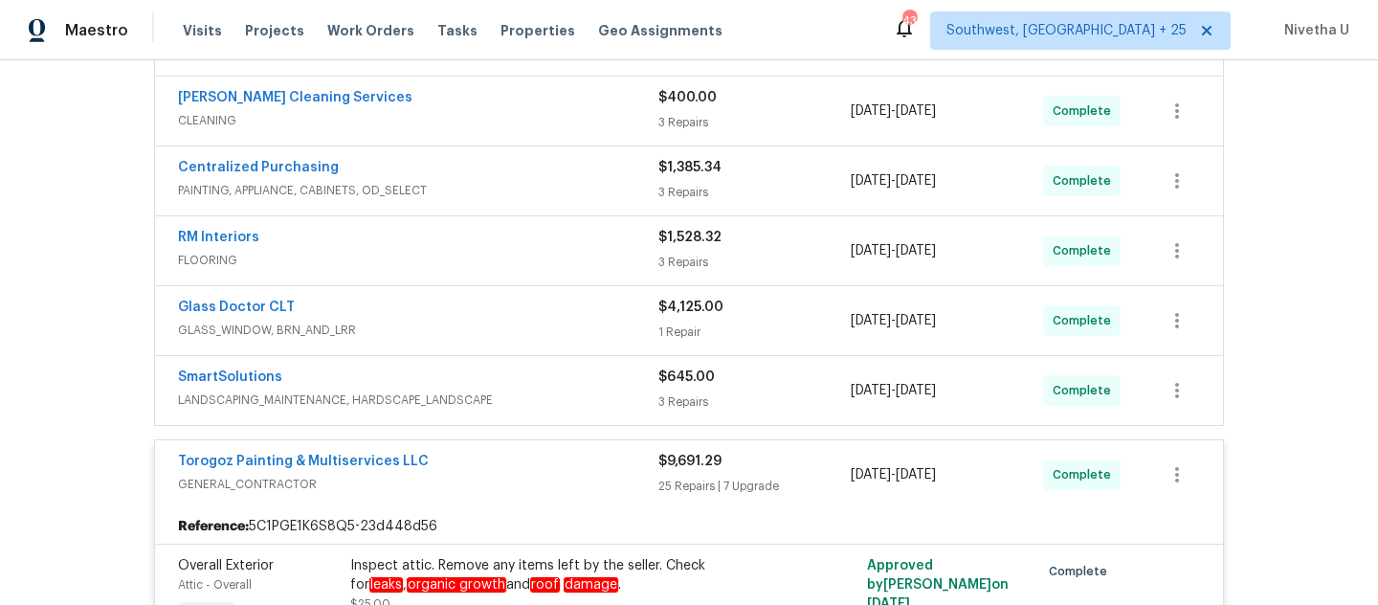
scroll to position [527, 0]
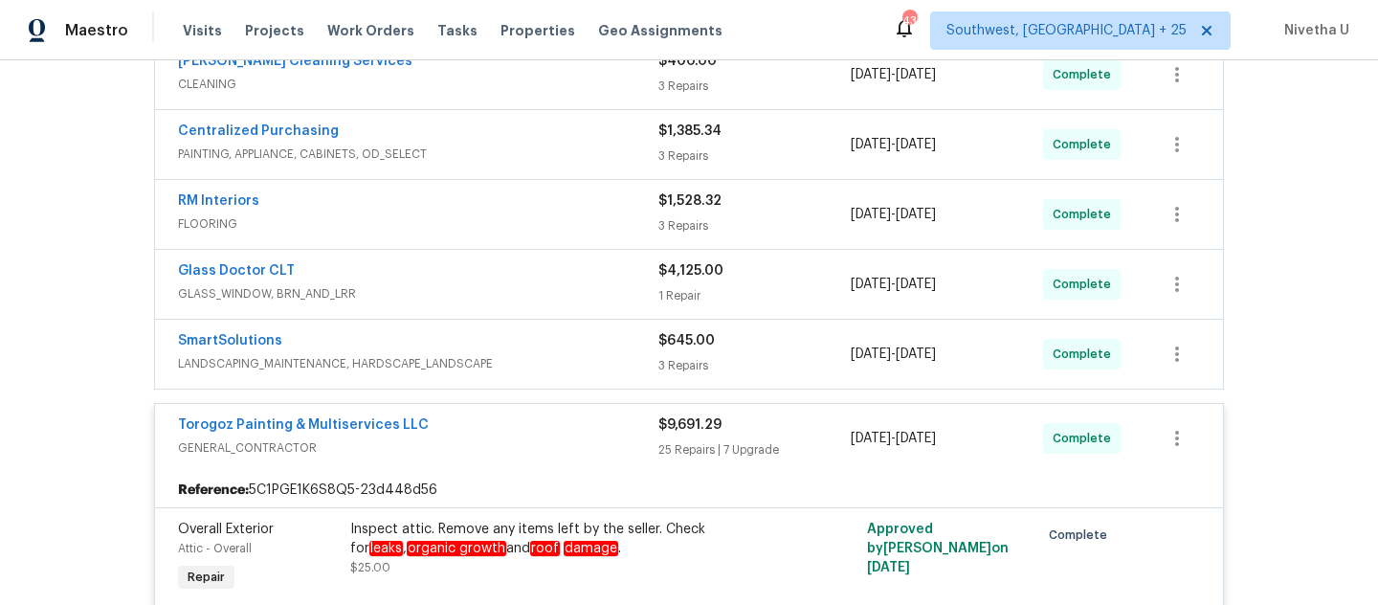
click at [496, 431] on div "Torogoz Painting & Multiservices LLC" at bounding box center [418, 426] width 480 height 23
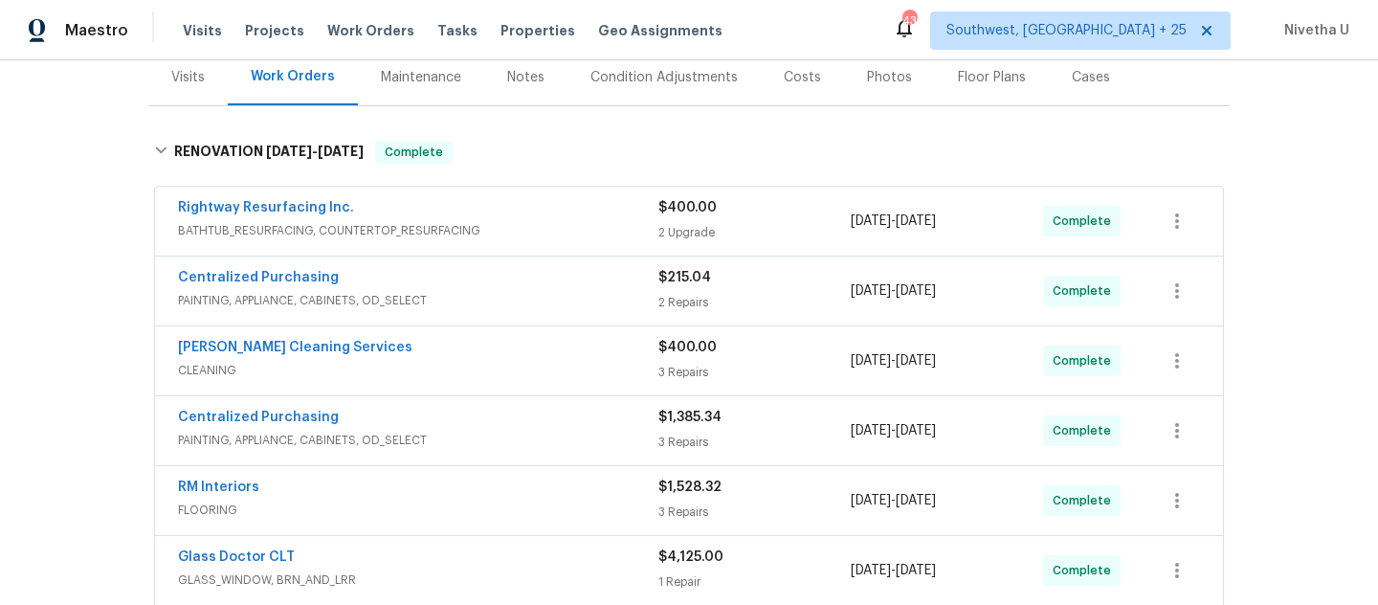
scroll to position [238, 0]
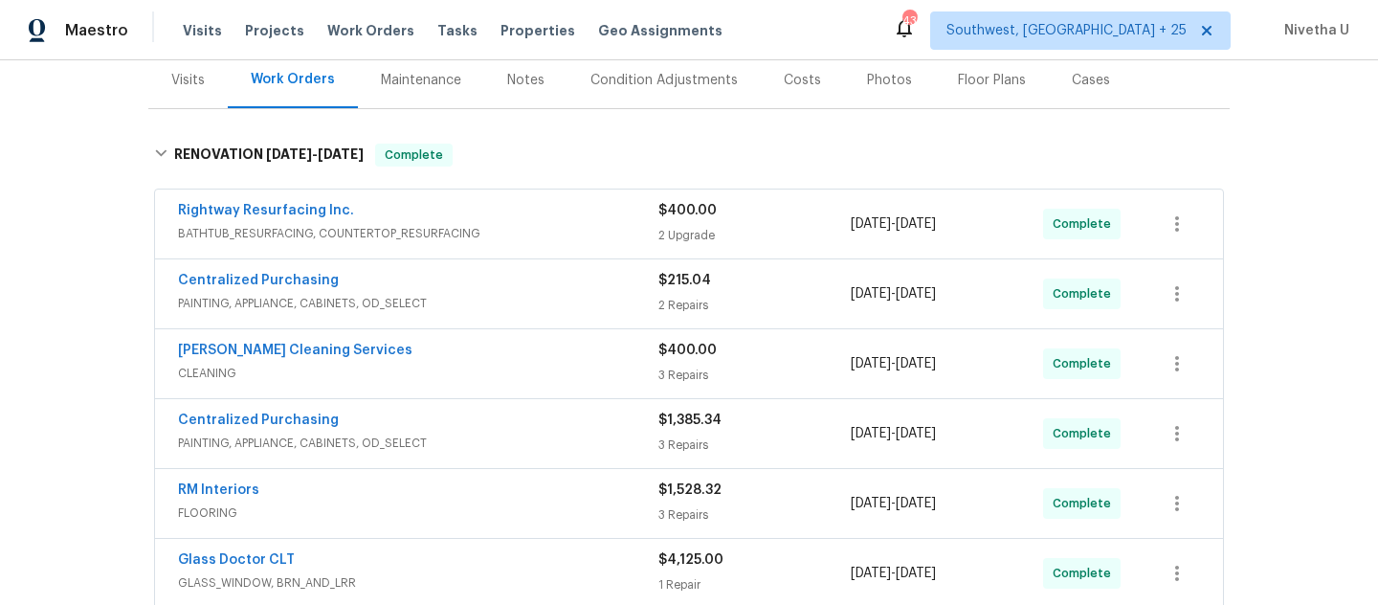
click at [488, 217] on div "Rightway Resurfacing Inc." at bounding box center [418, 212] width 480 height 23
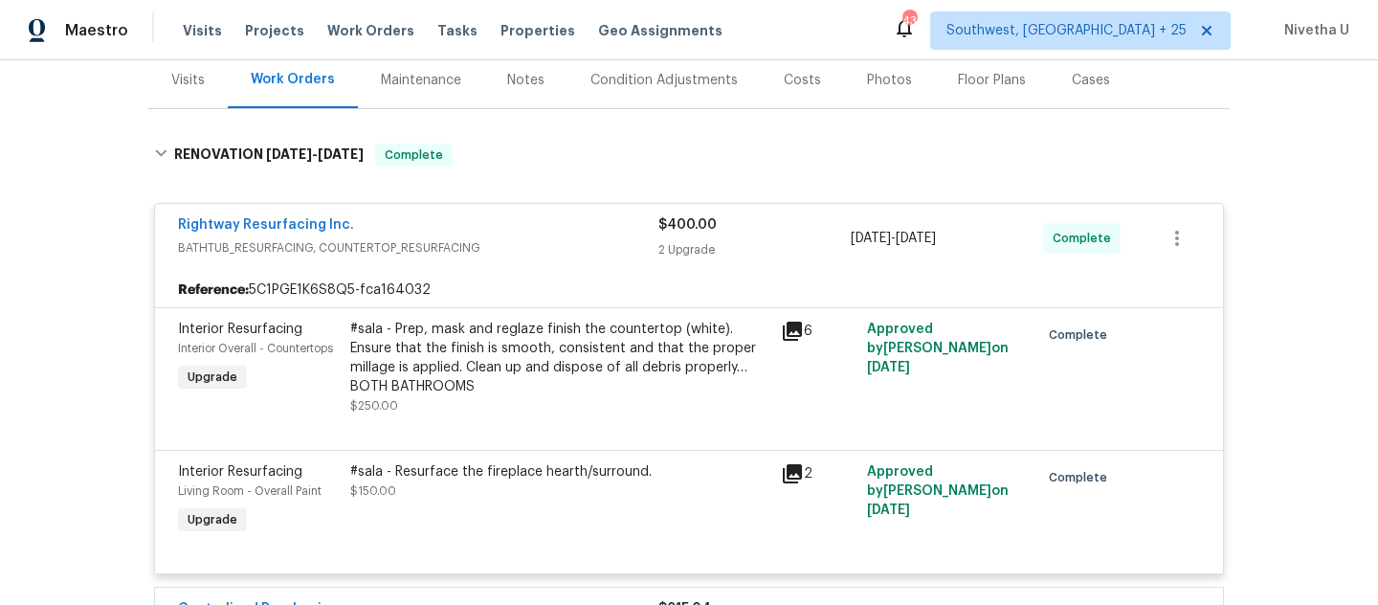
click at [509, 245] on span "BATHTUB_RESURFACING, COUNTERTOP_RESURFACING" at bounding box center [418, 247] width 480 height 19
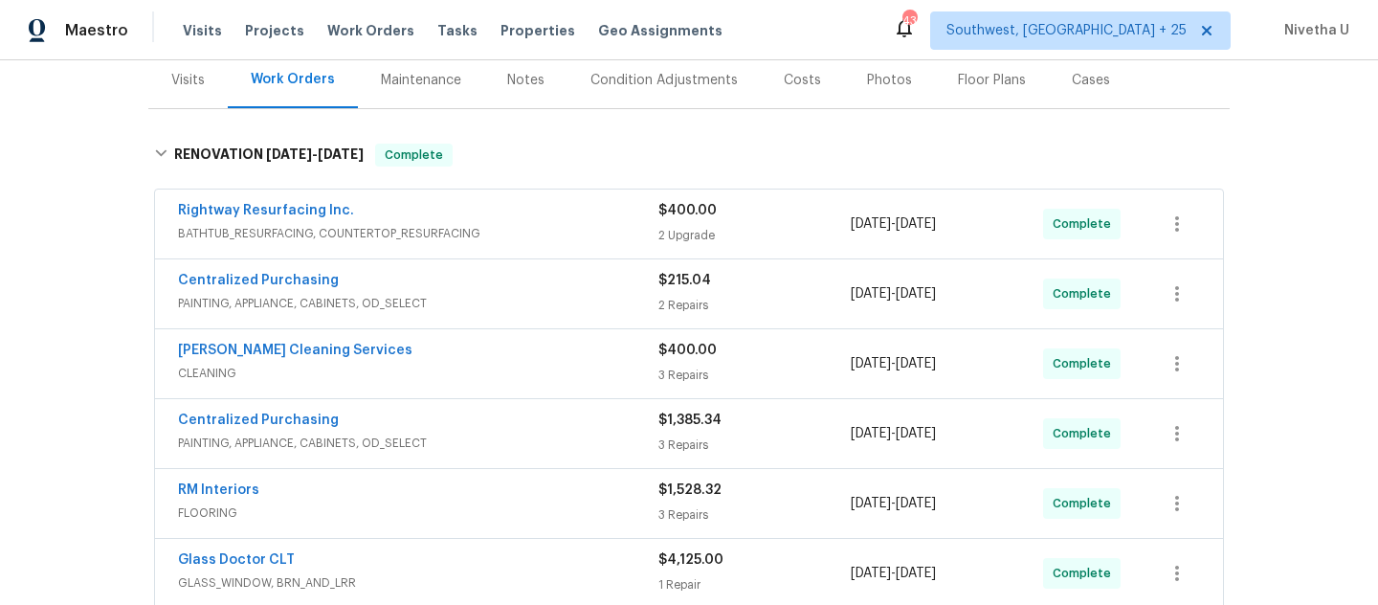
click at [513, 303] on span "PAINTING, APPLIANCE, CABINETS, OD_SELECT" at bounding box center [418, 303] width 480 height 19
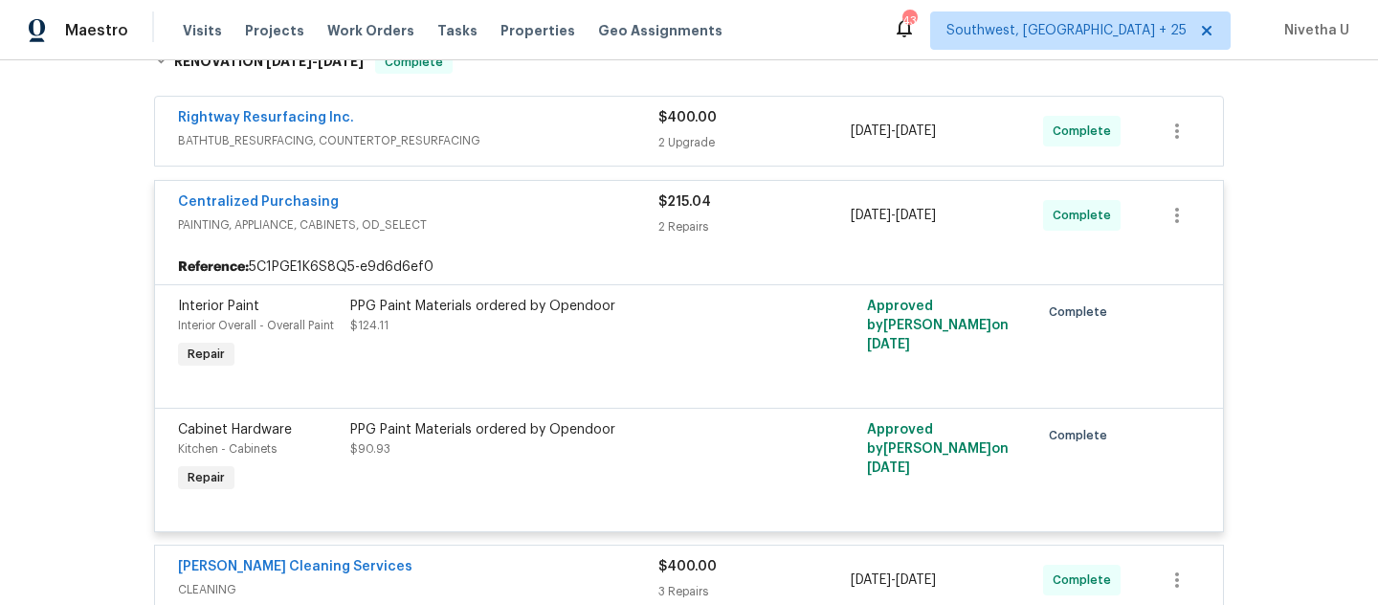
scroll to position [356, 0]
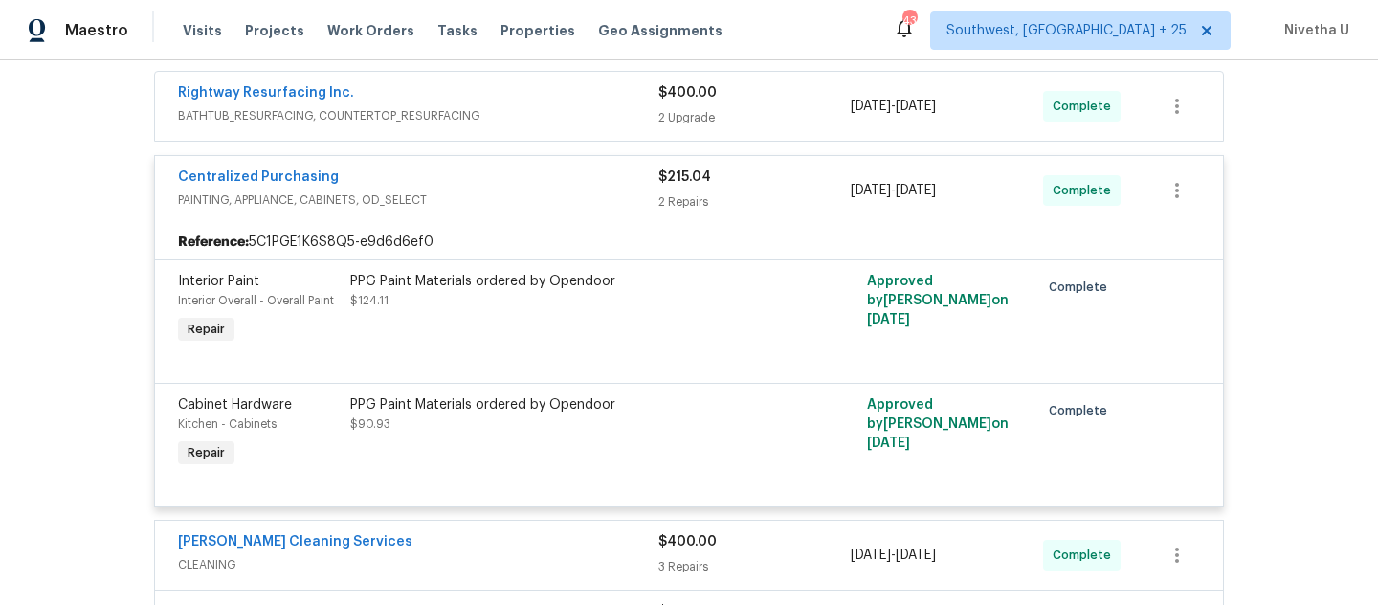
click at [506, 190] on span "PAINTING, APPLIANCE, CABINETS, OD_SELECT" at bounding box center [418, 199] width 480 height 19
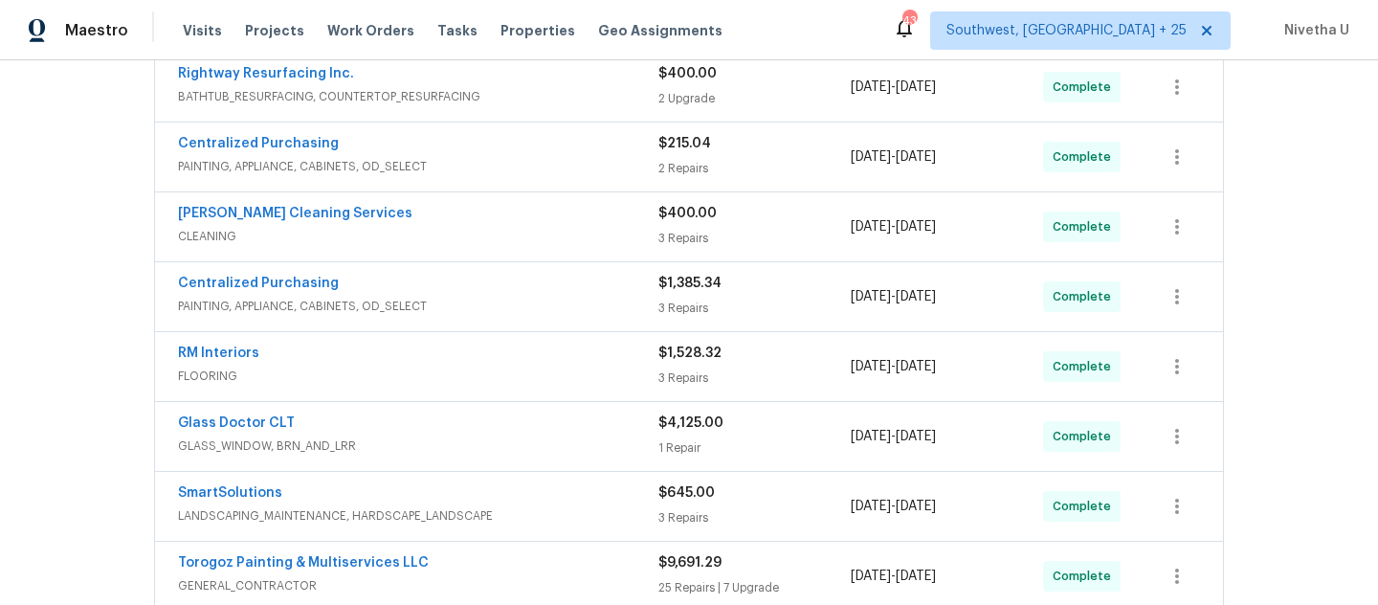
scroll to position [380, 0]
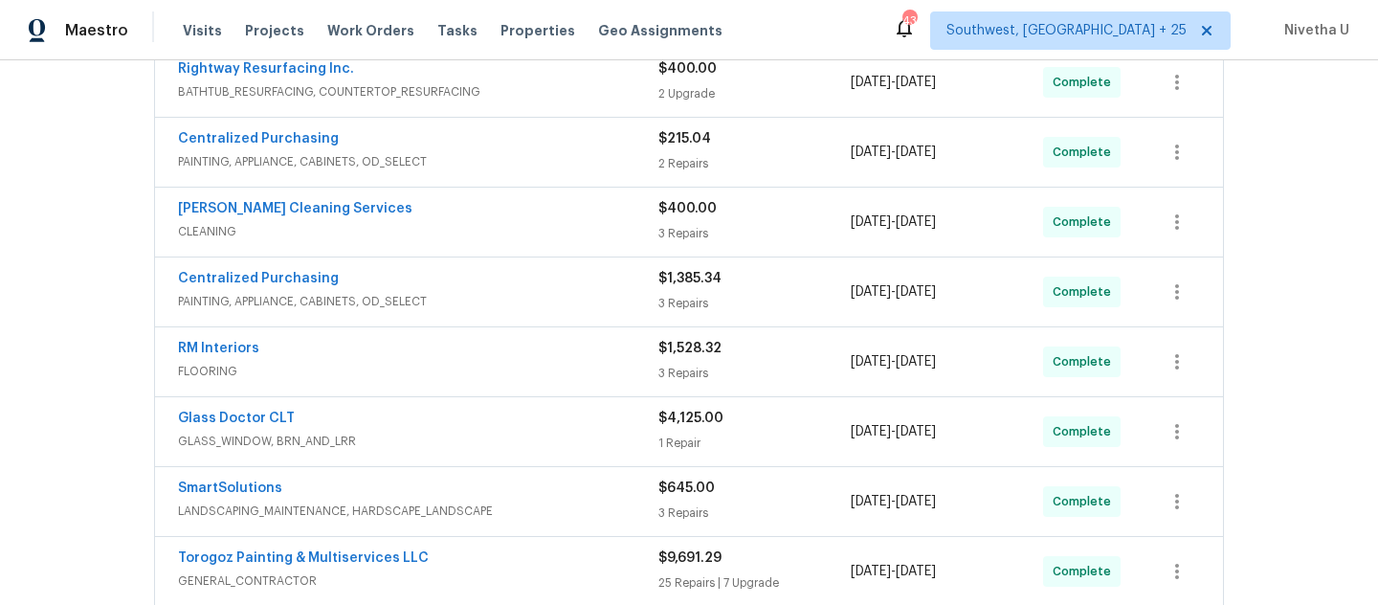
click at [510, 222] on span "CLEANING" at bounding box center [418, 231] width 480 height 19
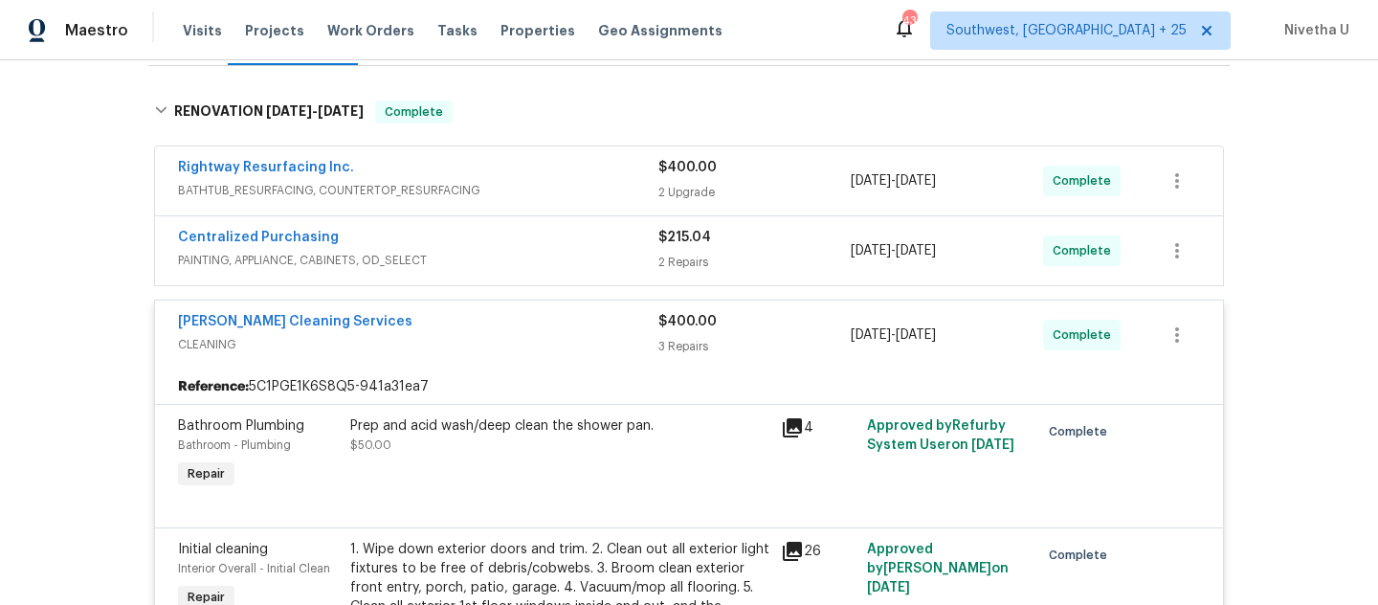
scroll to position [279, 0]
click at [534, 335] on div "DePascale Cleaning Services" at bounding box center [418, 325] width 480 height 23
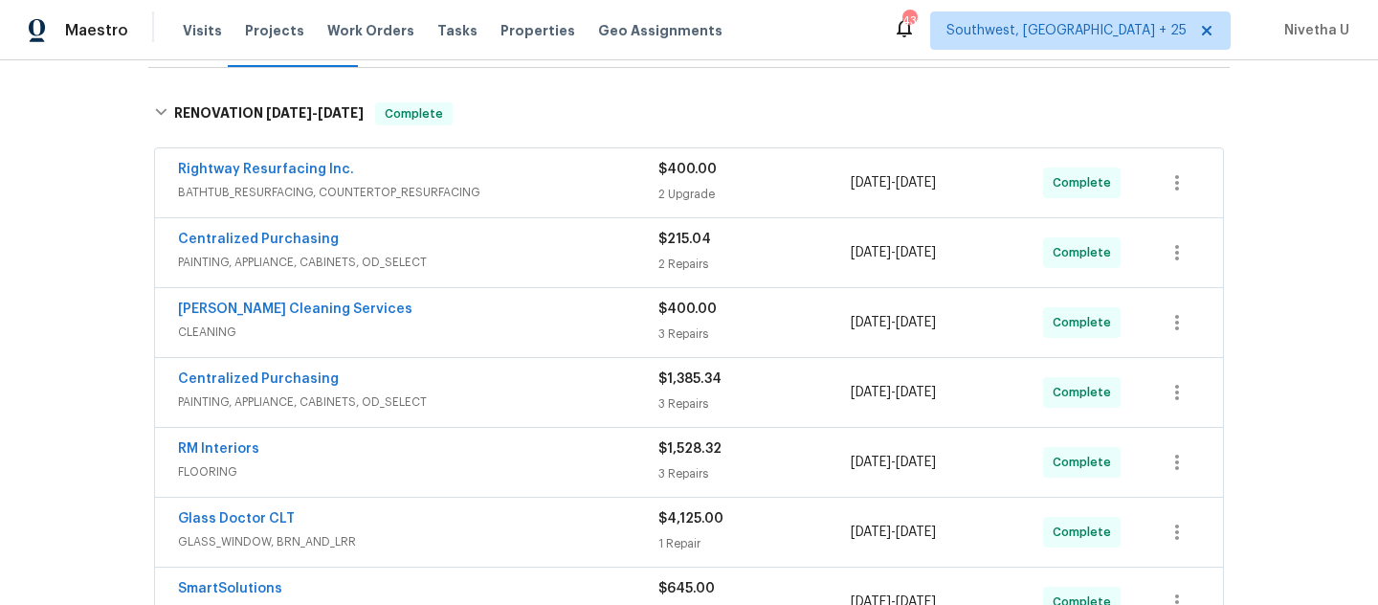
scroll to position [419, 0]
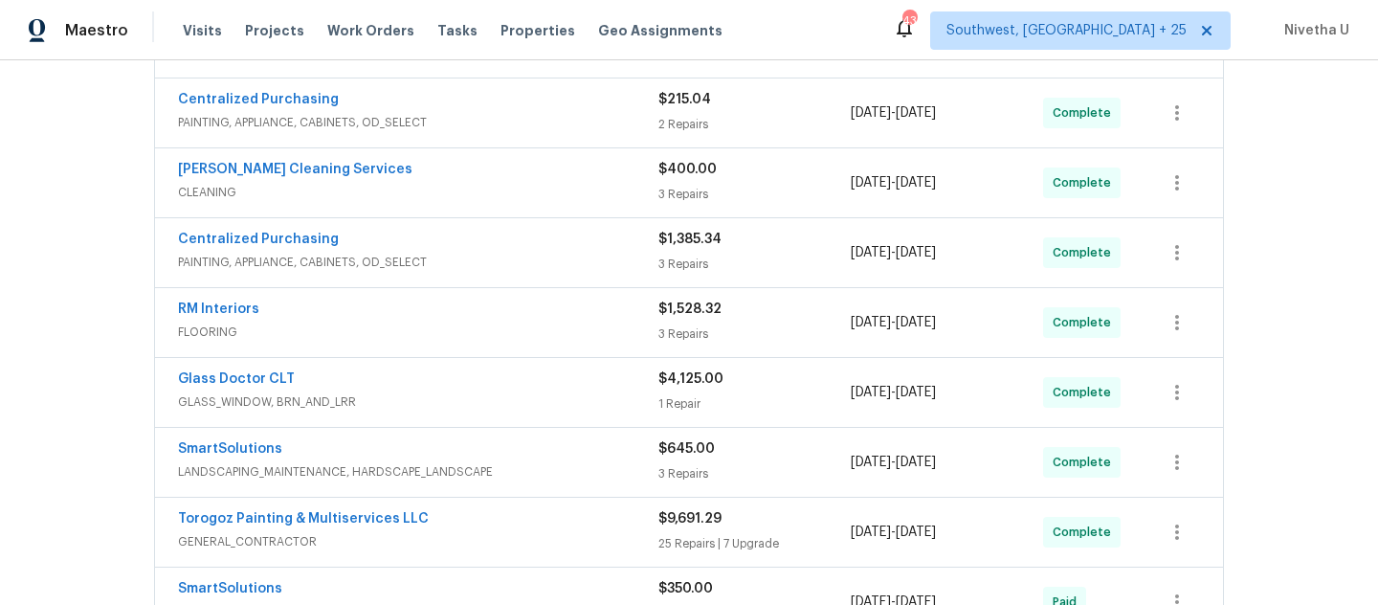
click at [531, 262] on span "PAINTING, APPLIANCE, CABINETS, OD_SELECT" at bounding box center [418, 262] width 480 height 19
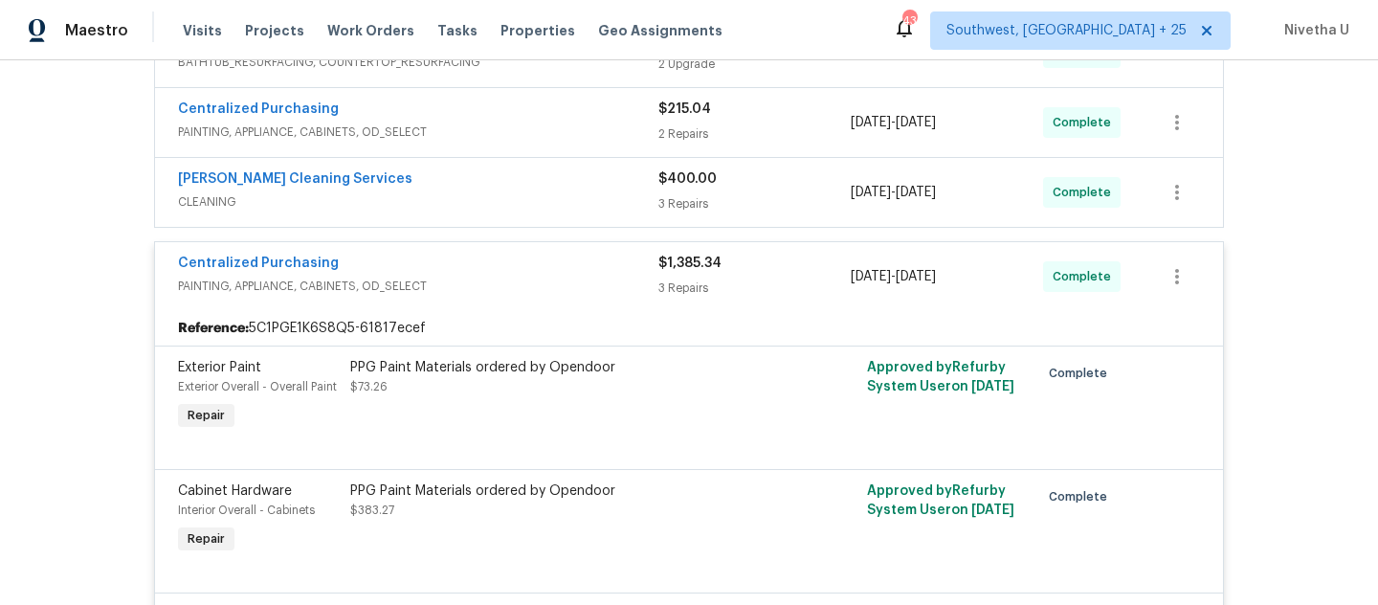
click at [538, 287] on span "PAINTING, APPLIANCE, CABINETS, OD_SELECT" at bounding box center [418, 286] width 480 height 19
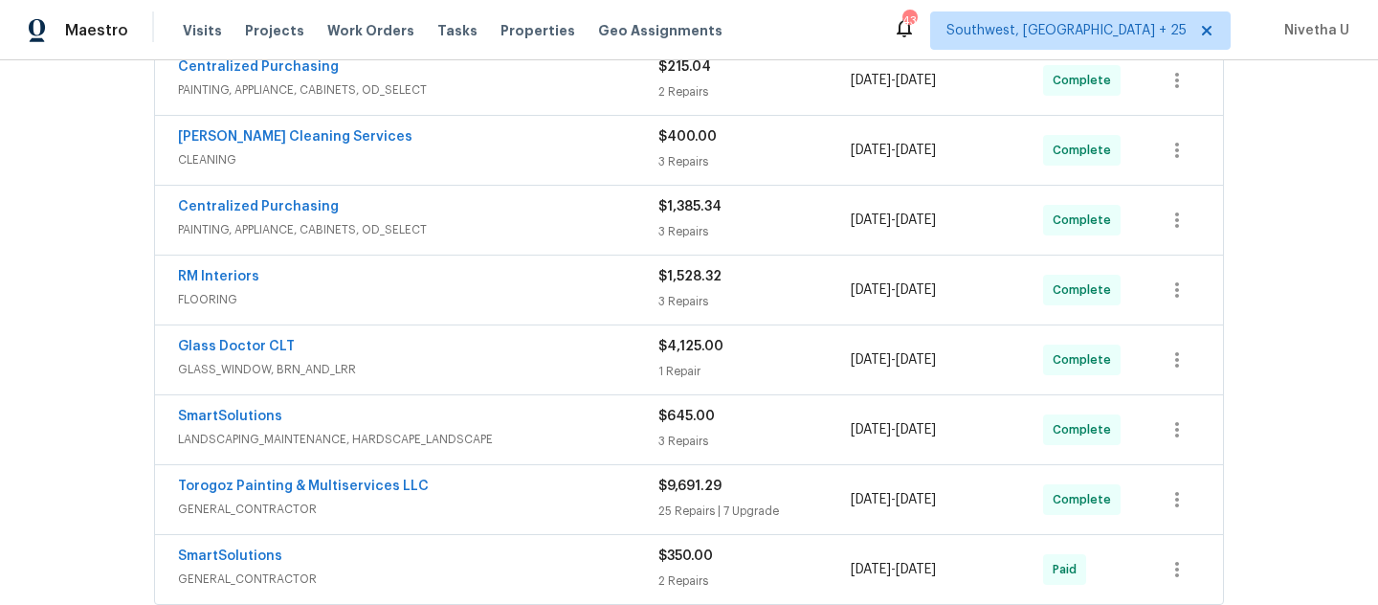
scroll to position [479, 0]
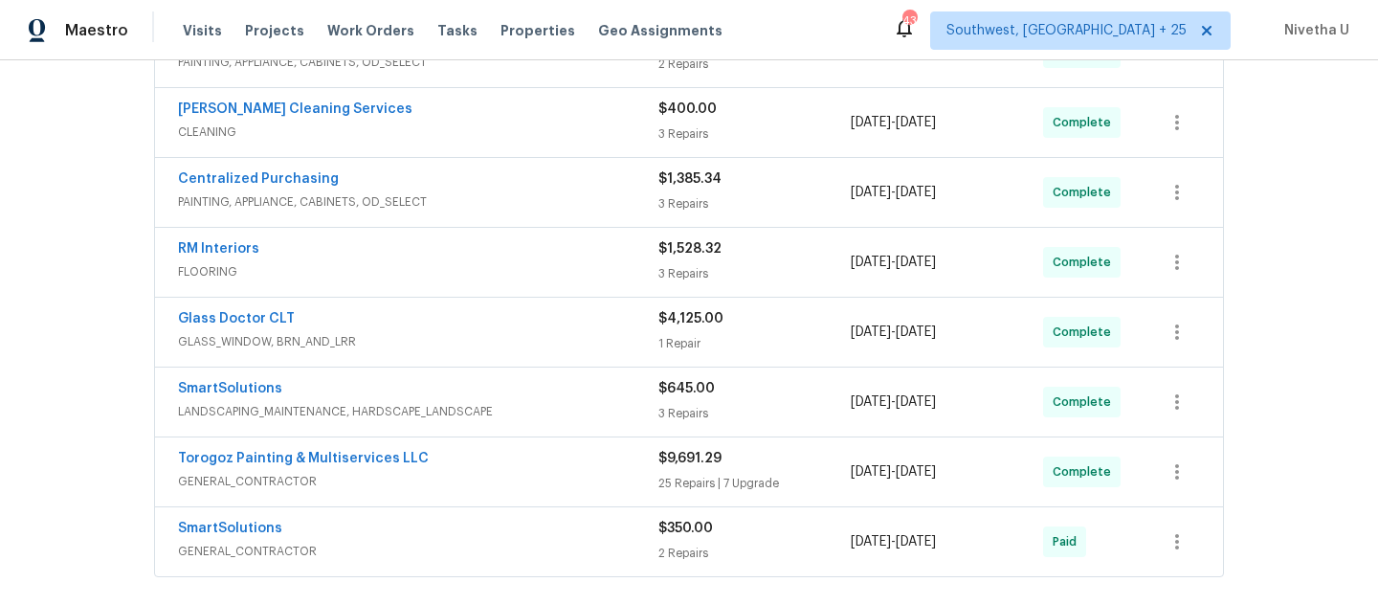
click at [527, 265] on span "FLOORING" at bounding box center [418, 271] width 480 height 19
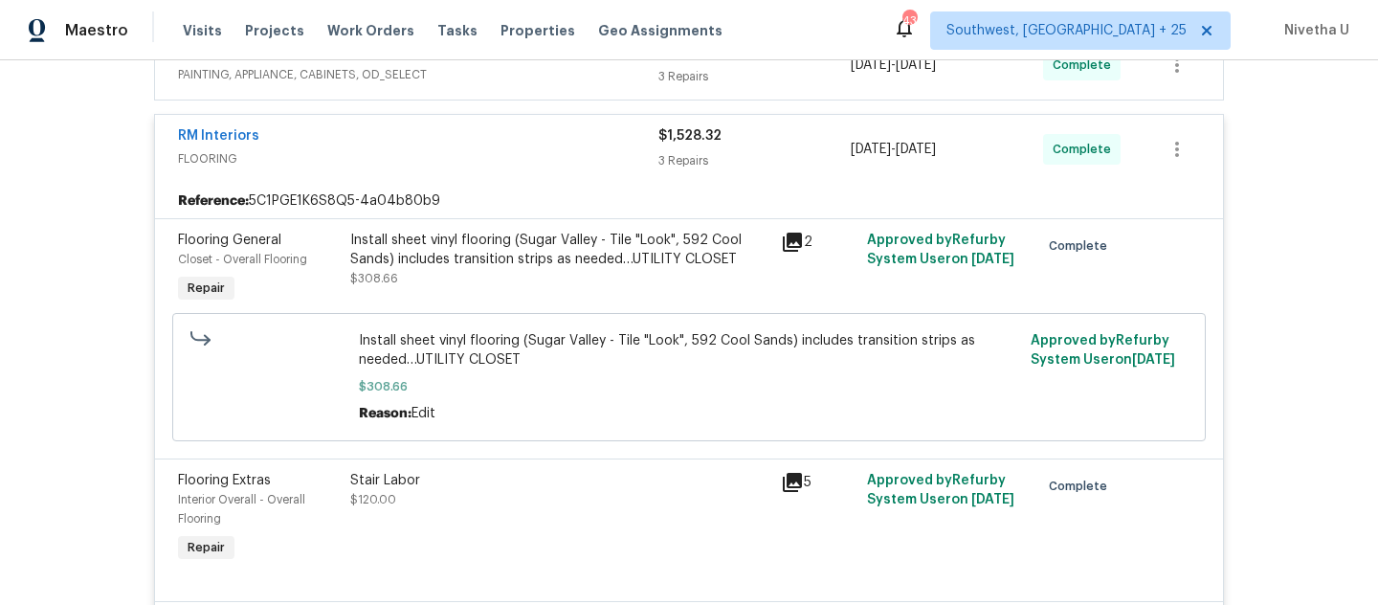
scroll to position [580, 0]
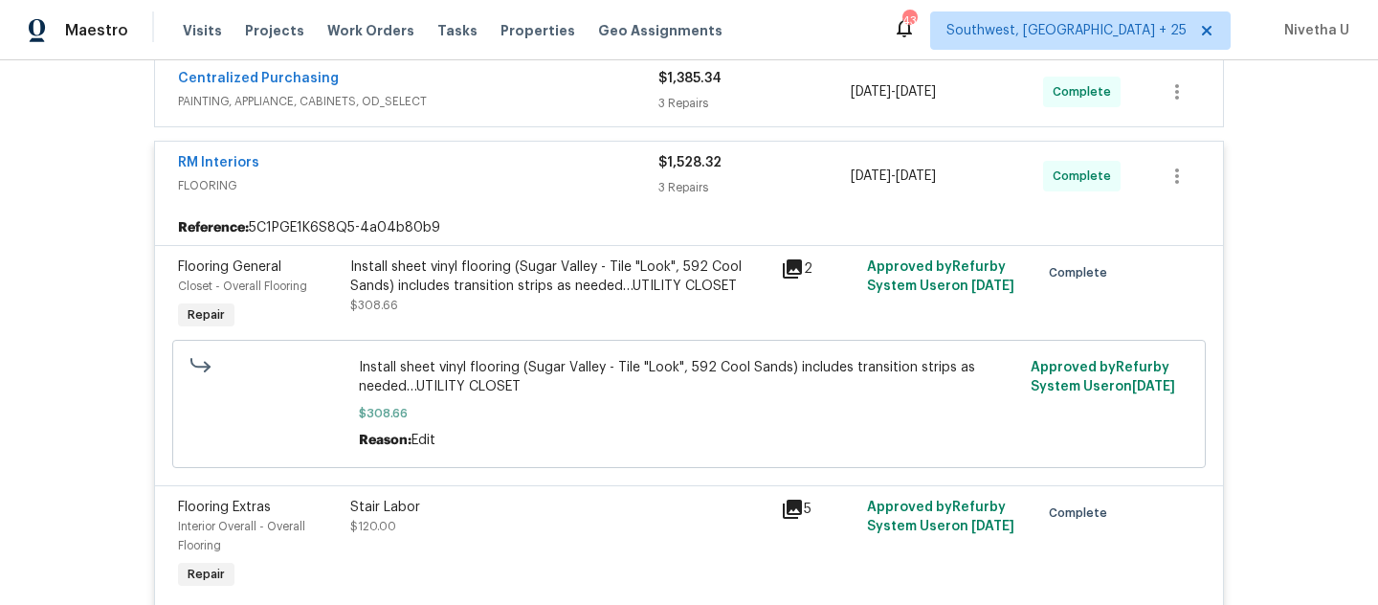
click at [465, 172] on div "RM Interiors" at bounding box center [418, 164] width 480 height 23
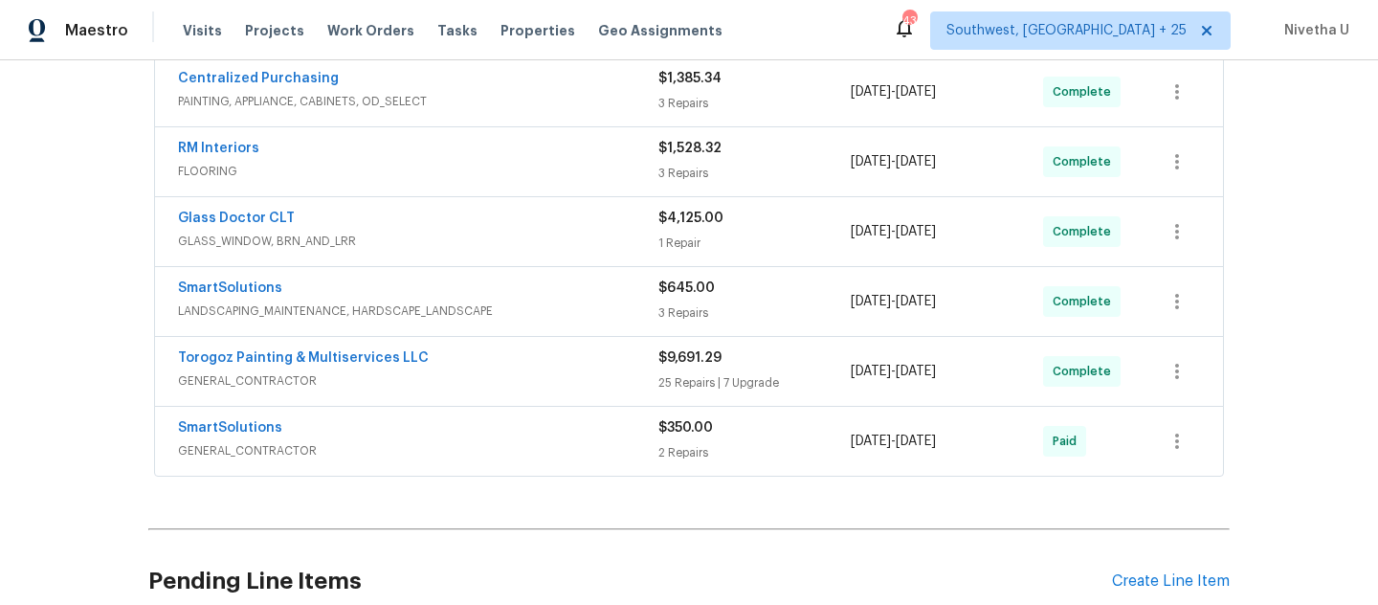
click at [469, 239] on span "GLASS_WINDOW, BRN_AND_LRR" at bounding box center [418, 241] width 480 height 19
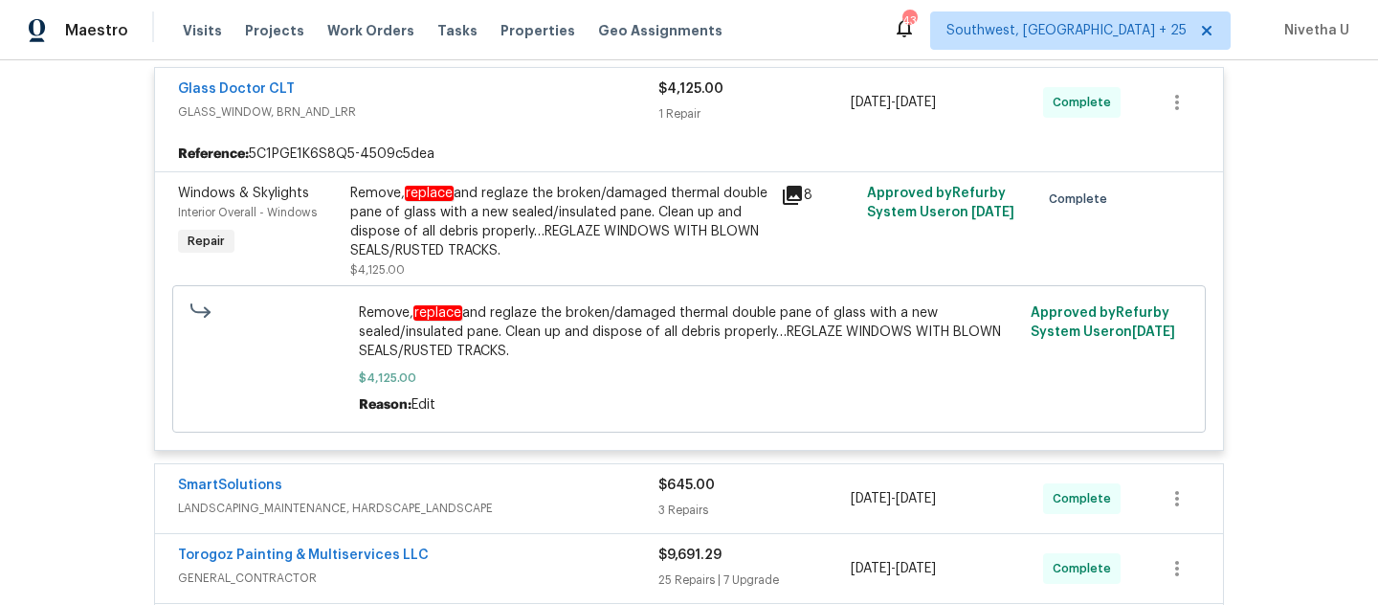
scroll to position [722, 0]
click at [484, 110] on span "GLASS_WINDOW, BRN_AND_LRR" at bounding box center [418, 113] width 480 height 19
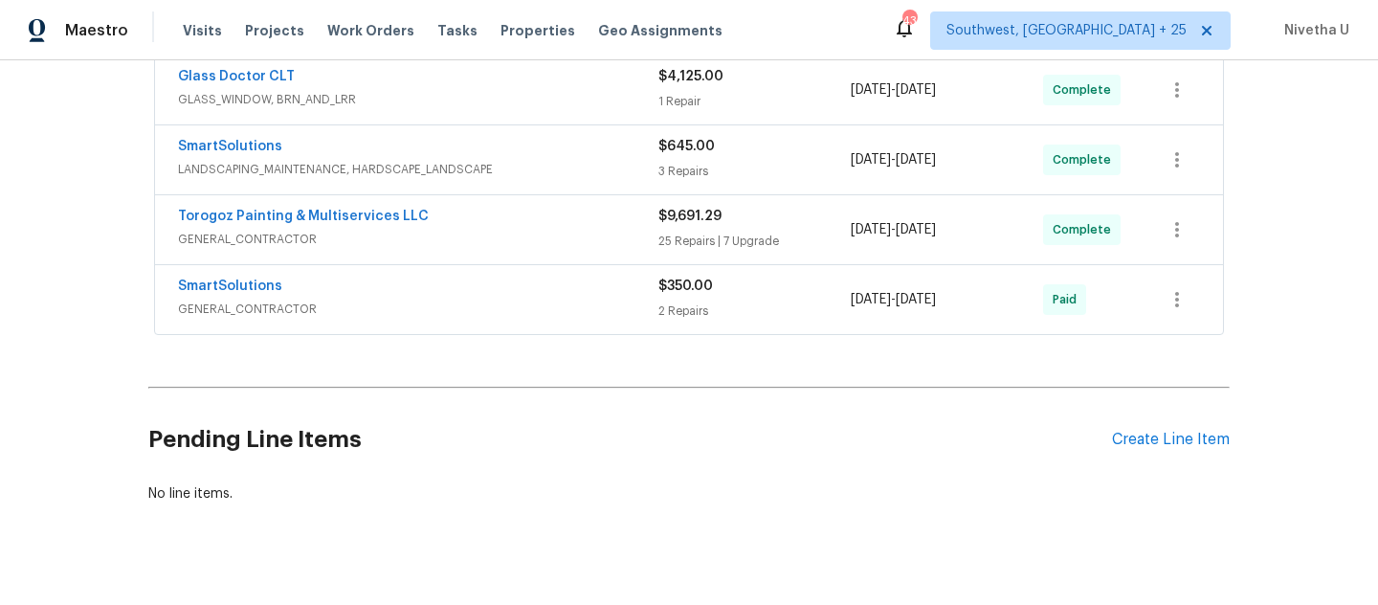
click at [496, 166] on span "LANDSCAPING_MAINTENANCE, HARDSCAPE_LANDSCAPE" at bounding box center [418, 169] width 480 height 19
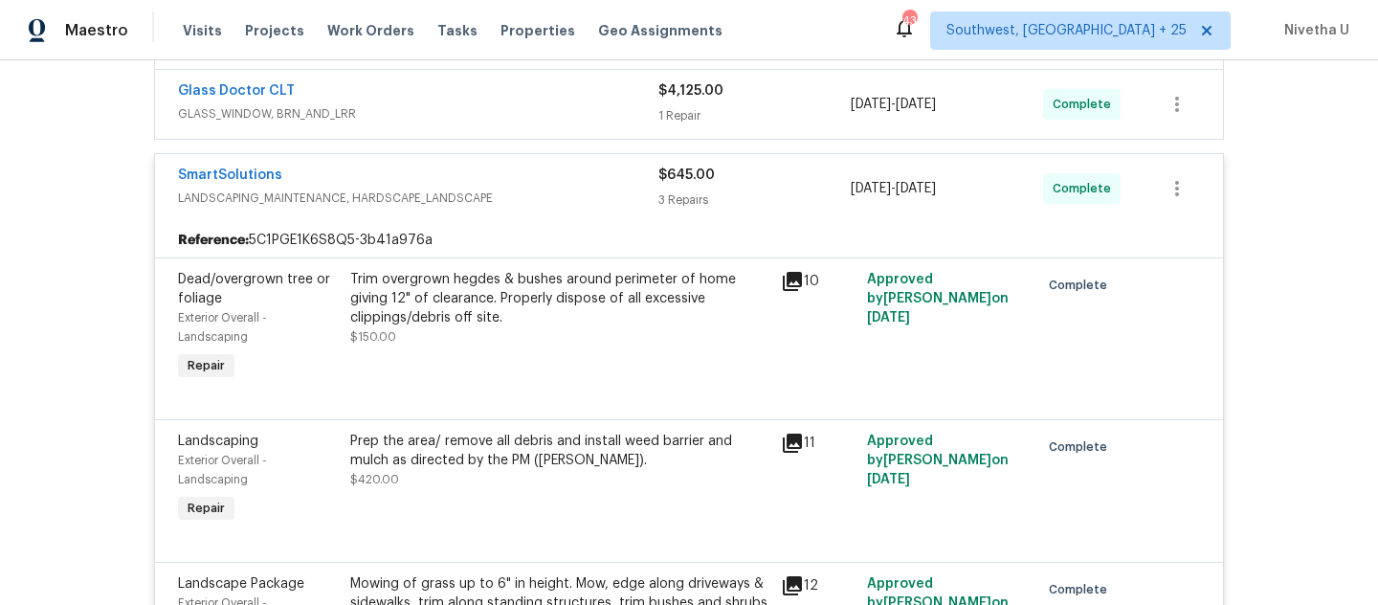
scroll to position [702, 0]
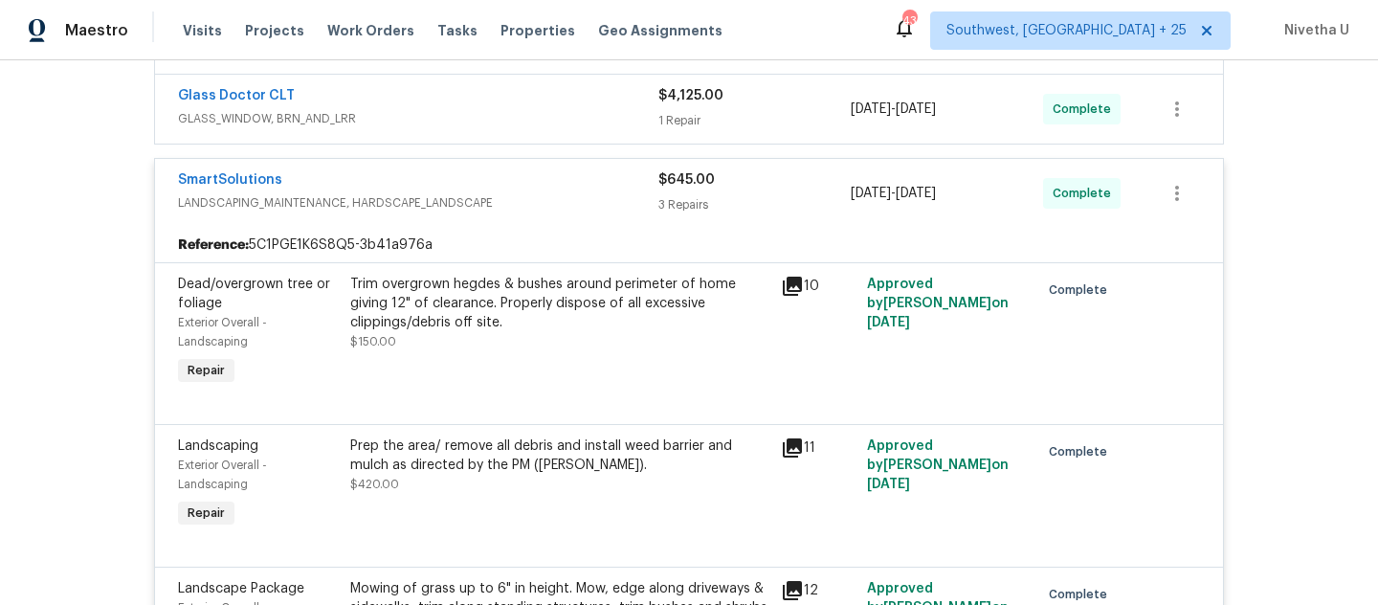
click at [514, 180] on div "SmartSolutions" at bounding box center [418, 181] width 480 height 23
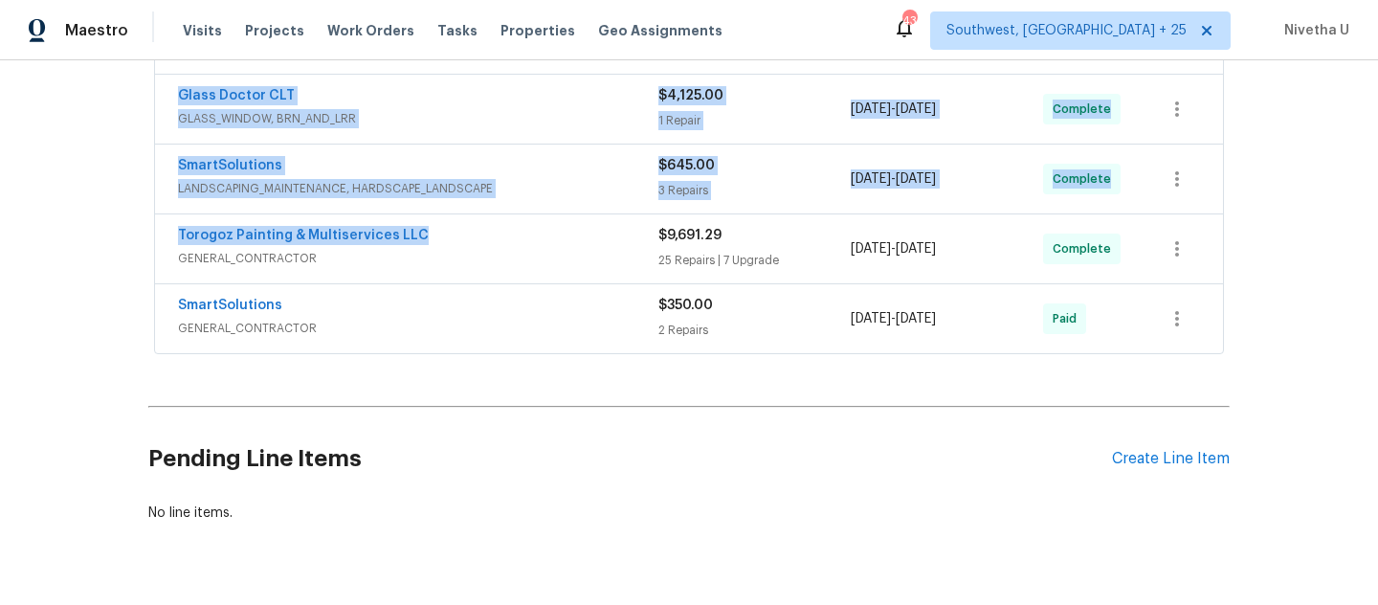
drag, startPoint x: 533, startPoint y: 243, endPoint x: 526, endPoint y: 396, distance: 153.3
click at [537, 350] on div "SmartSolutions GENERAL_CONTRACTOR $350.00 2 Repairs 9/11/2025 - 9/13/2025 Paid" at bounding box center [689, 318] width 1068 height 69
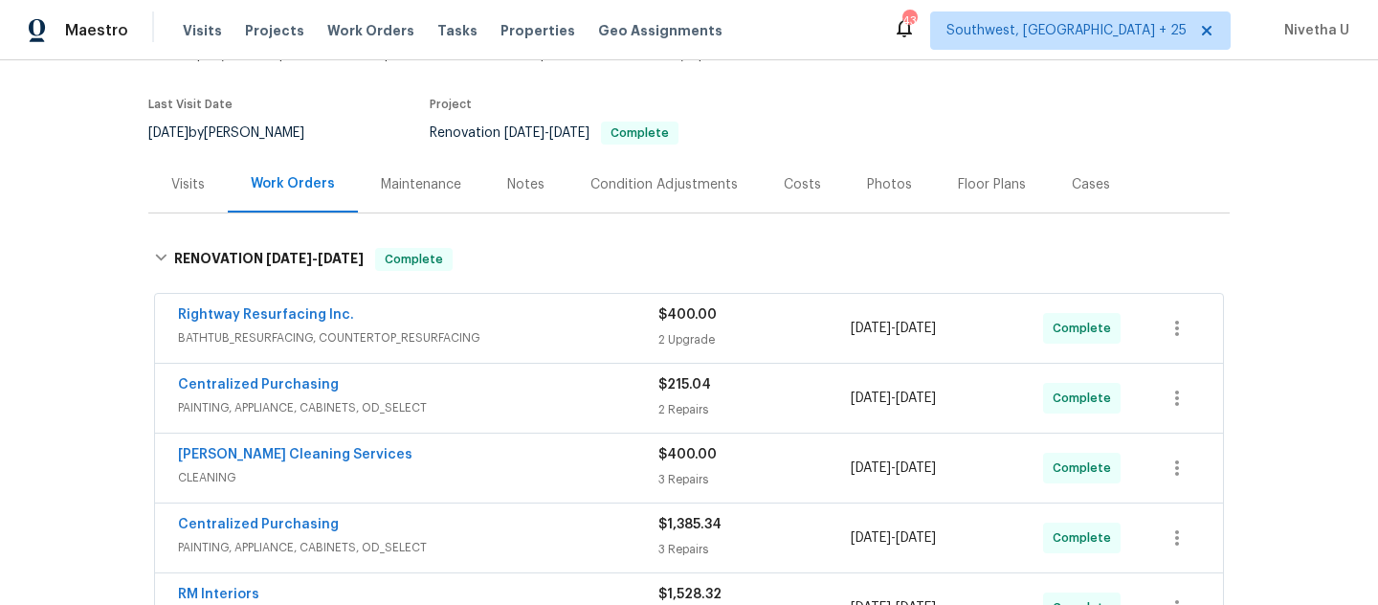
scroll to position [138, 0]
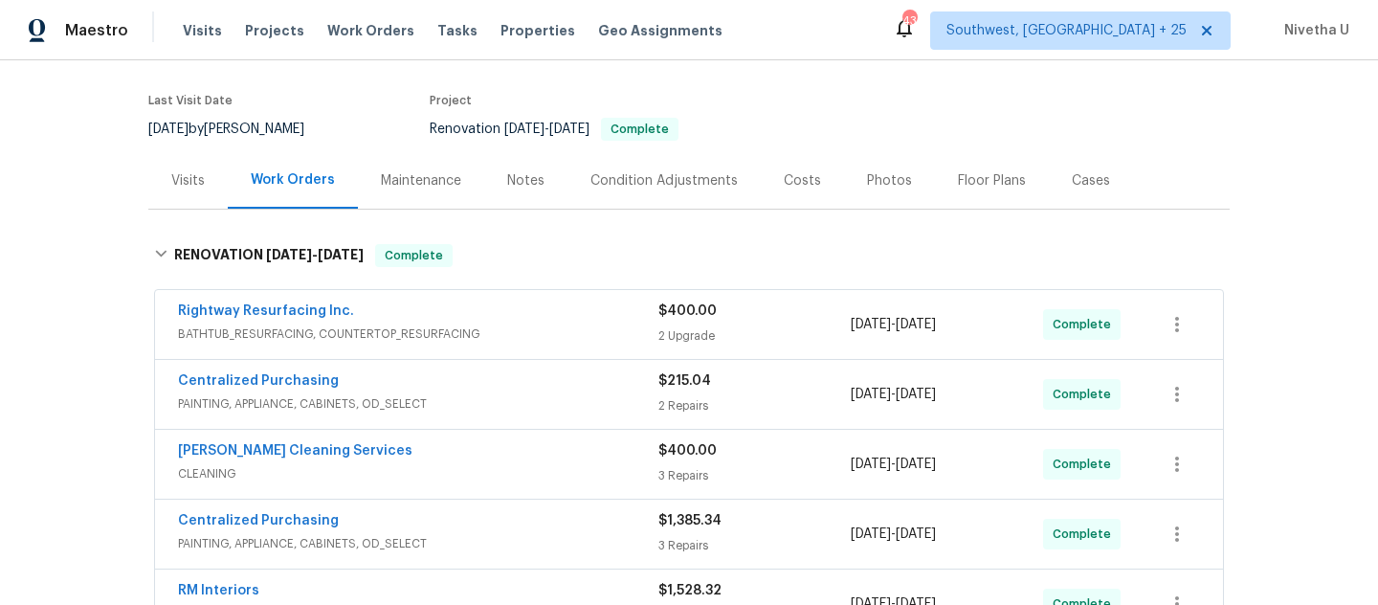
click at [543, 315] on div "Rightway Resurfacing Inc." at bounding box center [418, 312] width 480 height 23
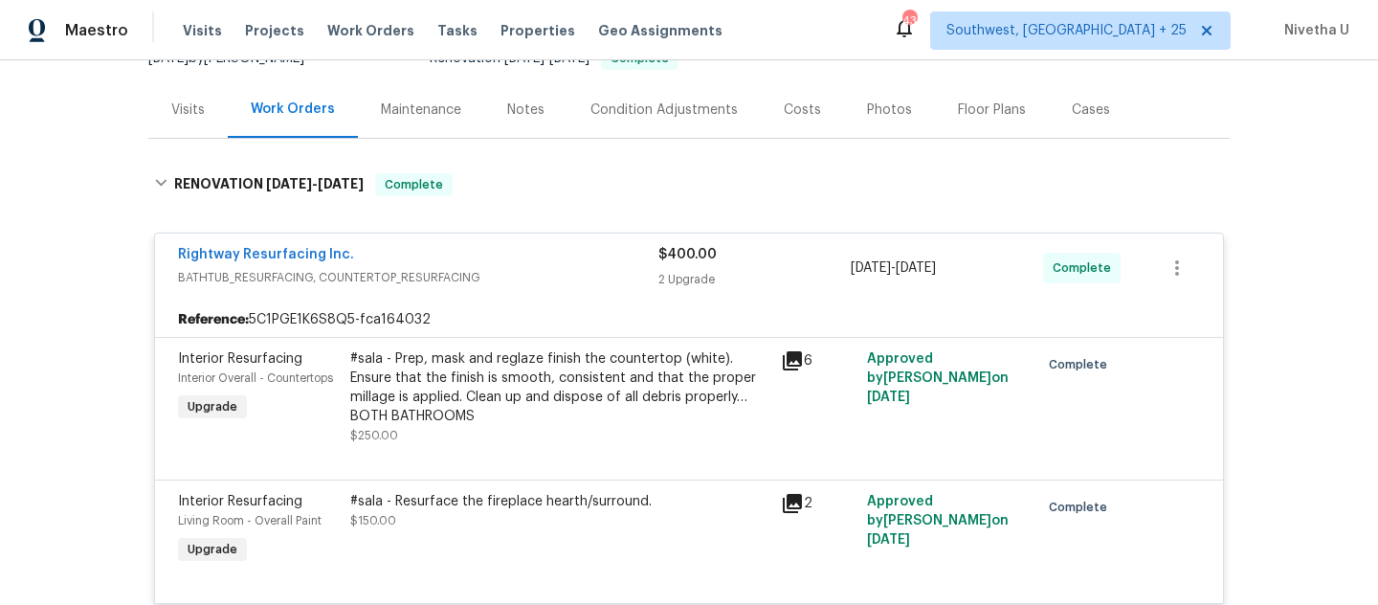
click at [528, 272] on span "BATHTUB_RESURFACING, COUNTERTOP_RESURFACING" at bounding box center [418, 277] width 480 height 19
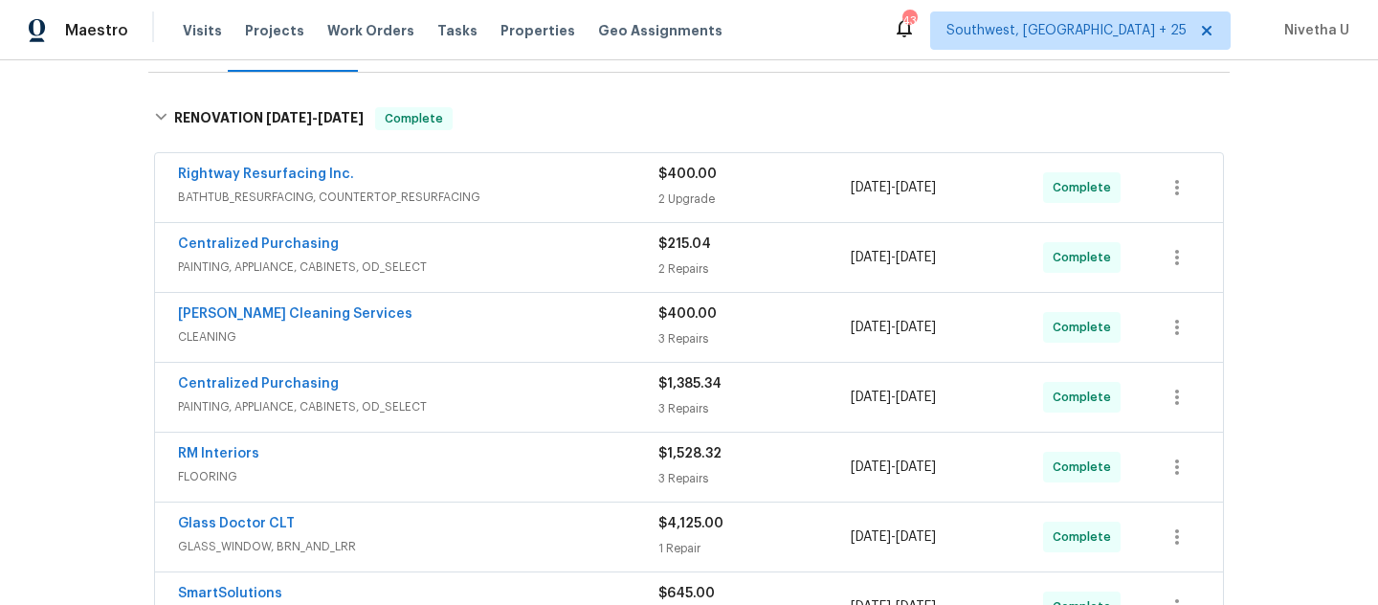
scroll to position [283, 0]
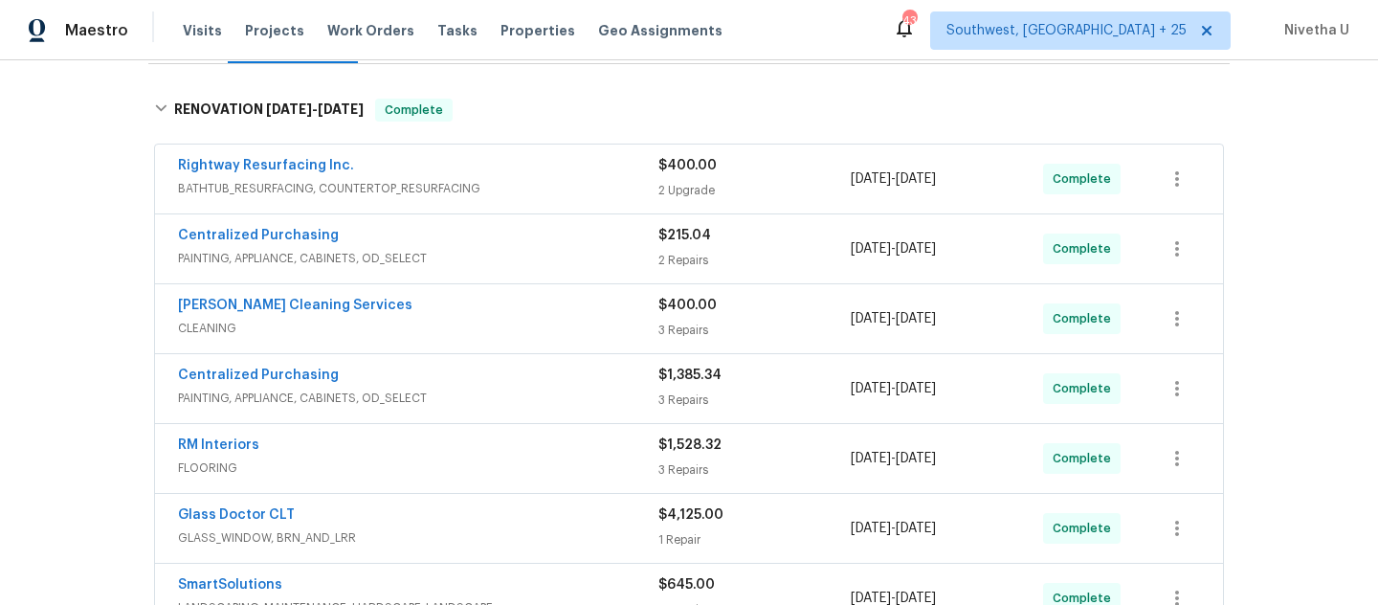
click at [510, 319] on span "CLEANING" at bounding box center [418, 328] width 480 height 19
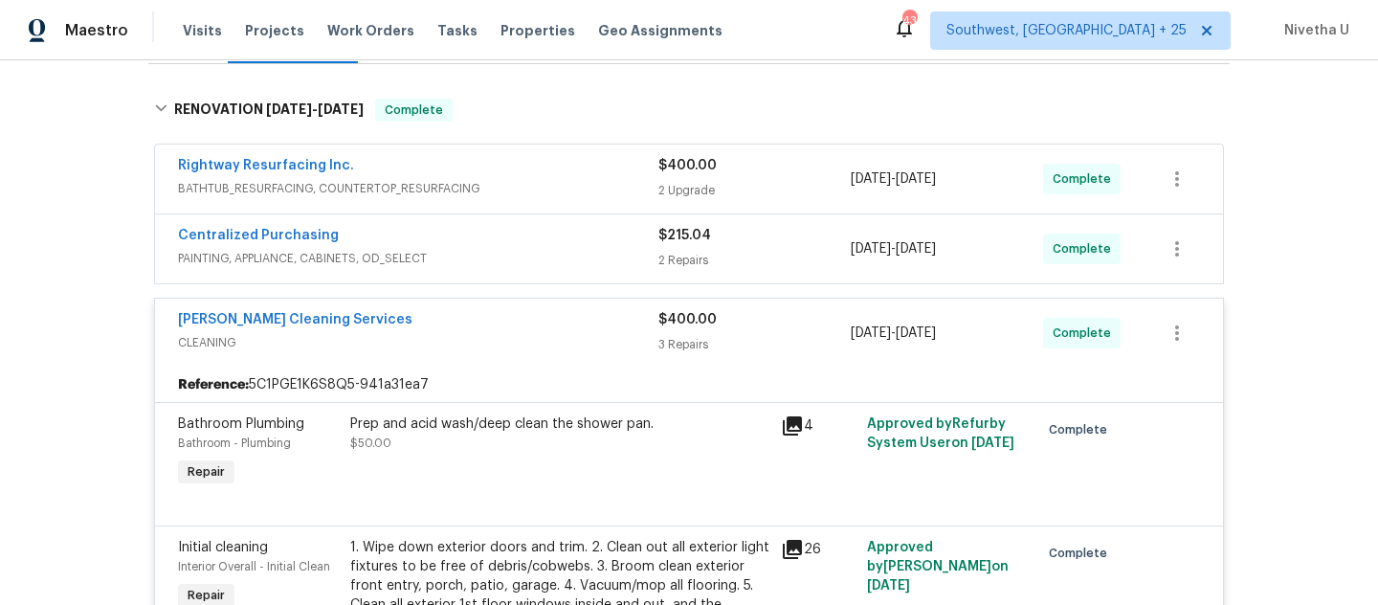
click at [520, 339] on span "CLEANING" at bounding box center [418, 342] width 480 height 19
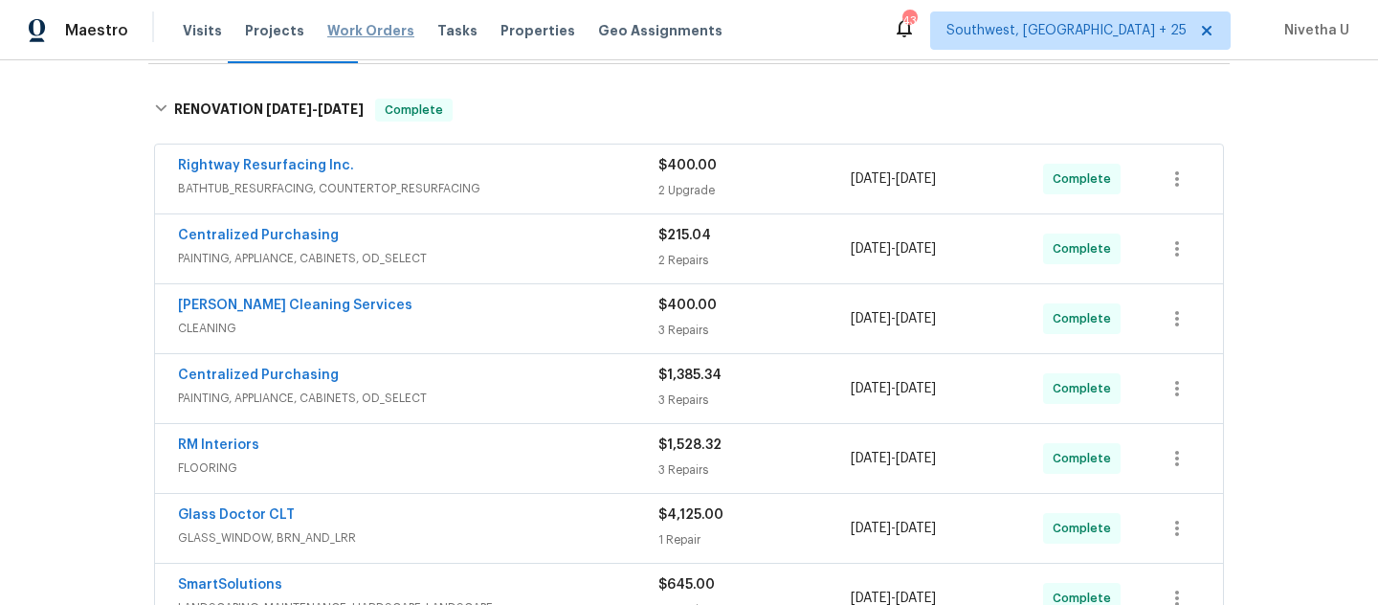
click at [377, 34] on span "Work Orders" at bounding box center [370, 30] width 87 height 19
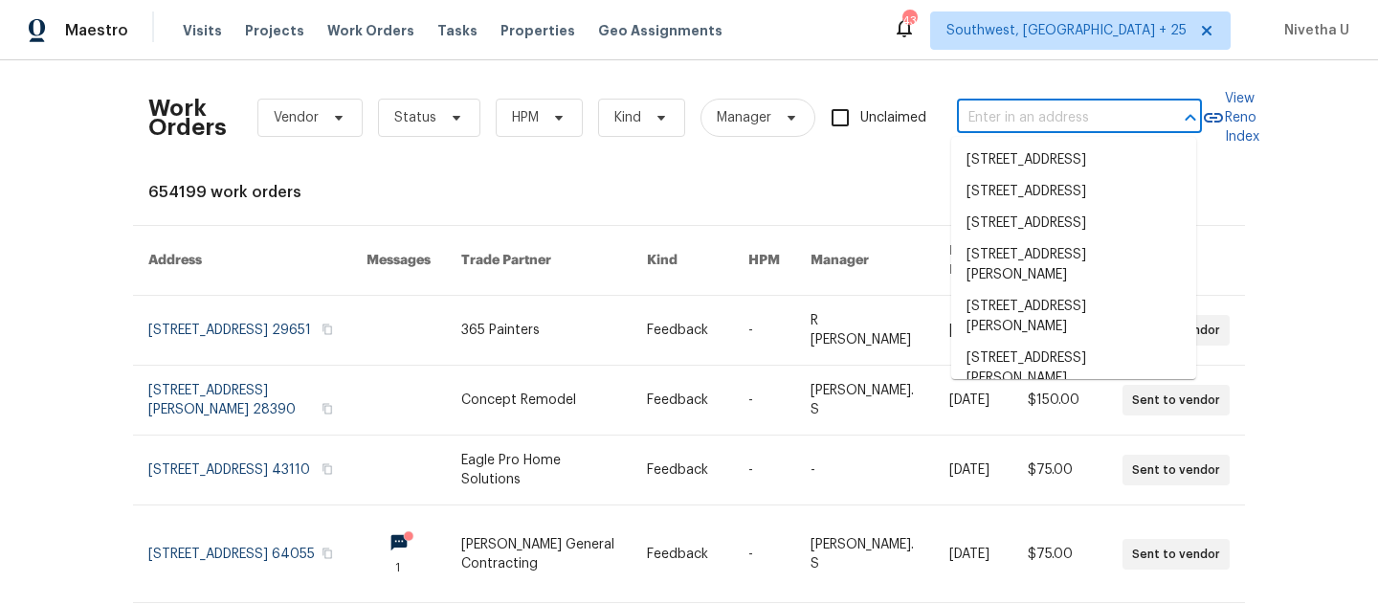
click at [994, 120] on input "text" at bounding box center [1052, 118] width 191 height 30
paste input "366 Vitorio St Punta Gorda, FL 33983"
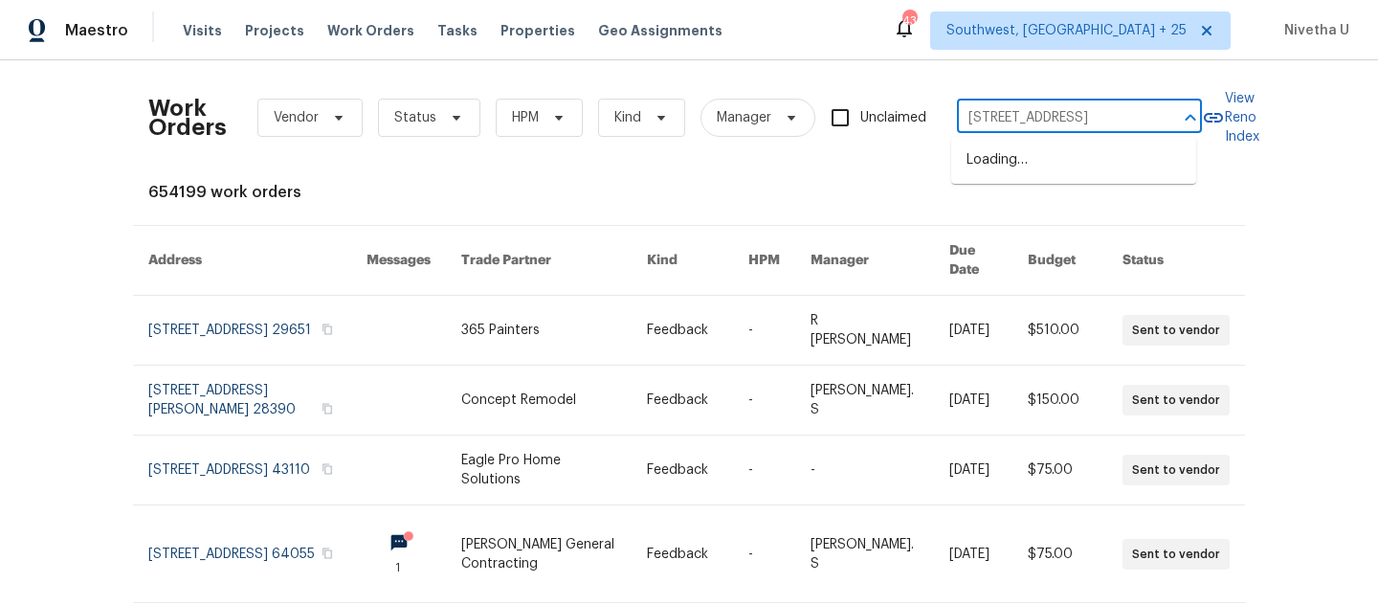
scroll to position [0, 54]
type input "366 Vitorio St Punta Gorda, FL 33983"
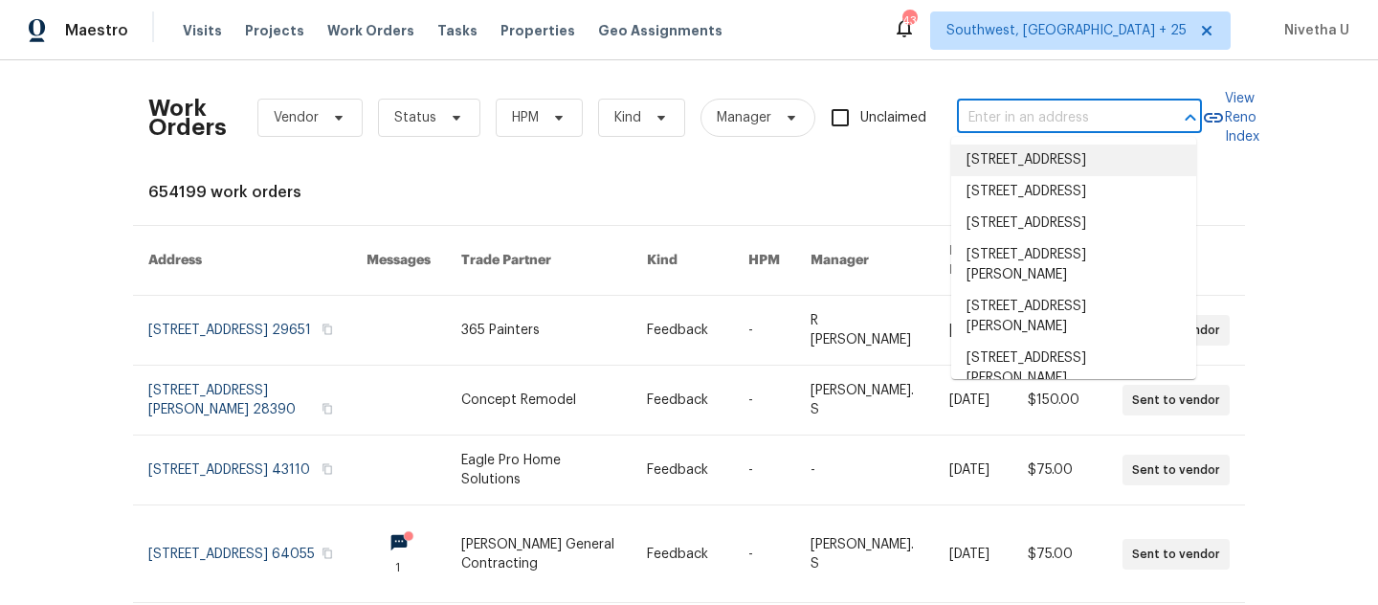
scroll to position [0, 0]
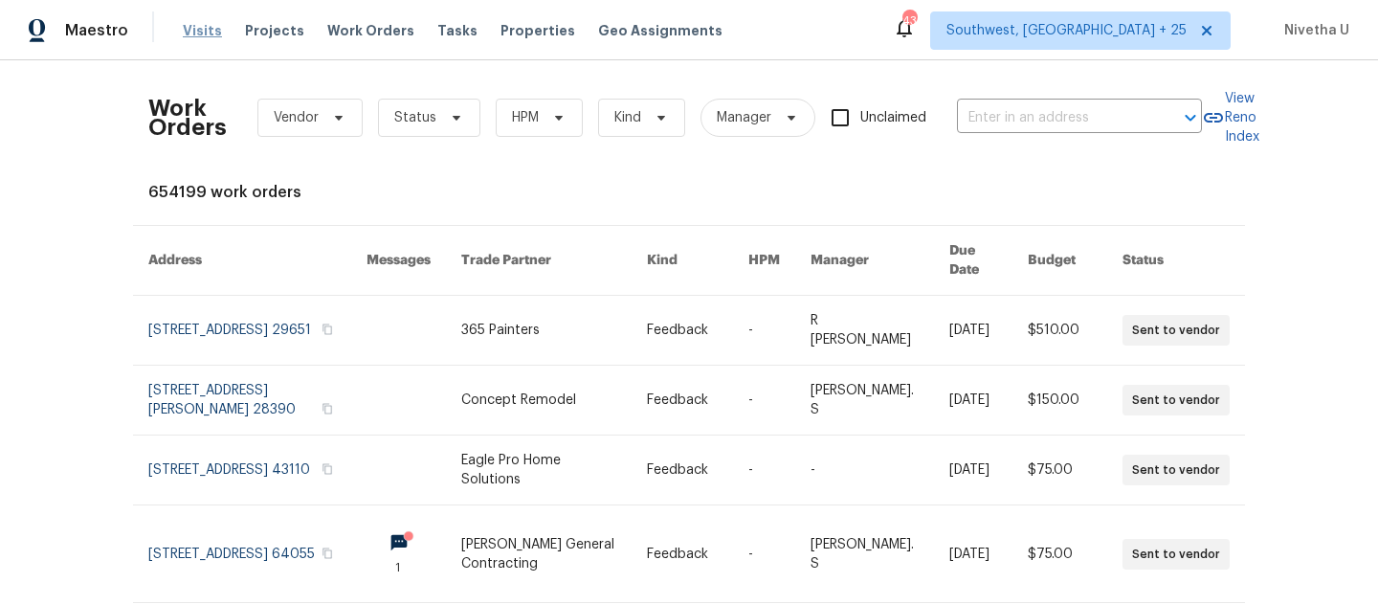
click at [208, 31] on span "Visits" at bounding box center [202, 30] width 39 height 19
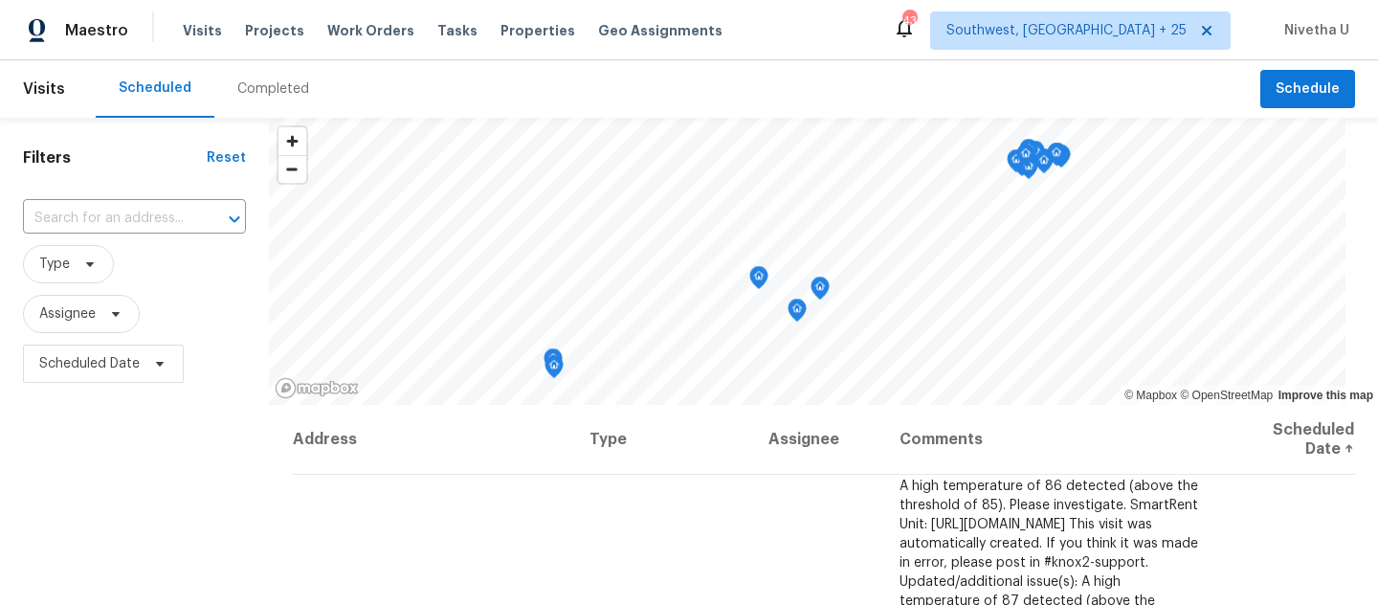
click at [263, 100] on div "Completed" at bounding box center [273, 88] width 118 height 57
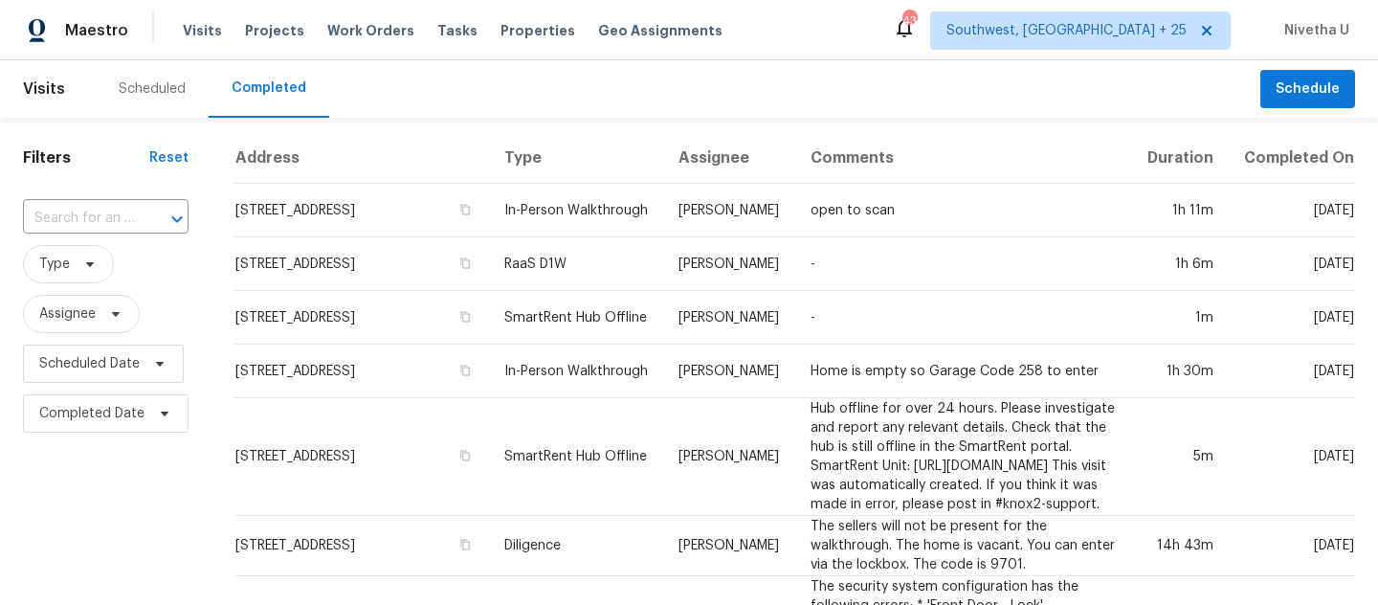
click at [108, 217] on input "text" at bounding box center [79, 219] width 112 height 30
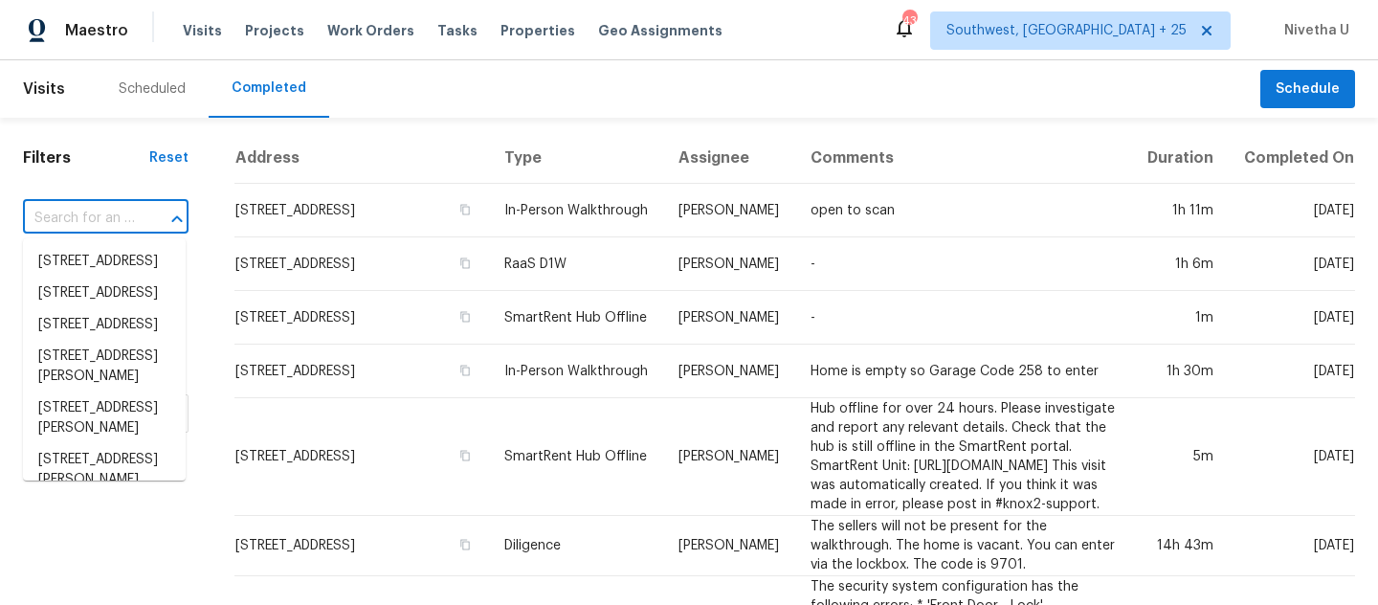
paste input "366 Vitorio St Punta Gorda, FL 33983"
type input "366 Vitorio St Punta Gorda, FL 33983"
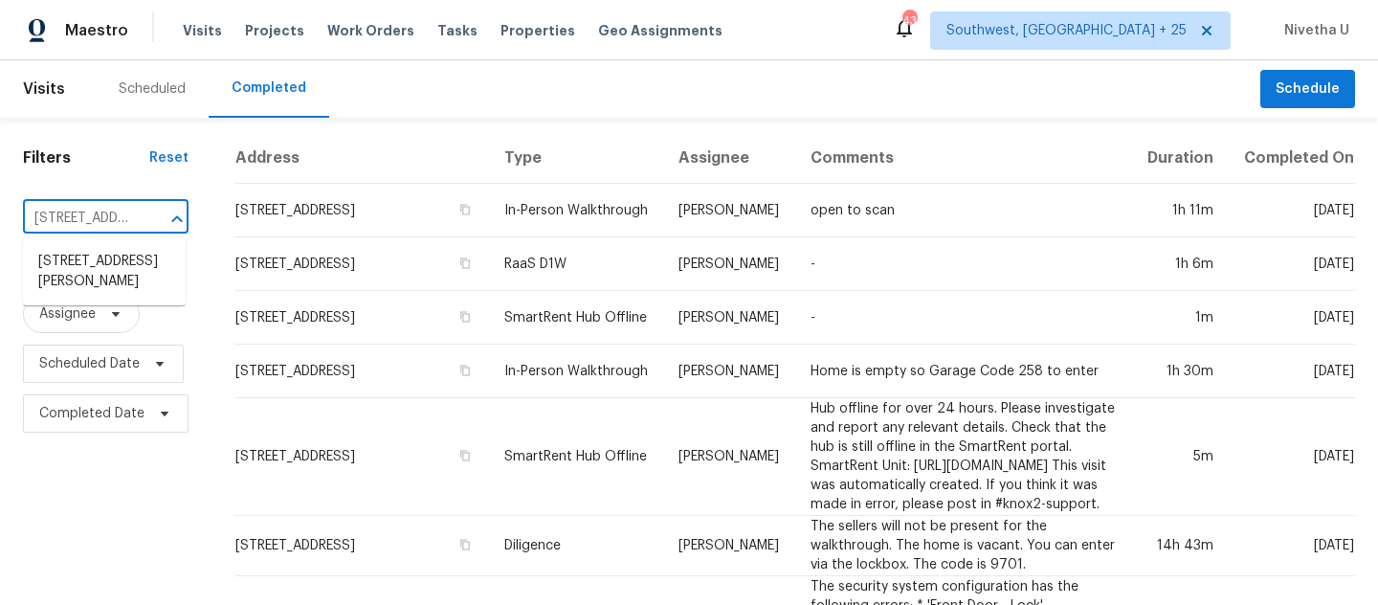
scroll to position [0, 135]
click at [136, 278] on li "366 Vitorio St, Punta Gorda, FL 33983" at bounding box center [104, 272] width 163 height 52
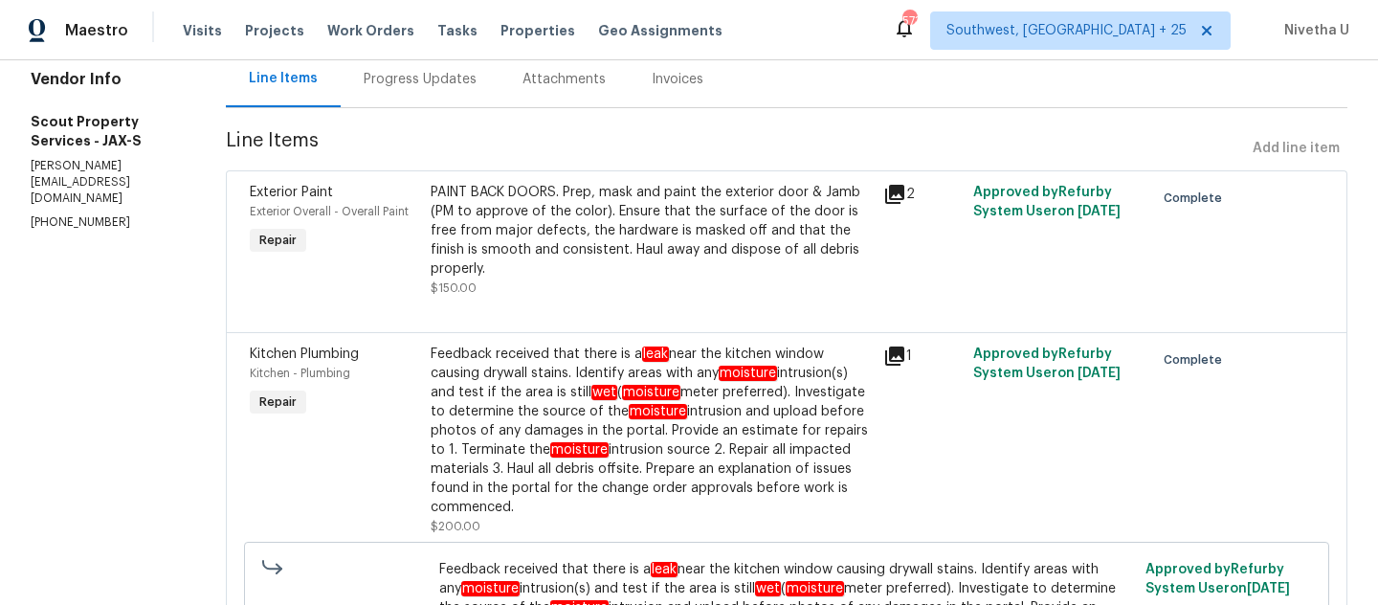
click at [364, 74] on div "Progress Updates" at bounding box center [420, 79] width 113 height 19
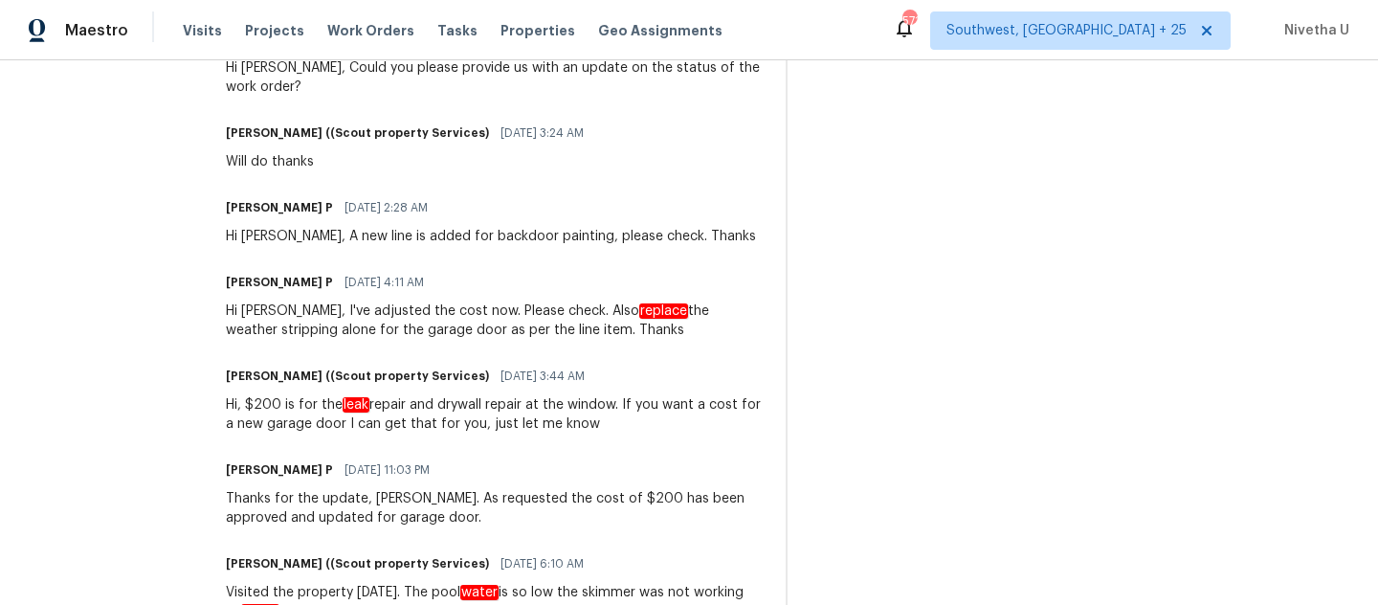
scroll to position [1272, 0]
drag, startPoint x: 269, startPoint y: 368, endPoint x: 335, endPoint y: 369, distance: 66.0
click at [335, 396] on div "Hi, $200 is for the leak repair and drywall repair at the window. If you want a…" at bounding box center [494, 415] width 537 height 38
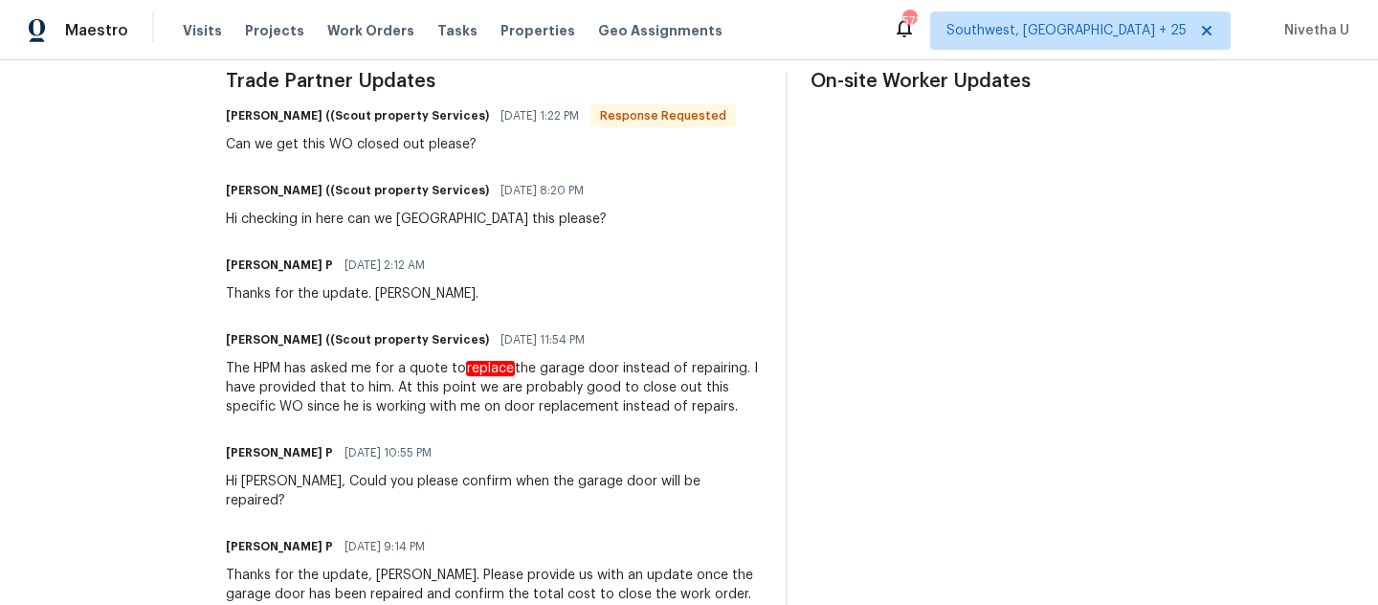
scroll to position [0, 0]
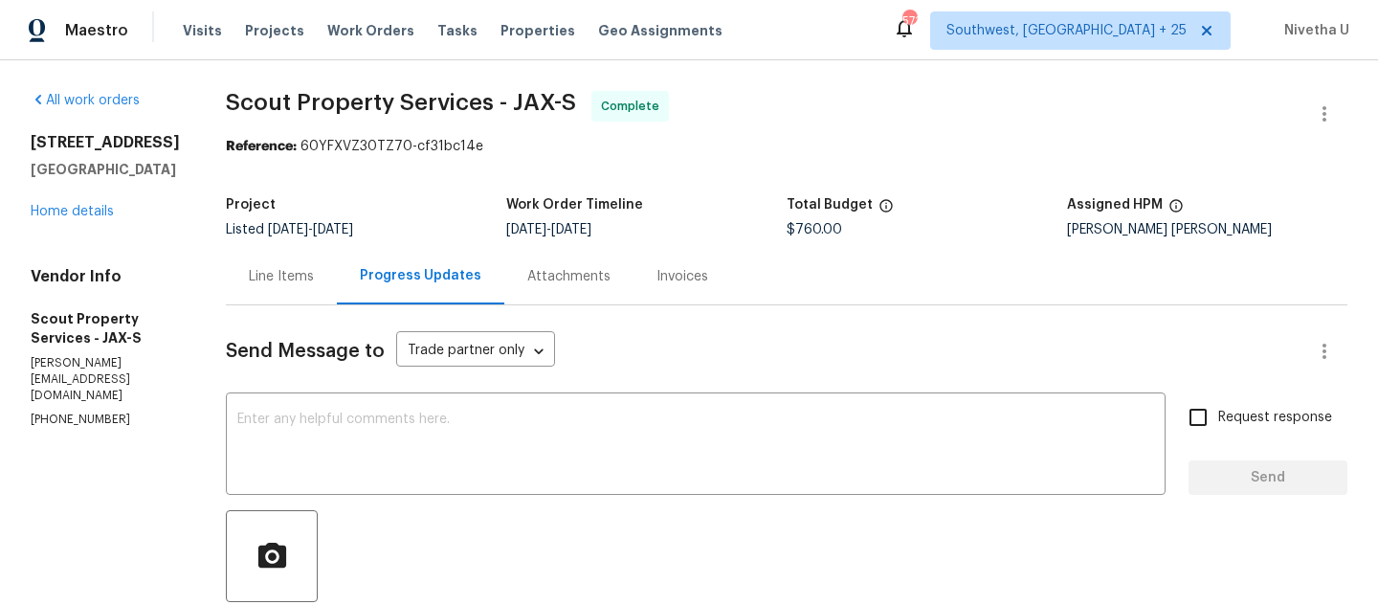
click at [249, 272] on div "Line Items" at bounding box center [281, 276] width 65 height 19
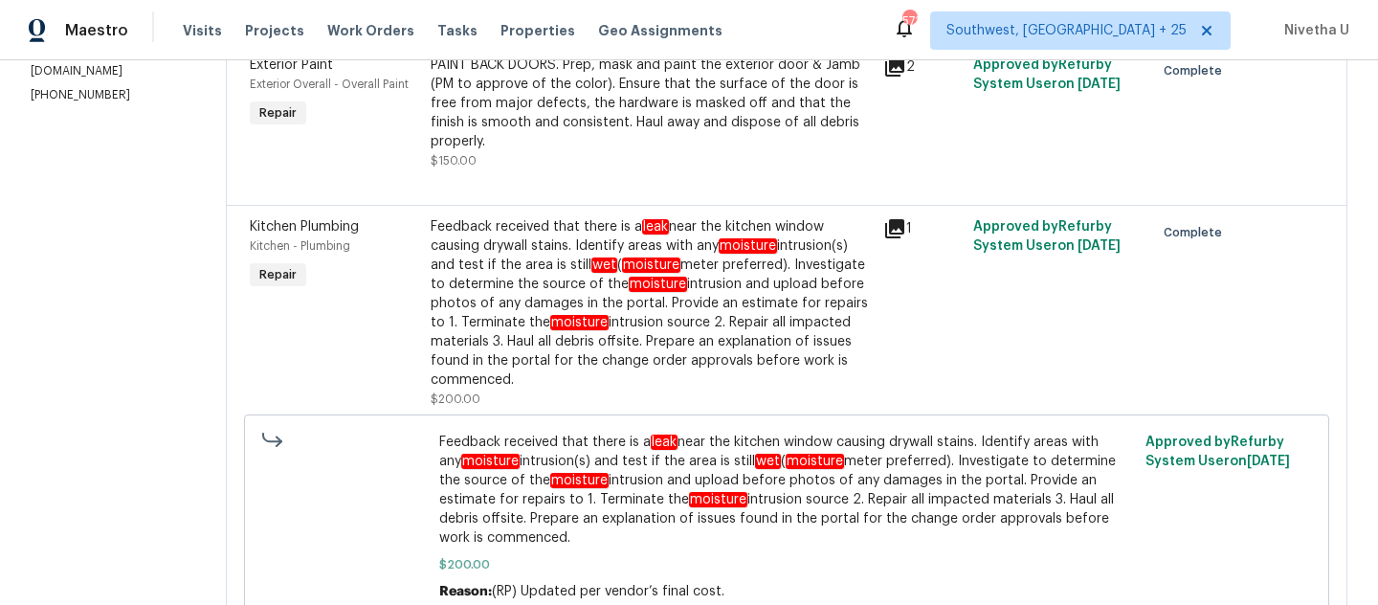
scroll to position [378, 0]
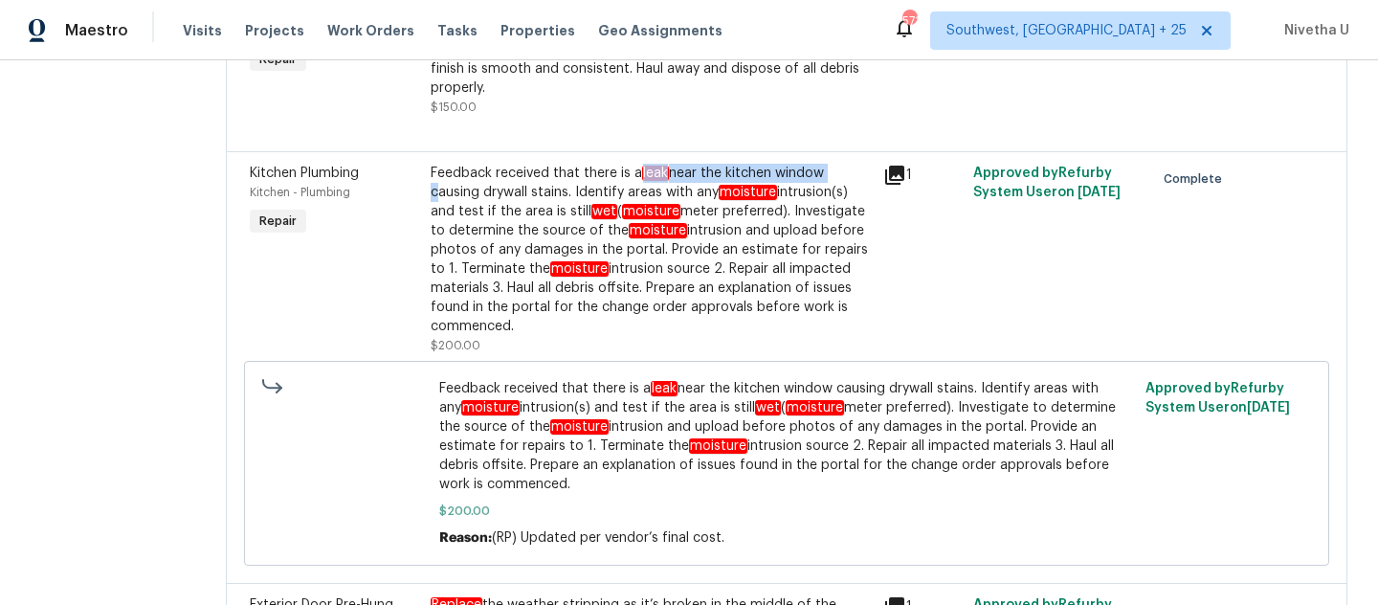
drag, startPoint x: 579, startPoint y: 156, endPoint x: 768, endPoint y: 154, distance: 188.5
click at [768, 164] on div "Feedback received that there is a leak near the kitchen window causing drywall …" at bounding box center [651, 250] width 441 height 172
copy div "leak near the kitchen window"
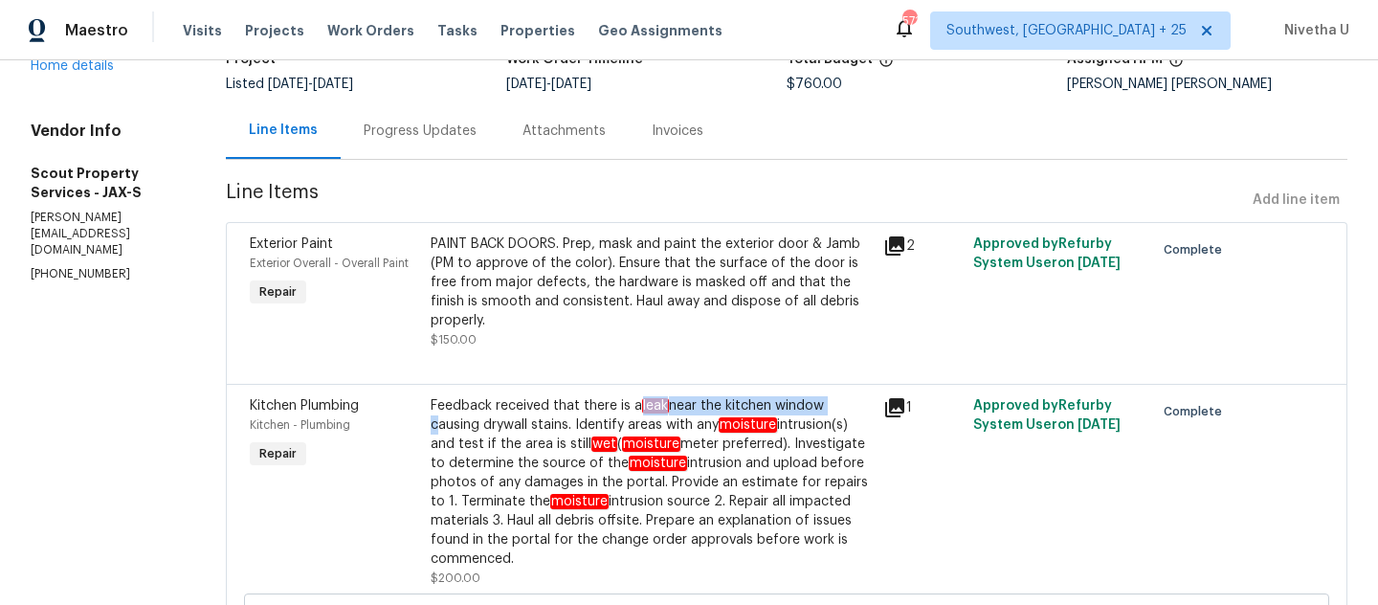
scroll to position [139, 0]
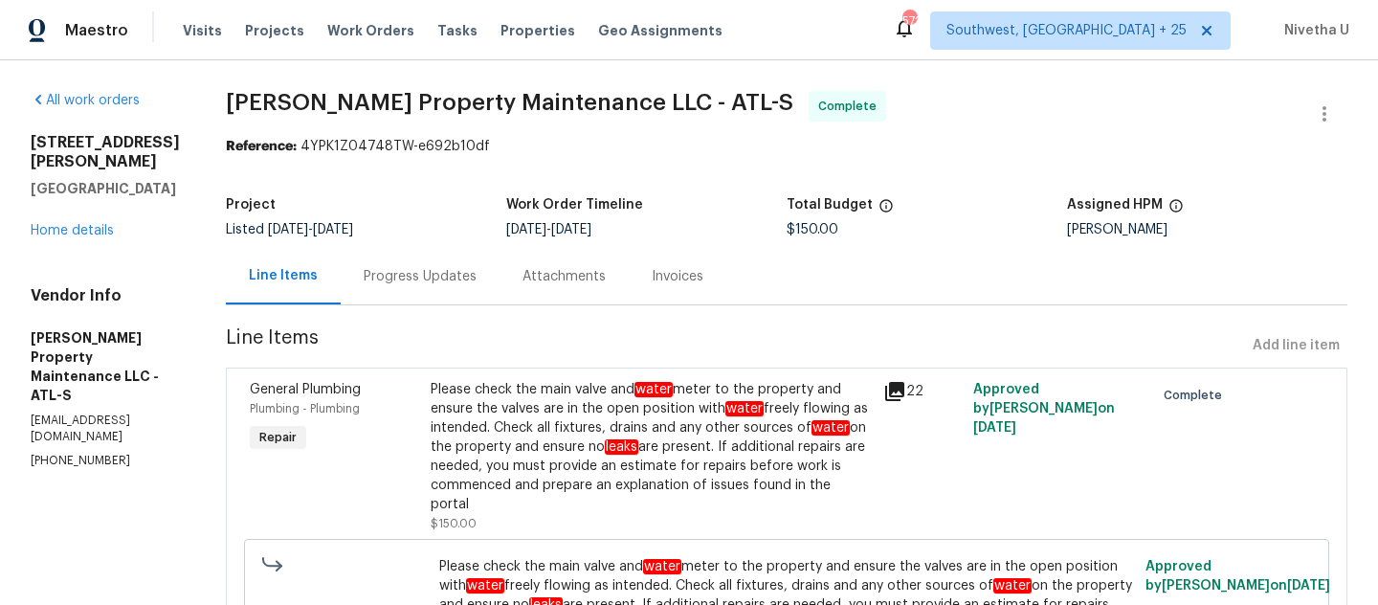
click at [431, 293] on div "Progress Updates" at bounding box center [420, 276] width 159 height 56
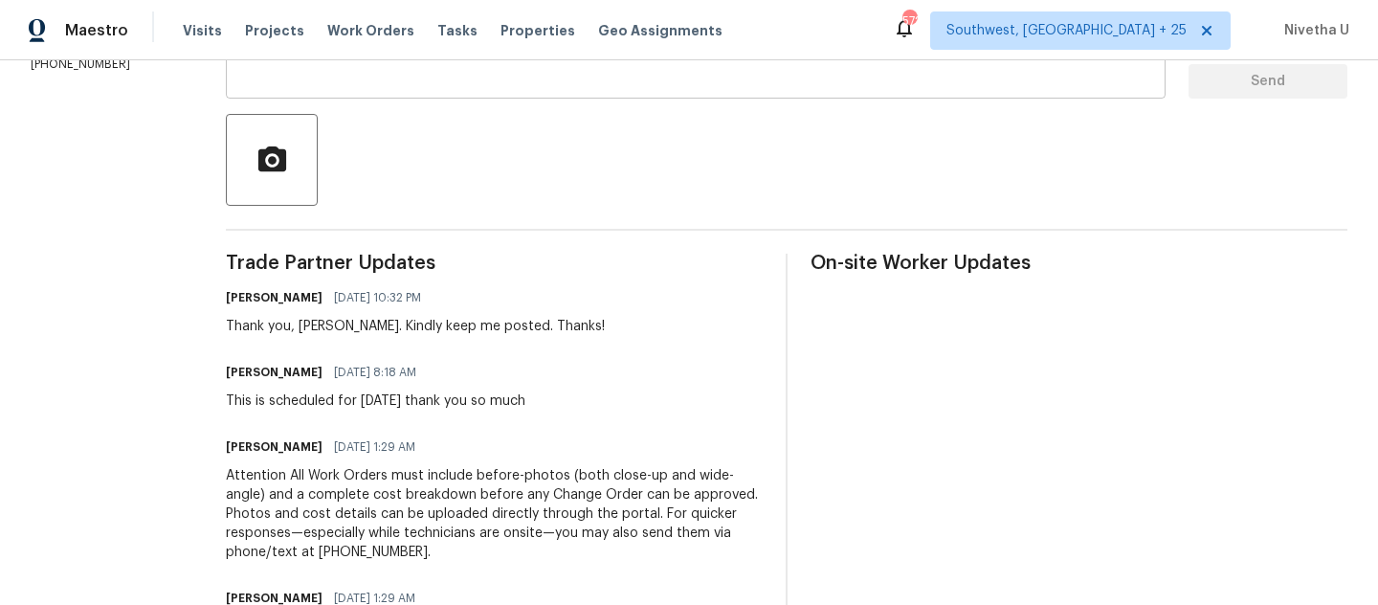
scroll to position [572, 0]
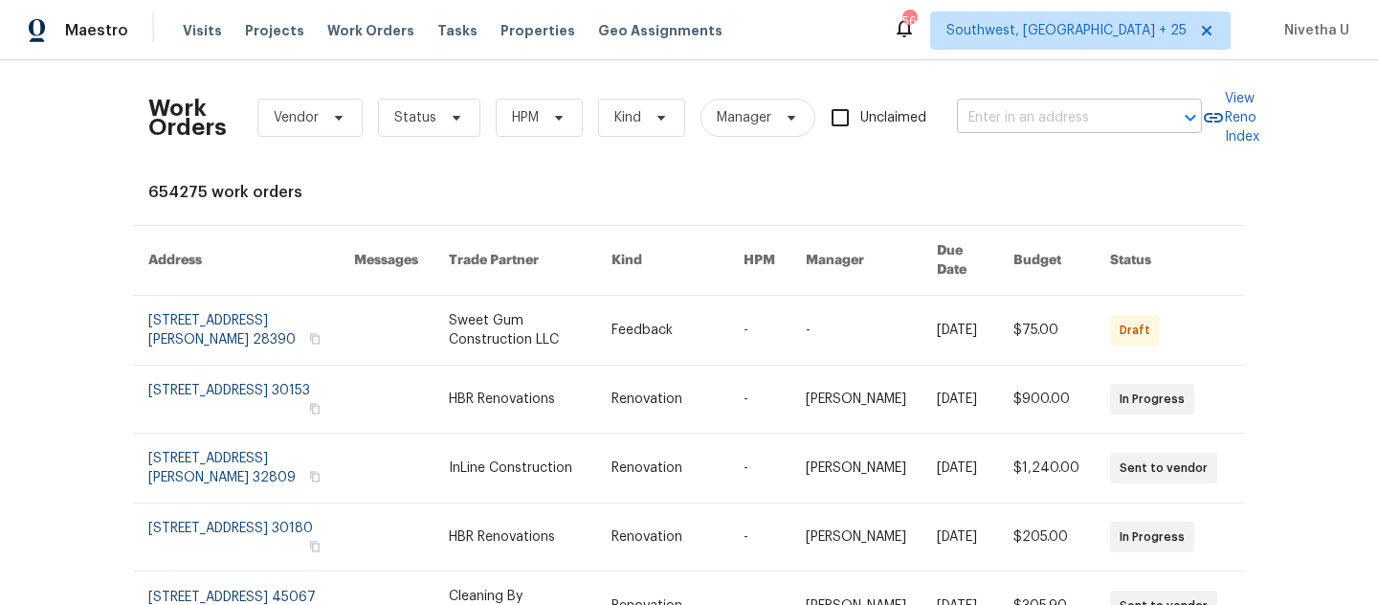
click at [968, 122] on input "text" at bounding box center [1052, 118] width 191 height 30
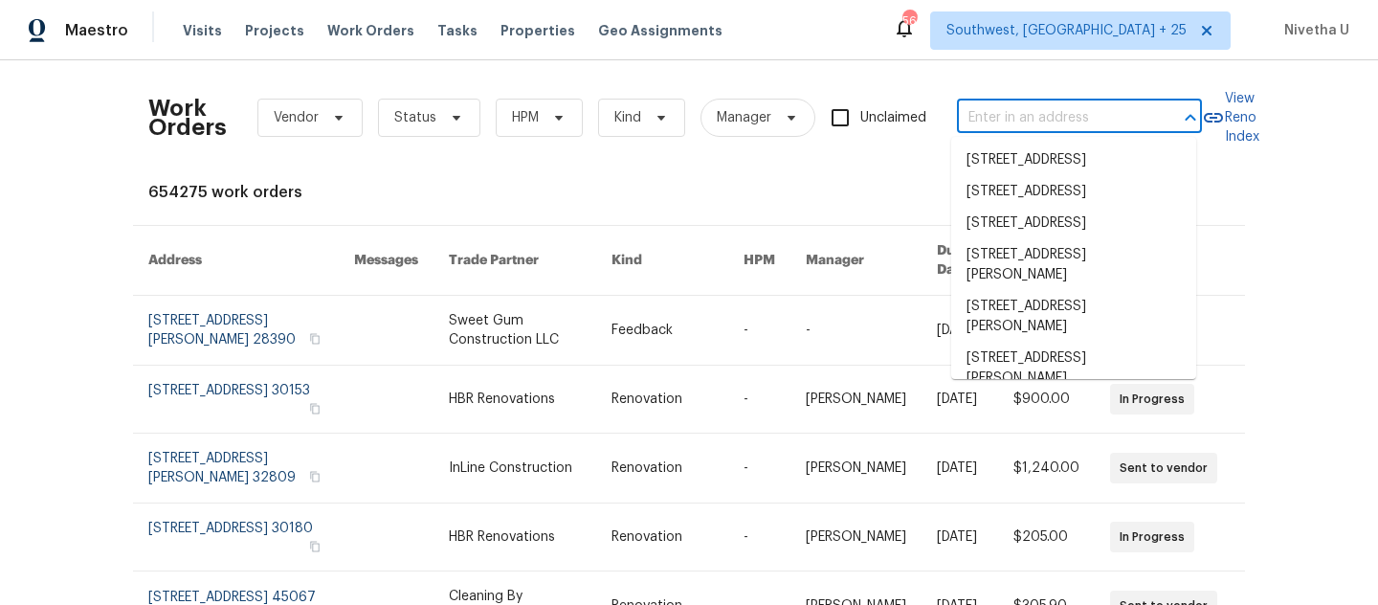
paste input "[STREET_ADDRESS]"
type input "[STREET_ADDRESS]"
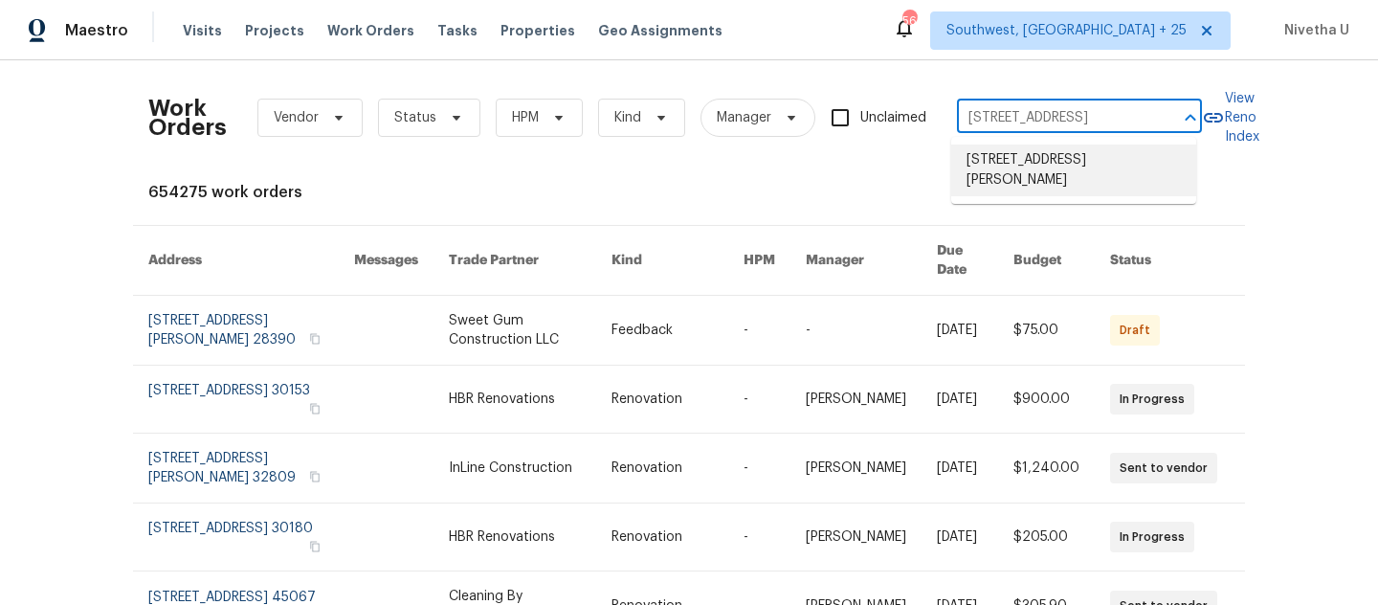
click at [1007, 172] on li "[STREET_ADDRESS][PERSON_NAME]" at bounding box center [1073, 171] width 245 height 52
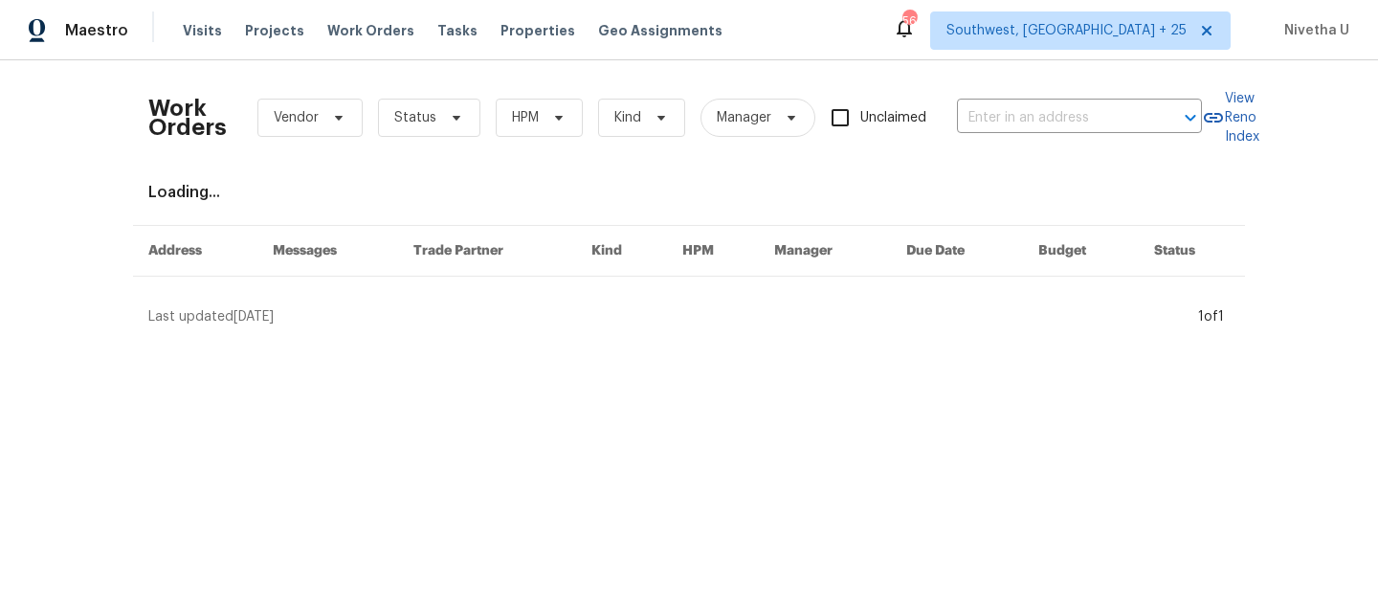
type input "[STREET_ADDRESS][PERSON_NAME]"
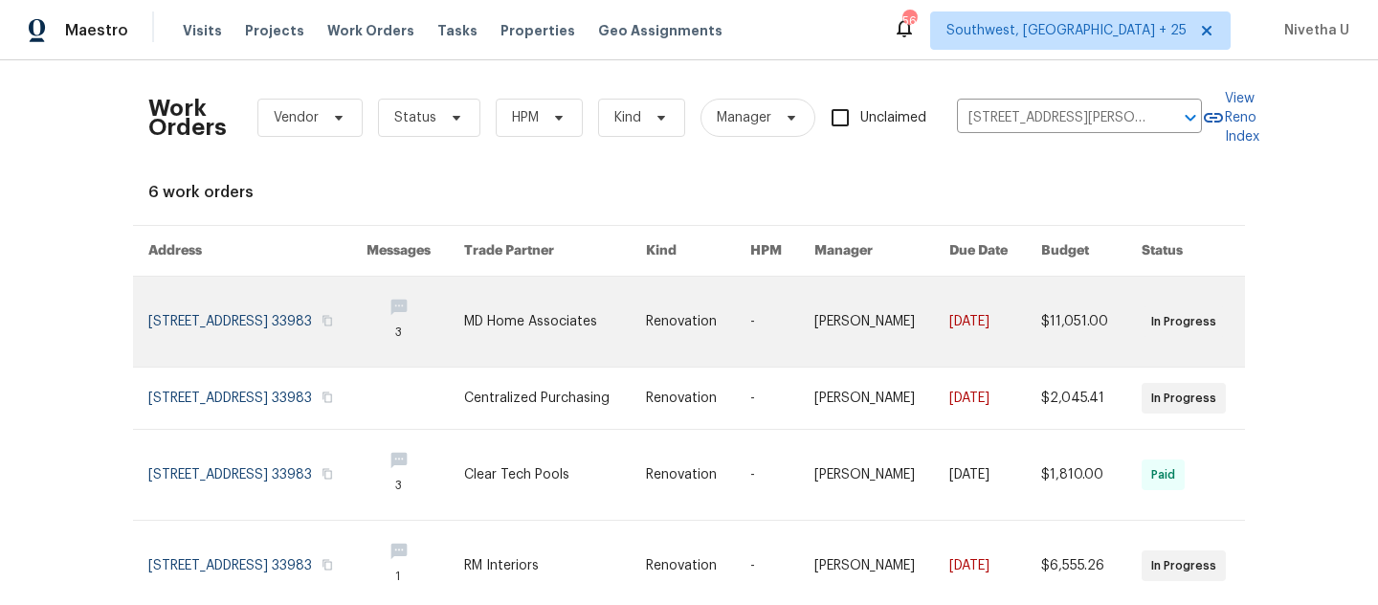
click at [179, 322] on link at bounding box center [257, 322] width 218 height 90
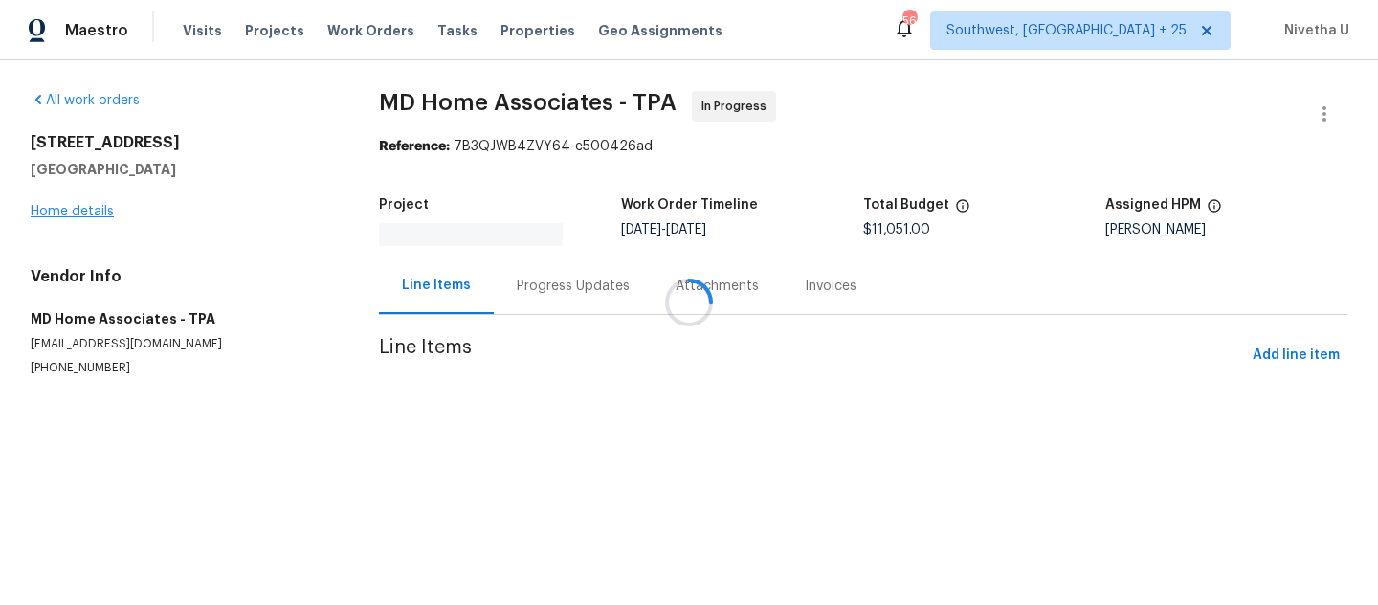
click at [78, 215] on div at bounding box center [689, 302] width 1378 height 605
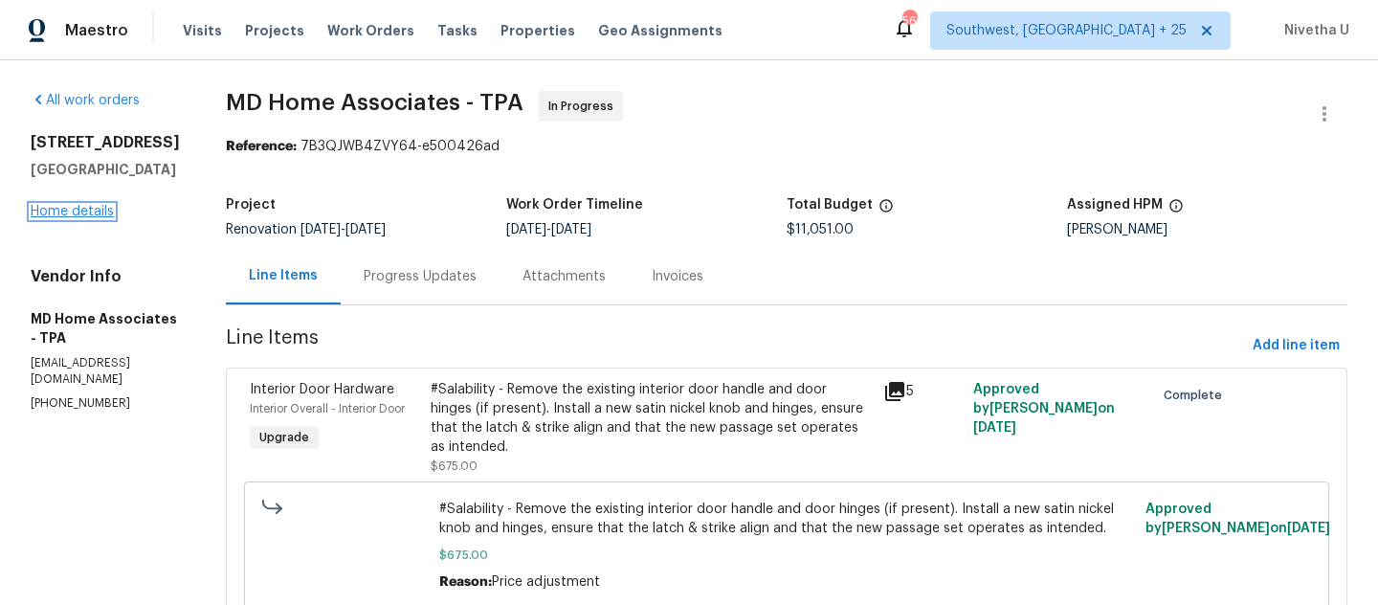
click at [77, 209] on link "Home details" at bounding box center [72, 211] width 83 height 13
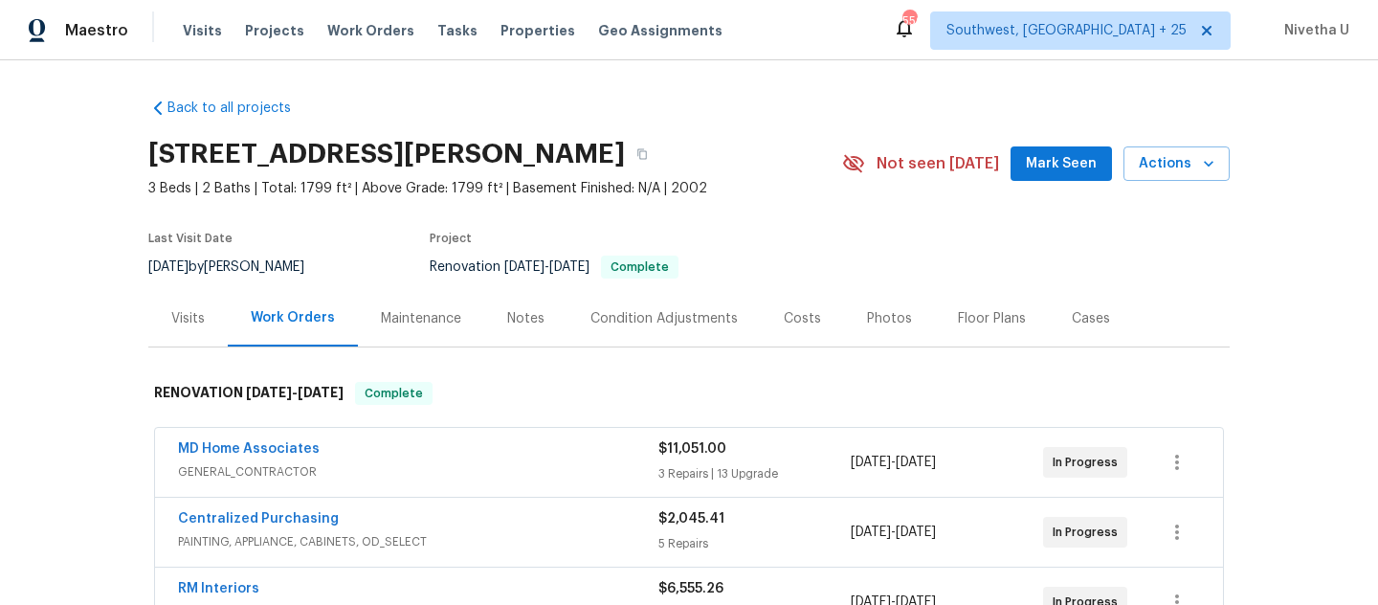
scroll to position [555, 0]
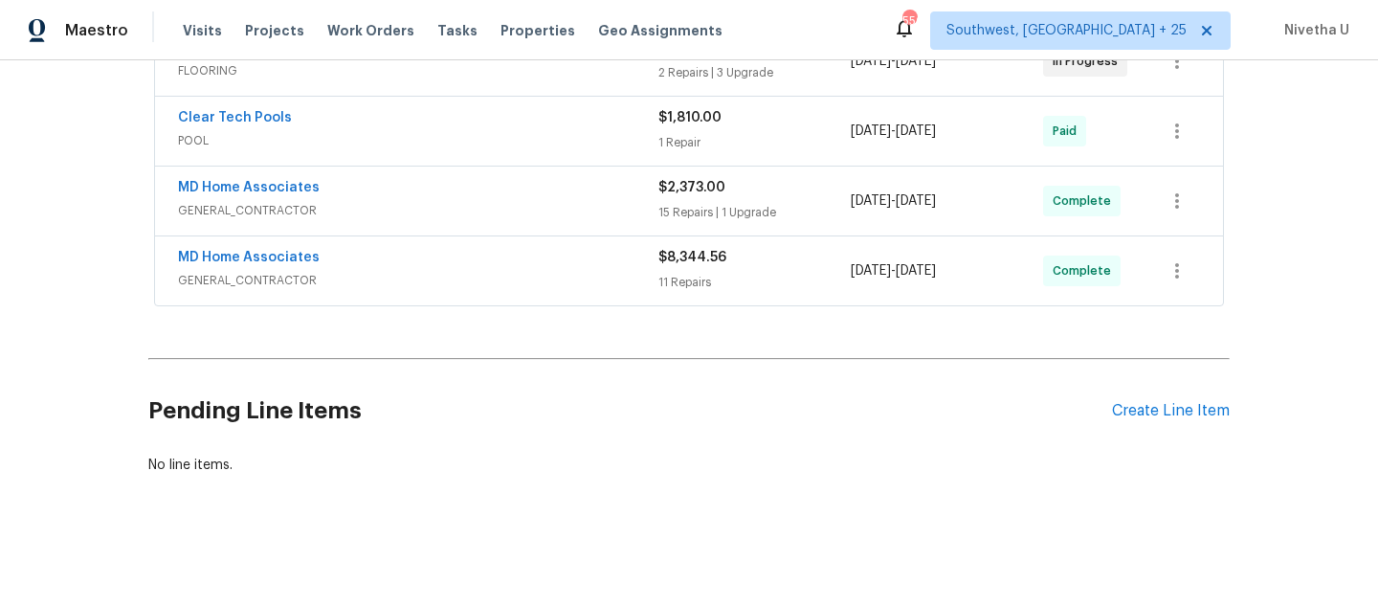
click at [545, 272] on span "GENERAL_CONTRACTOR" at bounding box center [418, 280] width 480 height 19
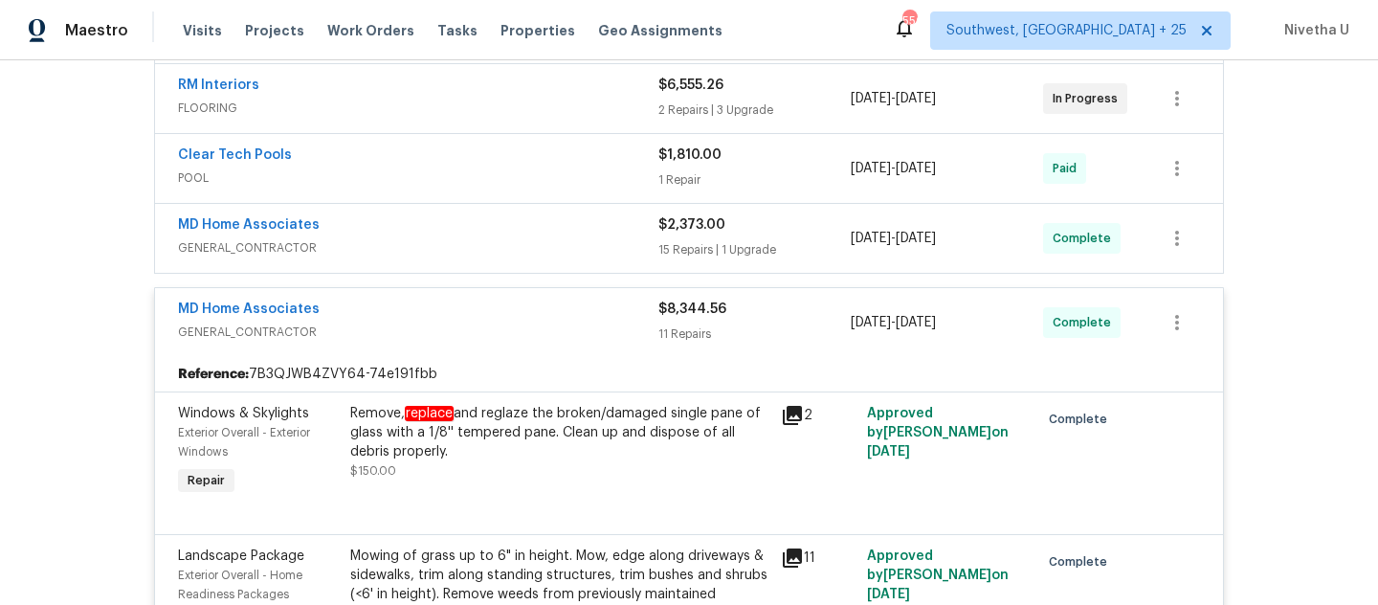
scroll to position [500, 0]
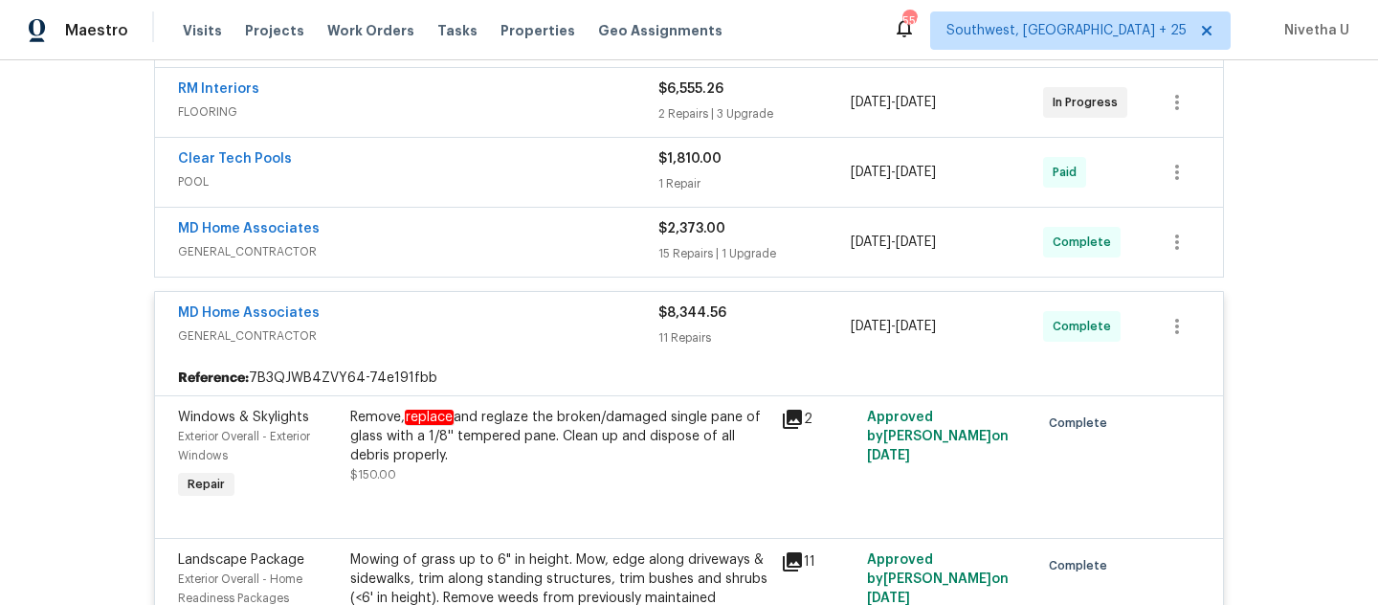
click at [535, 299] on div "MD Home Associates GENERAL_CONTRACTOR $8,344.56 11 Repairs 9/4/2025 - 9/12/2025…" at bounding box center [689, 326] width 1068 height 69
click at [501, 316] on div "MD Home Associates" at bounding box center [418, 314] width 480 height 23
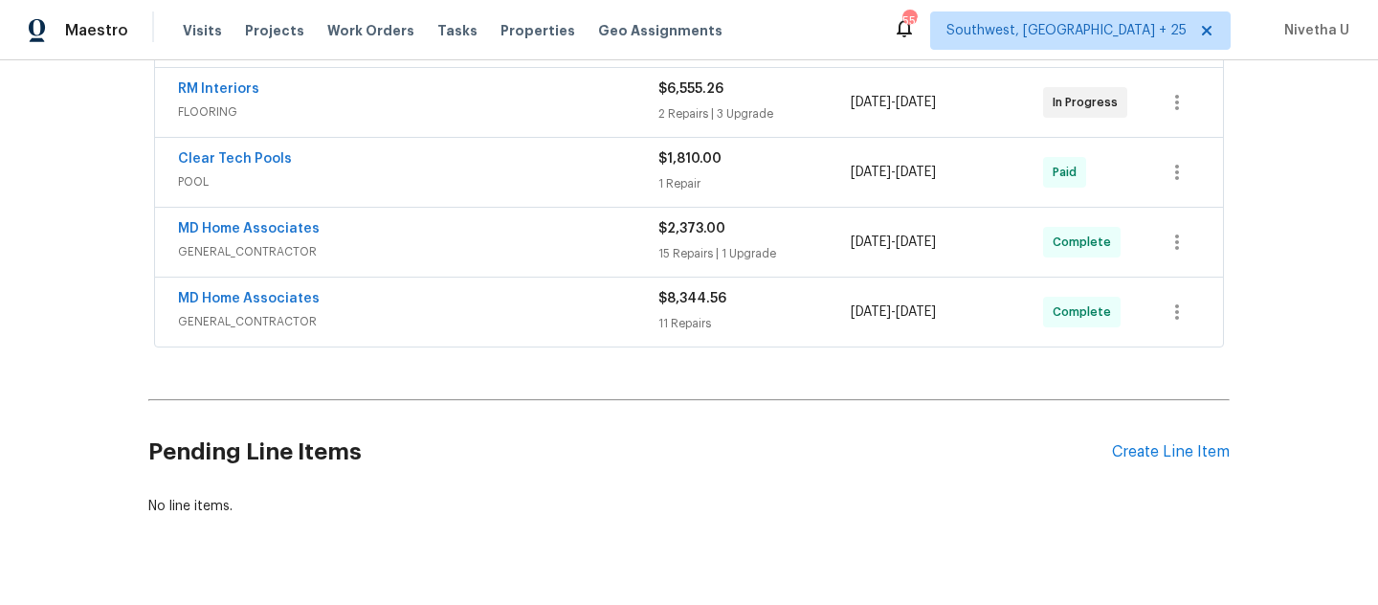
click at [484, 249] on span "GENERAL_CONTRACTOR" at bounding box center [418, 251] width 480 height 19
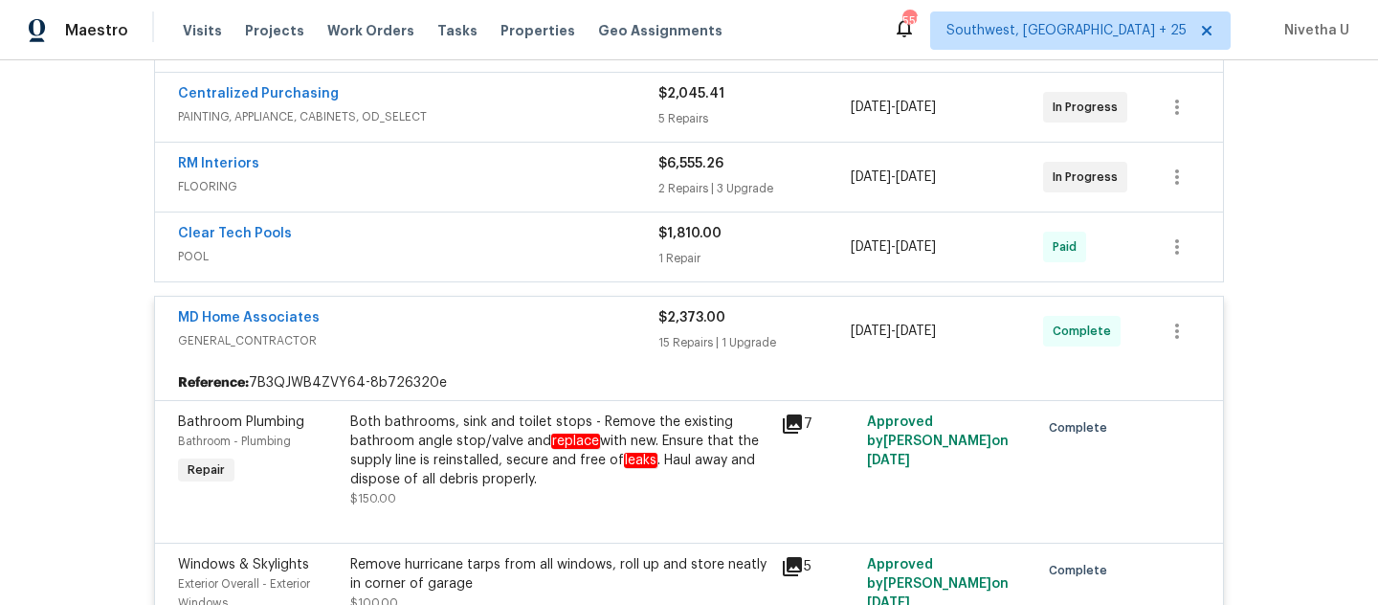
scroll to position [424, 0]
click at [457, 323] on div "MD Home Associates" at bounding box center [418, 320] width 480 height 23
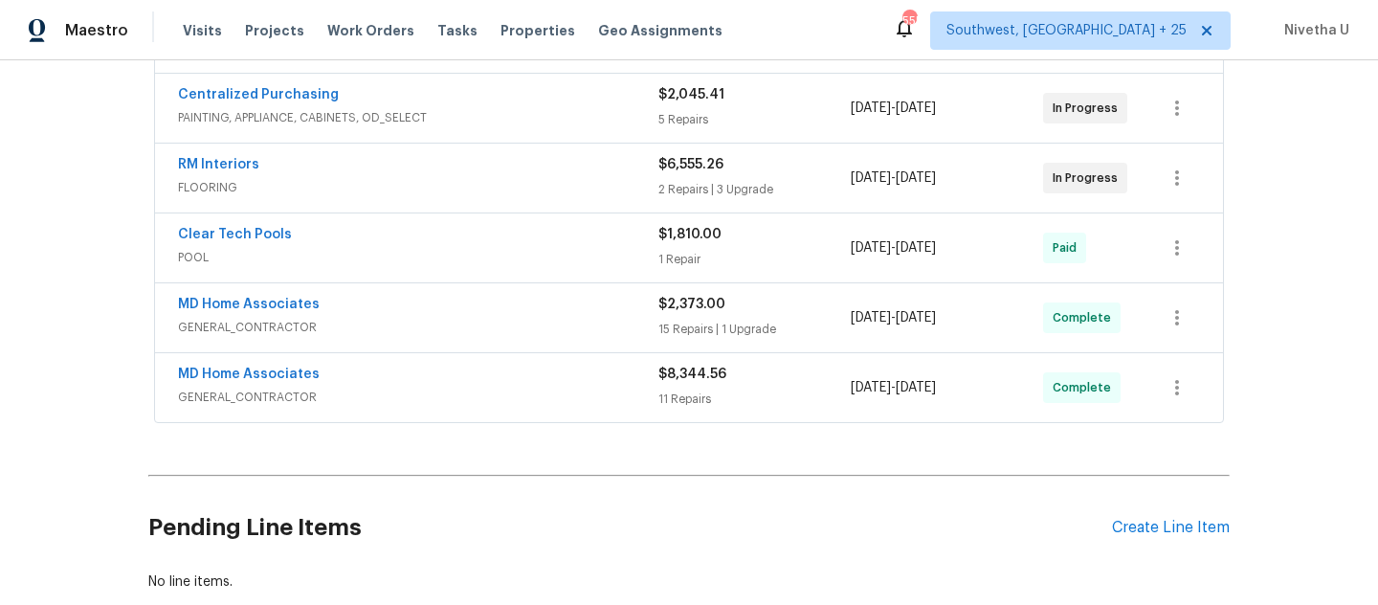
click at [437, 240] on div "Clear Tech Pools" at bounding box center [418, 236] width 480 height 23
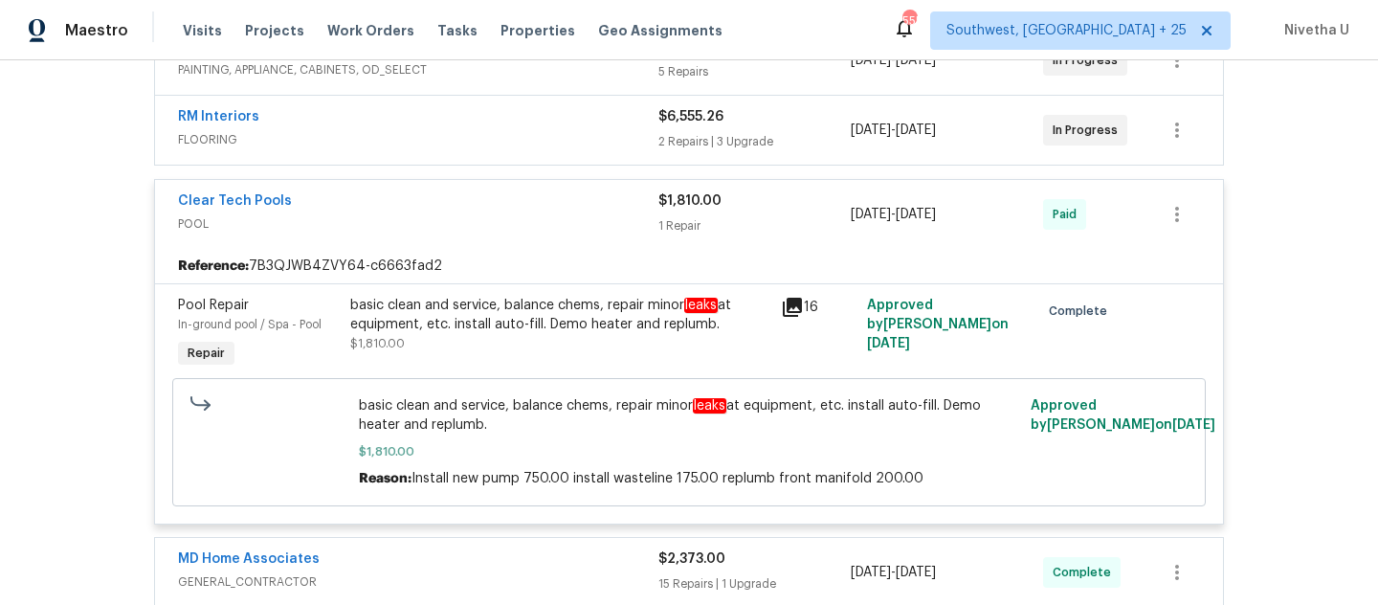
scroll to position [477, 0]
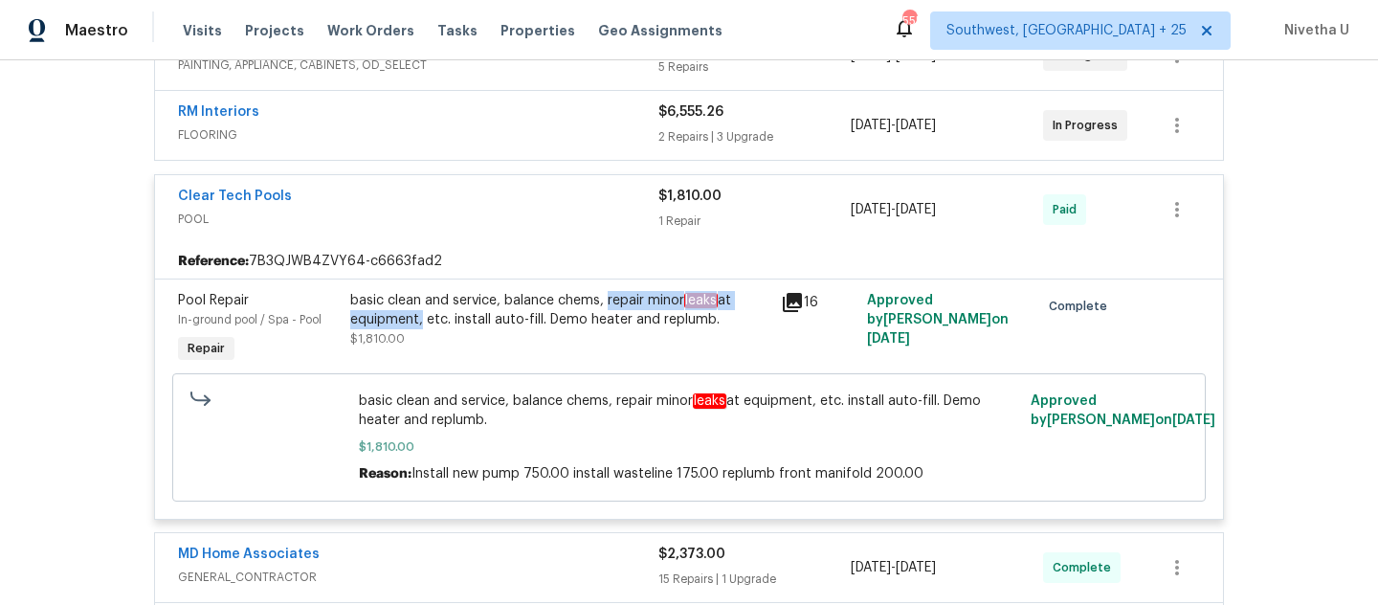
drag, startPoint x: 600, startPoint y: 302, endPoint x: 412, endPoint y: 319, distance: 189.2
click at [412, 319] on div "basic clean and service, balance chems, repair minor leaks at equipment, etc. i…" at bounding box center [559, 310] width 419 height 38
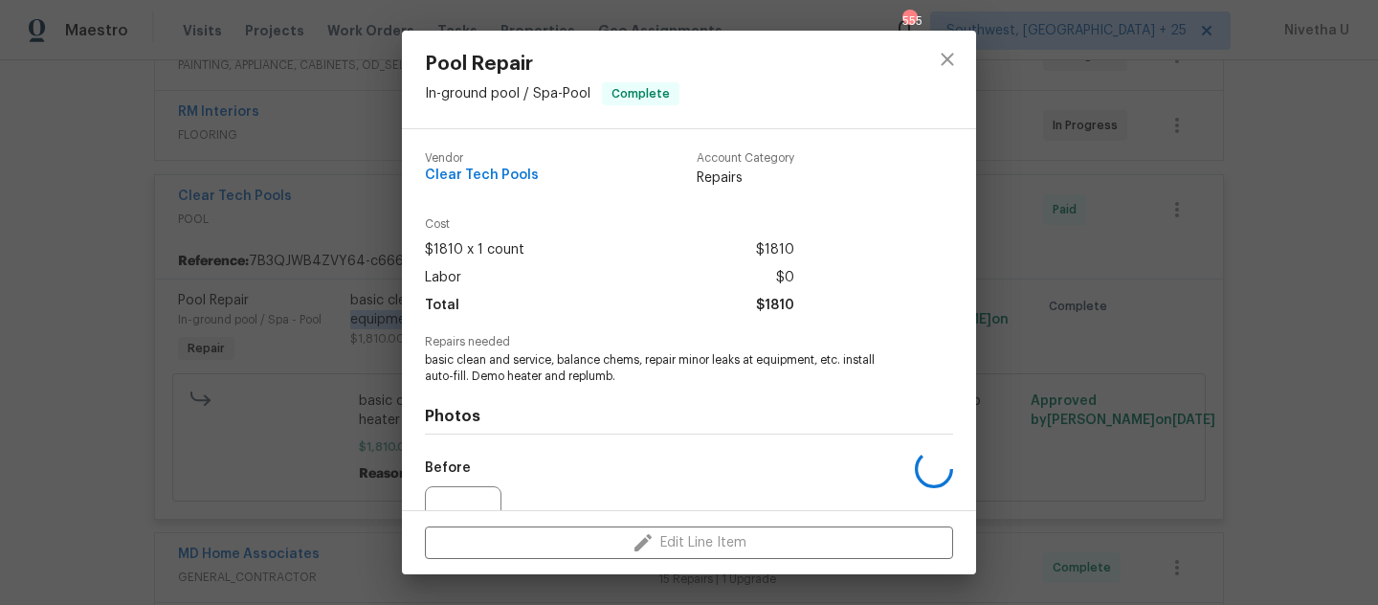
copy div "repair minor leaks at equipment"
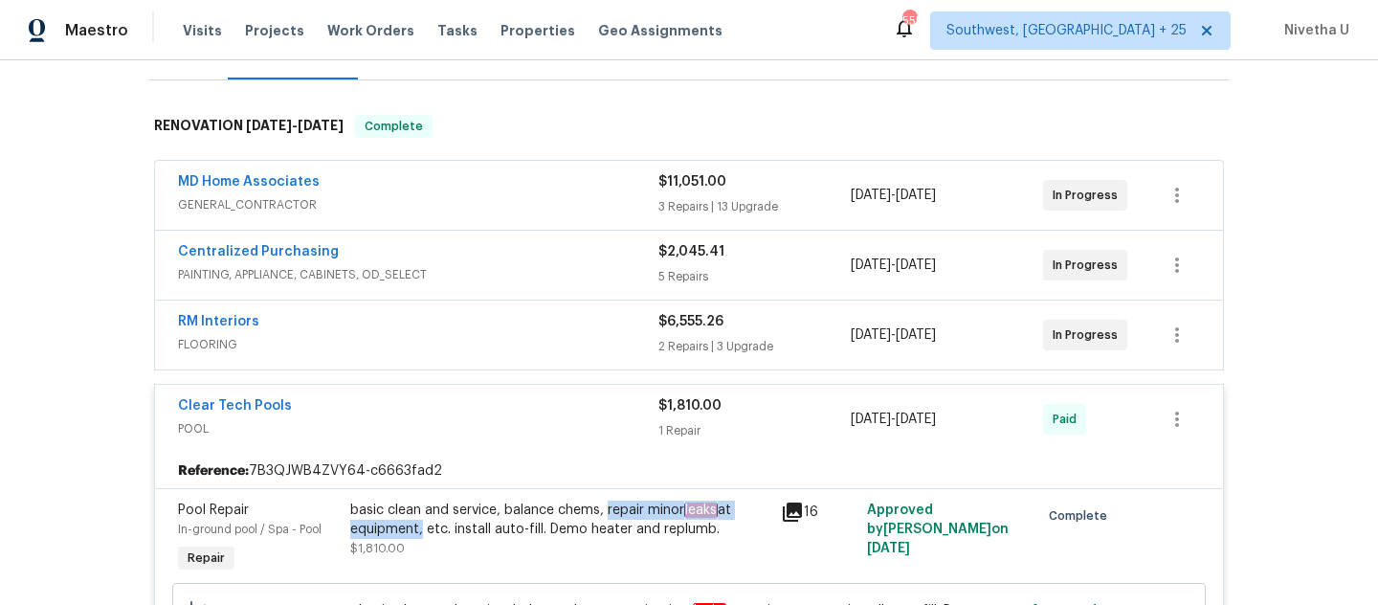
scroll to position [264, 0]
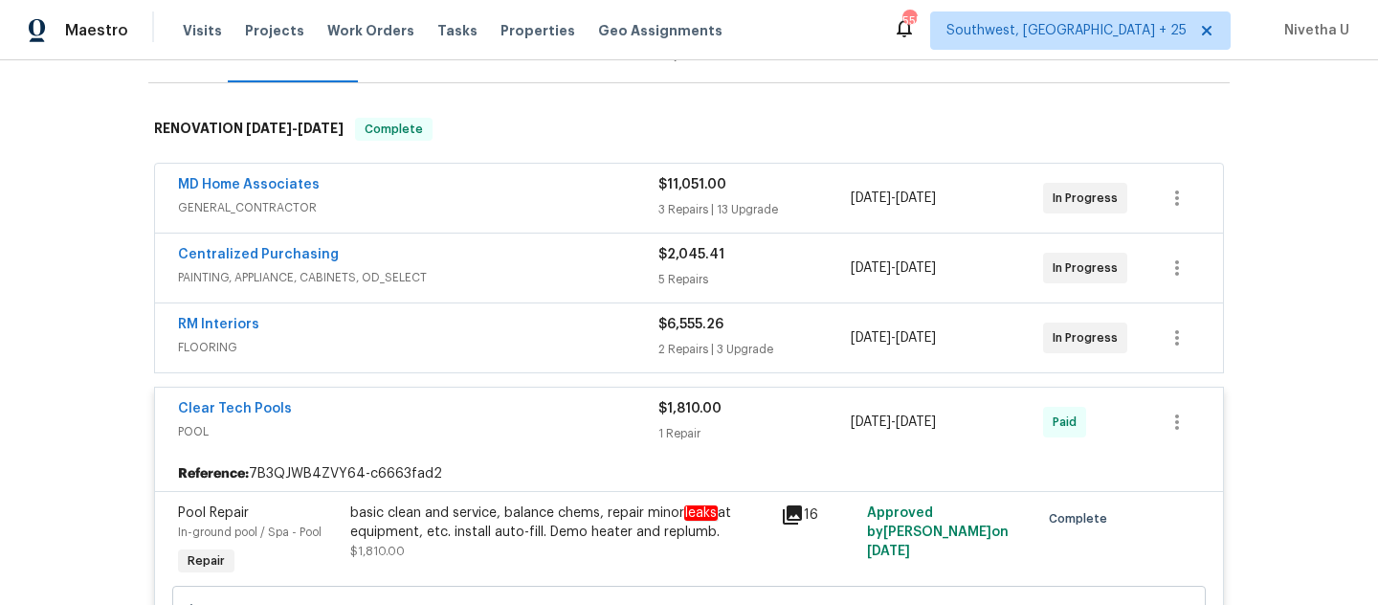
click at [511, 422] on span "POOL" at bounding box center [418, 431] width 480 height 19
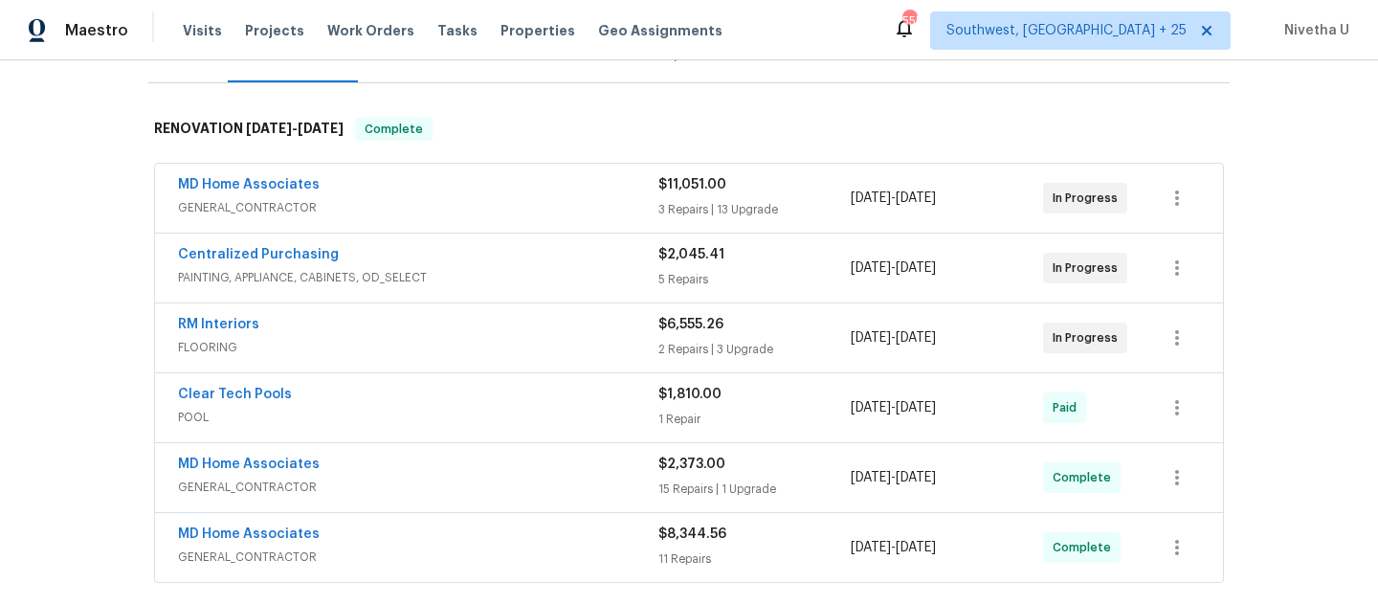
click at [505, 351] on span "FLOORING" at bounding box center [418, 347] width 480 height 19
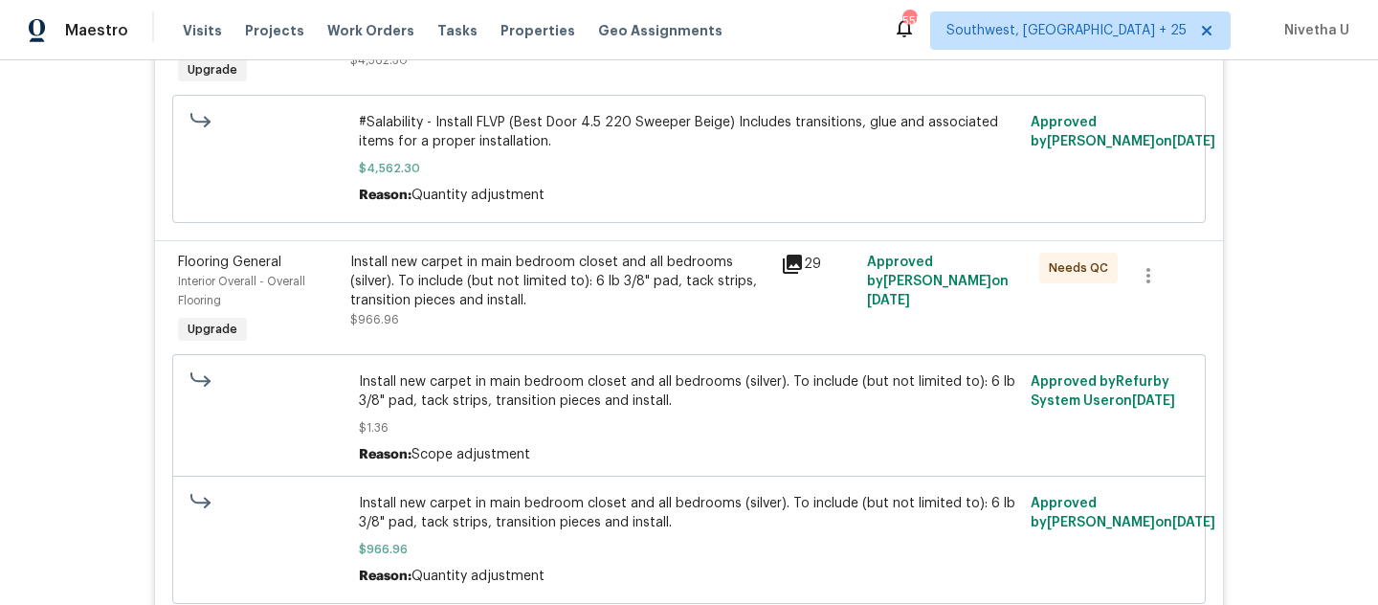
scroll to position [708, 0]
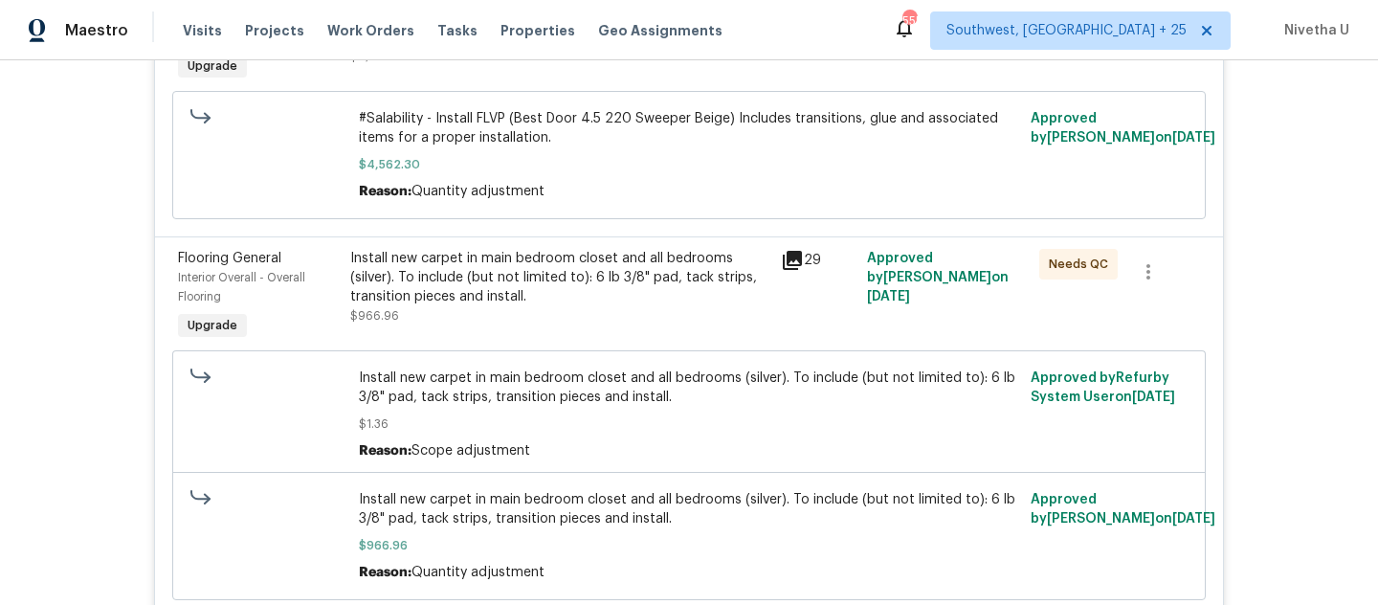
drag, startPoint x: 337, startPoint y: 259, endPoint x: 456, endPoint y: 353, distance: 151.3
click at [456, 353] on div "Flooring General Interior Overall - Overall Flooring Upgrade Install new carpet…" at bounding box center [689, 426] width 1068 height 381
drag, startPoint x: 342, startPoint y: 264, endPoint x: 723, endPoint y: 267, distance: 380.9
click at [723, 267] on div "Install new carpet in main bedroom closet and all bedrooms (silver). To include…" at bounding box center [560, 296] width 431 height 107
copy div "Install new carpet in main bedroom closet and all bedrooms"
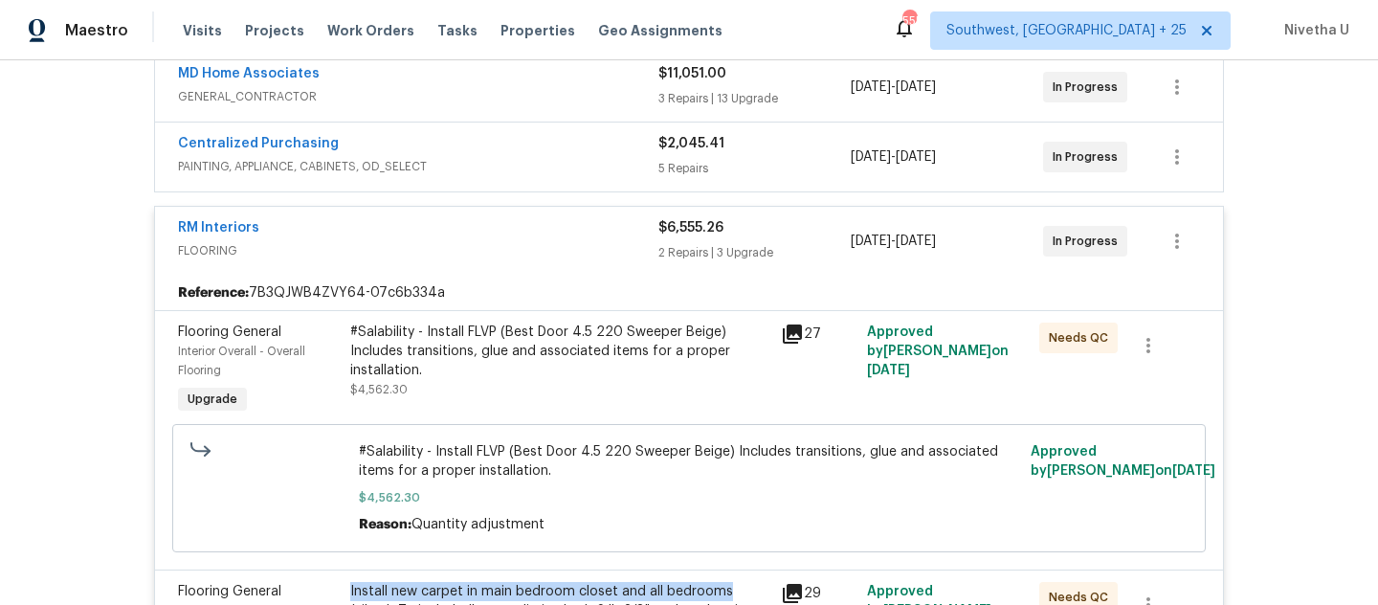
scroll to position [374, 0]
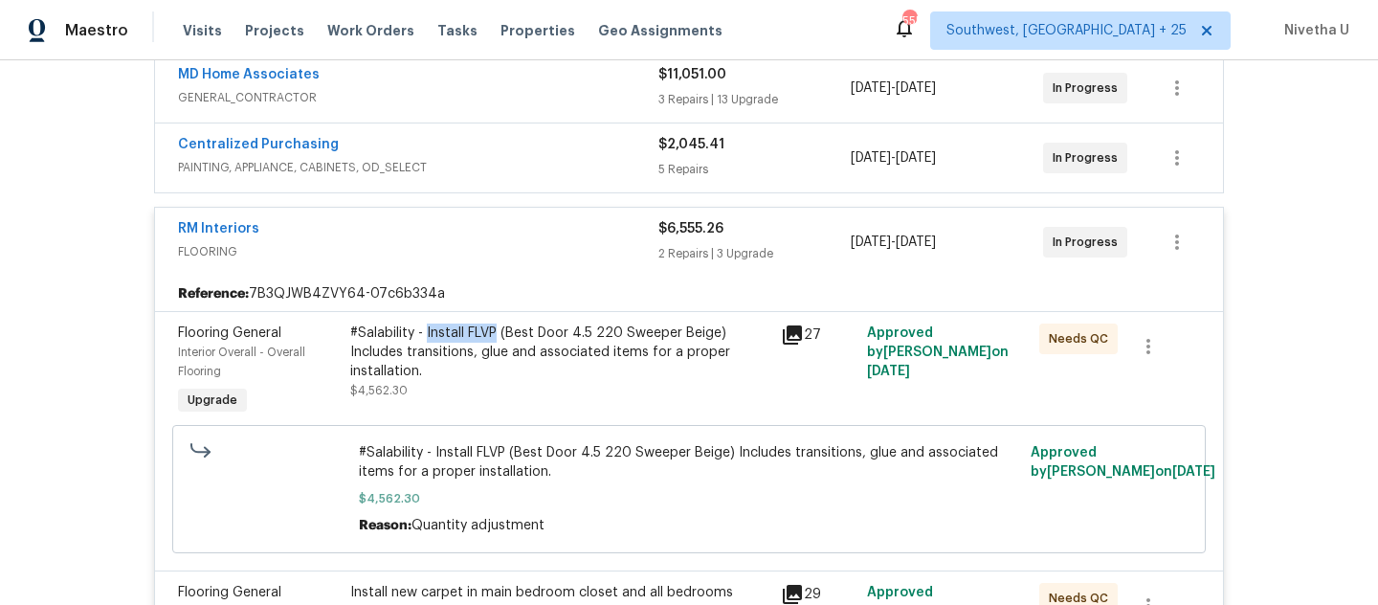
drag, startPoint x: 419, startPoint y: 337, endPoint x: 487, endPoint y: 337, distance: 67.9
click at [487, 337] on div "#Salability - Install FLVP (Best Door 4.5 220 Sweeper Beige) Includes transitio…" at bounding box center [559, 351] width 419 height 57
copy div "Install FLVP"
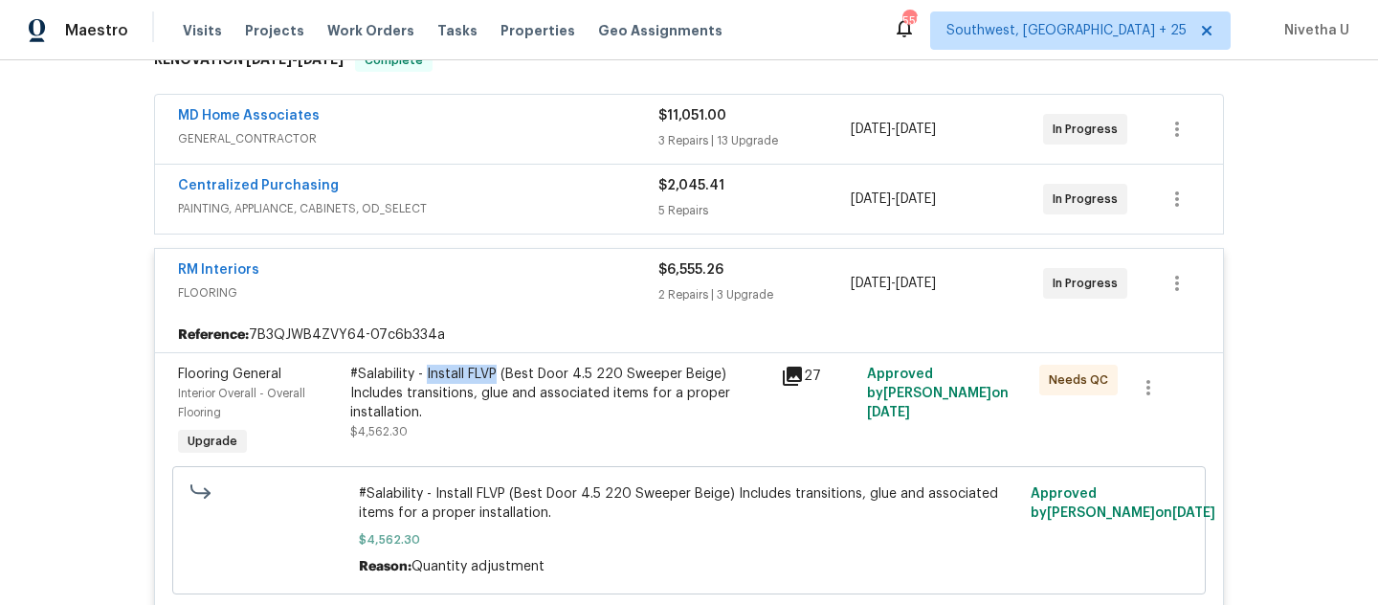
scroll to position [258, 0]
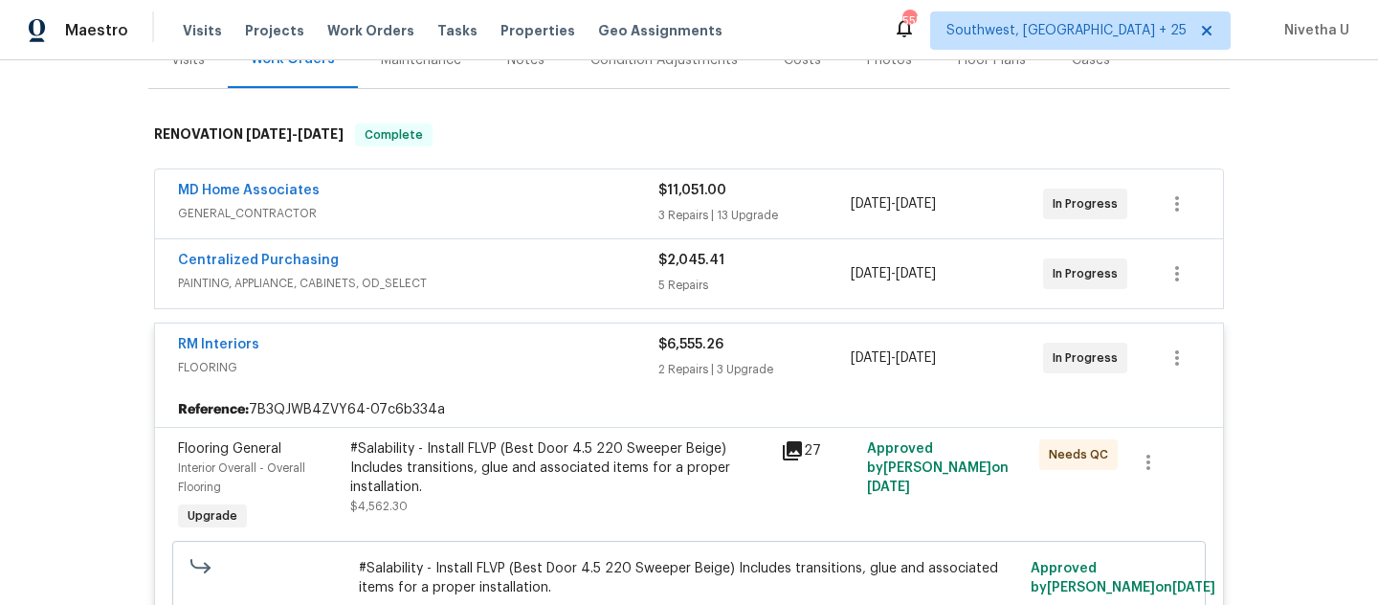
click at [496, 348] on div "RM Interiors" at bounding box center [418, 346] width 480 height 23
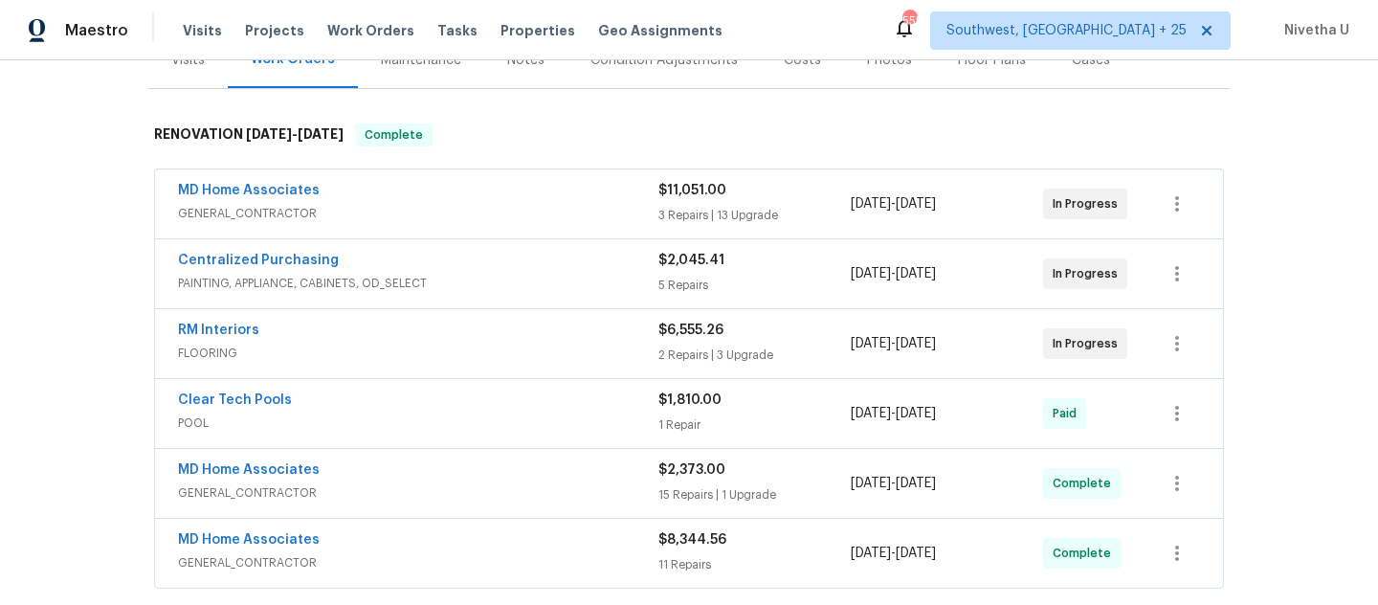
click at [499, 266] on div "Centralized Purchasing" at bounding box center [418, 262] width 480 height 23
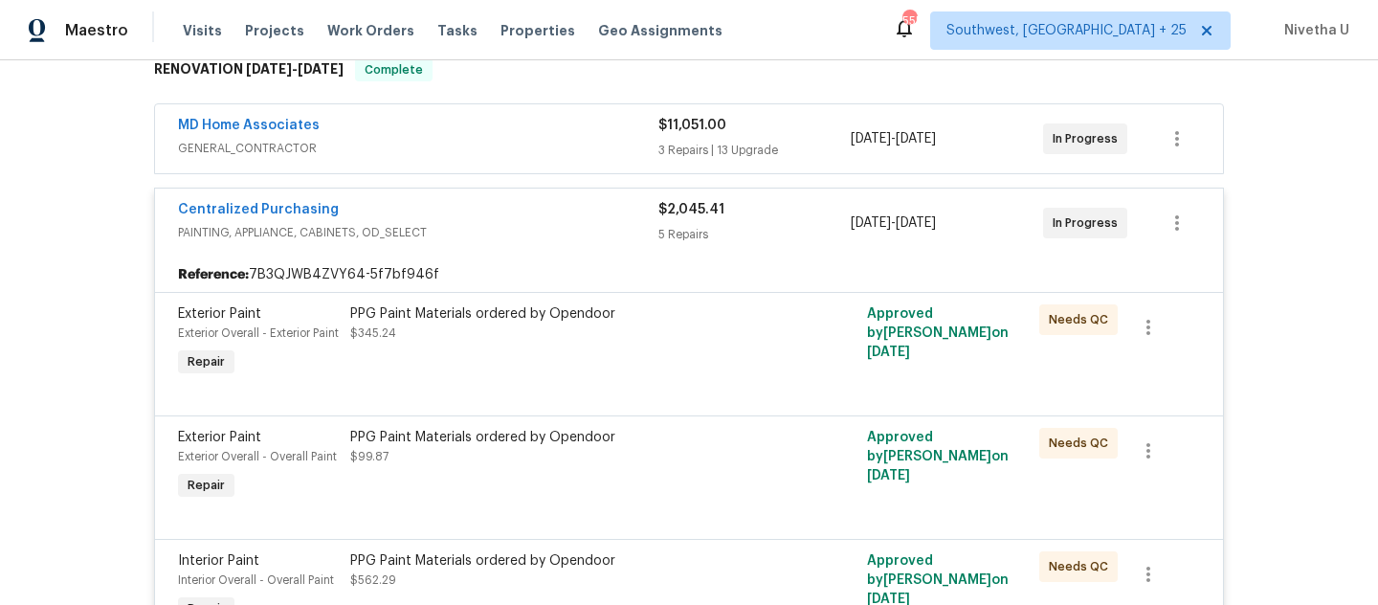
scroll to position [324, 0]
click at [499, 233] on span "PAINTING, APPLIANCE, CABINETS, OD_SELECT" at bounding box center [418, 231] width 480 height 19
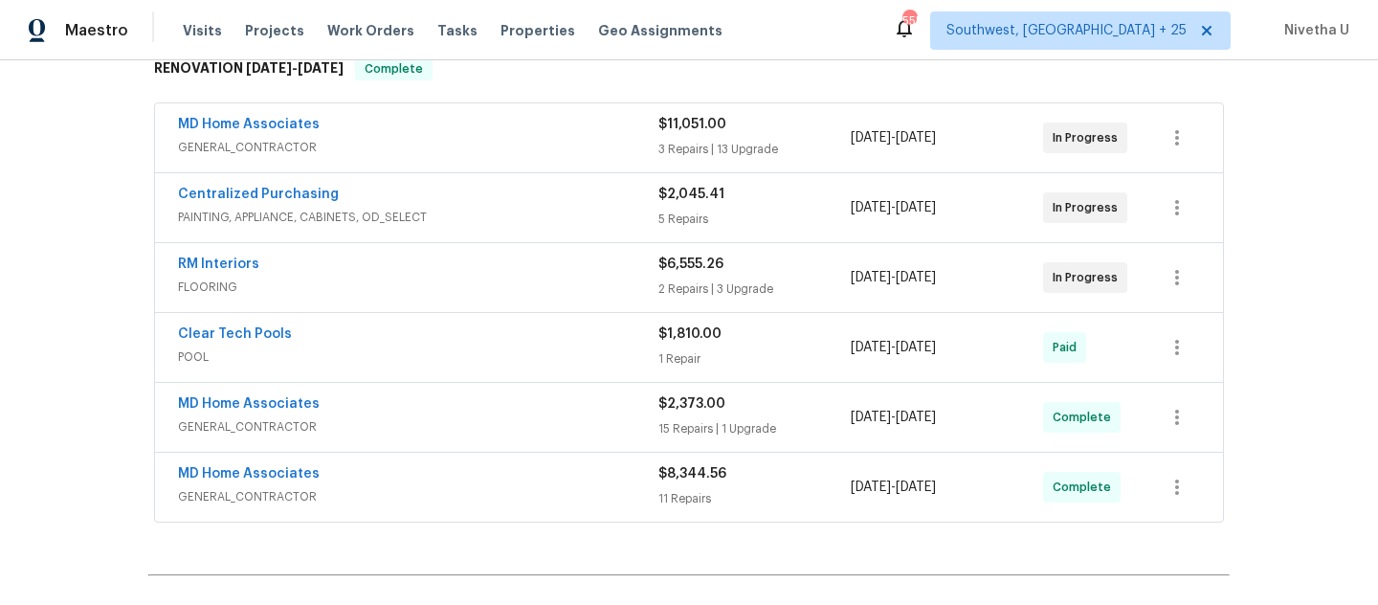
click at [502, 144] on span "GENERAL_CONTRACTOR" at bounding box center [418, 147] width 480 height 19
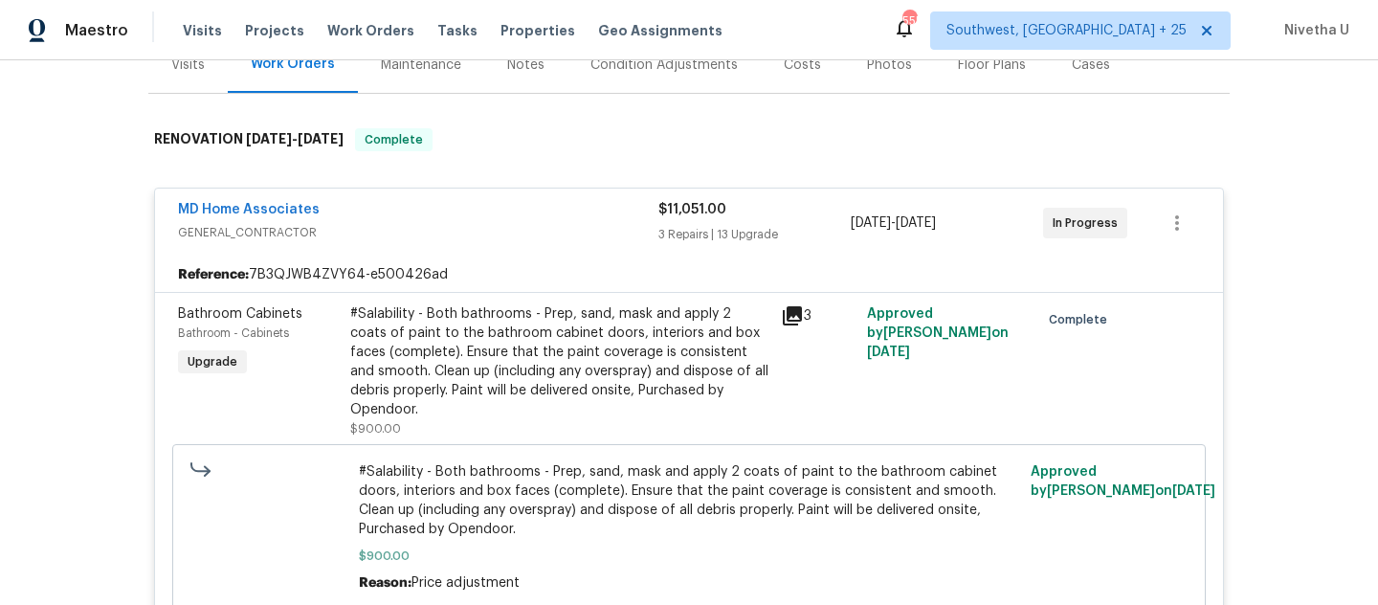
scroll to position [0, 0]
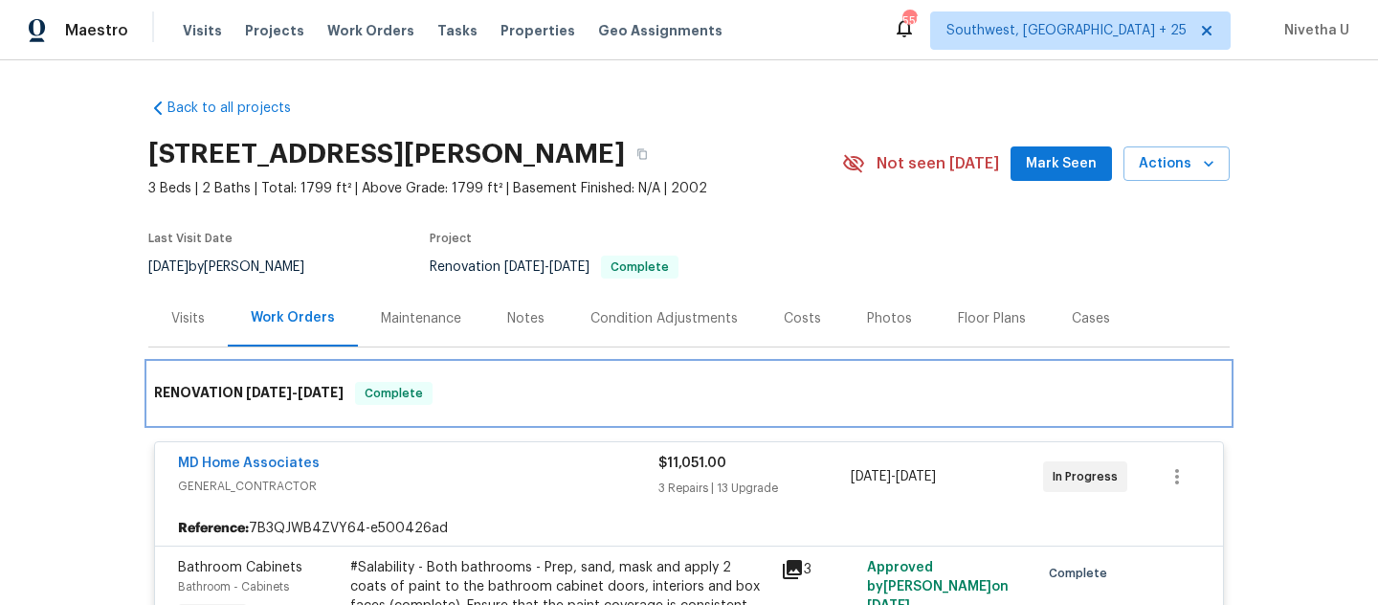
click at [563, 423] on div "RENOVATION 9/4/25 - 9/23/25 Complete" at bounding box center [688, 393] width 1081 height 61
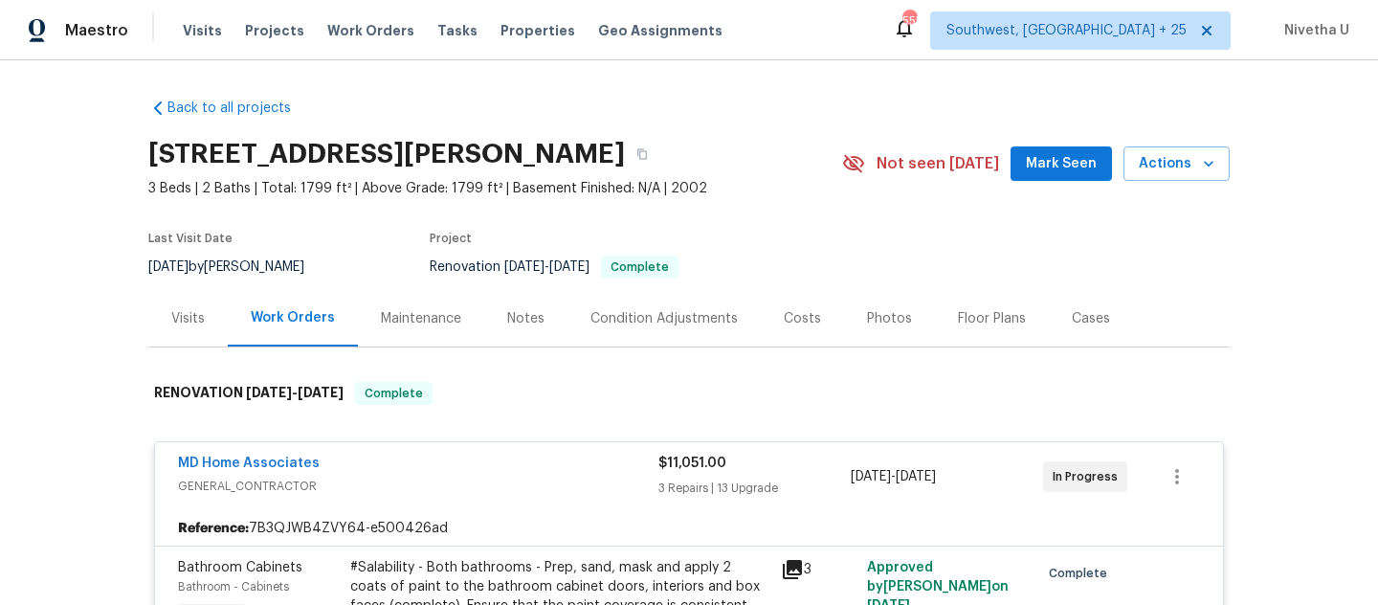
click at [551, 497] on div "MD Home Associates GENERAL_CONTRACTOR" at bounding box center [418, 477] width 480 height 46
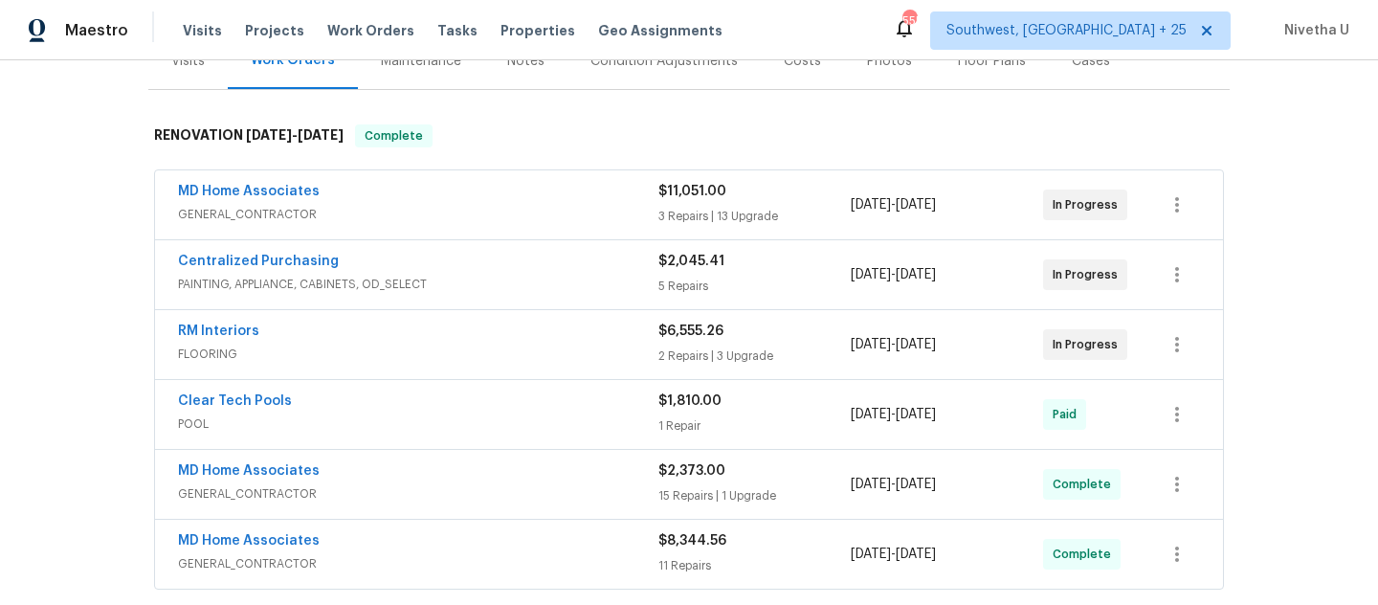
scroll to position [555, 0]
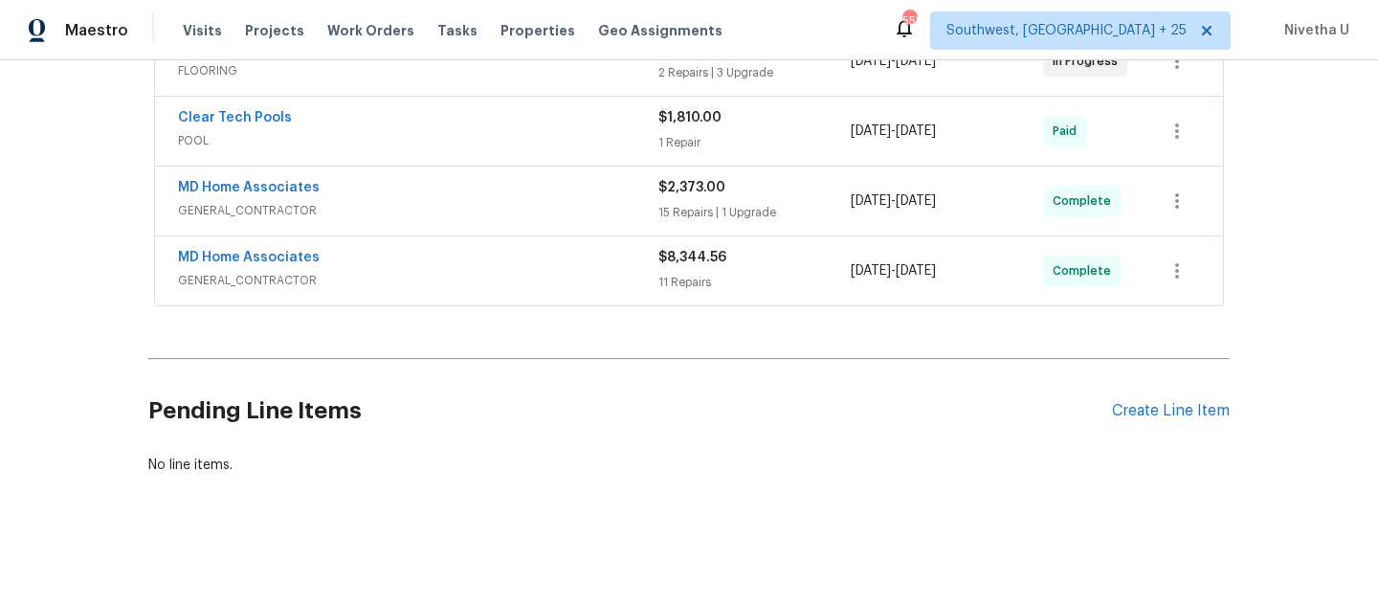
click at [514, 274] on span "GENERAL_CONTRACTOR" at bounding box center [418, 280] width 480 height 19
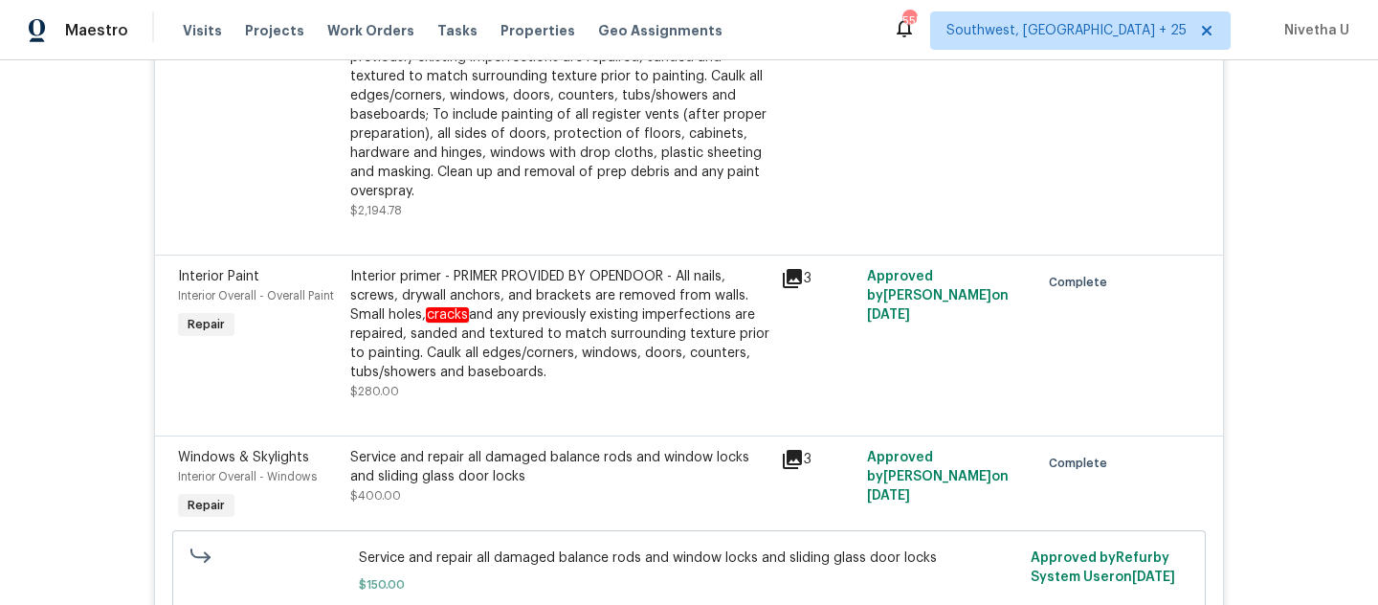
scroll to position [2194, 0]
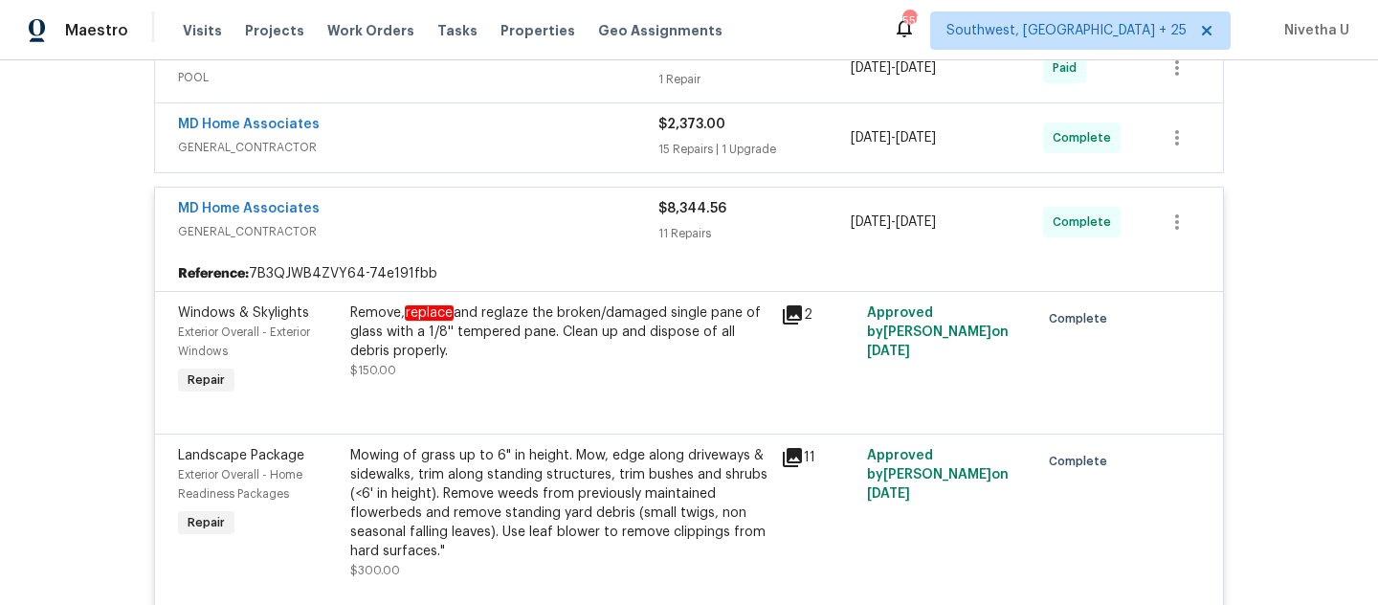
click at [426, 214] on div "MD Home Associates" at bounding box center [418, 210] width 480 height 23
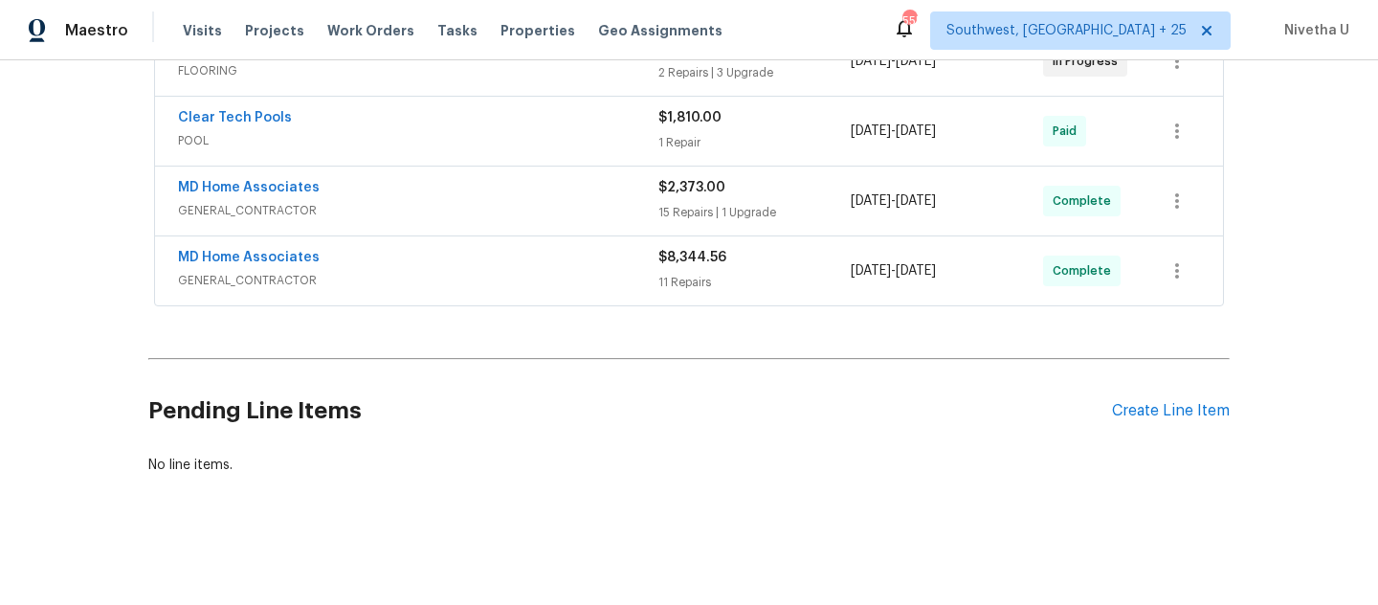
click at [422, 201] on span "GENERAL_CONTRACTOR" at bounding box center [418, 210] width 480 height 19
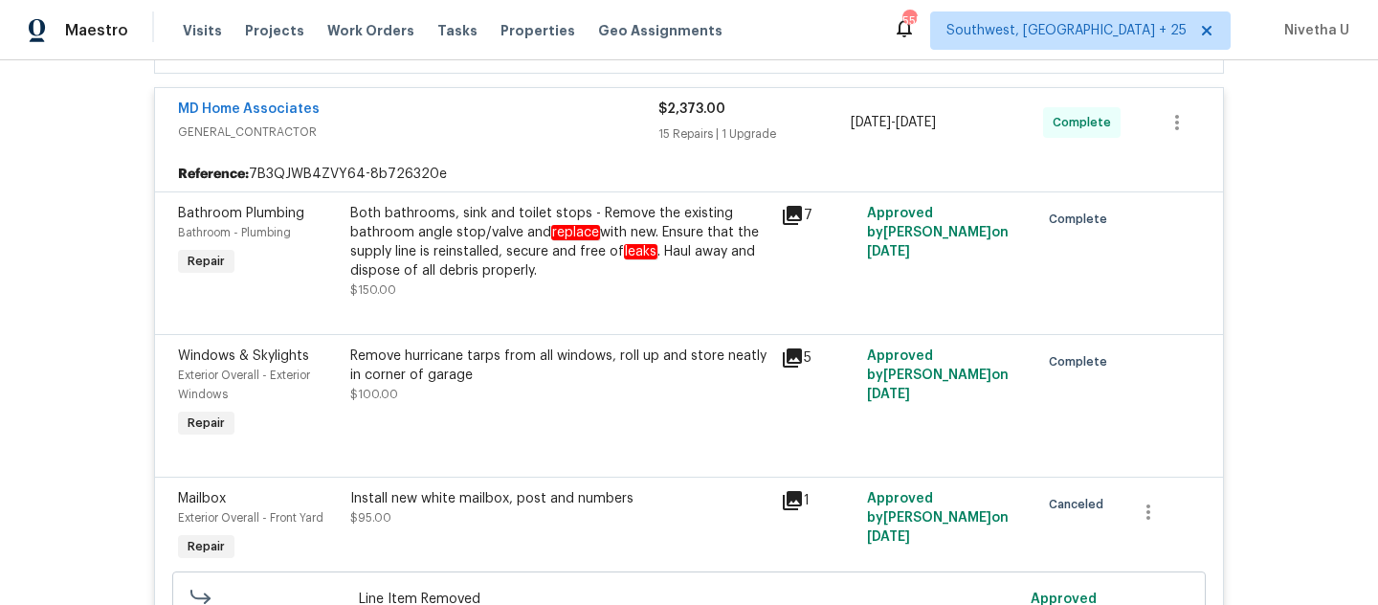
scroll to position [545, 0]
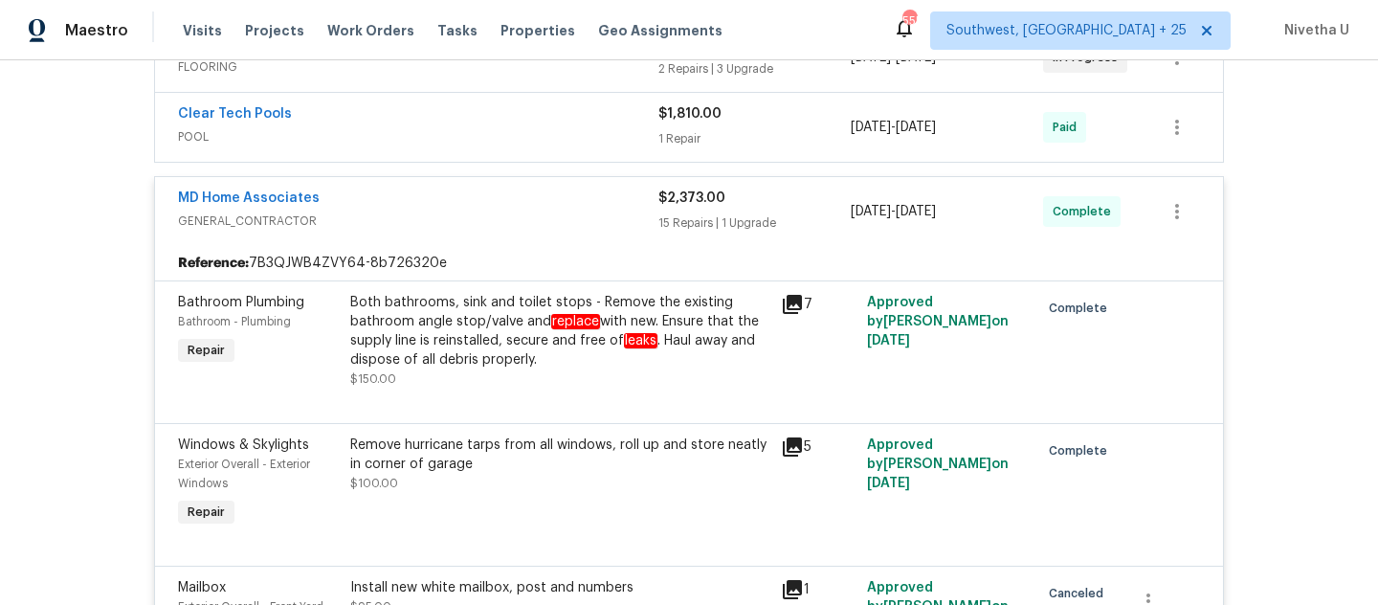
click at [442, 217] on span "GENERAL_CONTRACTOR" at bounding box center [418, 220] width 480 height 19
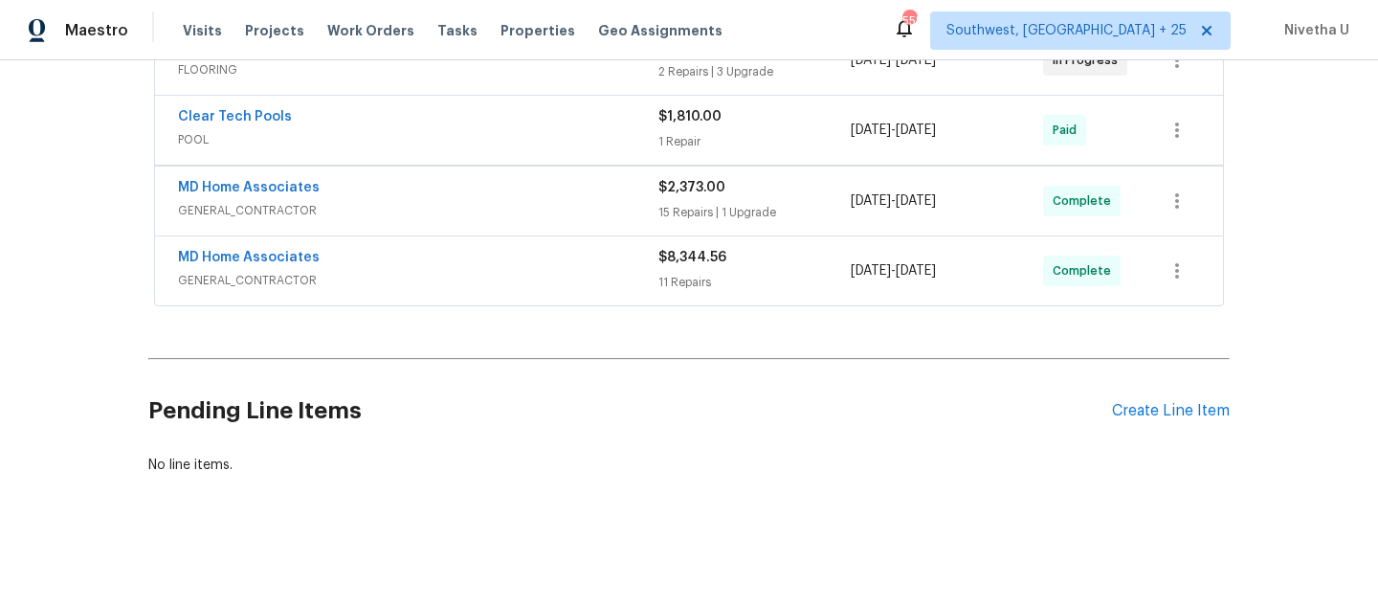
scroll to position [420, 0]
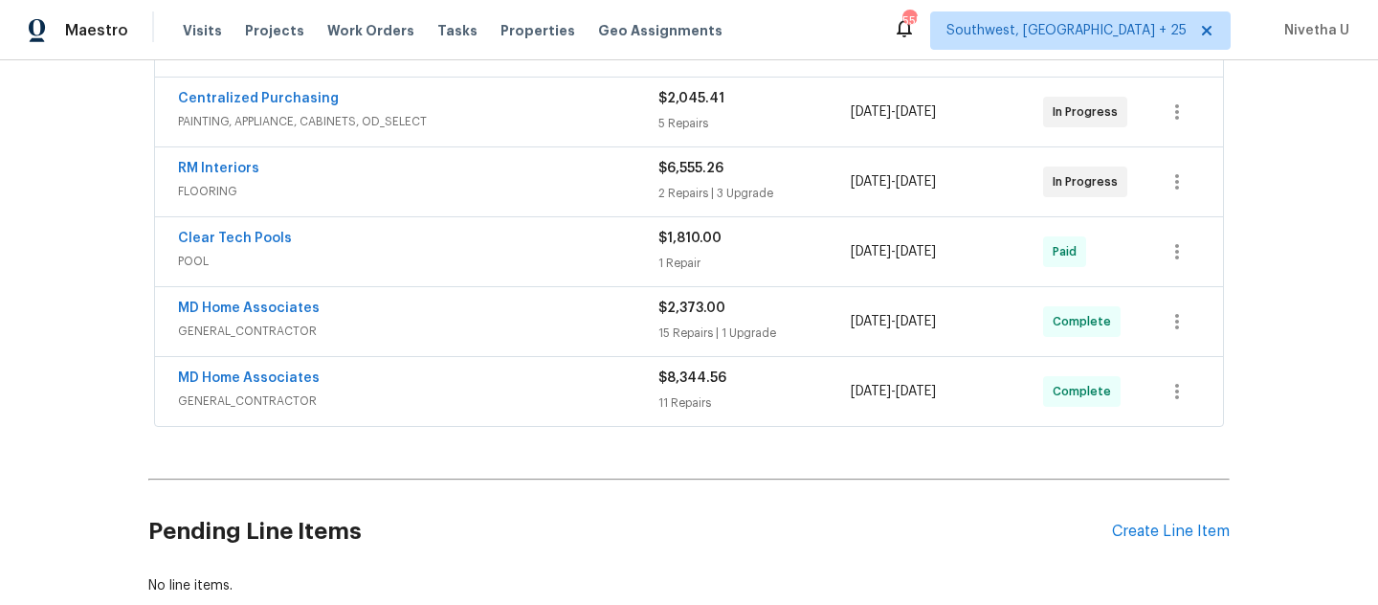
click at [435, 247] on div "Clear Tech Pools" at bounding box center [418, 240] width 480 height 23
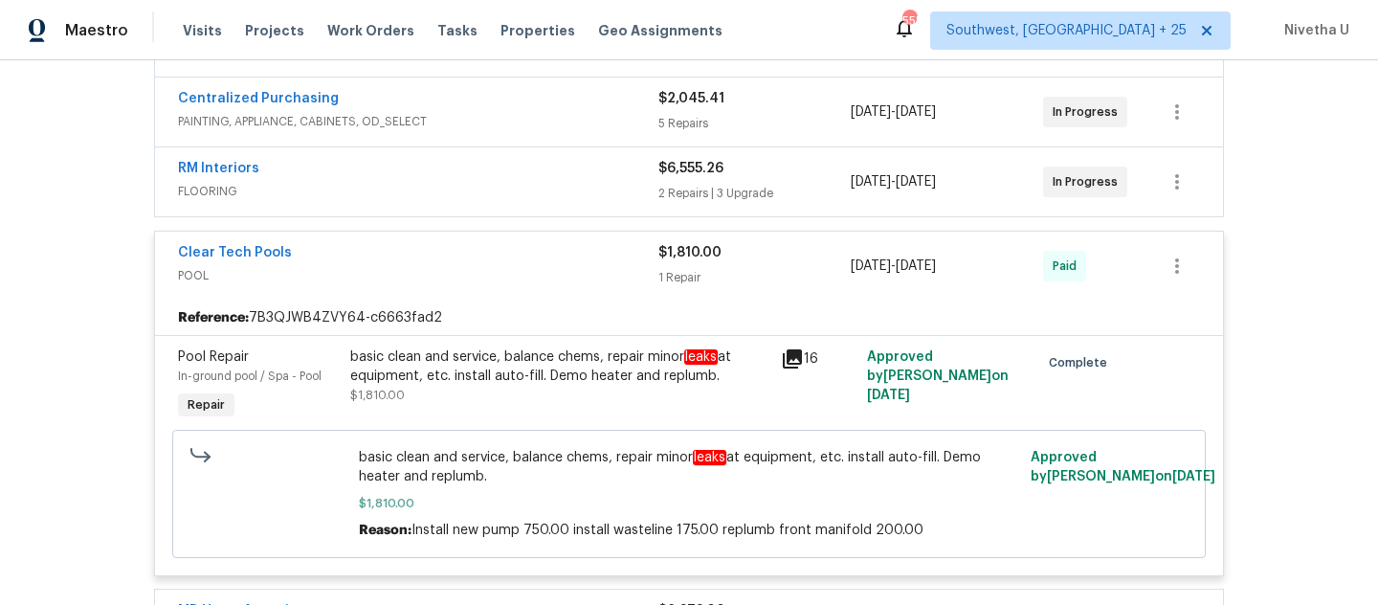
click at [456, 262] on div "Clear Tech Pools" at bounding box center [418, 254] width 480 height 23
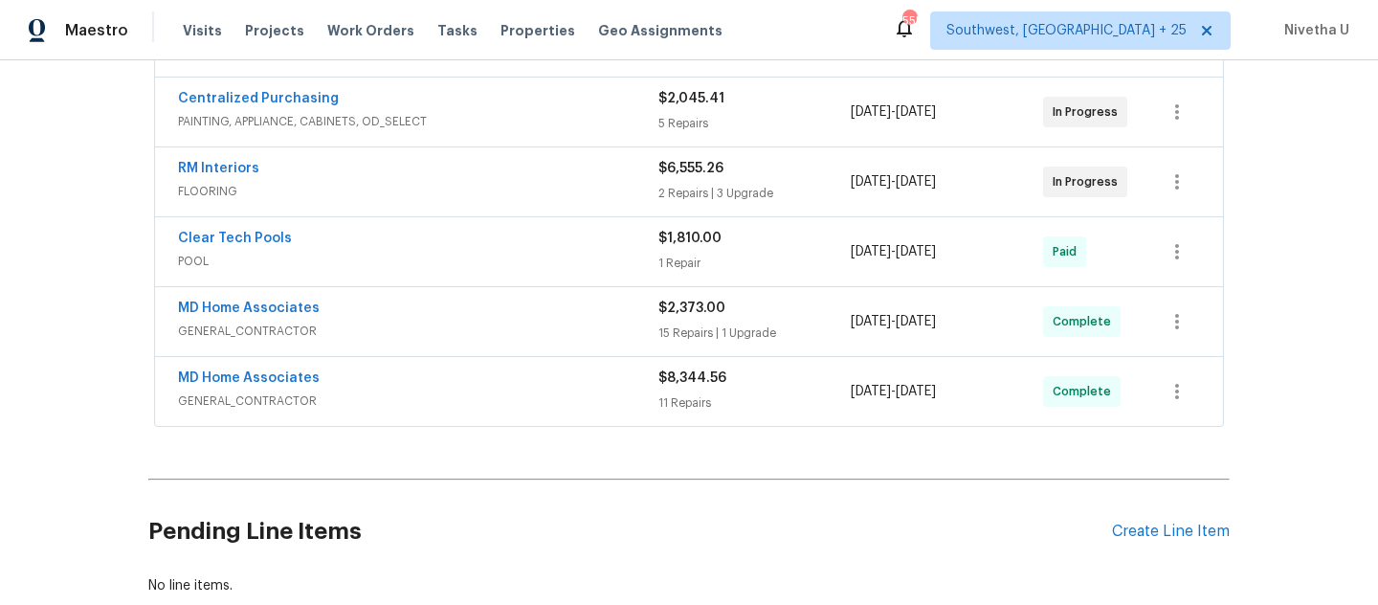
click at [439, 195] on span "FLOORING" at bounding box center [418, 191] width 480 height 19
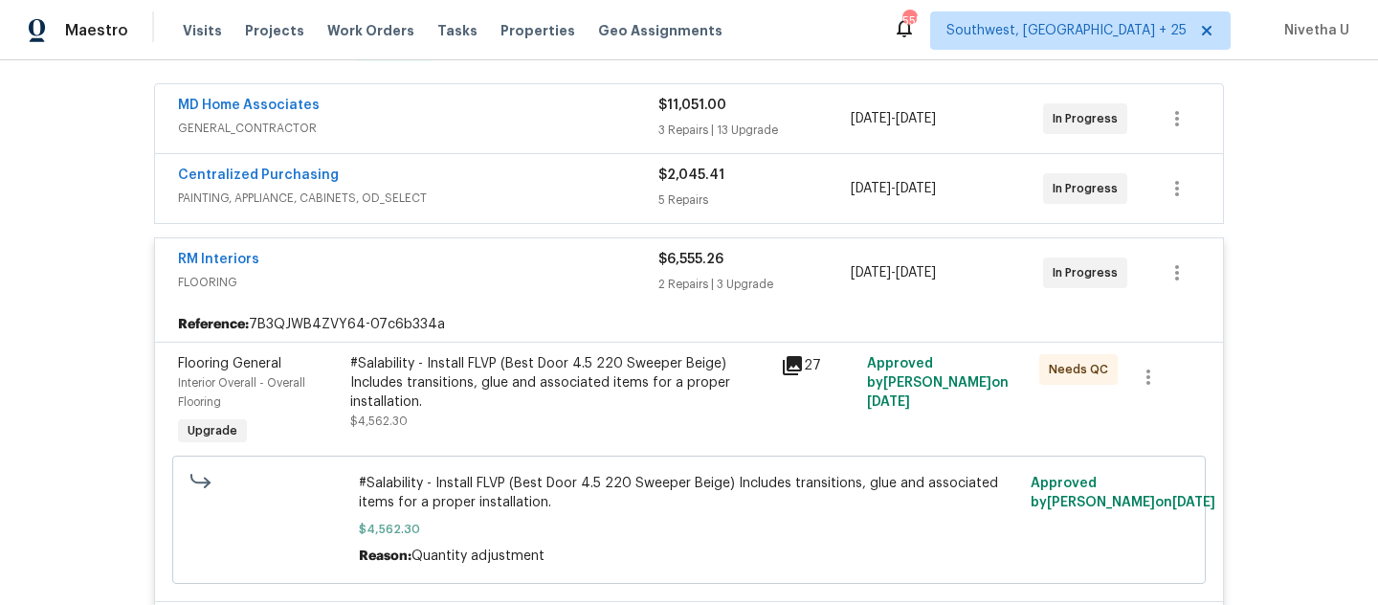
scroll to position [343, 0]
click at [448, 257] on div "RM Interiors" at bounding box center [418, 262] width 480 height 23
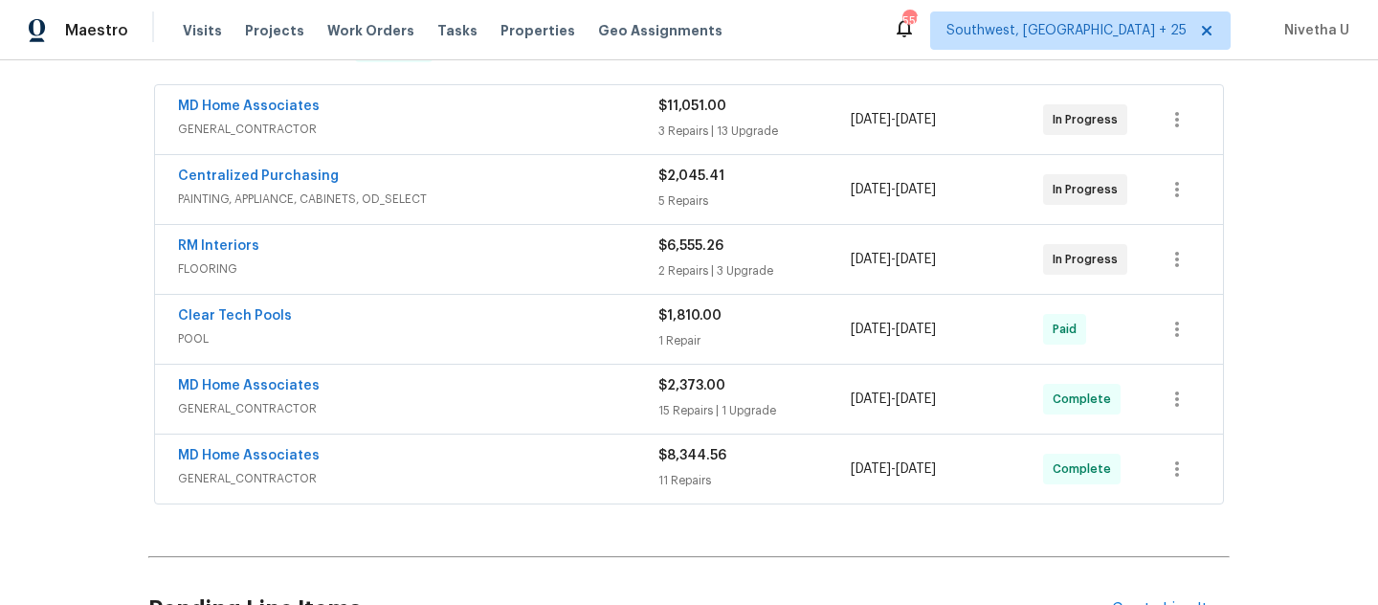
click at [475, 199] on span "PAINTING, APPLIANCE, CABINETS, OD_SELECT" at bounding box center [418, 198] width 480 height 19
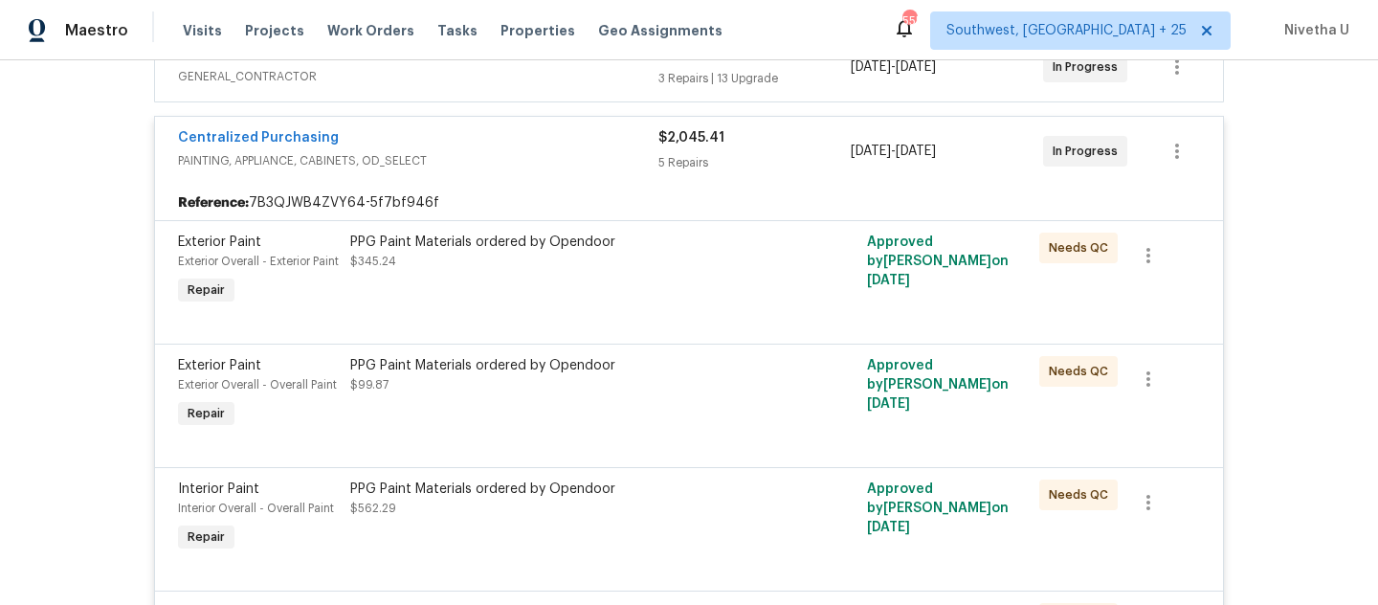
scroll to position [383, 0]
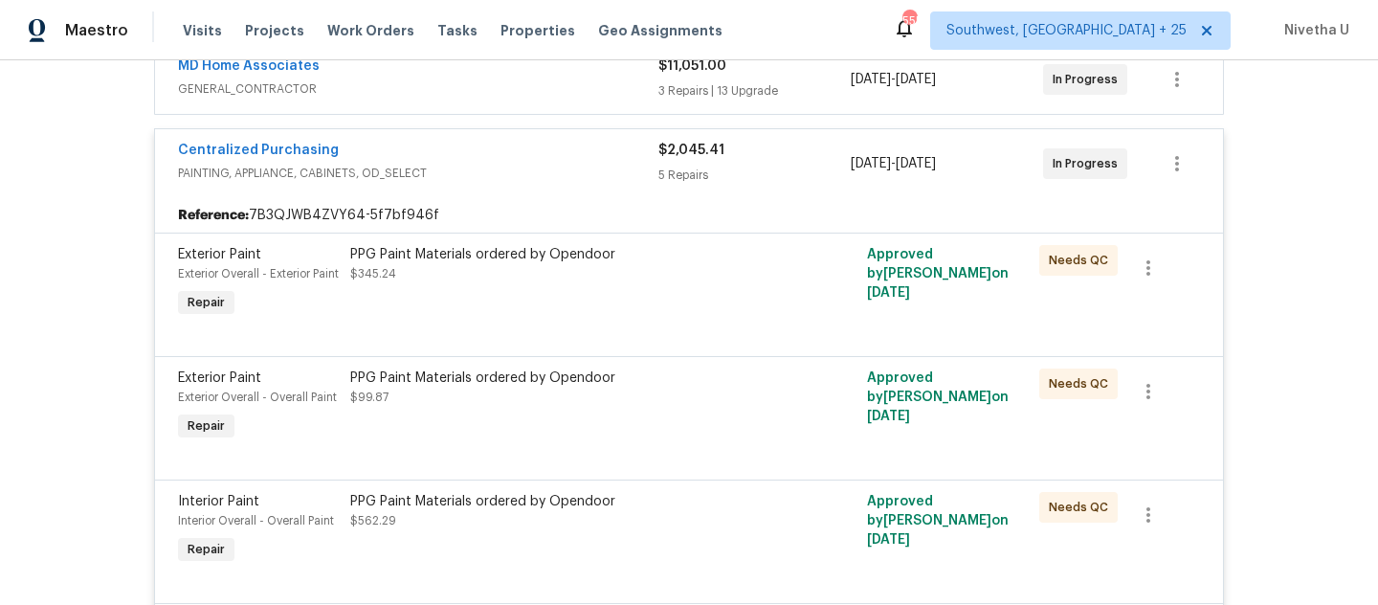
click at [466, 164] on span "PAINTING, APPLIANCE, CABINETS, OD_SELECT" at bounding box center [418, 173] width 480 height 19
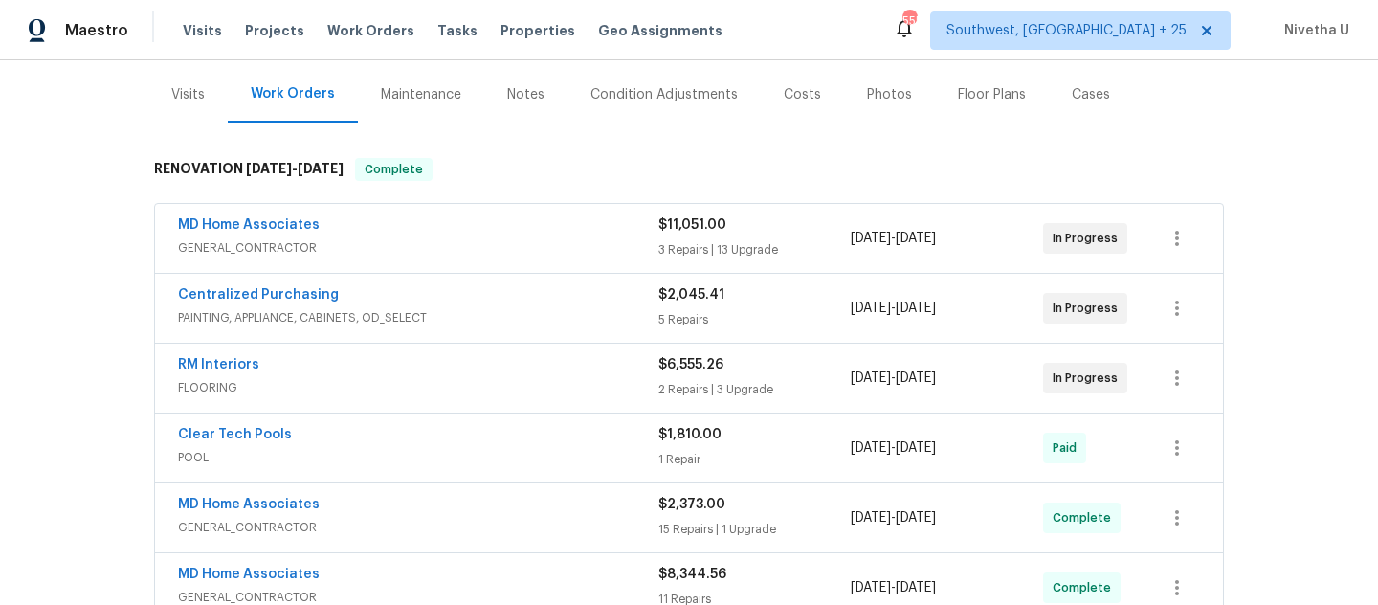
scroll to position [221, 0]
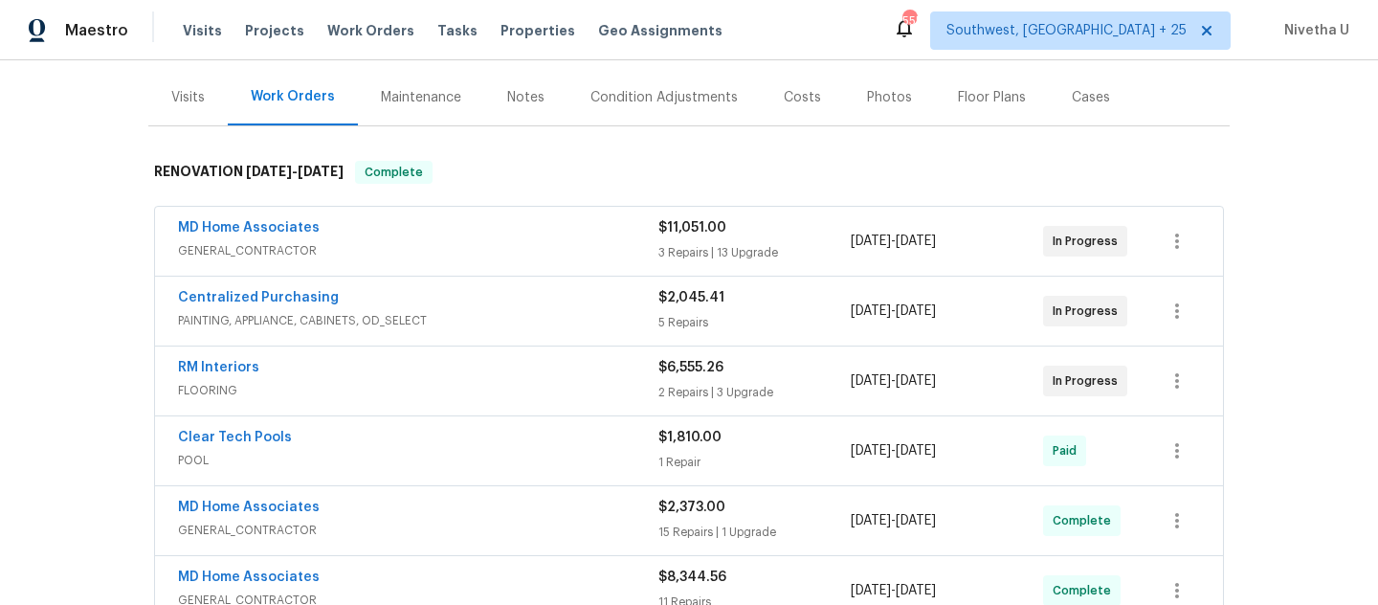
click at [478, 224] on div "MD Home Associates" at bounding box center [418, 229] width 480 height 23
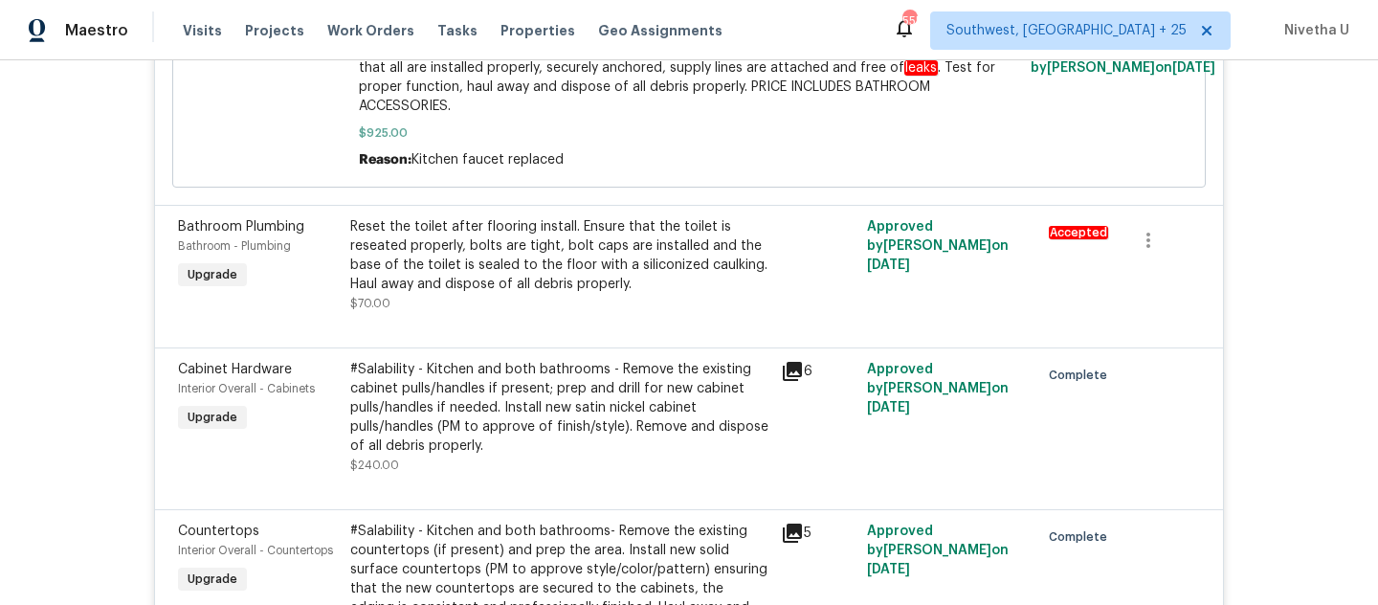
scroll to position [0, 0]
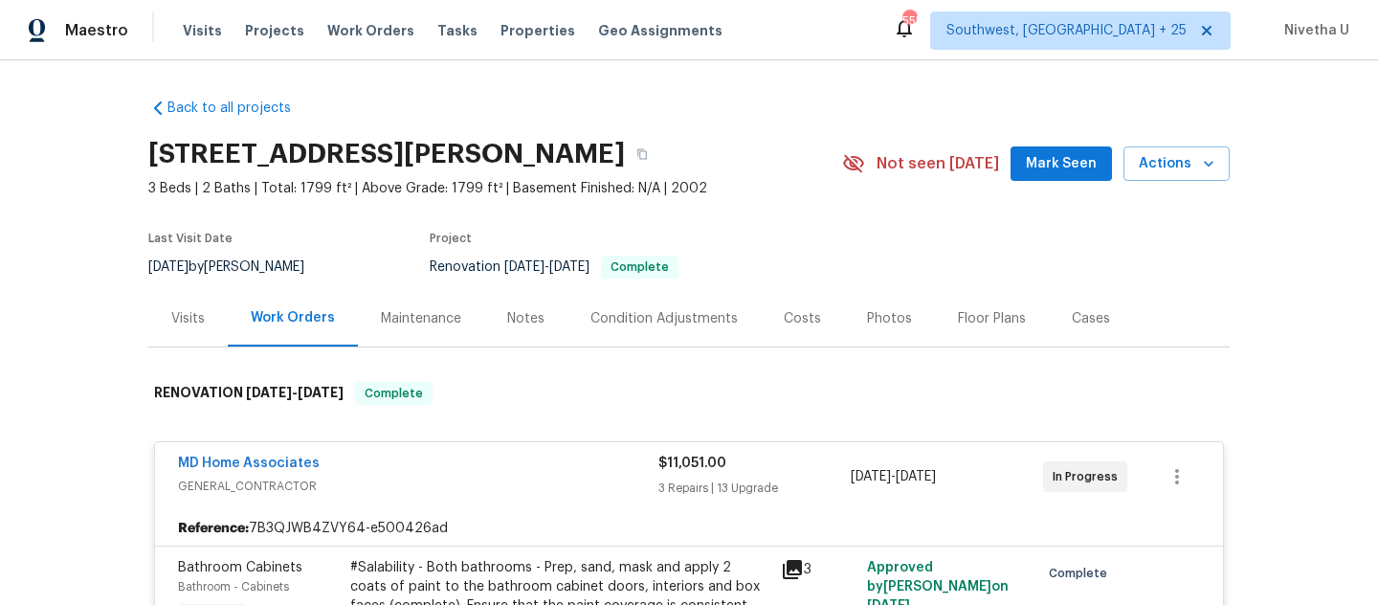
click at [546, 490] on span "GENERAL_CONTRACTOR" at bounding box center [418, 486] width 480 height 19
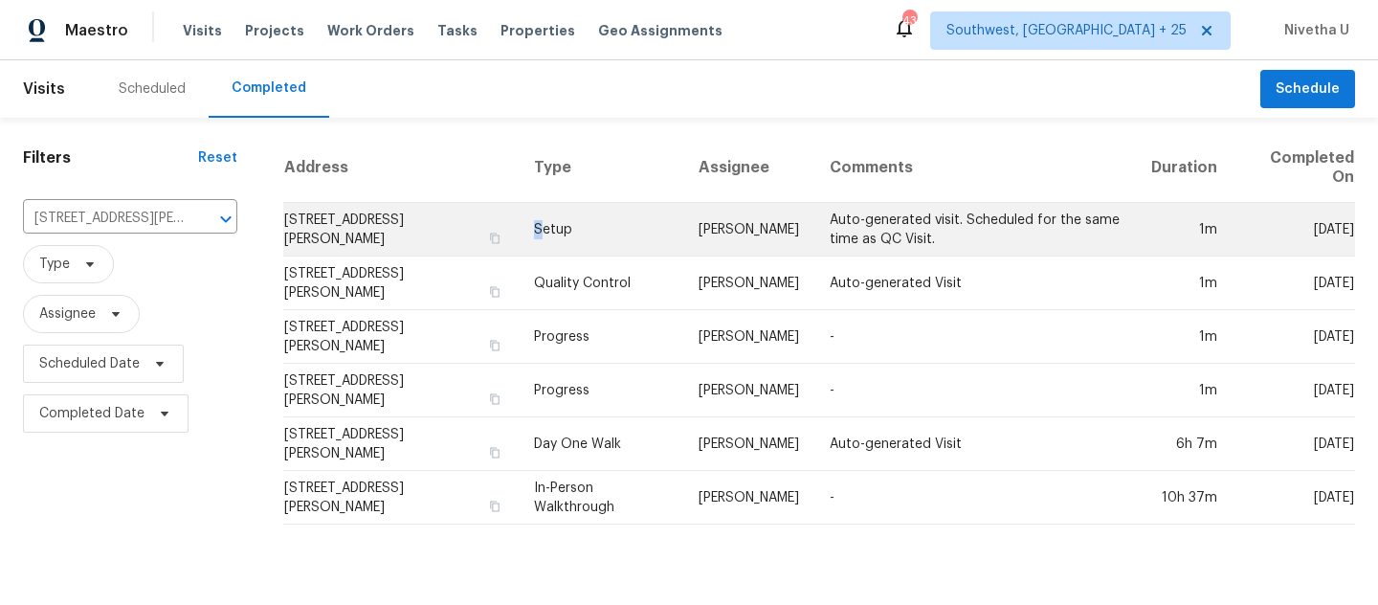
drag, startPoint x: 0, startPoint y: 0, endPoint x: 548, endPoint y: 211, distance: 587.4
click at [548, 211] on td "Setup" at bounding box center [601, 230] width 165 height 54
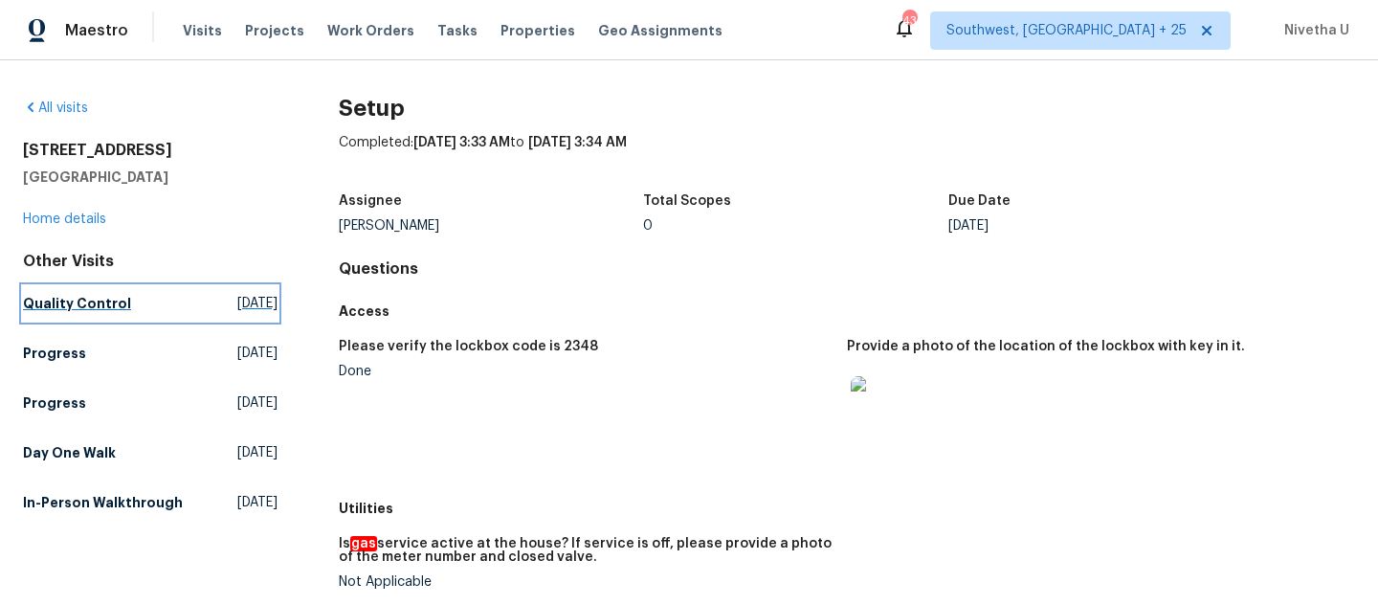
click at [73, 298] on h5 "Quality Control" at bounding box center [77, 303] width 108 height 19
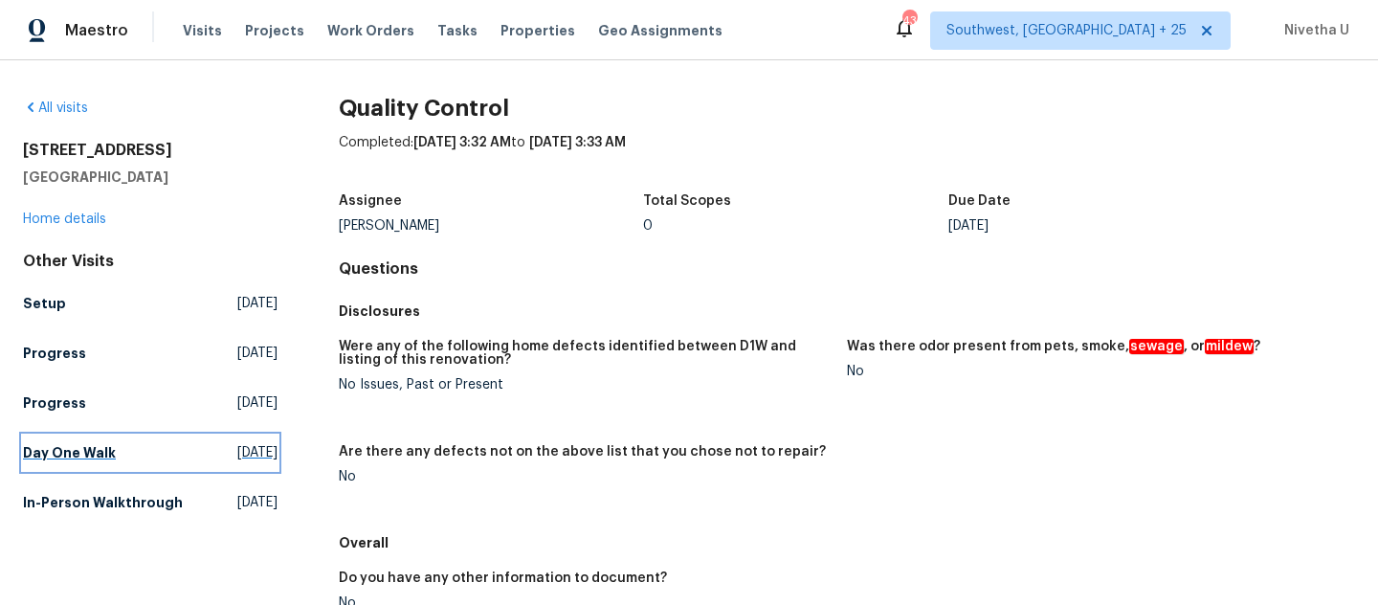
click at [84, 451] on h5 "Day One Walk" at bounding box center [69, 452] width 93 height 19
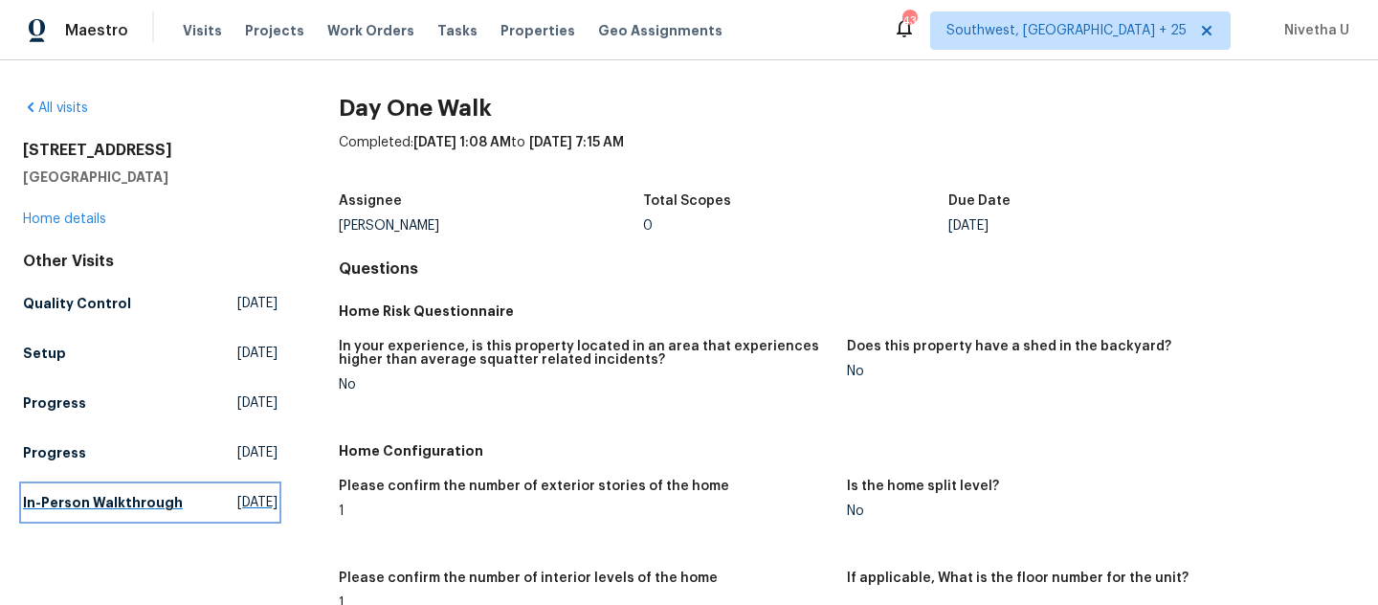
click at [132, 512] on h5 "In-Person Walkthrough" at bounding box center [103, 502] width 160 height 19
